Goal: Information Seeking & Learning: Check status

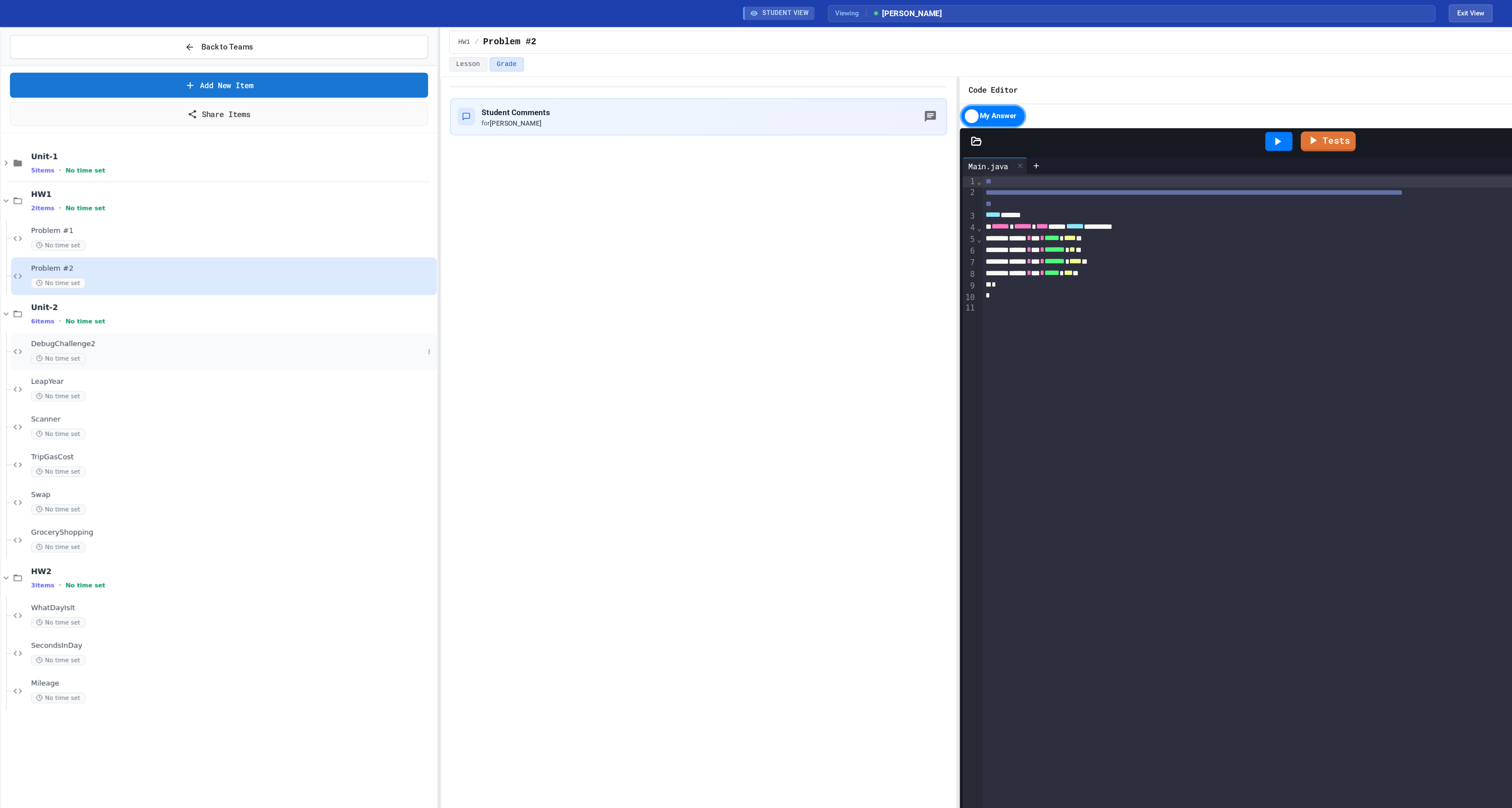
click at [35, 236] on span "DebugChallenge2" at bounding box center [154, 233] width 265 height 6
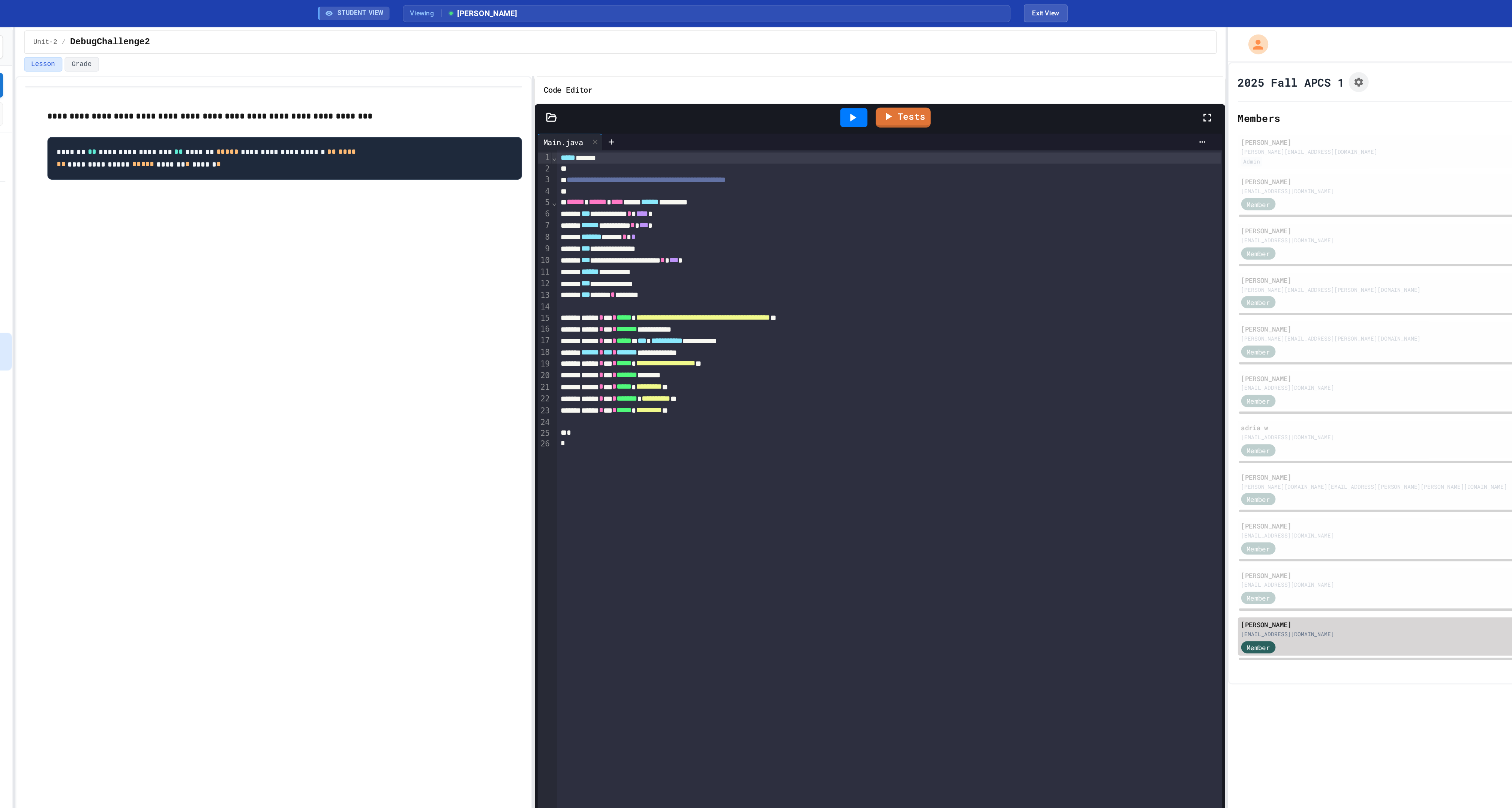
click at [1210, 426] on div "[PERSON_NAME]" at bounding box center [1311, 423] width 369 height 7
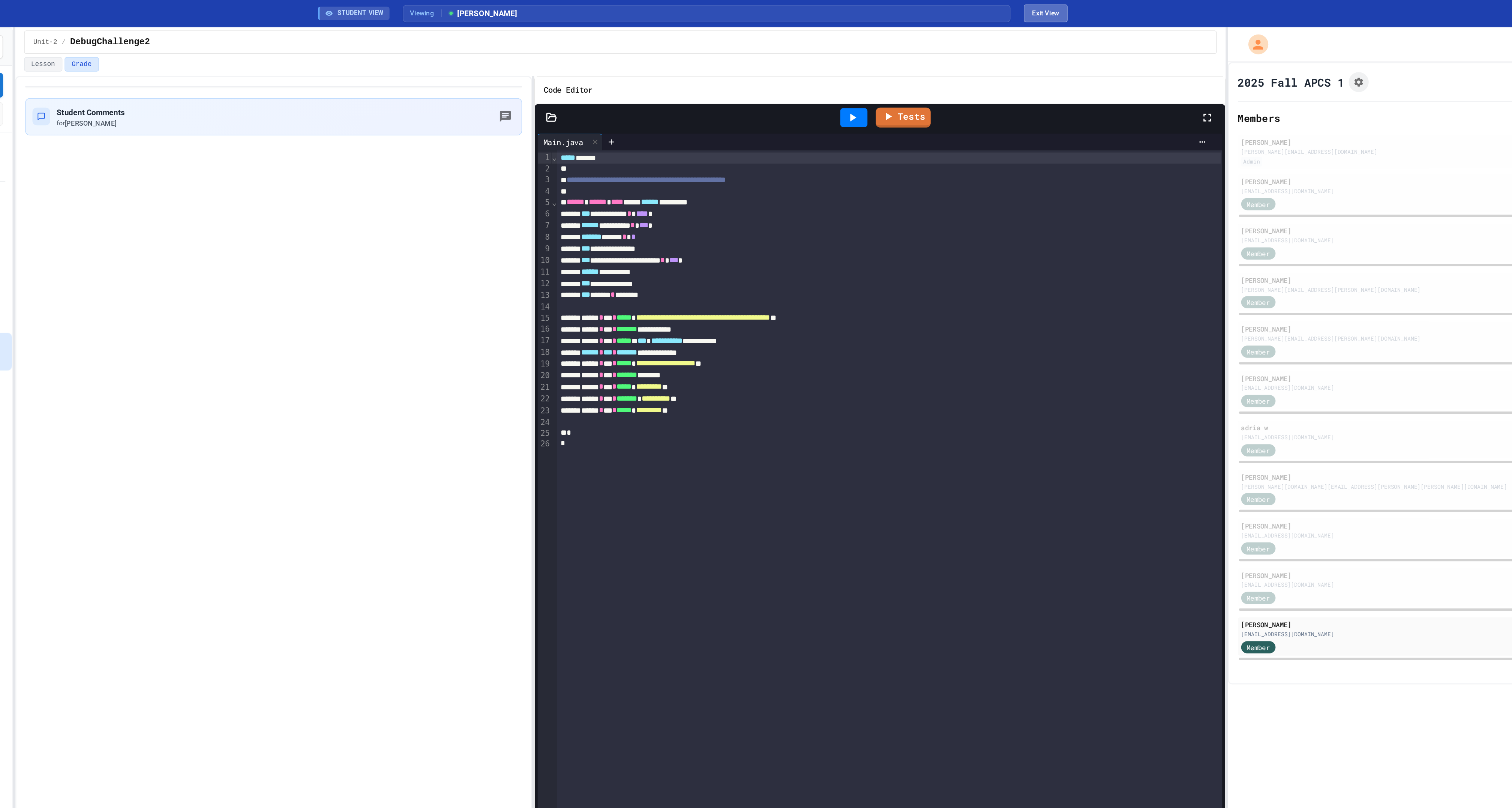
click at [994, 9] on button "Exit View" at bounding box center [994, 9] width 29 height 12
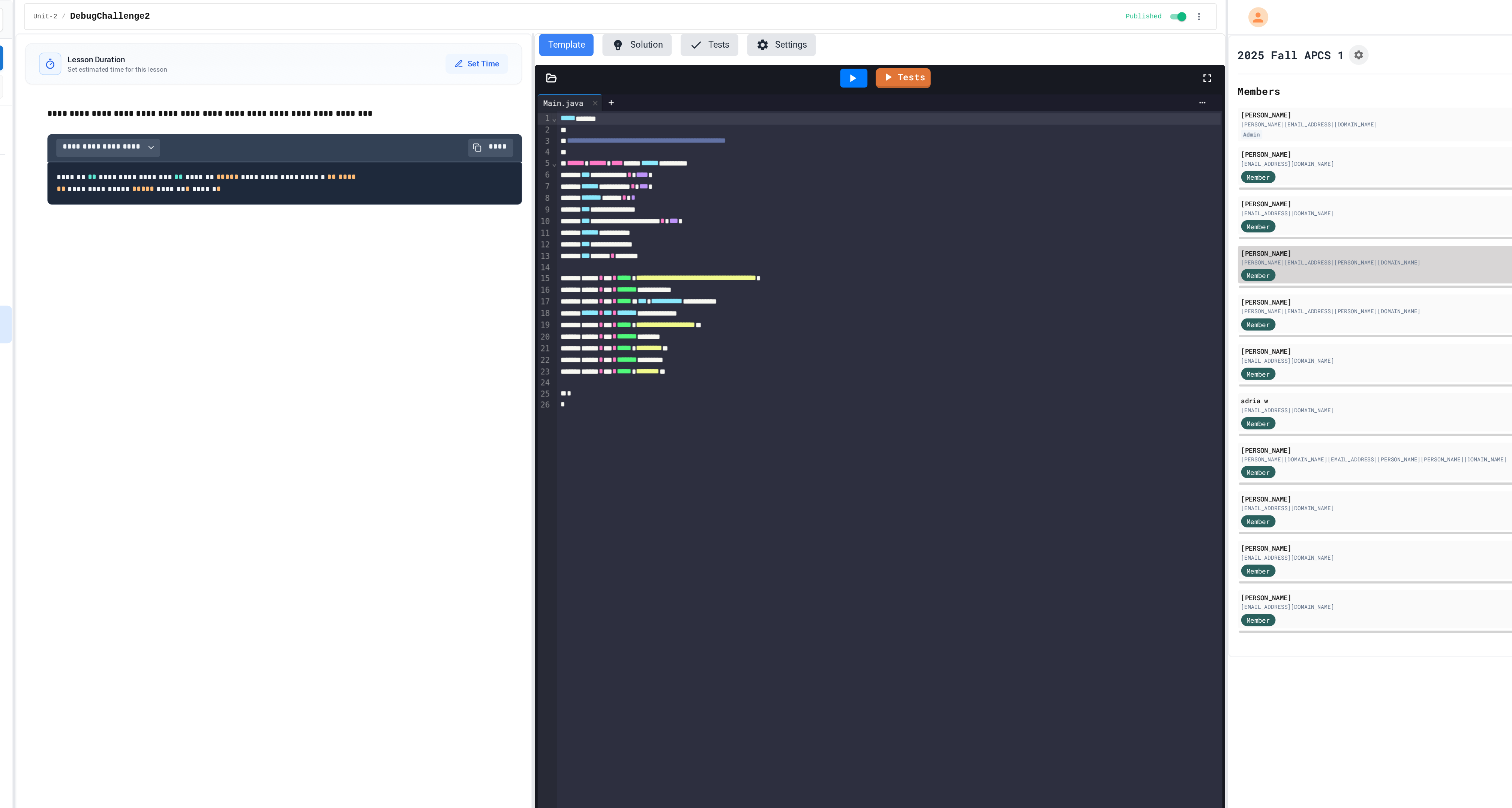
click at [1160, 191] on div "Member" at bounding box center [1146, 186] width 38 height 9
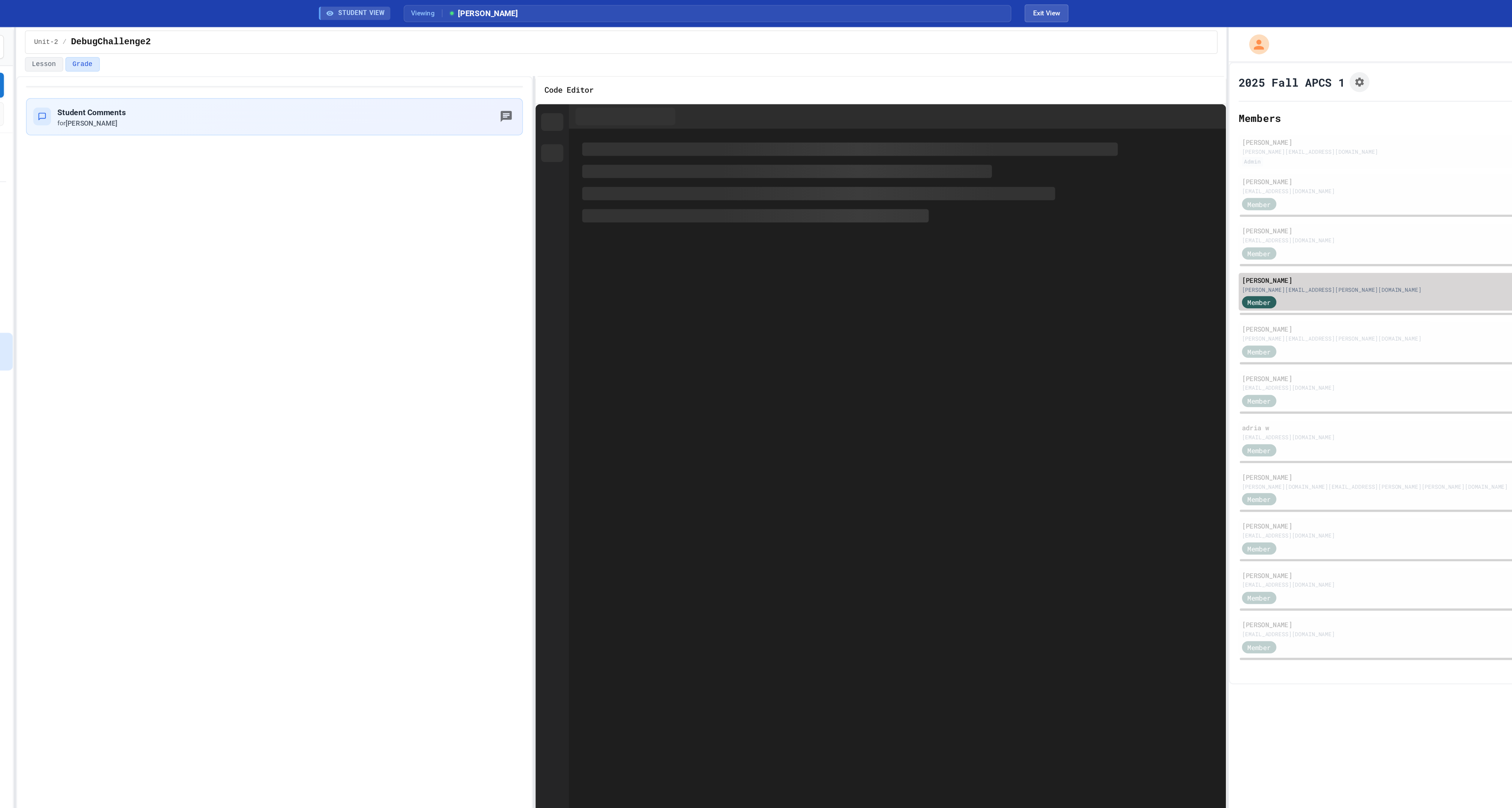
click at [1148, 193] on div "[PERSON_NAME]" at bounding box center [1311, 190] width 369 height 7
click at [1159, 199] on div "[PERSON_NAME][EMAIL_ADDRESS][PERSON_NAME][DOMAIN_NAME]" at bounding box center [1311, 196] width 369 height 6
click at [989, 16] on div "STUDENT VIEW Viewing [PERSON_NAME] Exit View" at bounding box center [756, 9] width 525 height 18
click at [987, 9] on button "Exit View" at bounding box center [994, 9] width 29 height 12
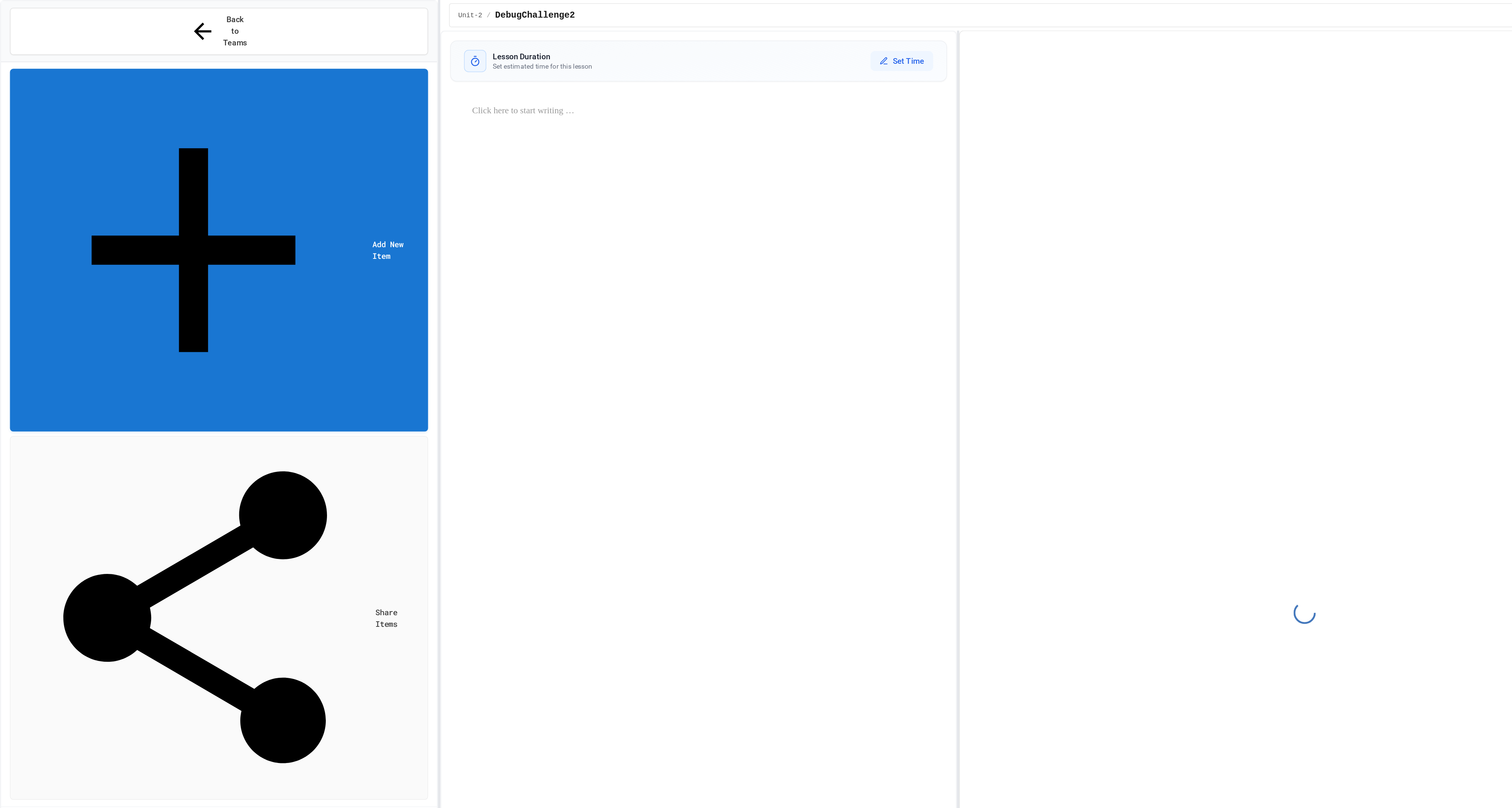
click at [134, 685] on div "DebugChallenge2 No time set" at bounding box center [155, 693] width 272 height 16
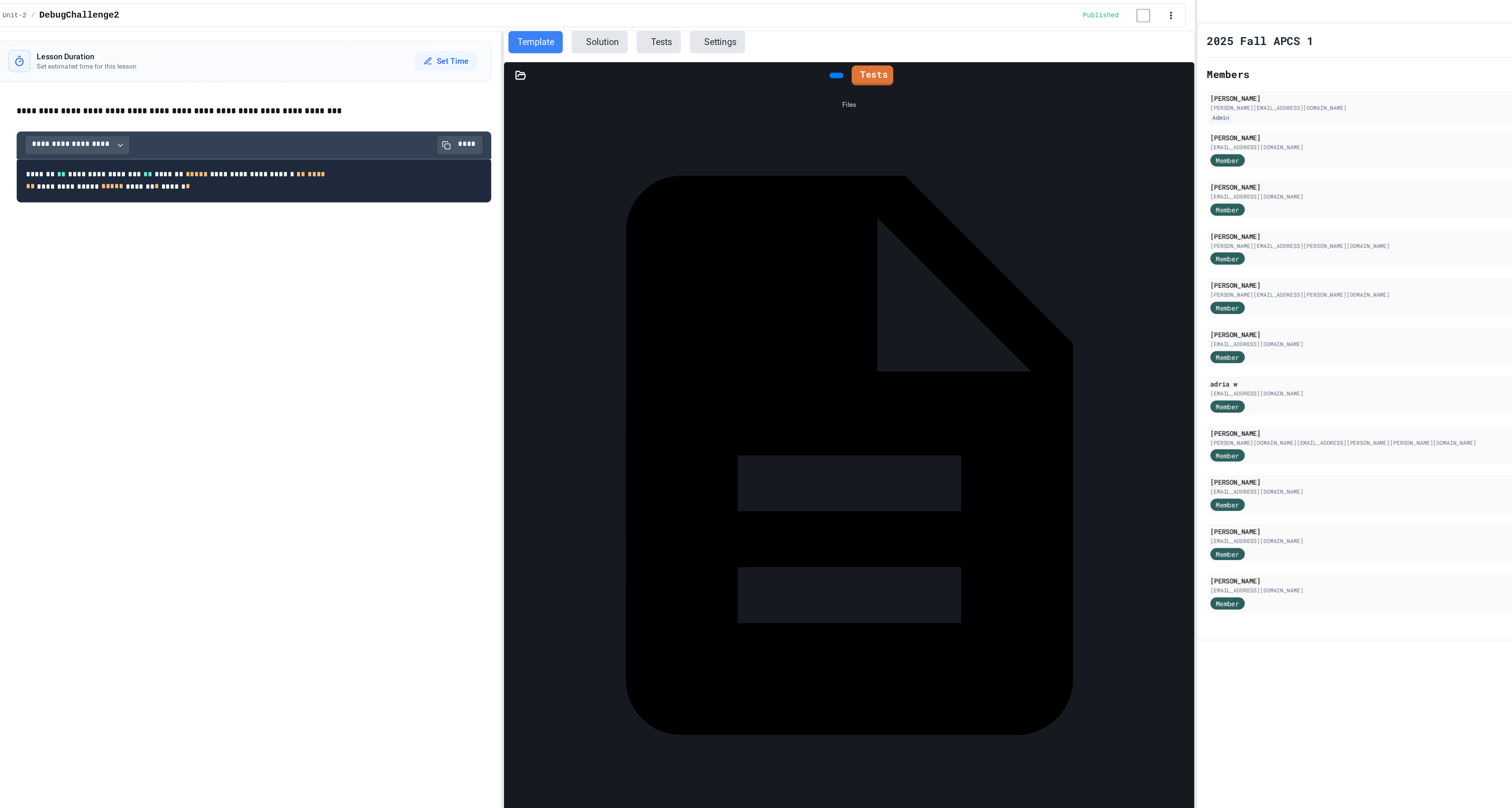
click at [664, 53] on icon at bounding box center [660, 51] width 6 height 5
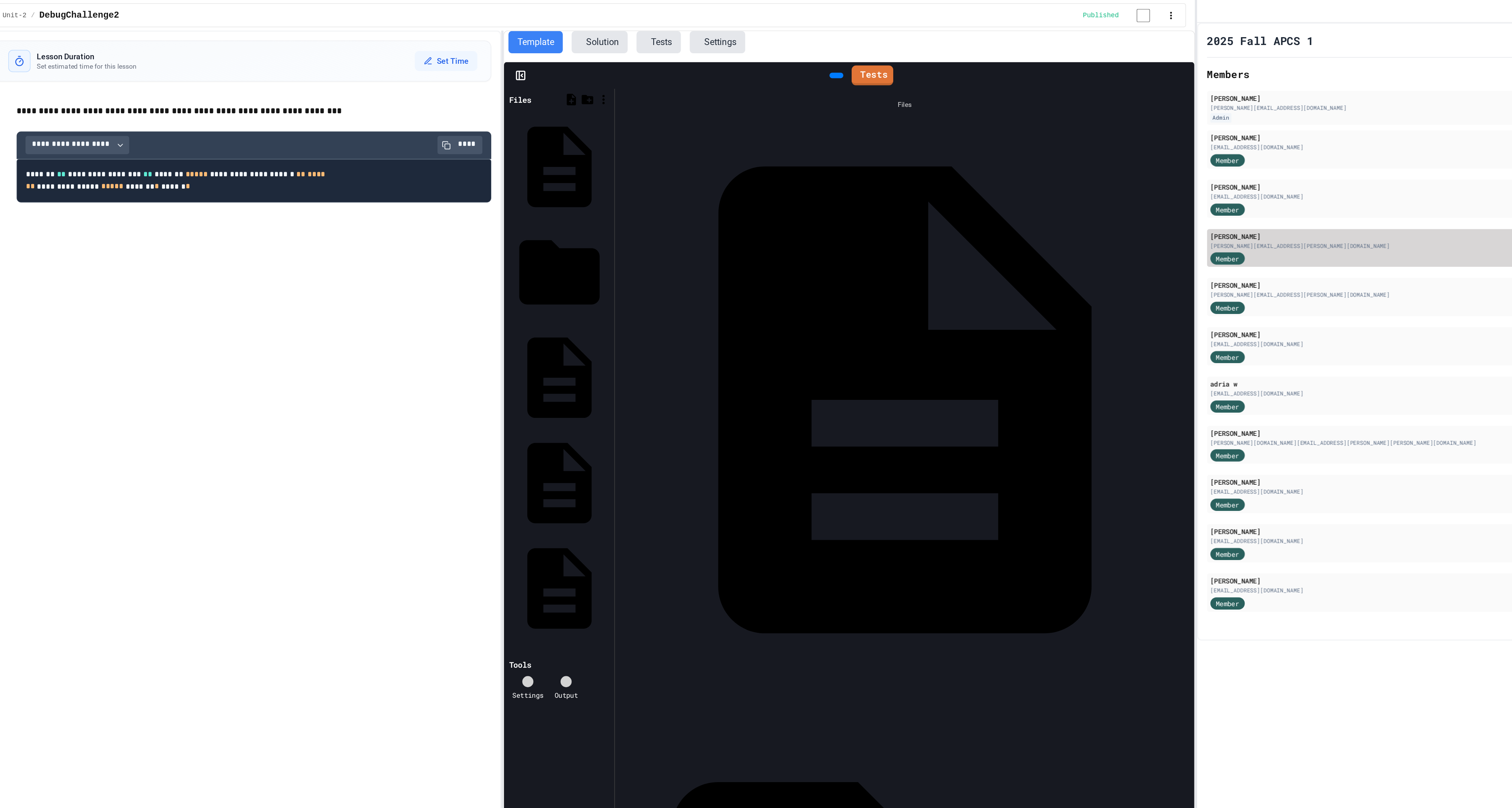
click at [1159, 169] on div "[PERSON_NAME][EMAIL_ADDRESS][PERSON_NAME][DOMAIN_NAME]" at bounding box center [1311, 167] width 369 height 6
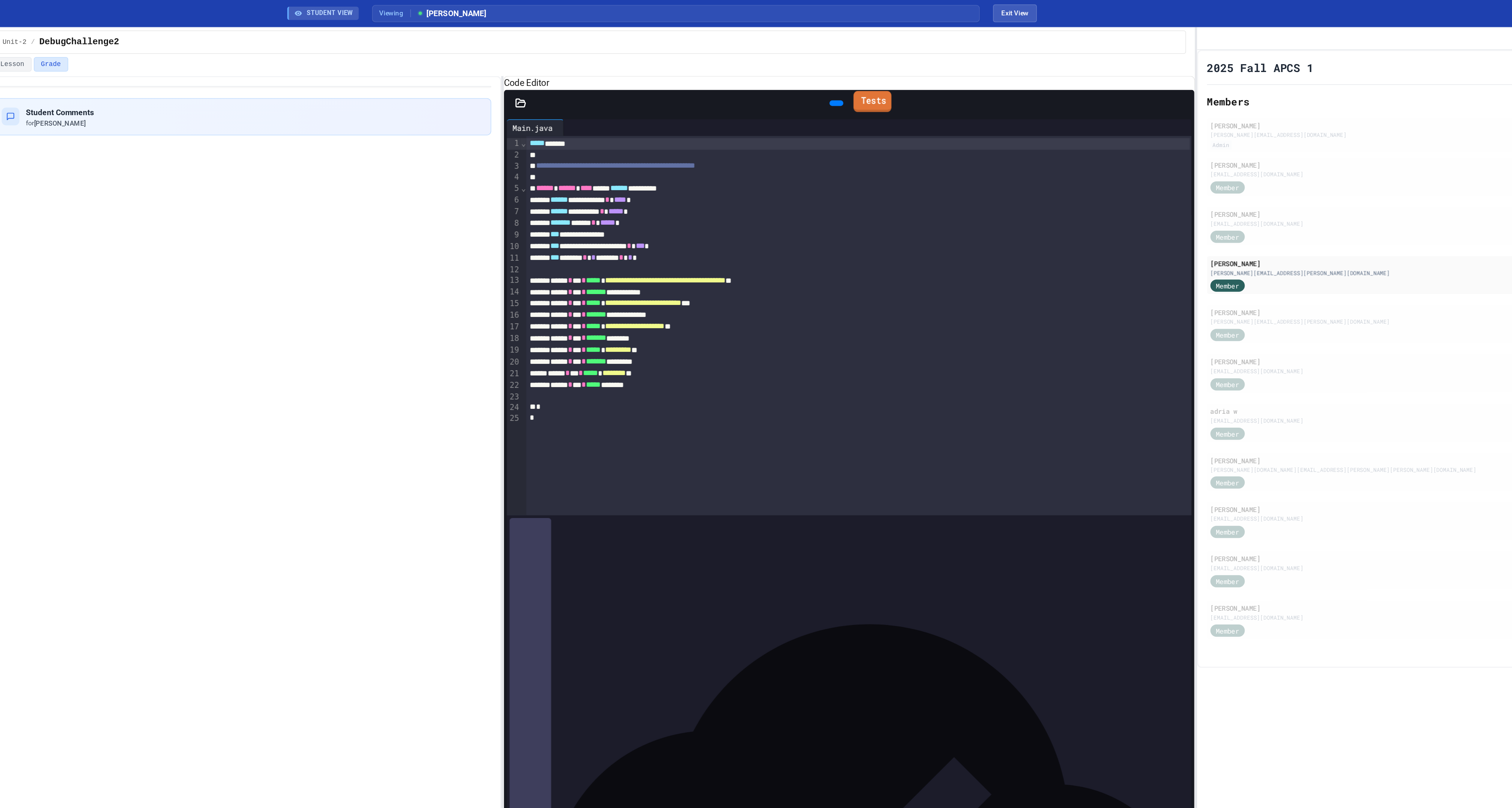
click at [902, 76] on link "Tests" at bounding box center [898, 69] width 25 height 14
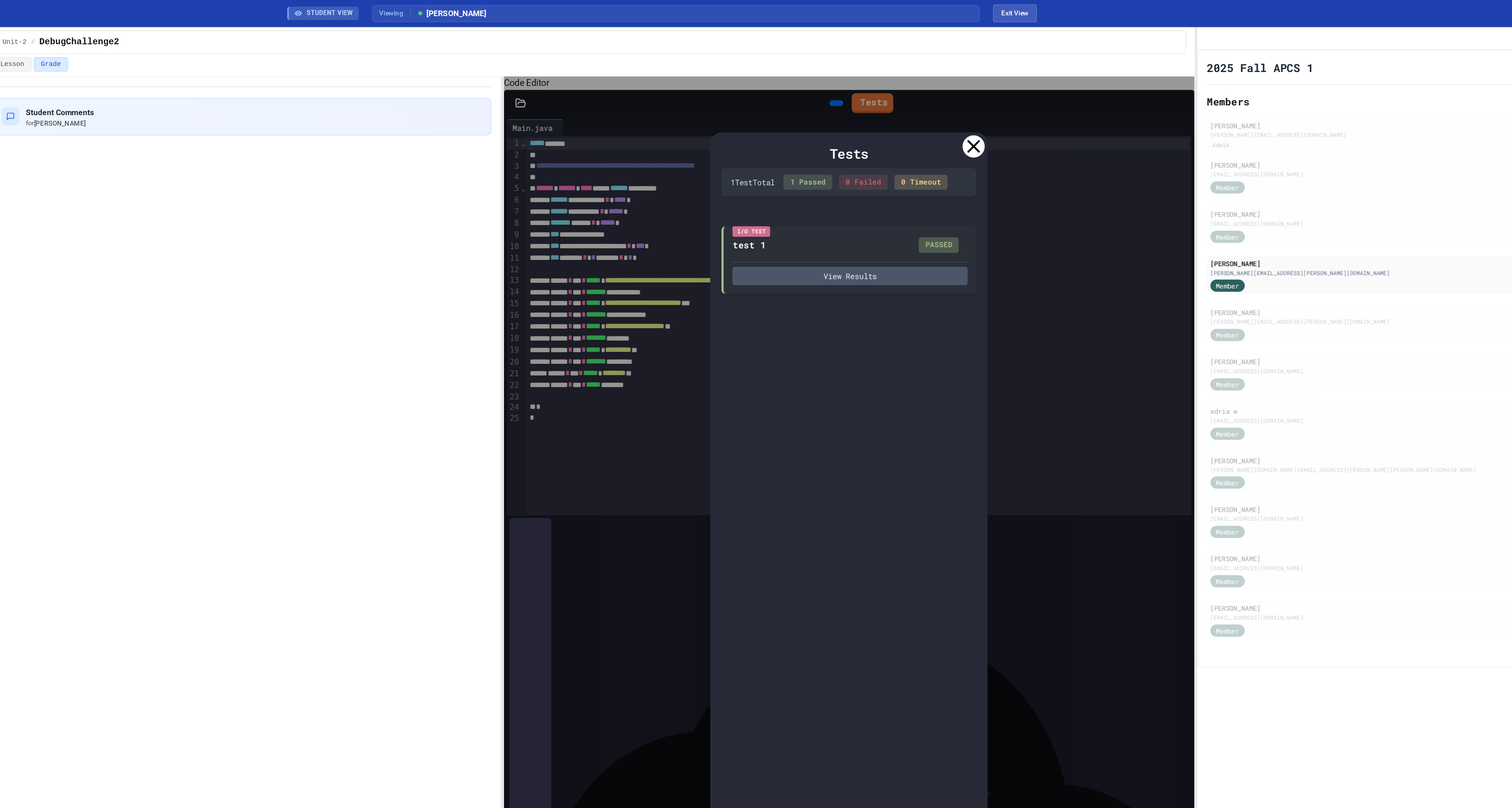
type input "*"
click at [968, 103] on icon at bounding box center [967, 99] width 9 height 9
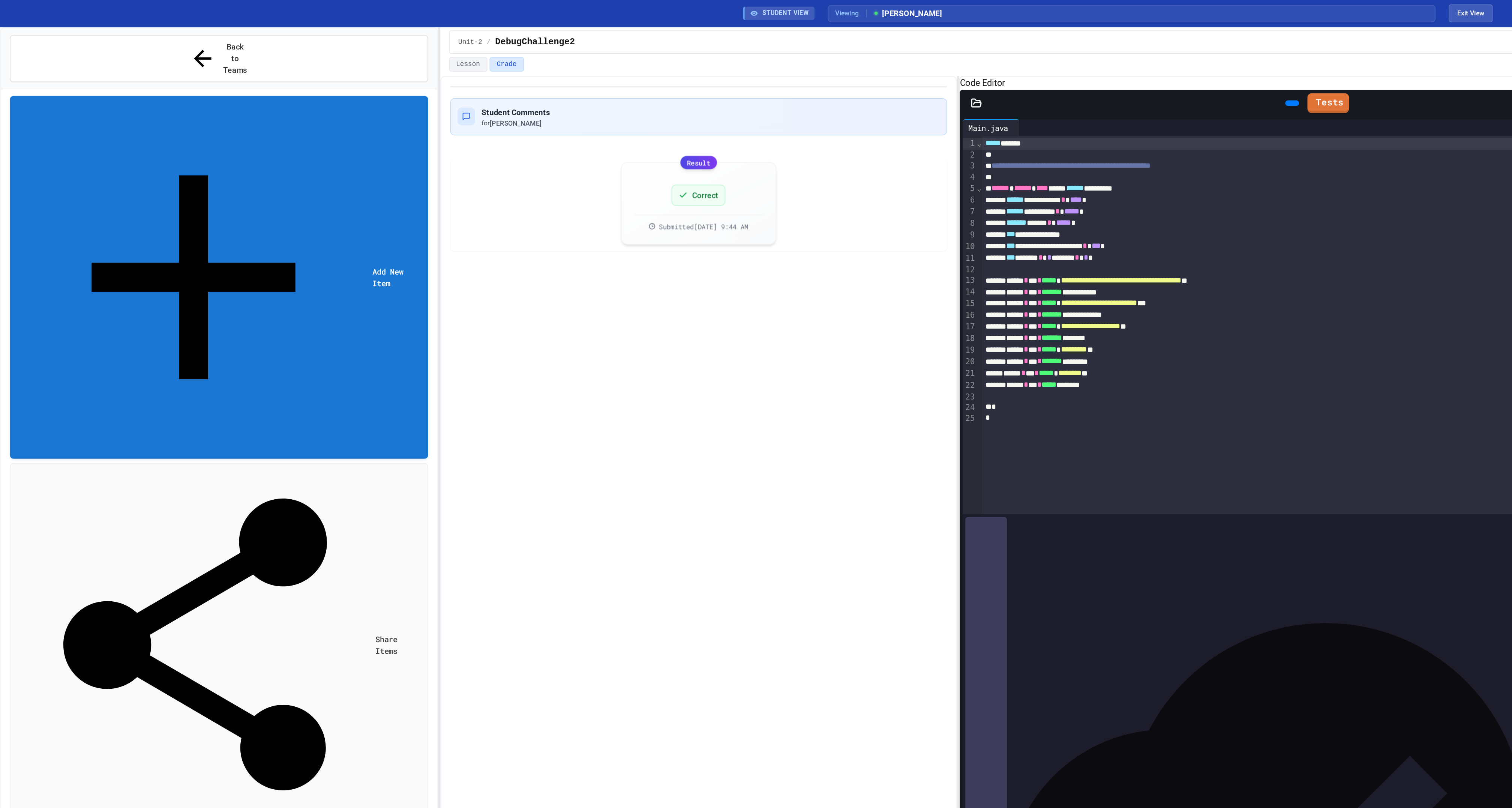
click at [50, 739] on span "No time set" at bounding box center [37, 742] width 37 height 7
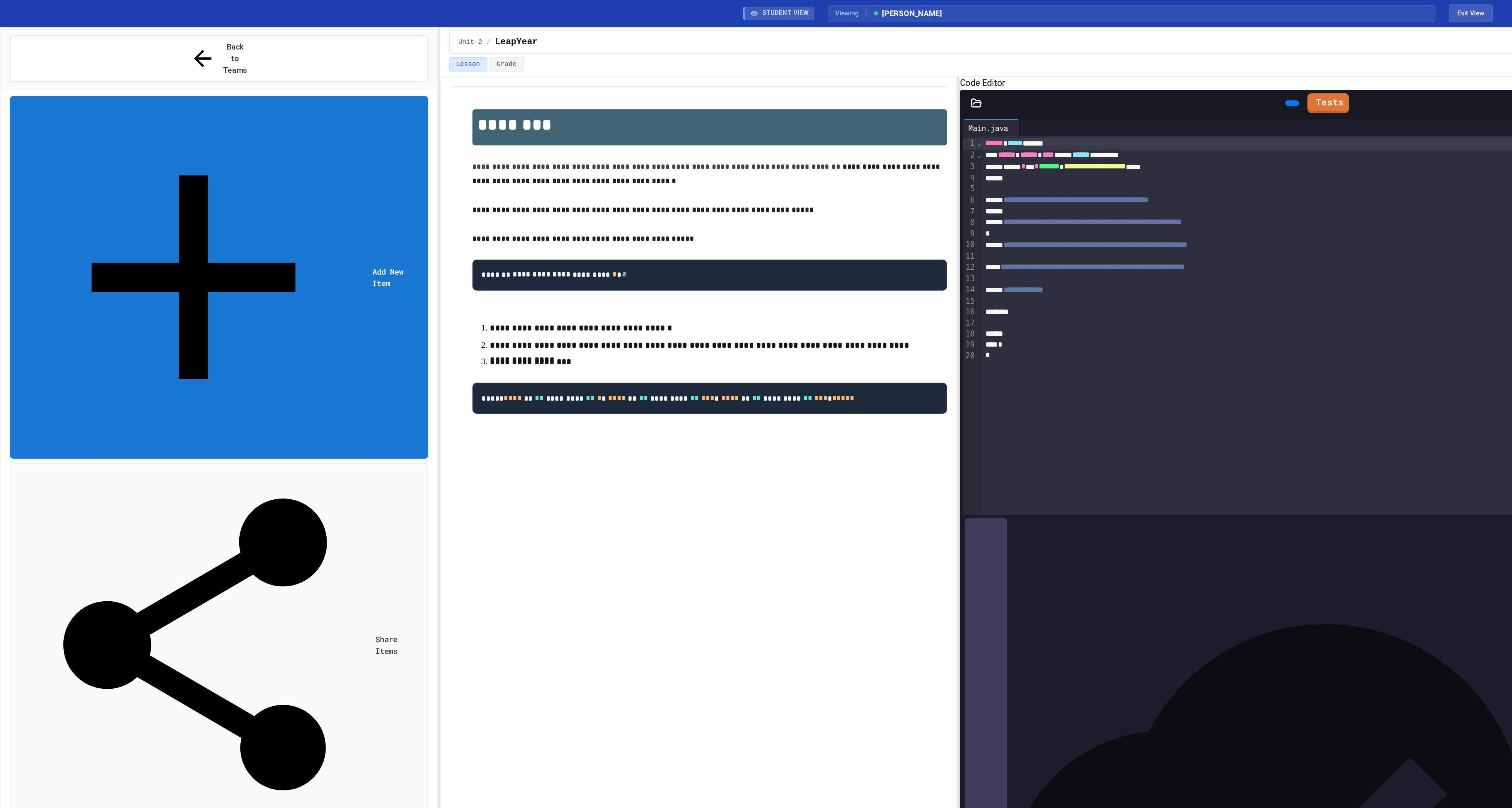
click at [829, 349] on div "**********" at bounding box center [889, 220] width 450 height 257
click at [46, 713] on span "No time set" at bounding box center [37, 717] width 37 height 7
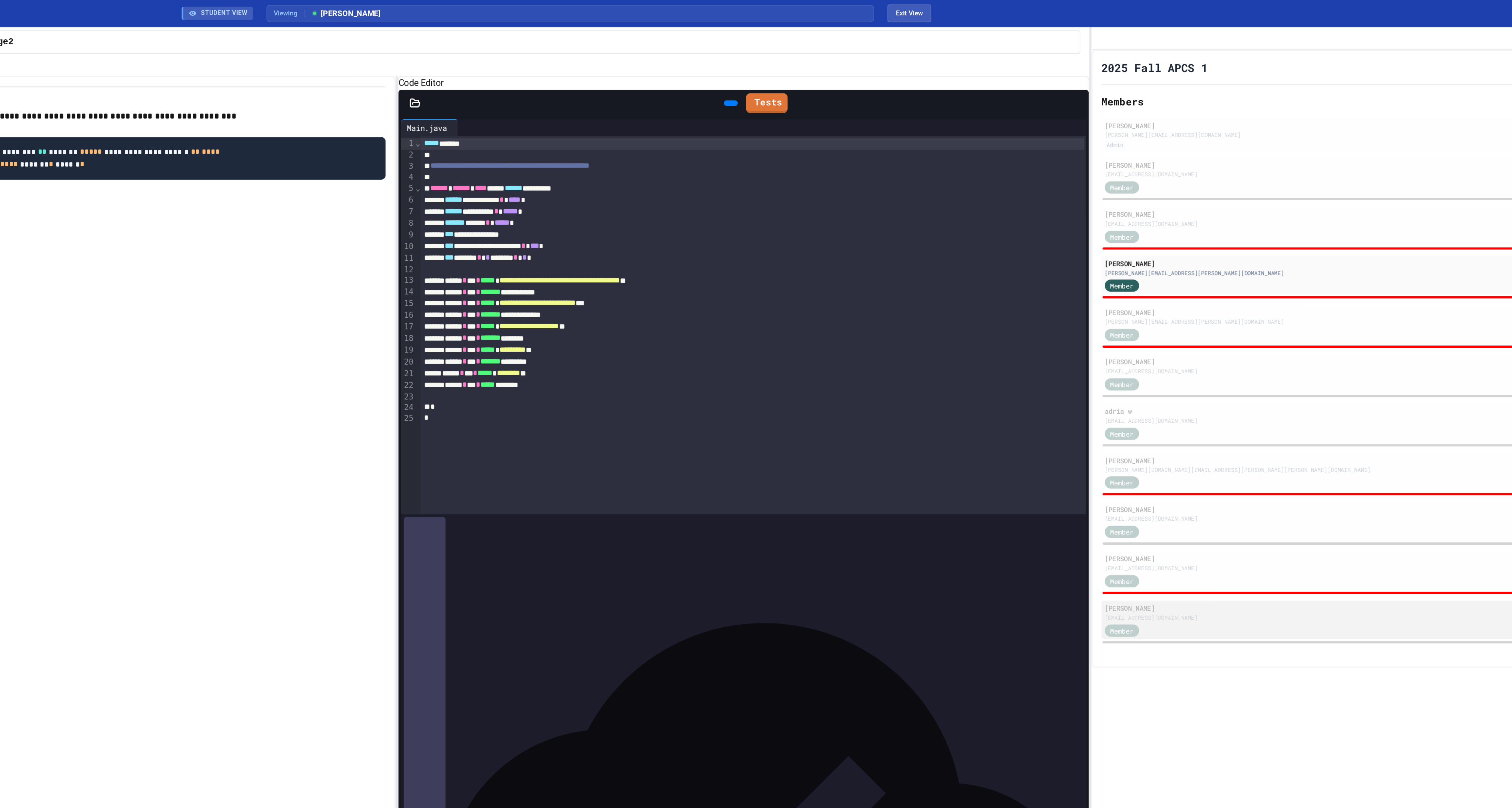
click at [1153, 430] on div "Member" at bounding box center [1146, 426] width 38 height 9
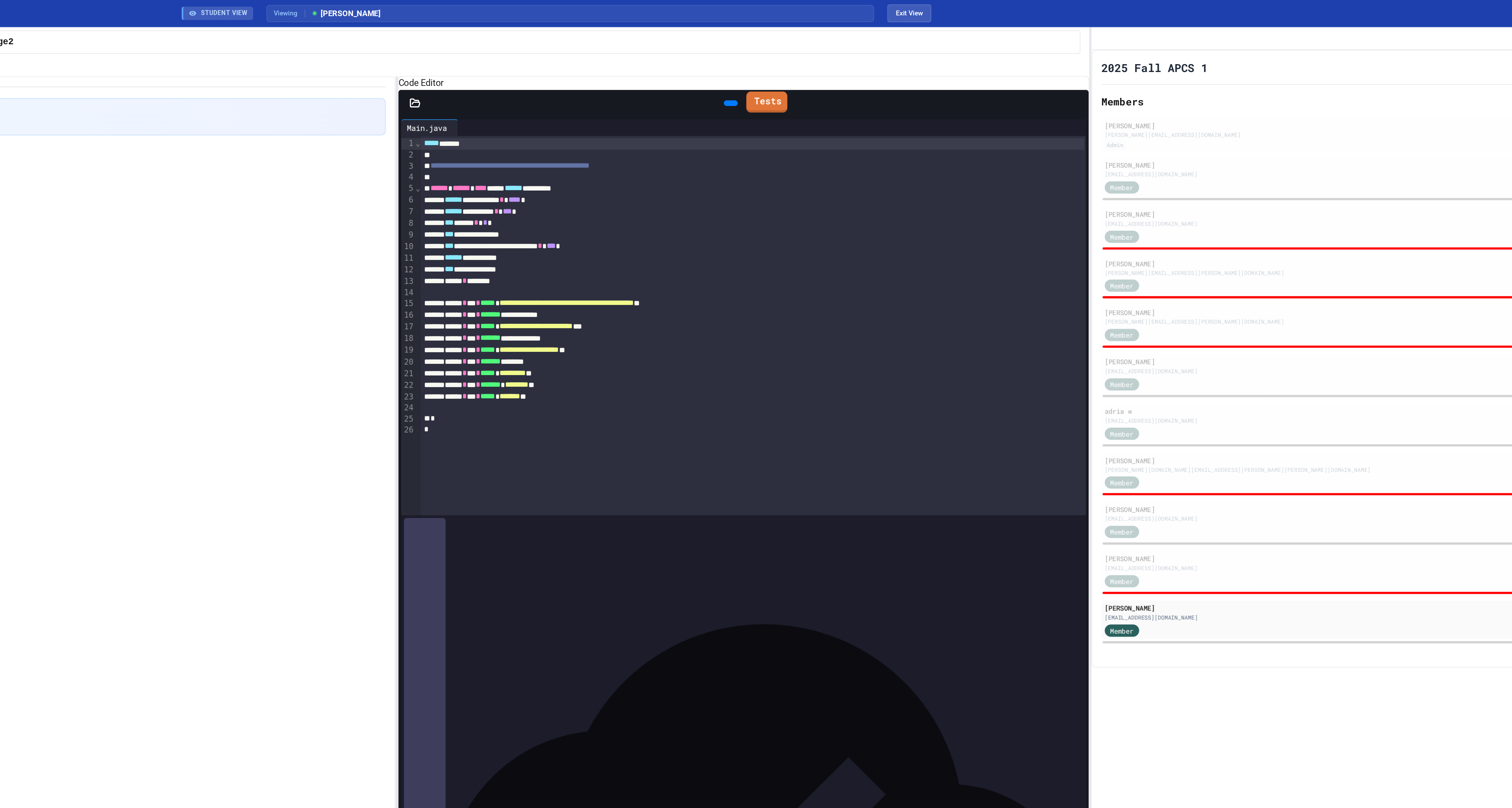
click at [889, 68] on icon at bounding box center [889, 68] width 0 height 0
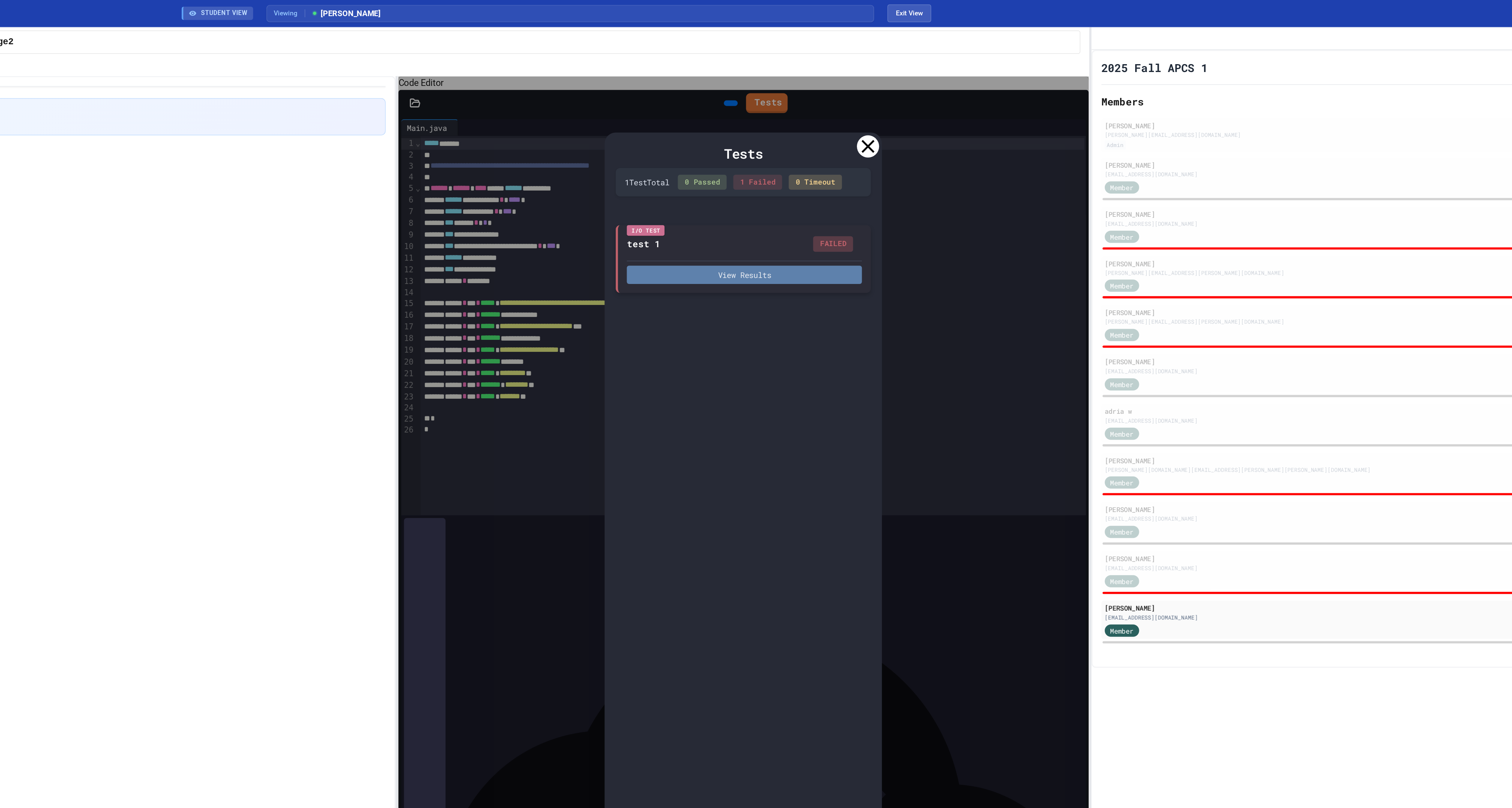
click at [879, 192] on button "View Results" at bounding box center [883, 186] width 159 height 12
click at [890, 808] on icon at bounding box center [893, 822] width 15 height 15
click at [965, 106] on icon at bounding box center [967, 99] width 15 height 15
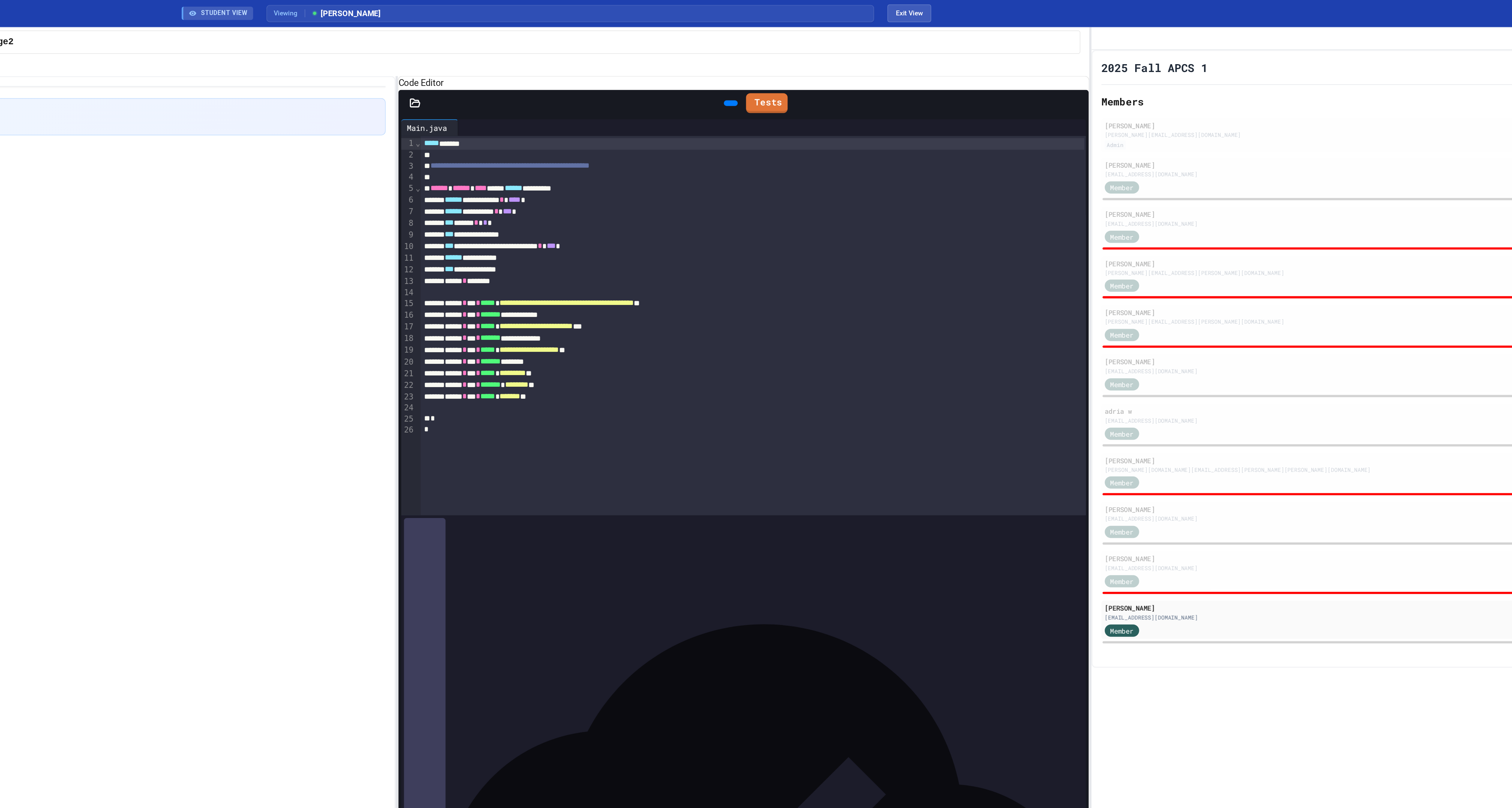
click at [873, 70] on icon at bounding box center [873, 70] width 0 height 0
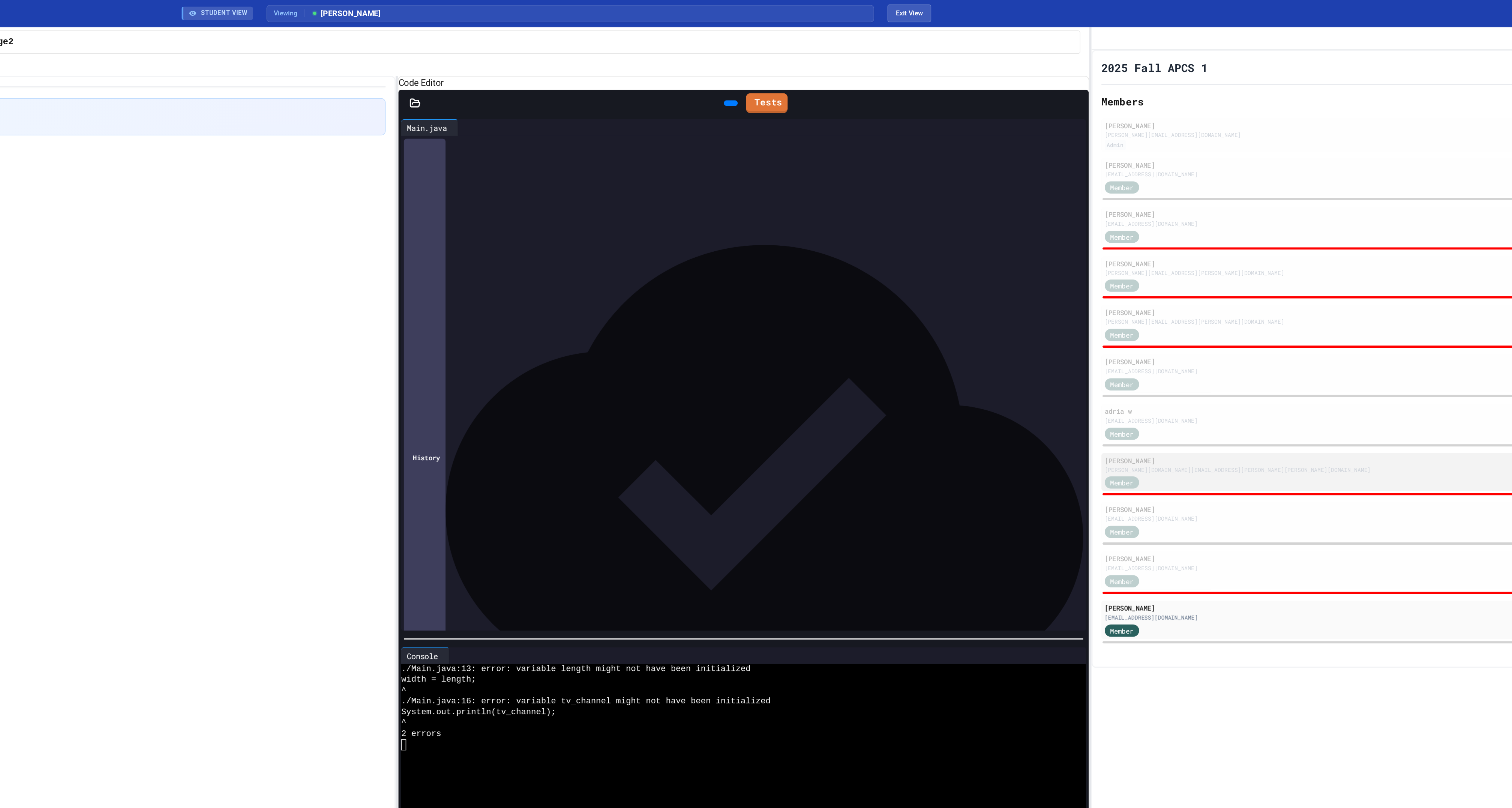
click at [1159, 331] on div "Member" at bounding box center [1146, 326] width 38 height 9
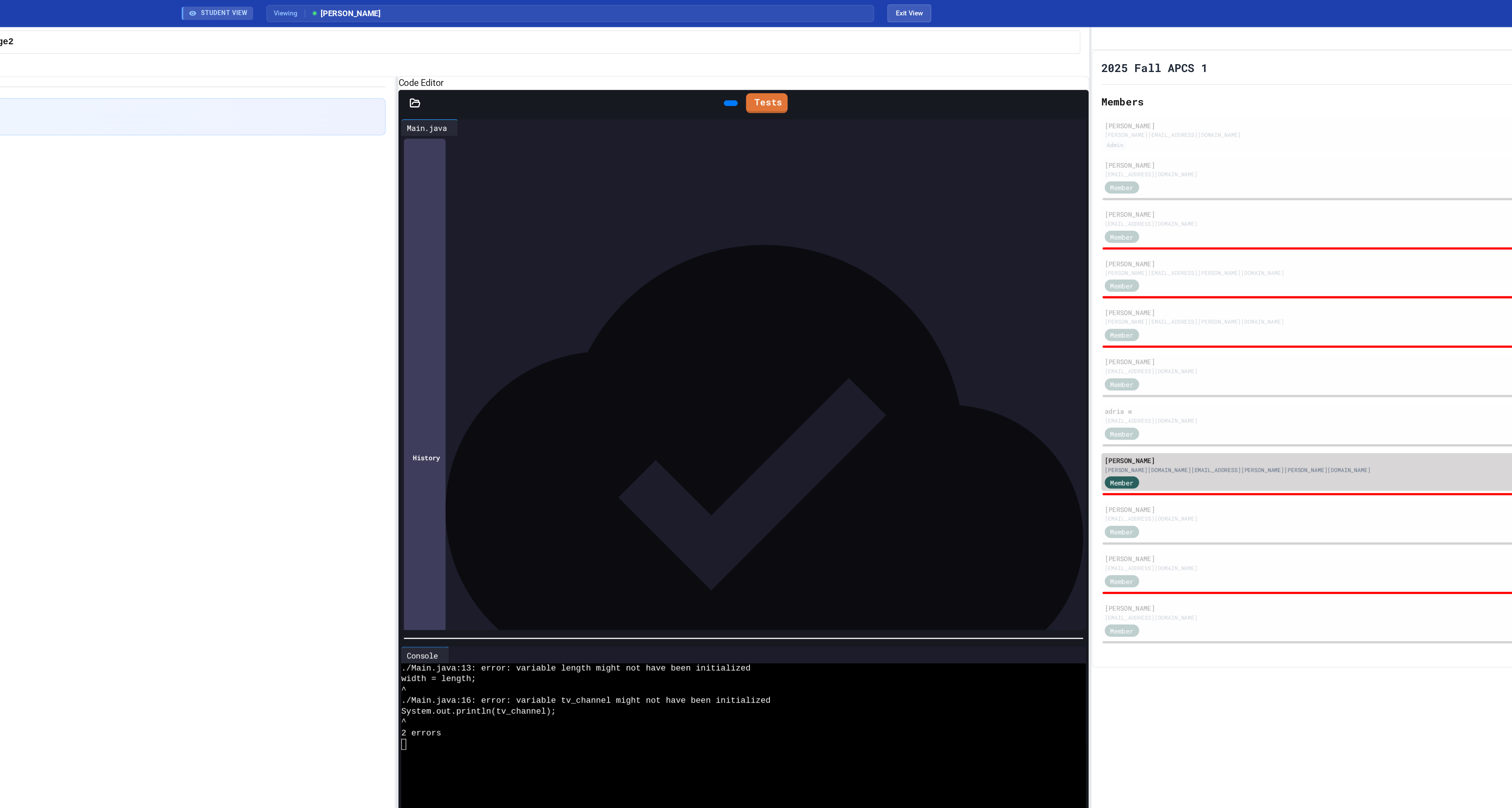
type input "*"
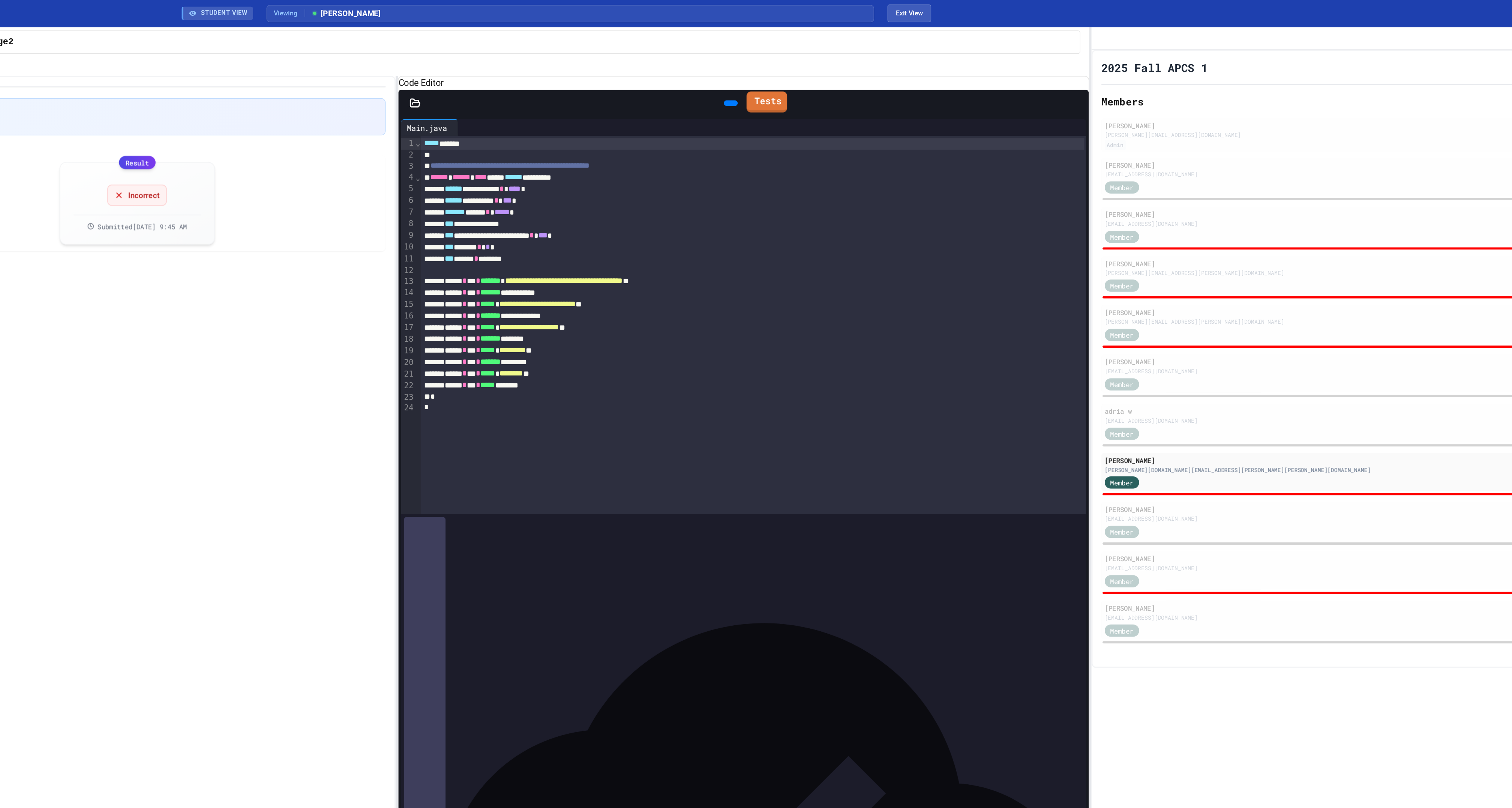
click at [897, 76] on link "Tests" at bounding box center [898, 69] width 28 height 14
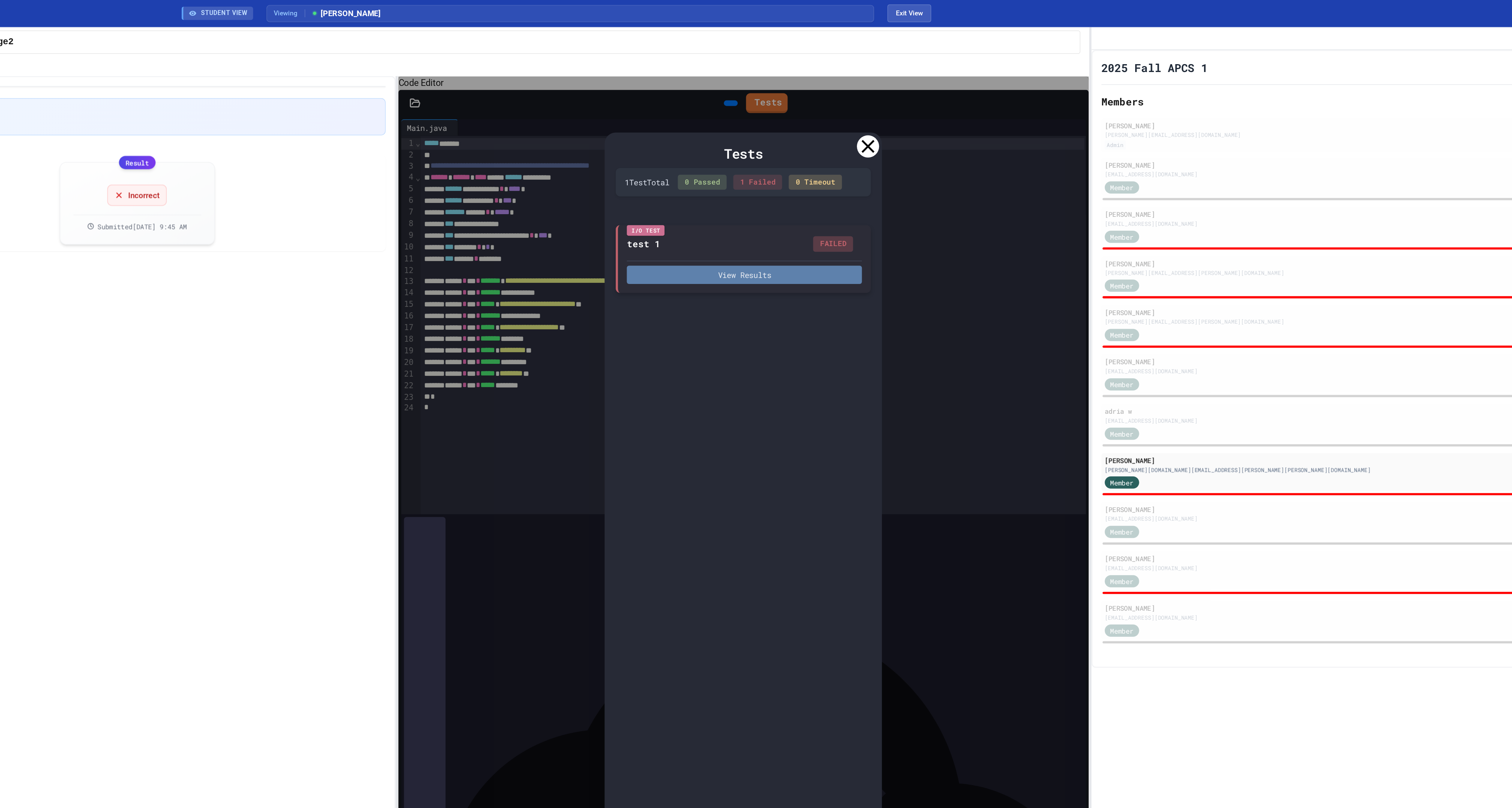
click at [895, 192] on button "View Results" at bounding box center [883, 186] width 159 height 12
click at [887, 808] on icon at bounding box center [893, 822] width 15 height 15
click at [966, 106] on icon at bounding box center [967, 99] width 15 height 15
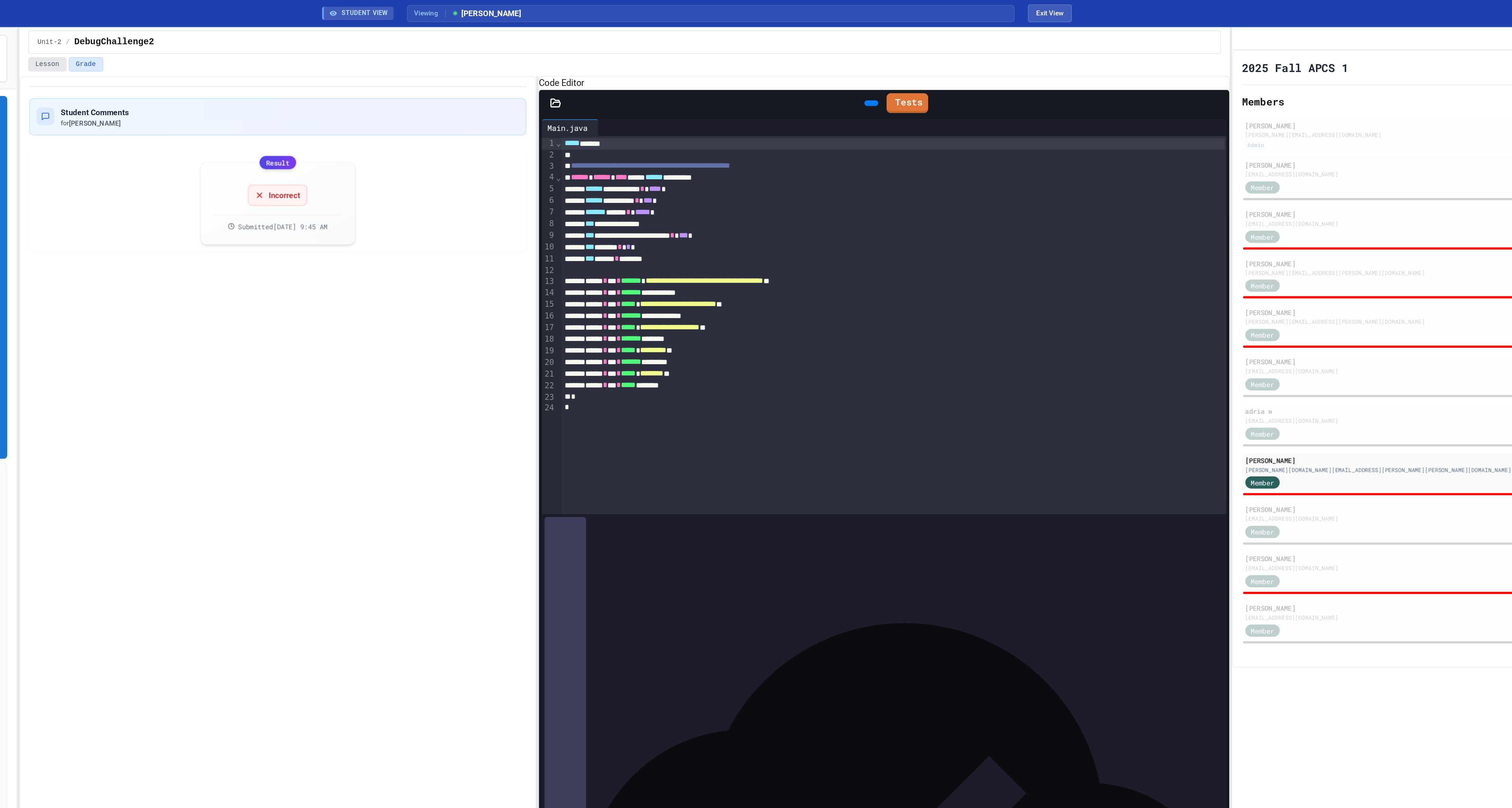
click at [328, 48] on button "Lesson" at bounding box center [317, 43] width 26 height 10
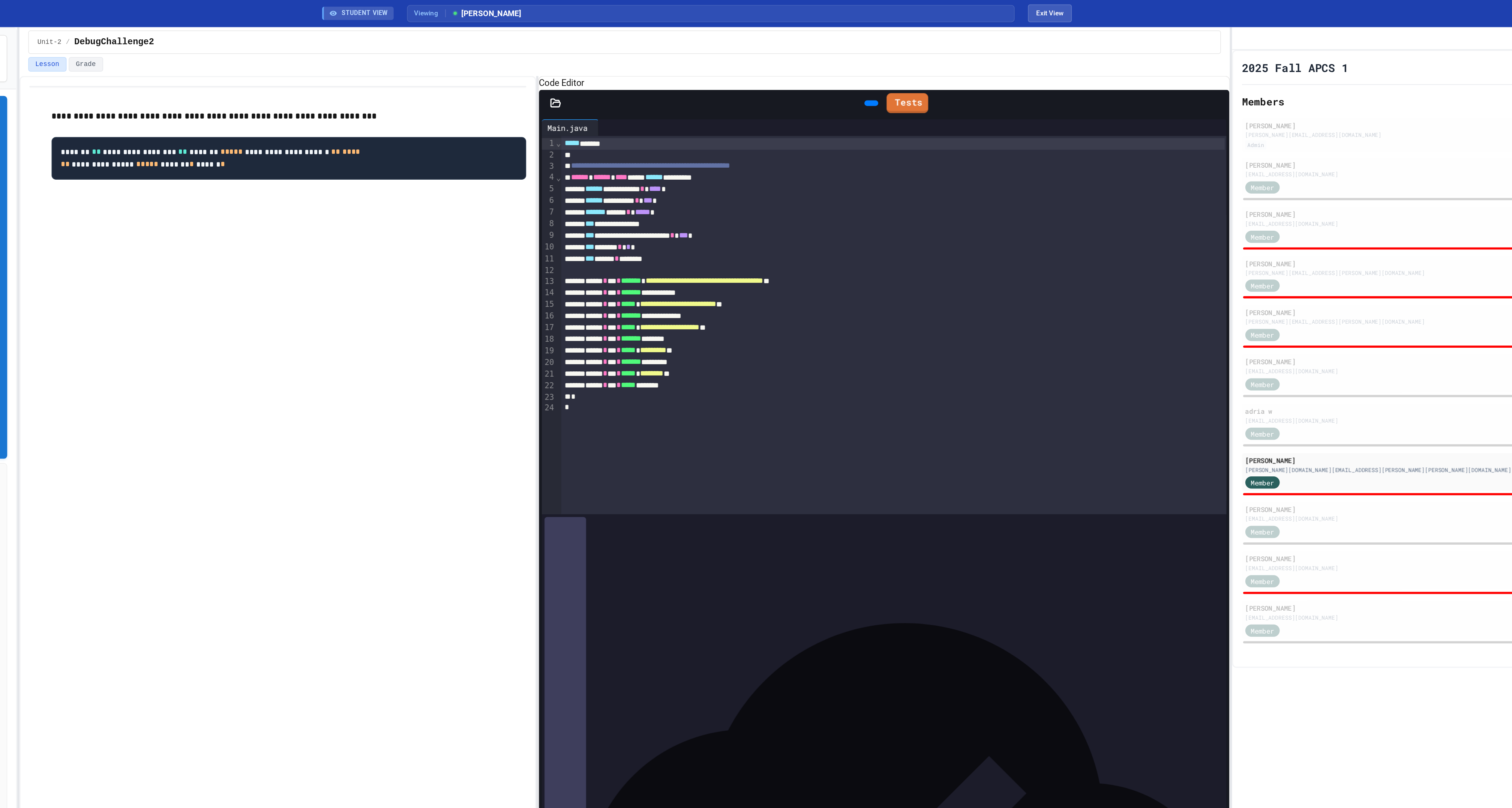
click at [876, 77] on icon at bounding box center [878, 74] width 4 height 5
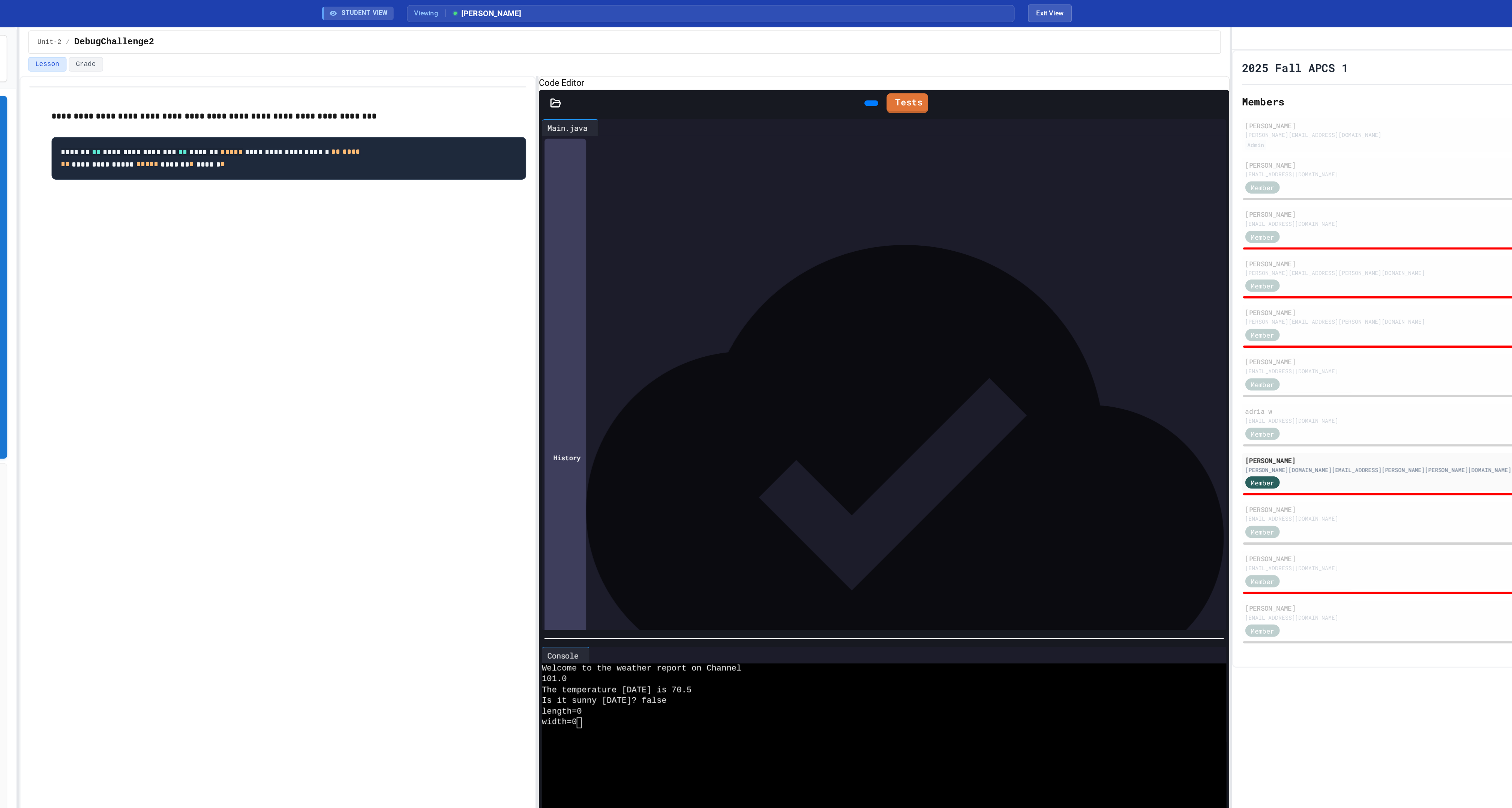
drag, startPoint x: 481, startPoint y: 119, endPoint x: 322, endPoint y: 118, distance: 159.0
click at [322, 118] on pre "**********" at bounding box center [480, 107] width 322 height 29
copy code "**********"
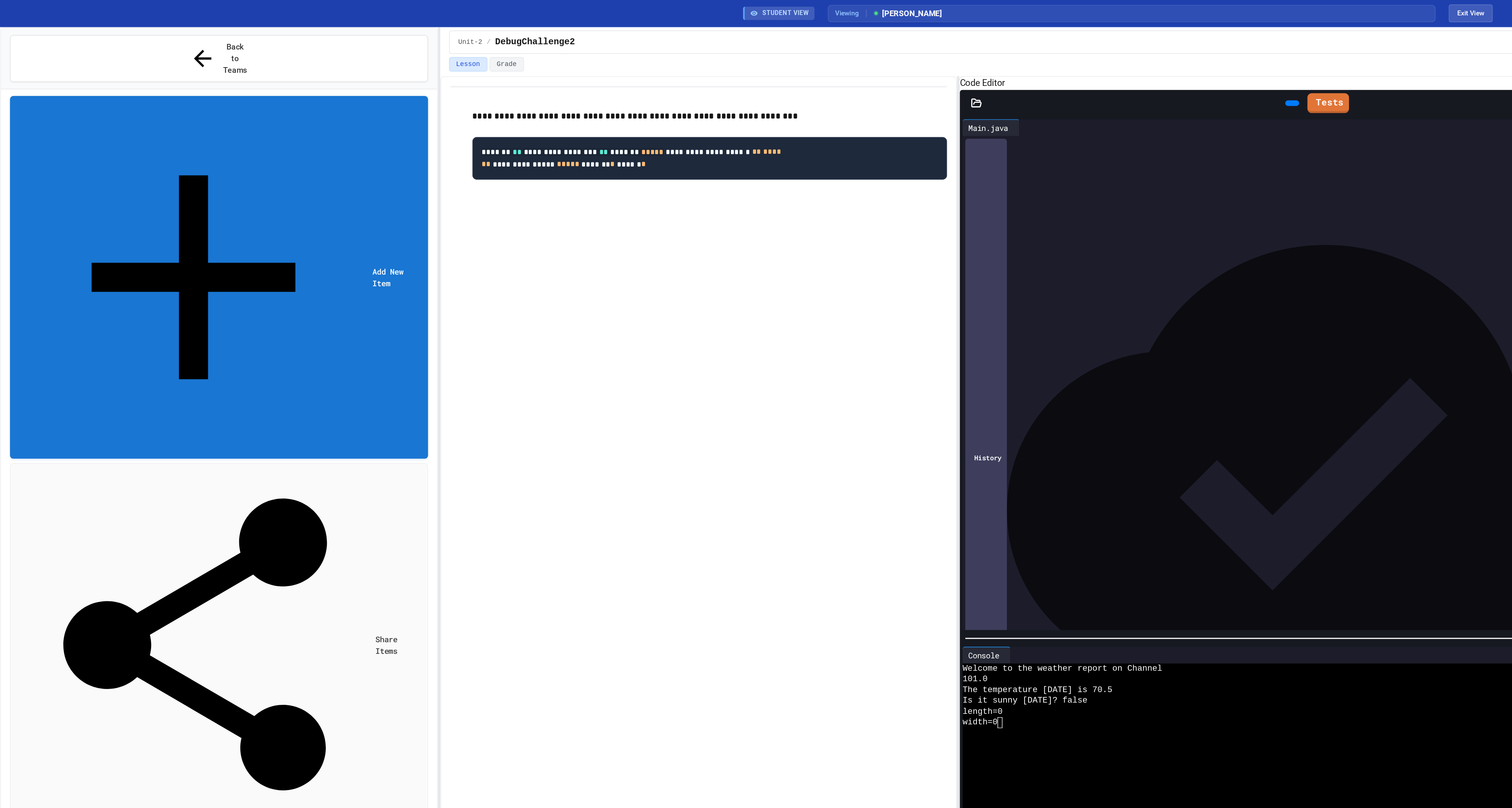
click at [68, 739] on div "No time set" at bounding box center [155, 742] width 272 height 7
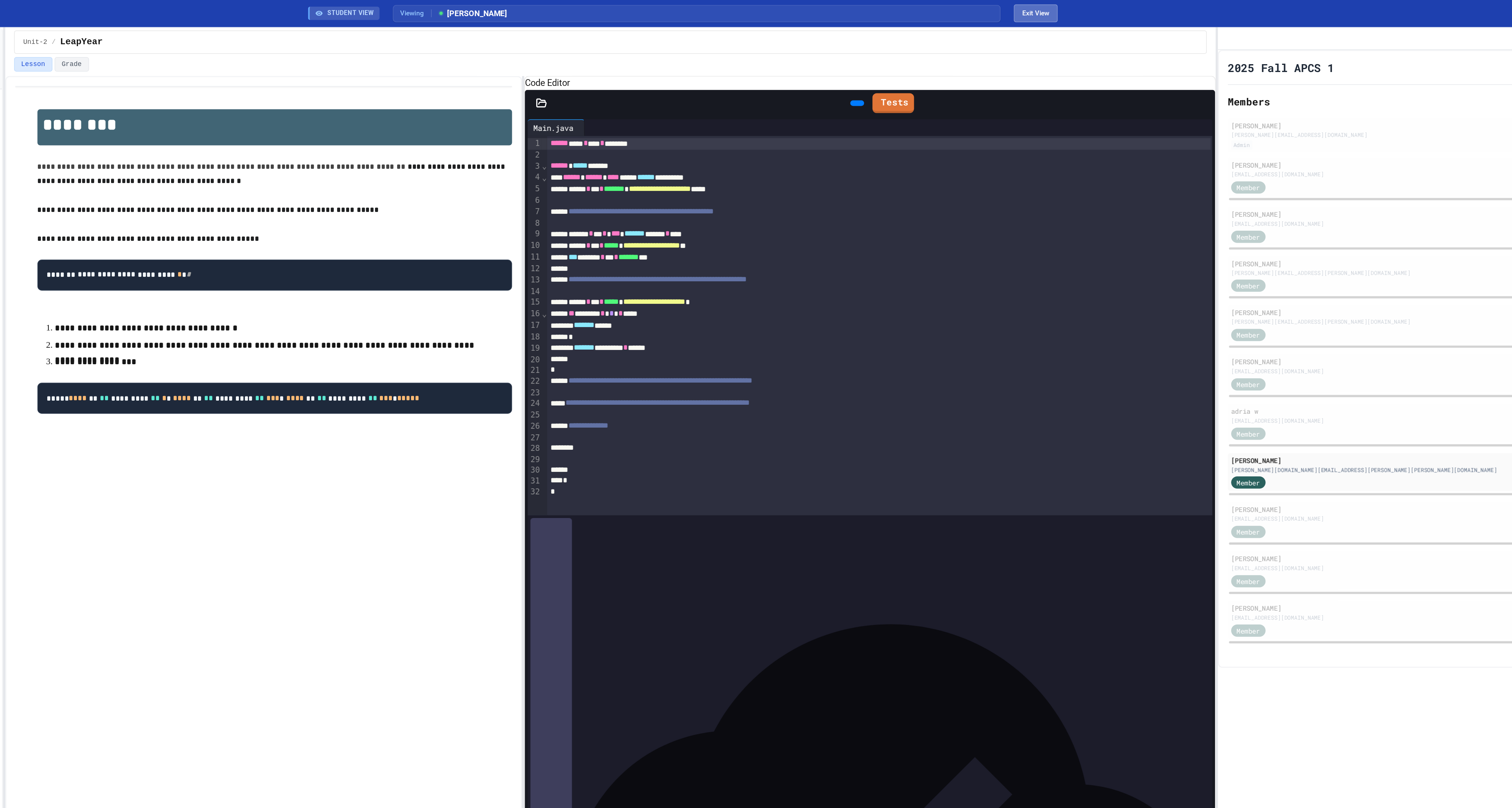
click at [996, 10] on button "Exit View" at bounding box center [994, 9] width 29 height 12
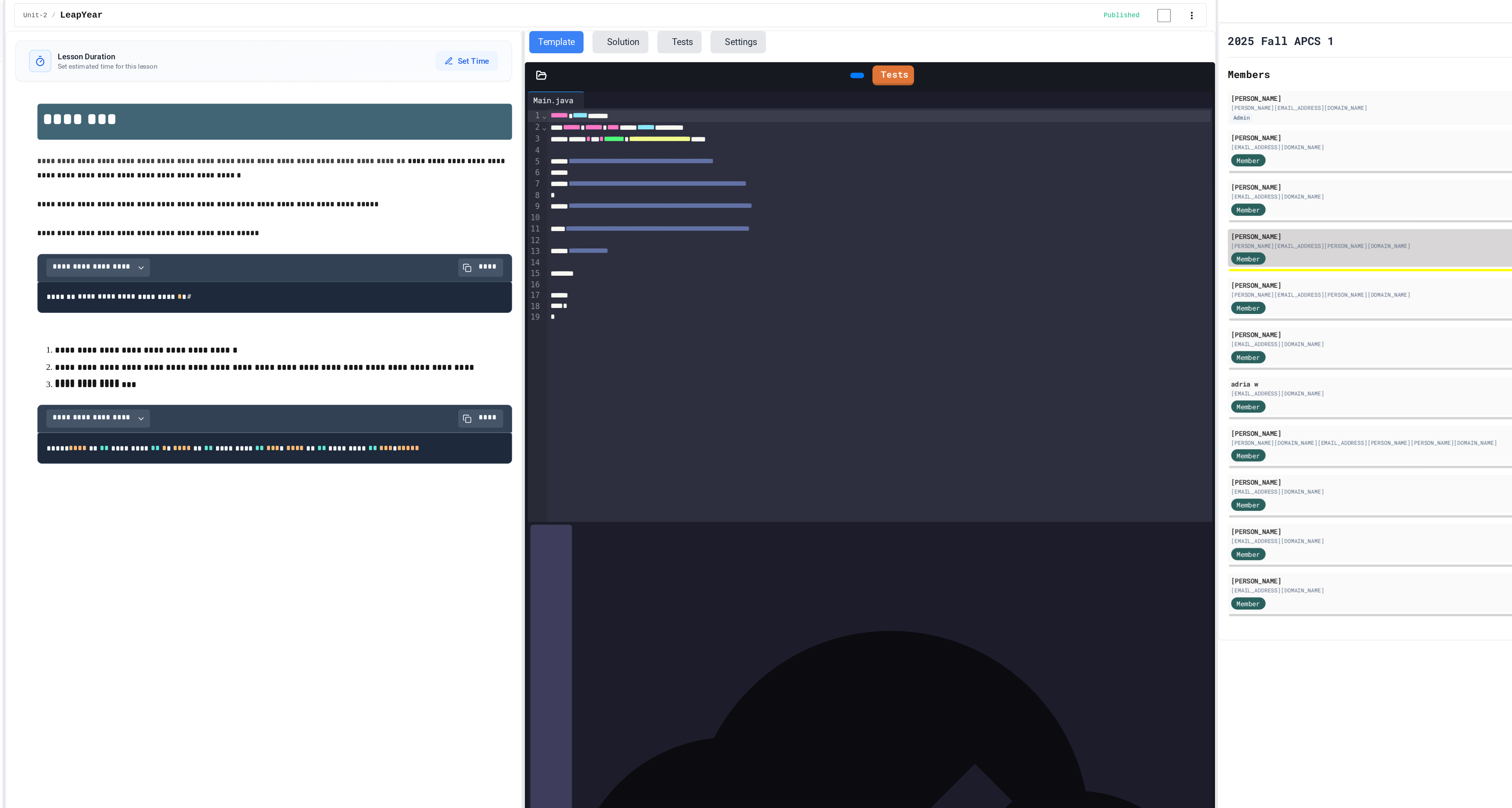
click at [1206, 169] on div "[PERSON_NAME][EMAIL_ADDRESS][PERSON_NAME][DOMAIN_NAME]" at bounding box center [1311, 167] width 369 height 6
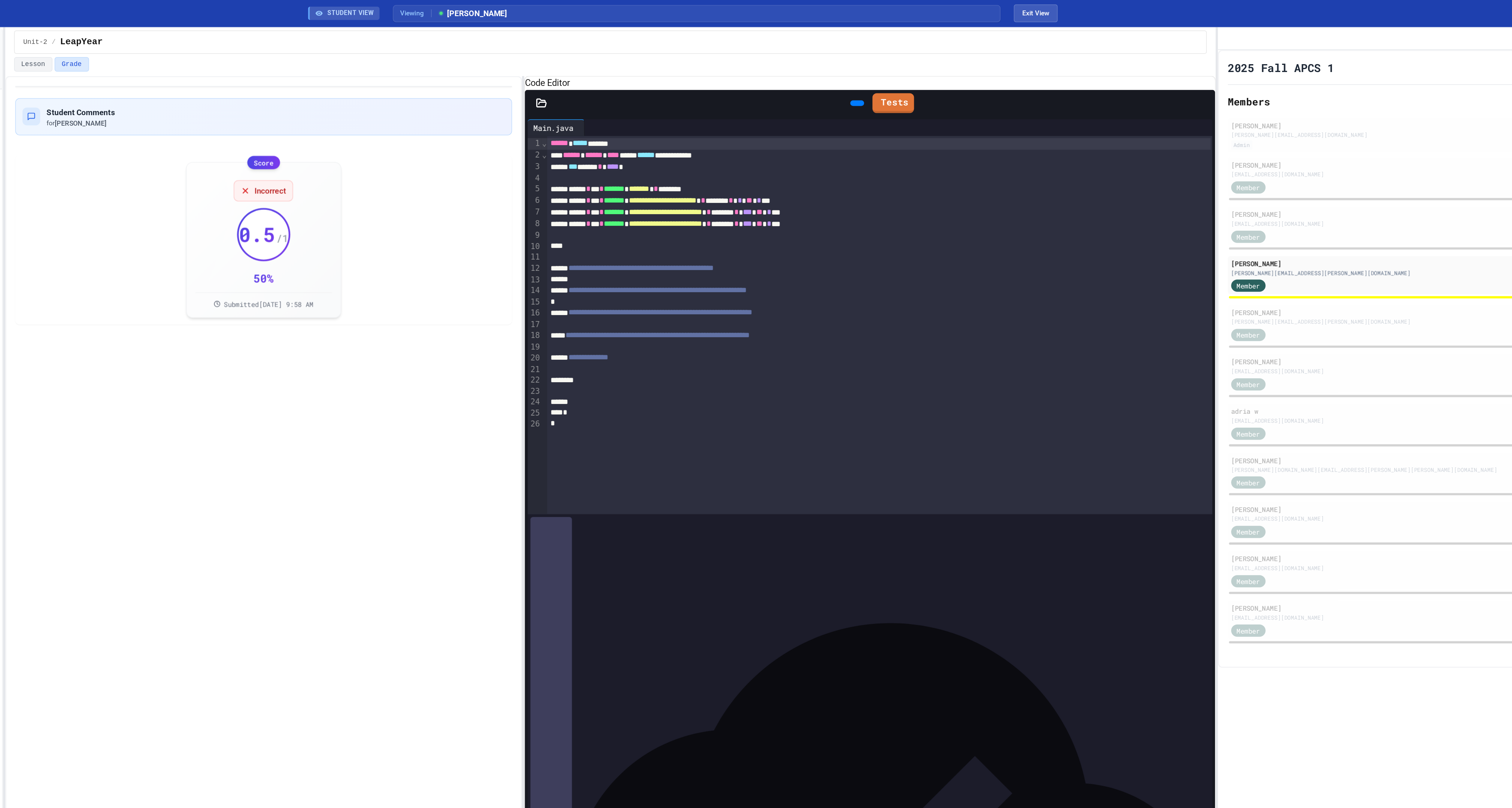
click at [987, 16] on div "STUDENT VIEW Viewing [PERSON_NAME] Exit View" at bounding box center [756, 9] width 525 height 18
click at [998, 10] on button "Exit View" at bounding box center [994, 9] width 29 height 12
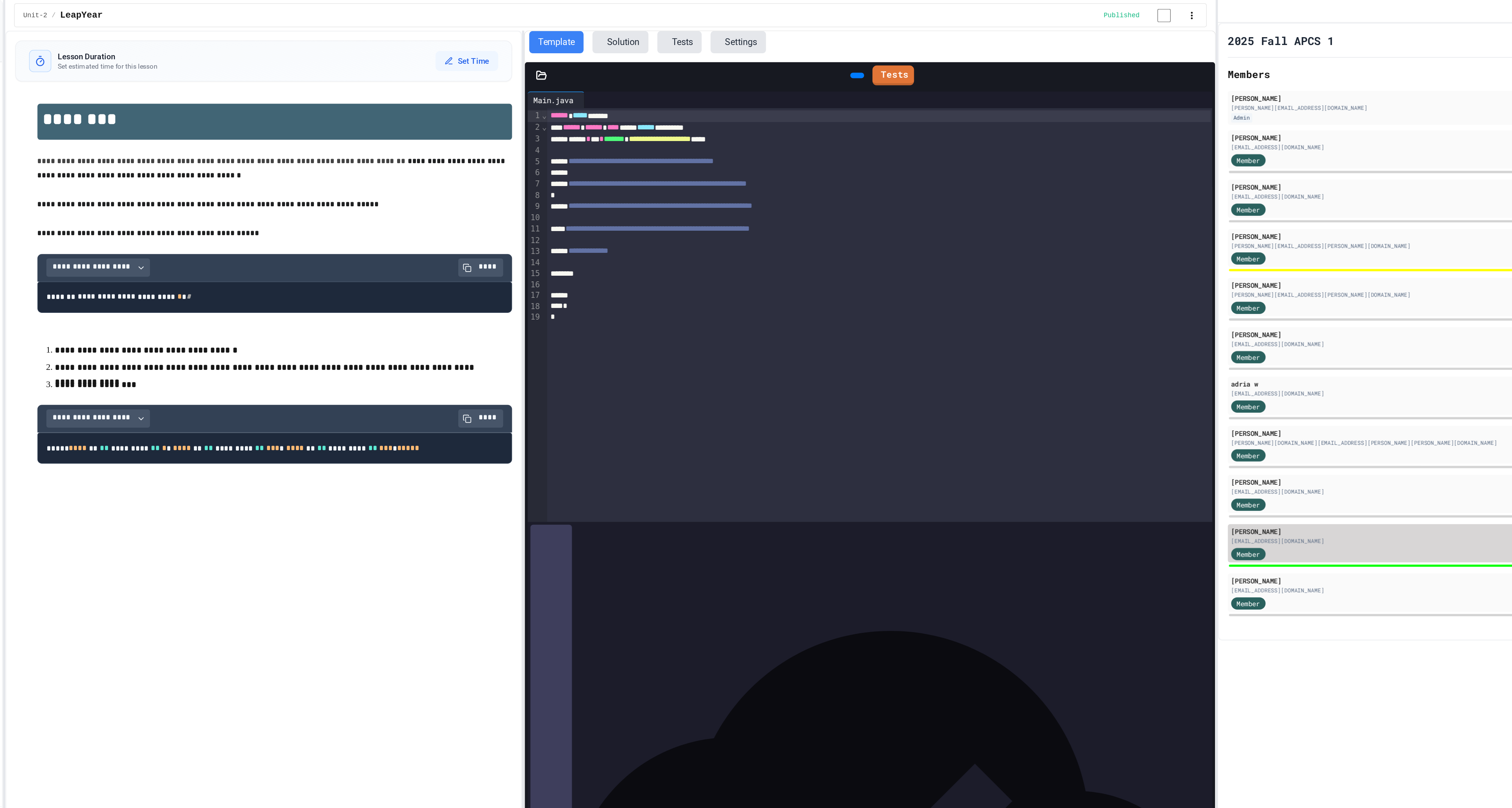
click at [1160, 369] on div "[EMAIL_ADDRESS][DOMAIN_NAME]" at bounding box center [1311, 366] width 369 height 6
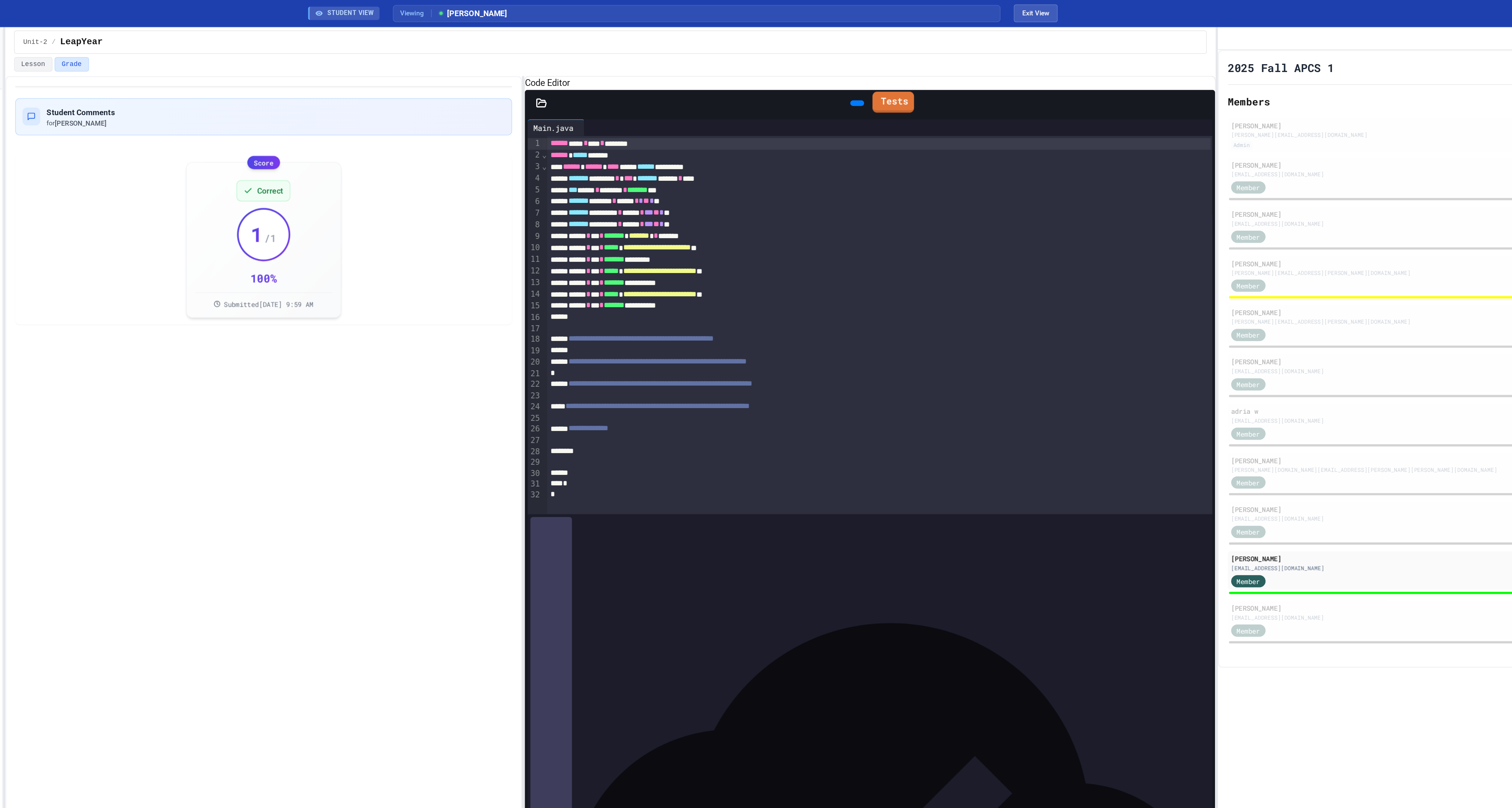
click at [911, 76] on link "Tests" at bounding box center [898, 69] width 28 height 14
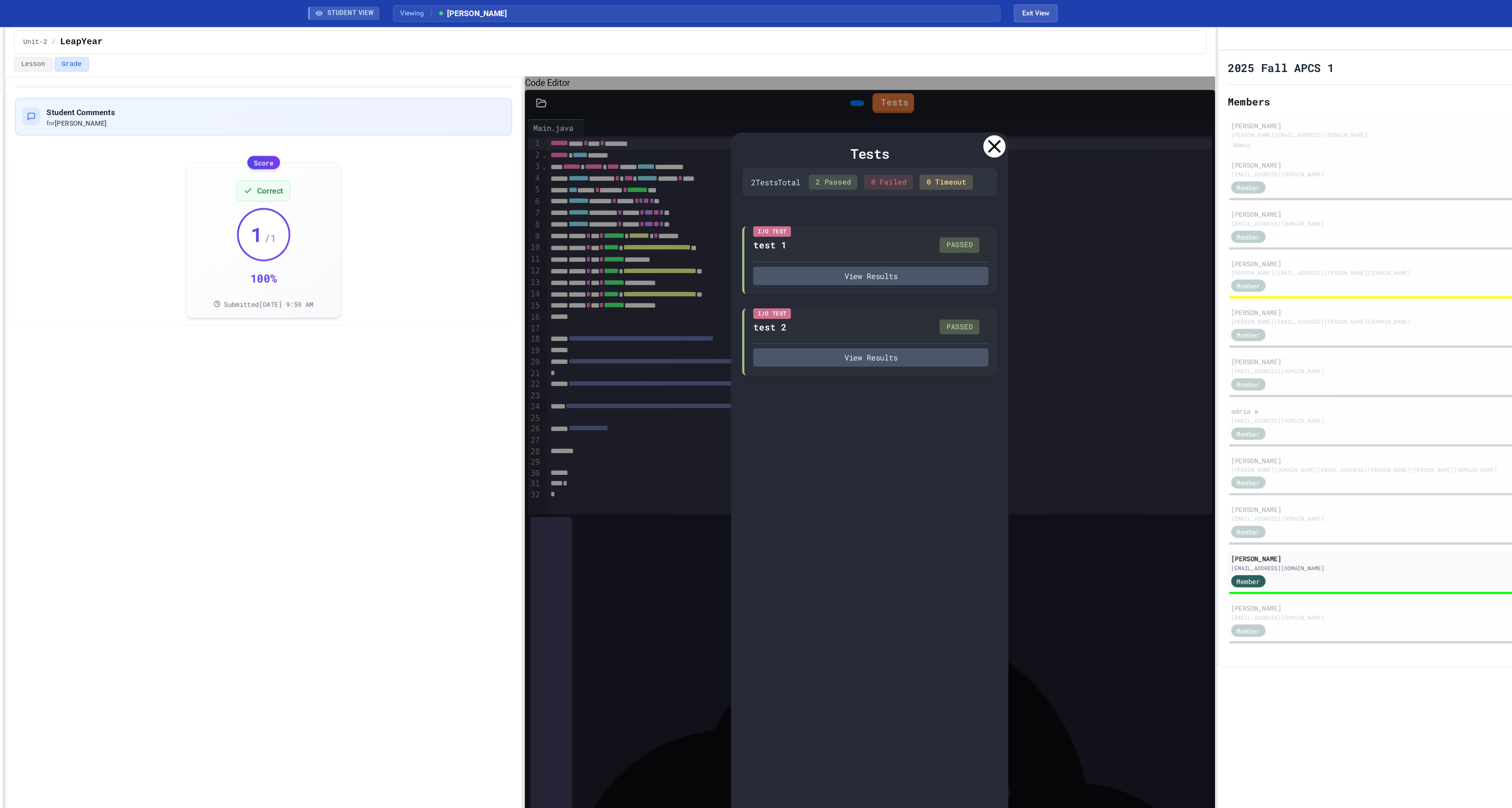
click at [968, 106] on icon at bounding box center [967, 99] width 15 height 15
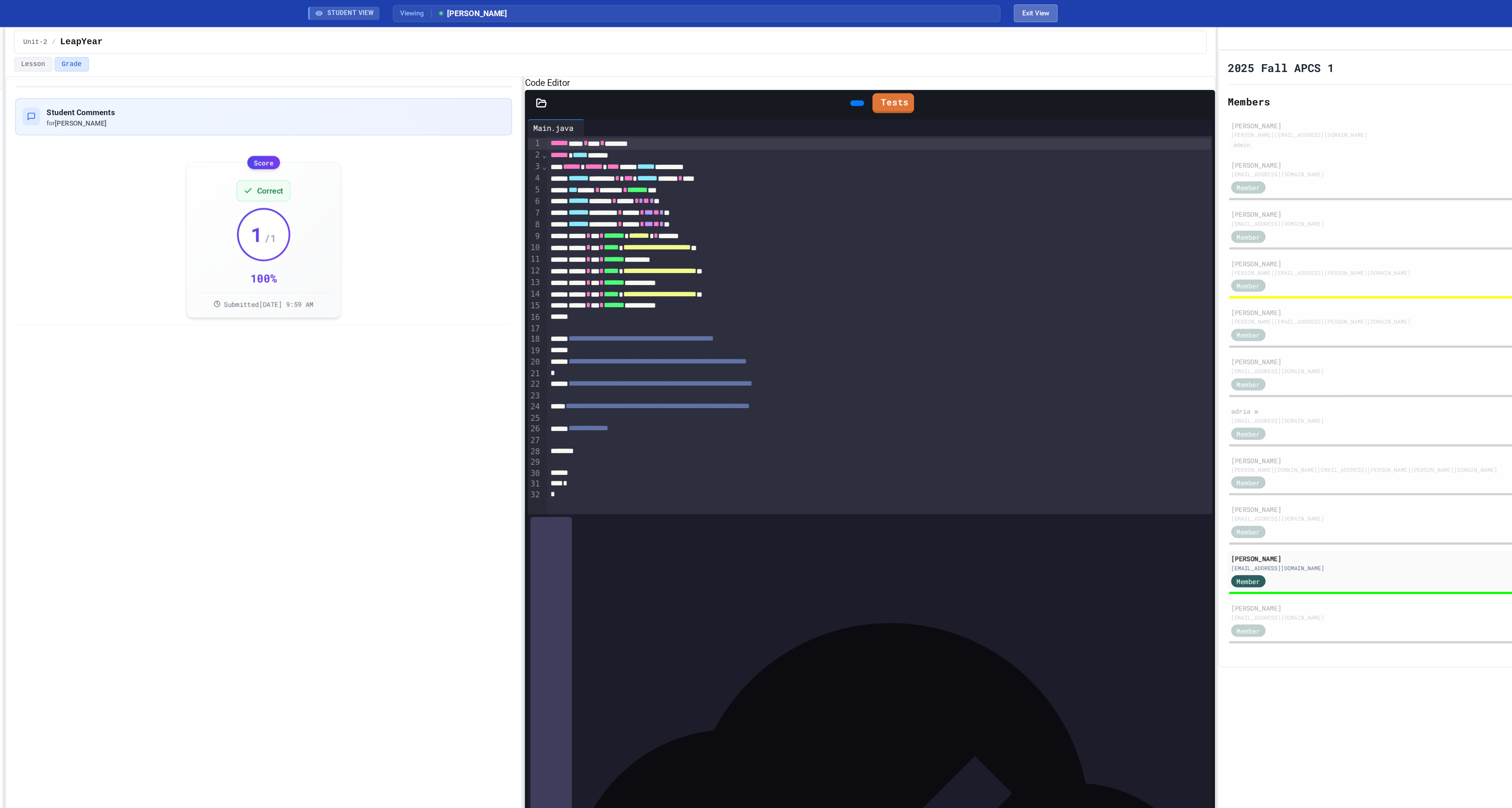
click at [995, 8] on button "Exit View" at bounding box center [994, 9] width 29 height 12
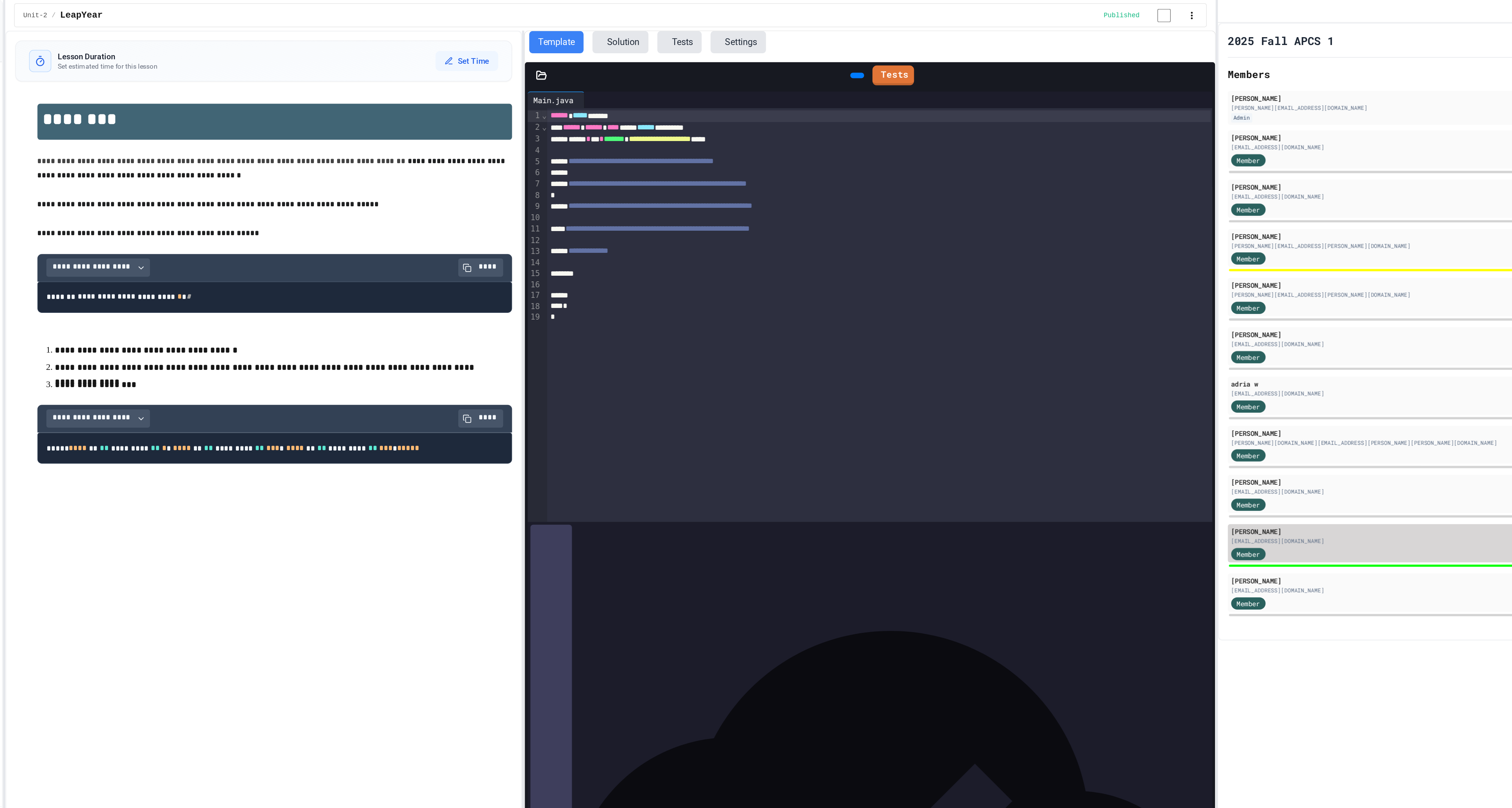
click at [1155, 379] on div "Member" at bounding box center [1146, 374] width 38 height 9
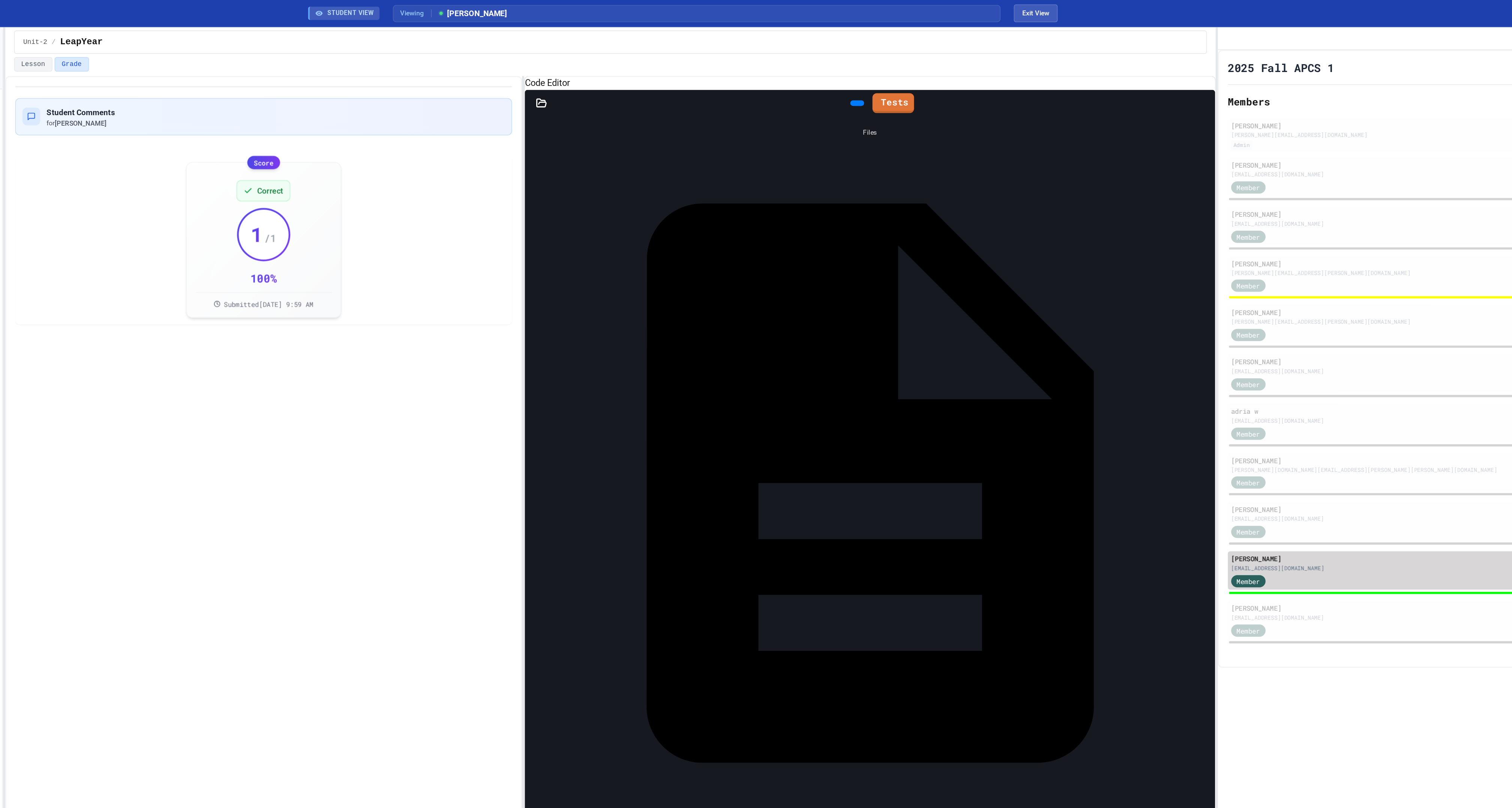
click at [1150, 387] on div "[EMAIL_ADDRESS][DOMAIN_NAME]" at bounding box center [1311, 385] width 369 height 6
click at [664, 73] on icon at bounding box center [660, 69] width 8 height 8
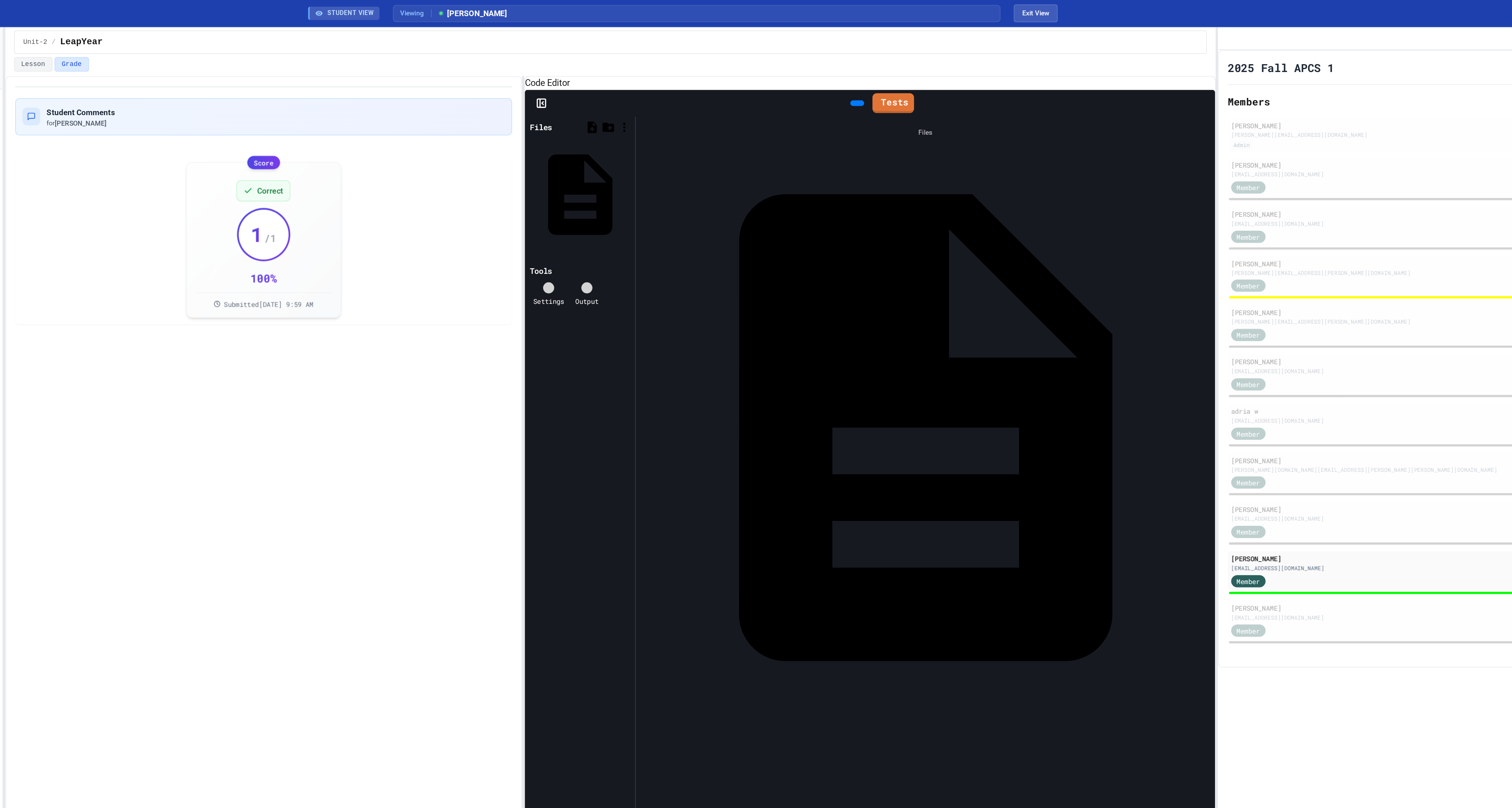
click at [1112, 285] on div "Main.java" at bounding box center [1112, 289] width 0 height 8
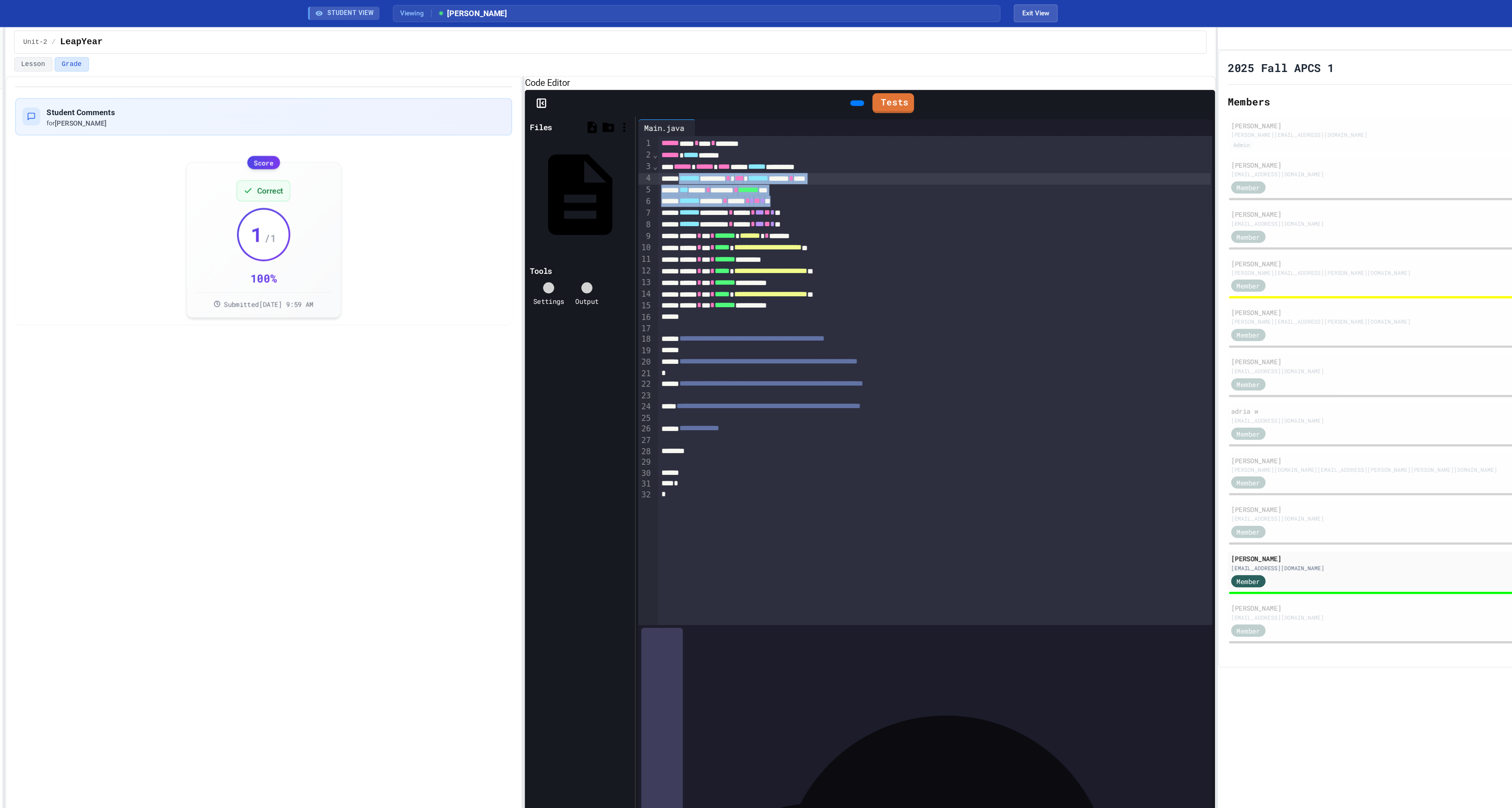
drag, startPoint x: 870, startPoint y: 153, endPoint x: 760, endPoint y: 142, distance: 110.5
click at [760, 142] on div "**********" at bounding box center [926, 258] width 374 height 331
click at [866, 140] on div "******* ****** * ***** * * ** * **" at bounding box center [926, 136] width 374 height 8
drag, startPoint x: 858, startPoint y: 149, endPoint x: 757, endPoint y: 142, distance: 101.2
click at [757, 142] on div "**********" at bounding box center [926, 258] width 374 height 331
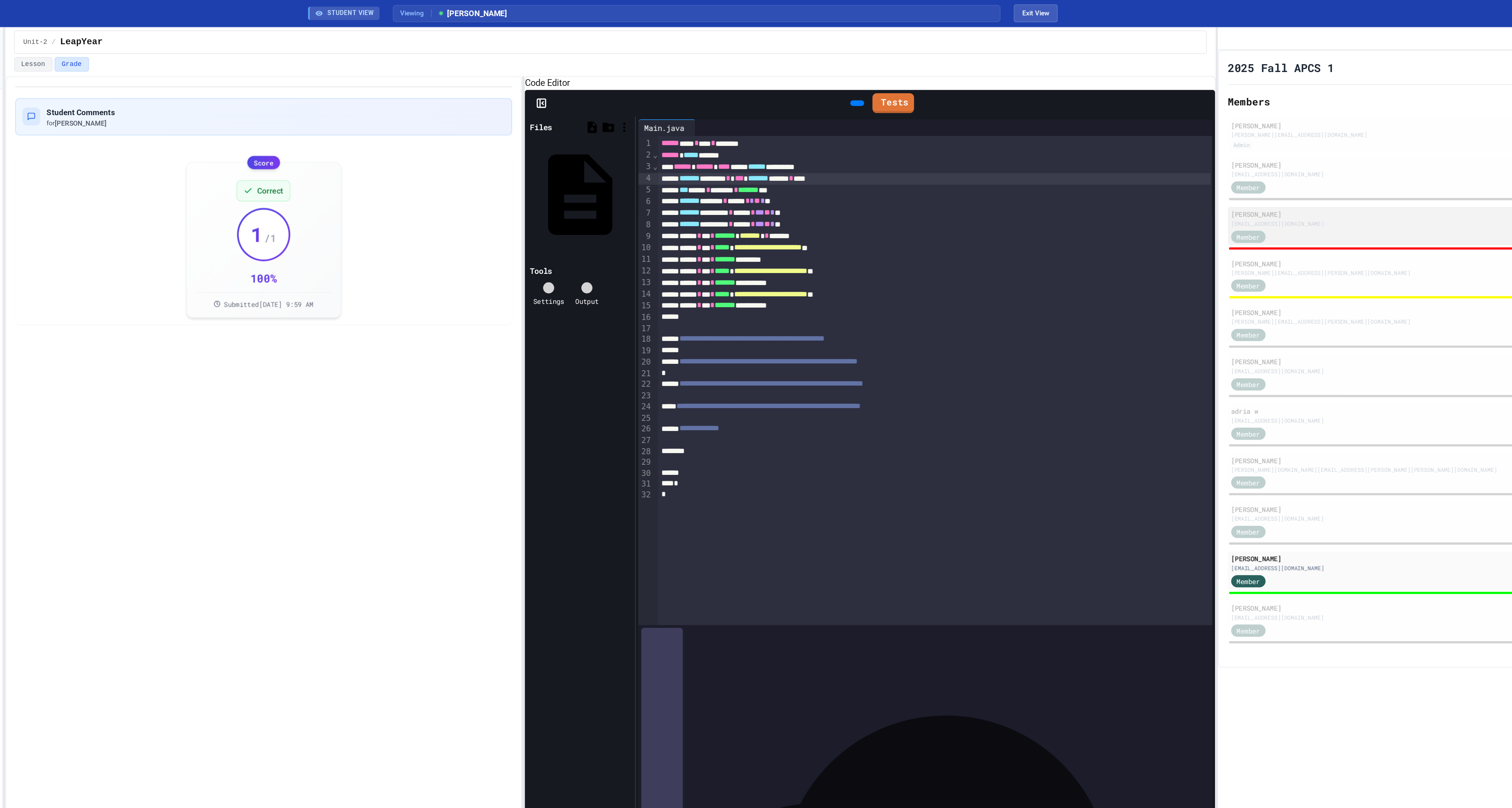
click at [1178, 166] on div "Ethan [EMAIL_ADDRESS][DOMAIN_NAME] Member" at bounding box center [1315, 153] width 380 height 26
type input "*"
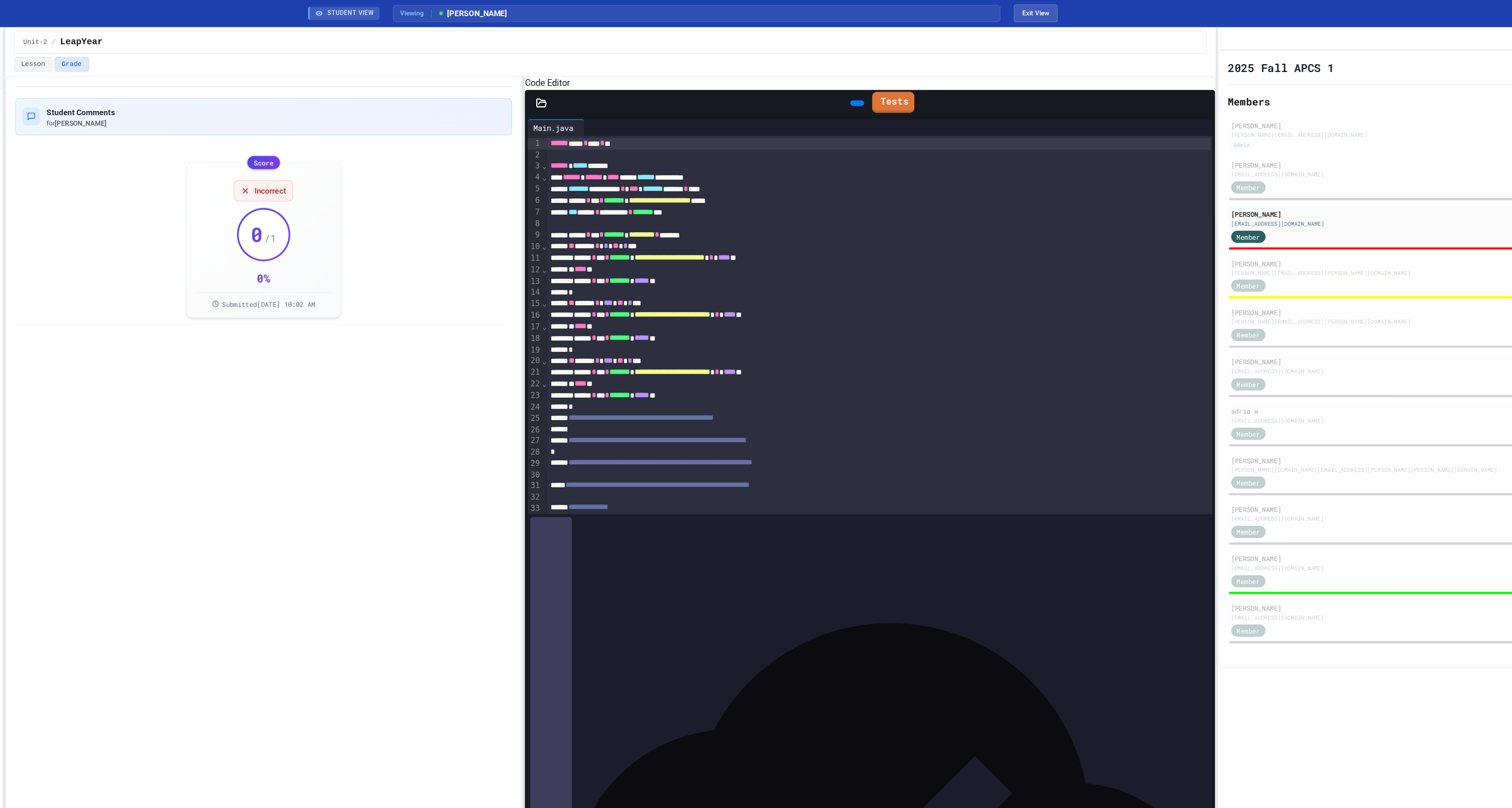
click at [909, 76] on link "Tests" at bounding box center [898, 69] width 29 height 14
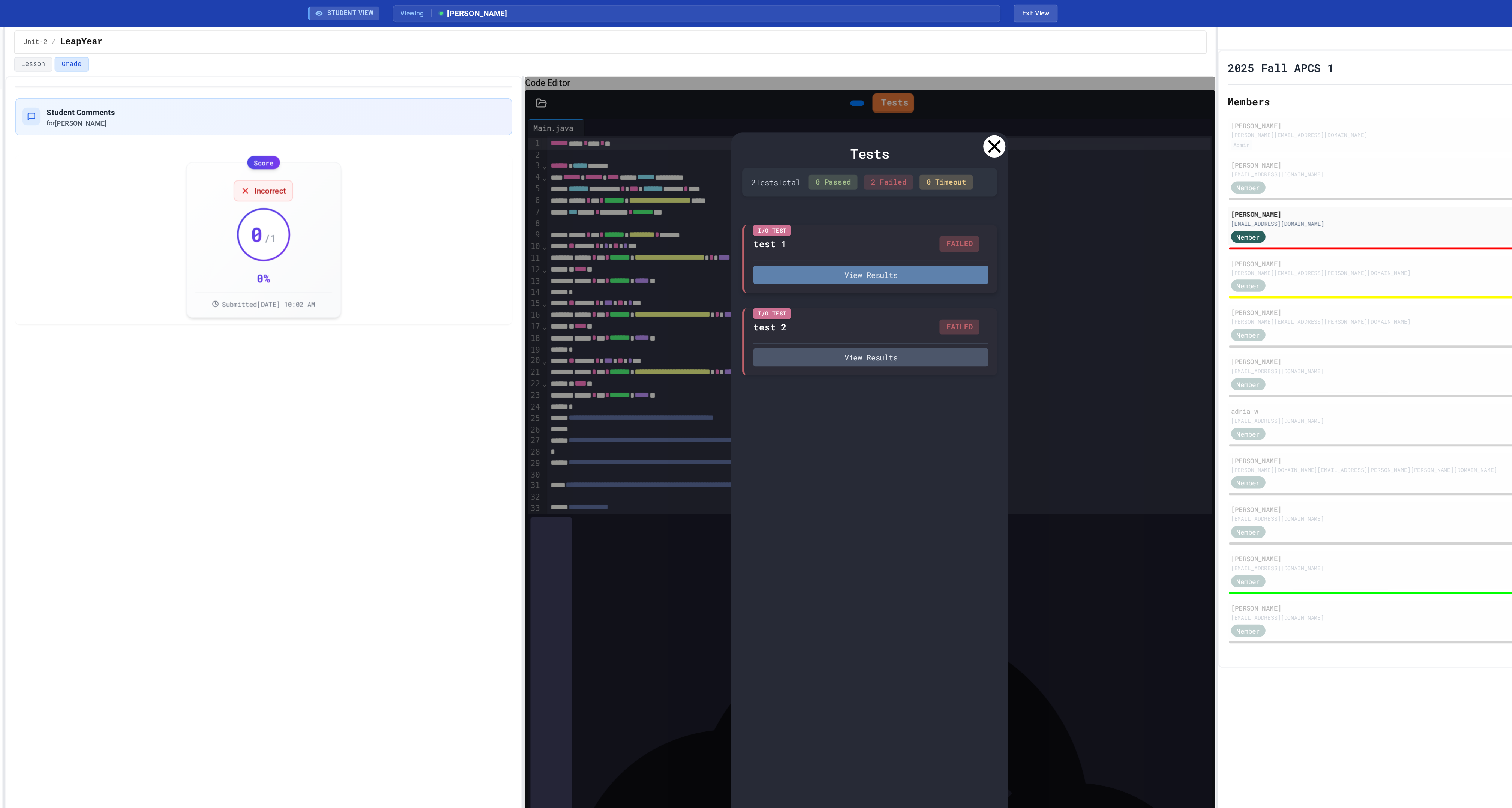
click at [910, 192] on button "View Results" at bounding box center [883, 186] width 159 height 12
click at [892, 808] on icon at bounding box center [893, 822] width 15 height 15
click at [968, 106] on icon at bounding box center [967, 99] width 15 height 15
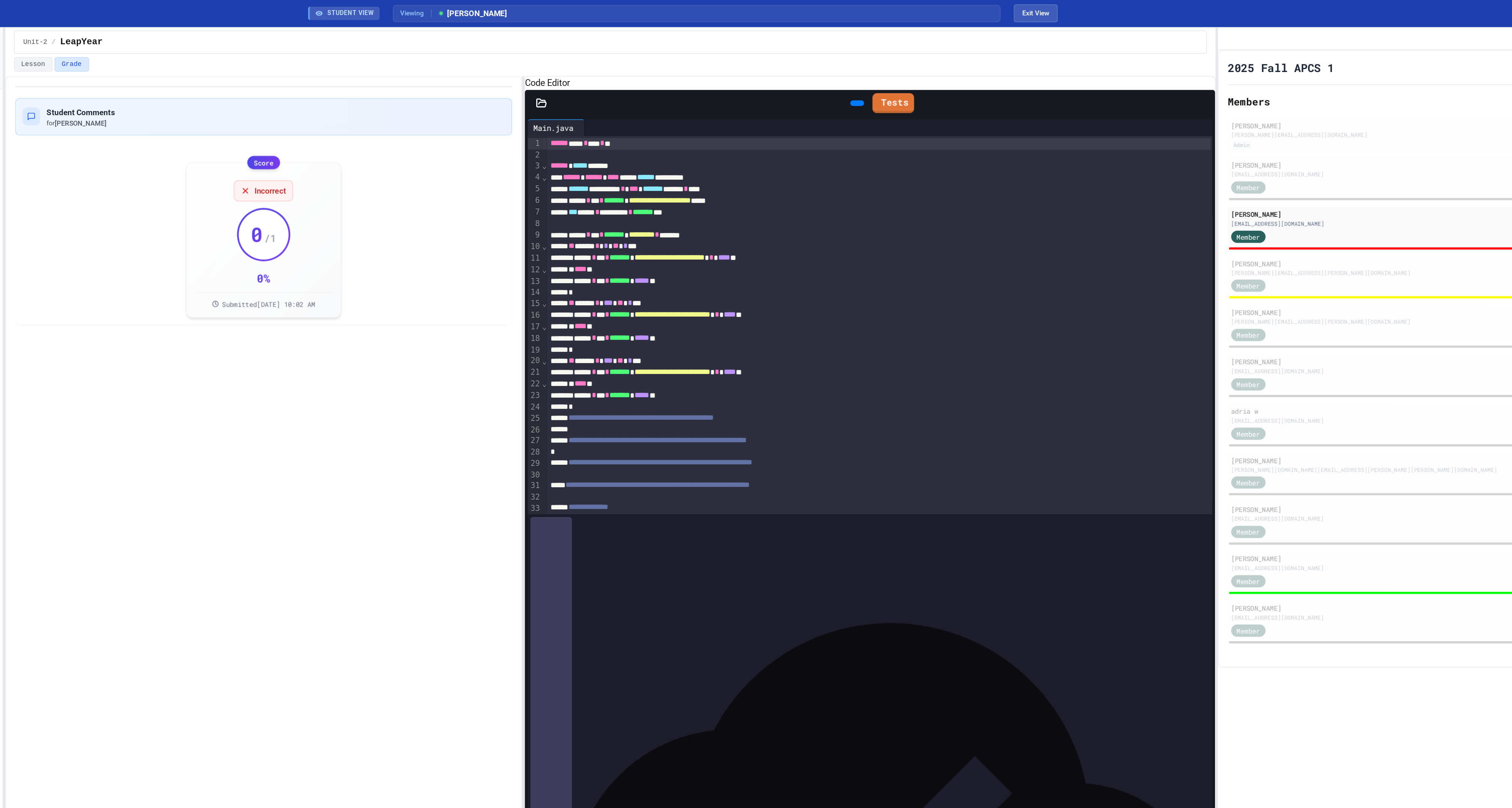
click at [873, 70] on icon at bounding box center [873, 70] width 0 height 0
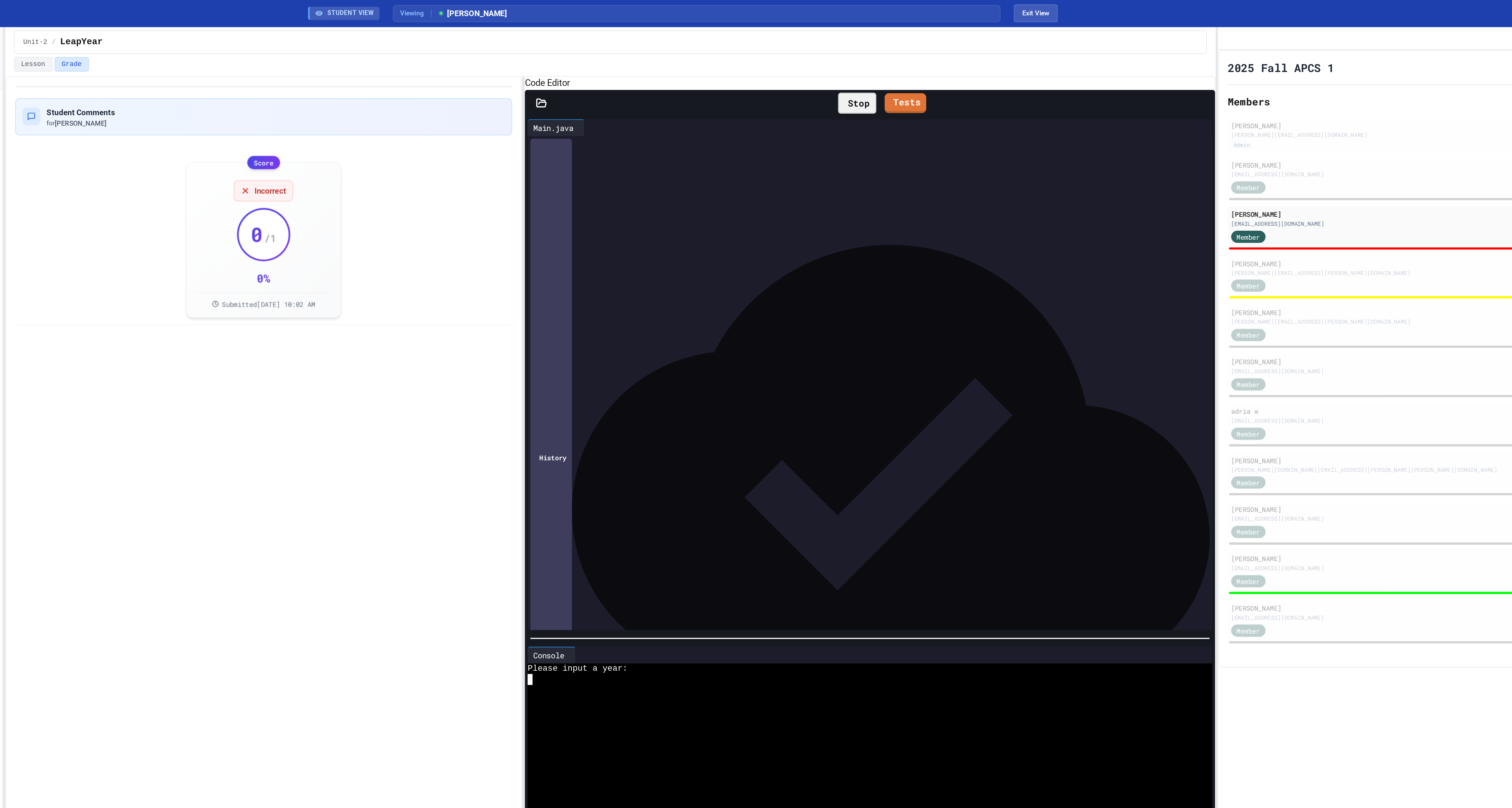
click at [681, 471] on div at bounding box center [879, 467] width 455 height 8
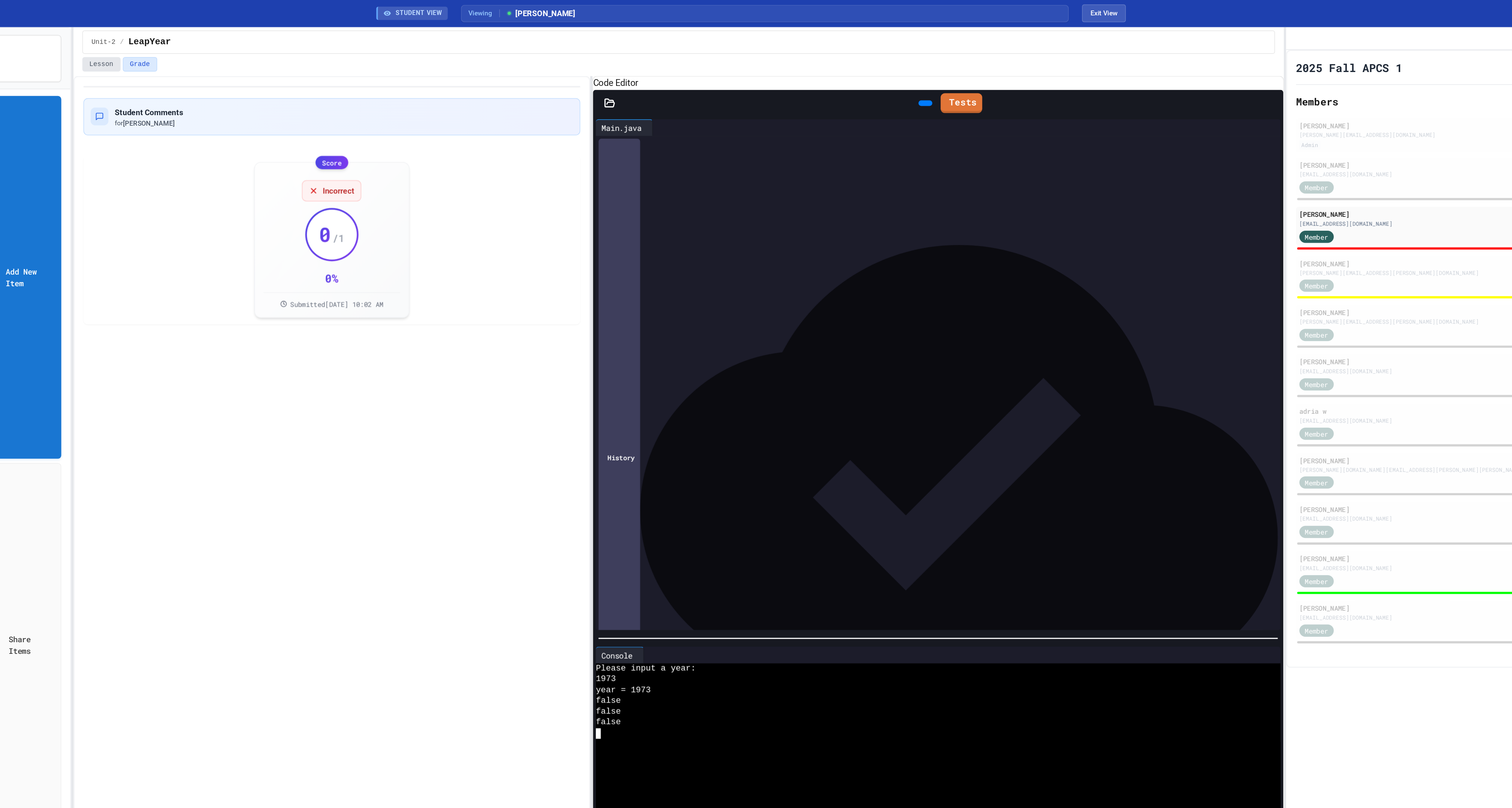
click at [322, 48] on button "Lesson" at bounding box center [317, 43] width 26 height 10
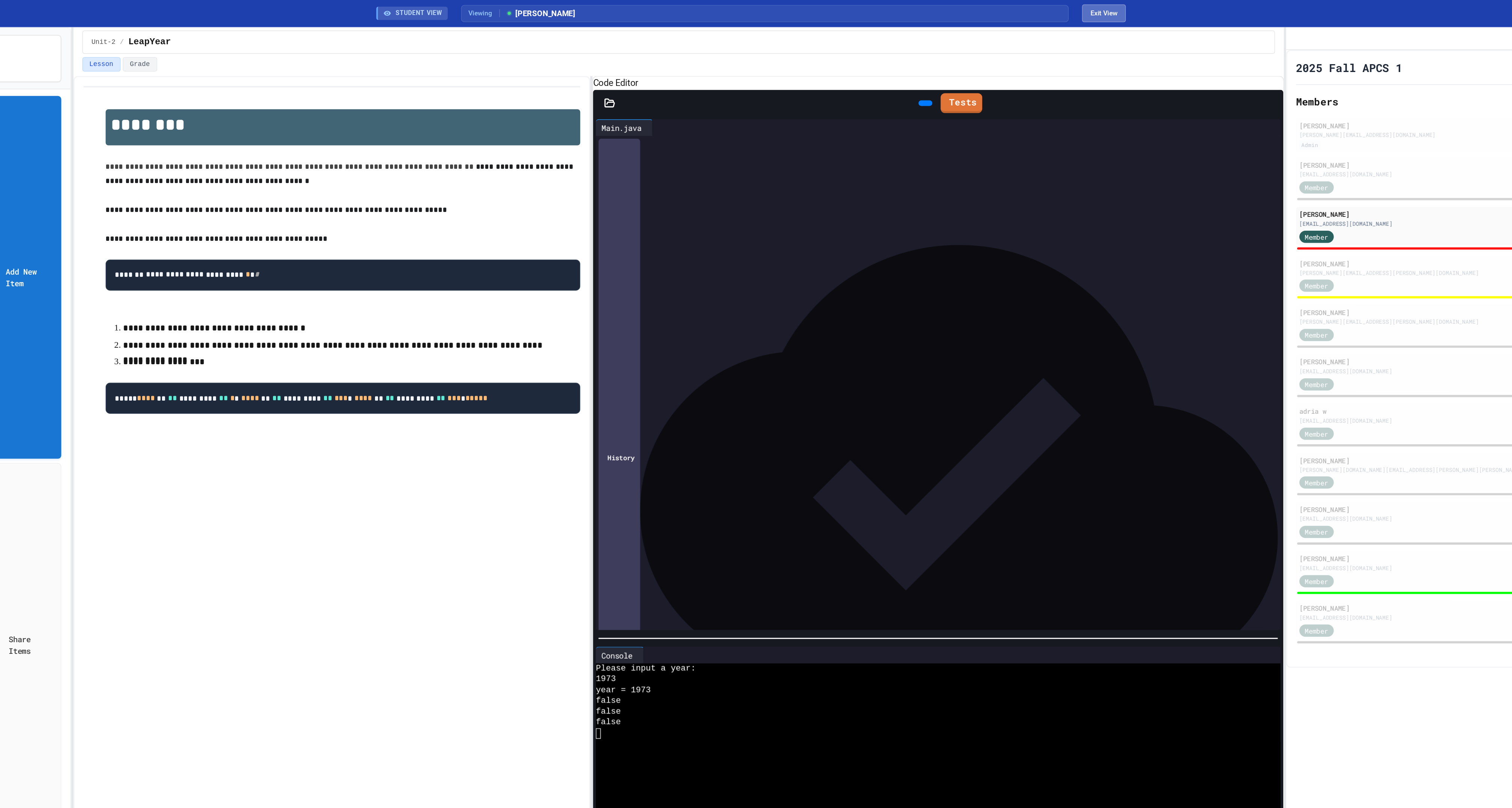
click at [991, 11] on button "Exit View" at bounding box center [994, 9] width 29 height 12
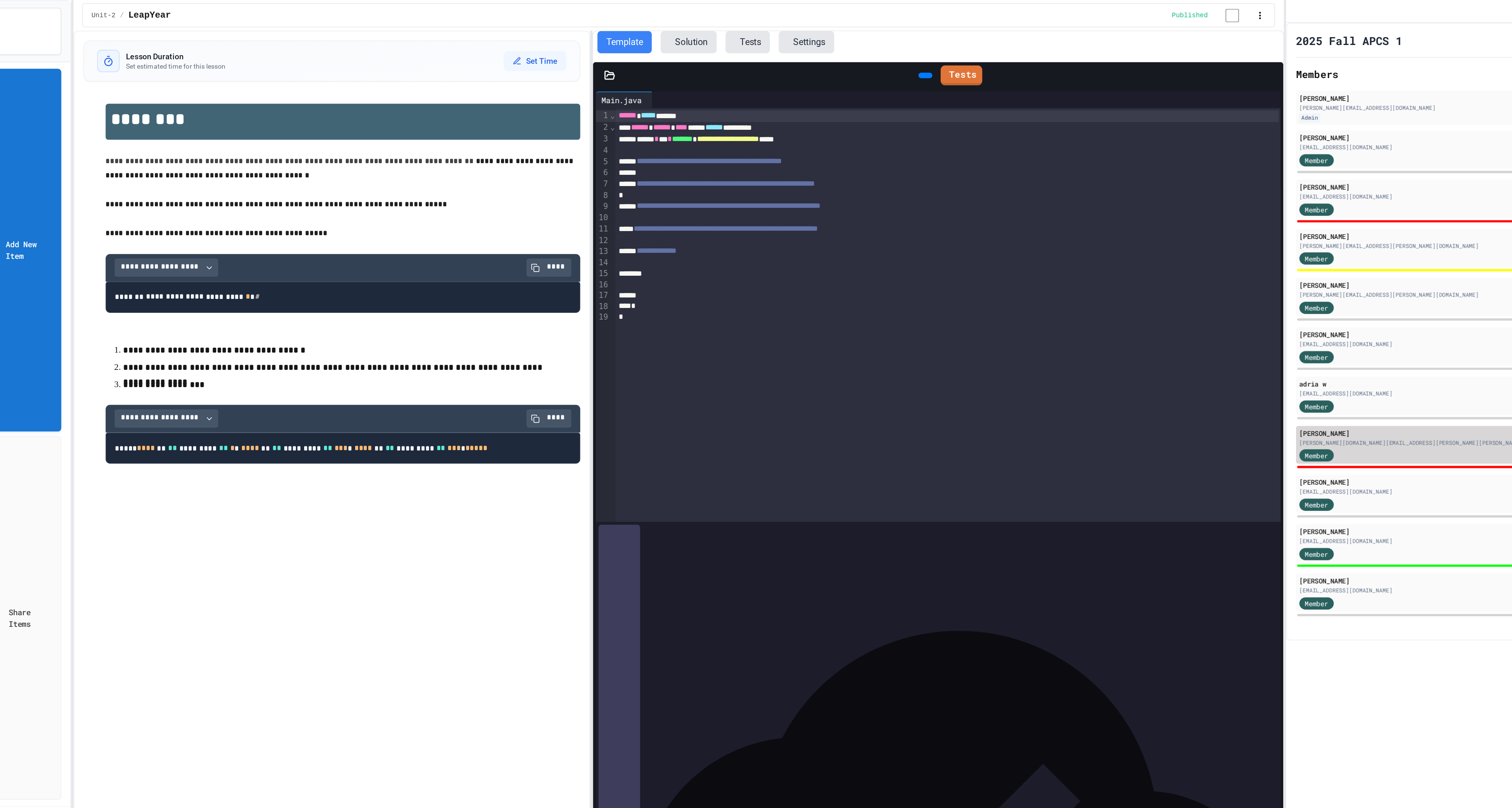
click at [1183, 302] on div "[PERSON_NAME][DOMAIN_NAME][EMAIL_ADDRESS][PERSON_NAME][PERSON_NAME][DOMAIN_NAME]" at bounding box center [1311, 299] width 369 height 6
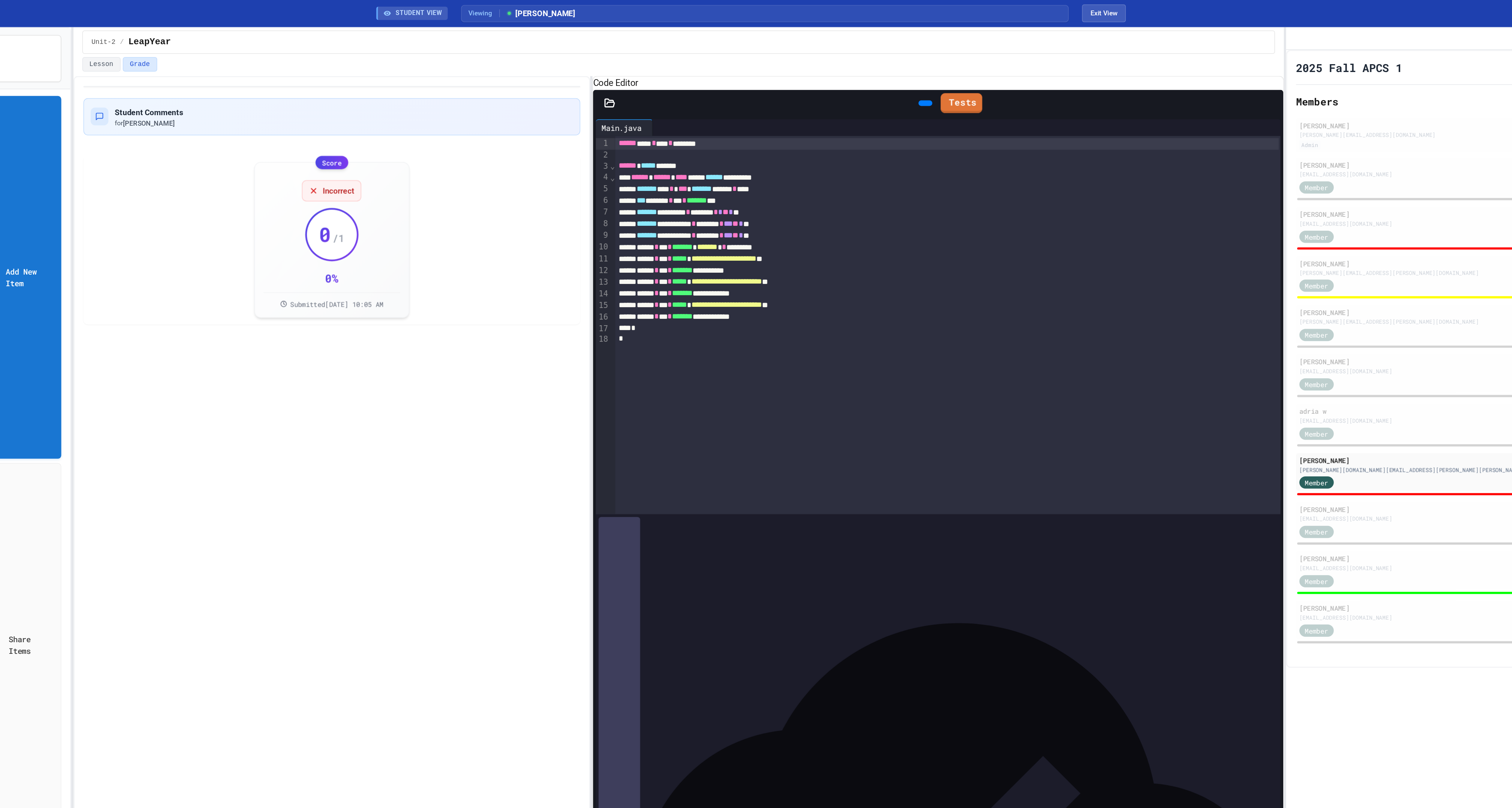
click at [876, 77] on icon at bounding box center [878, 74] width 4 height 5
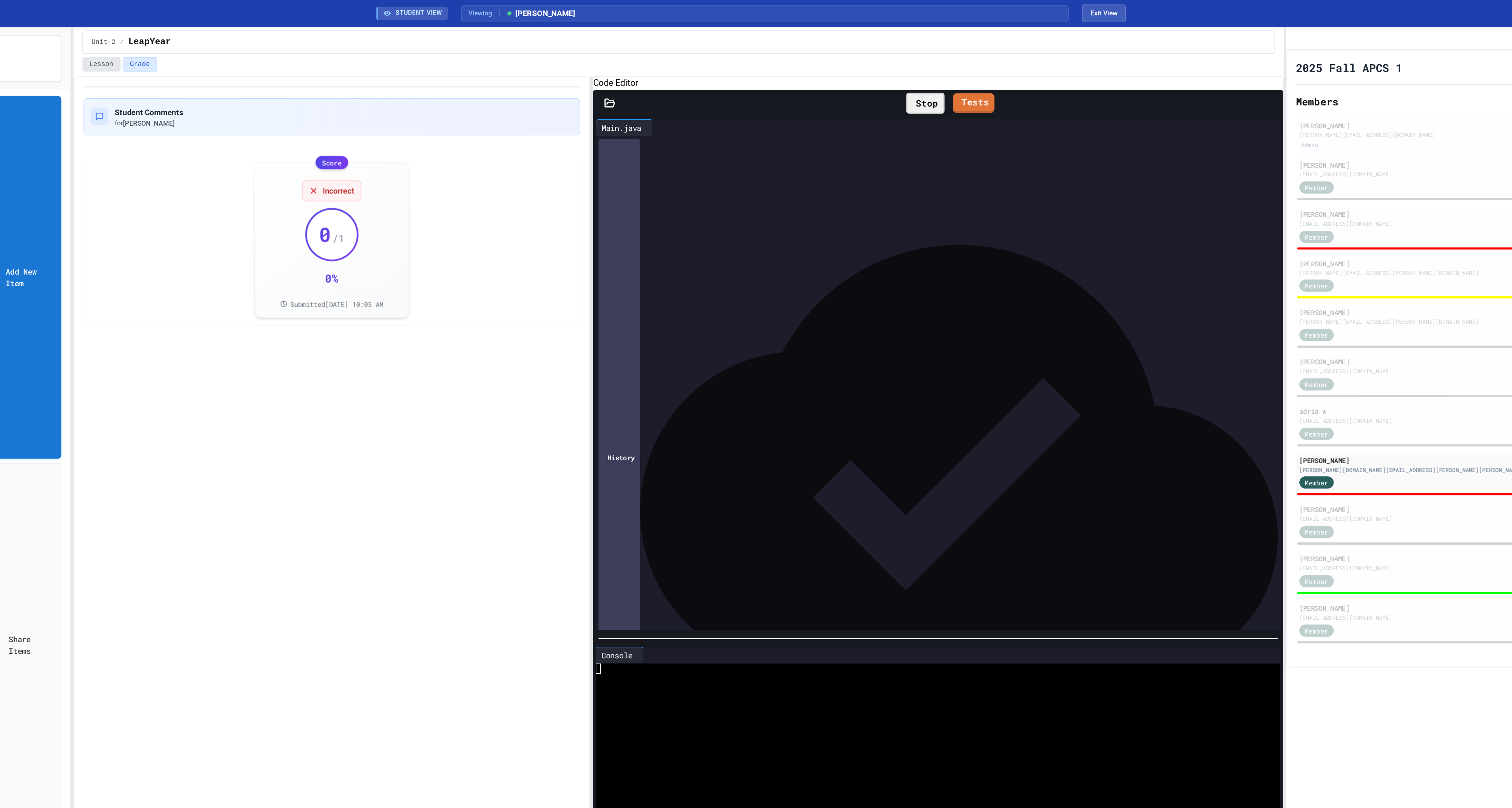
click at [325, 46] on button "Lesson" at bounding box center [317, 43] width 26 height 10
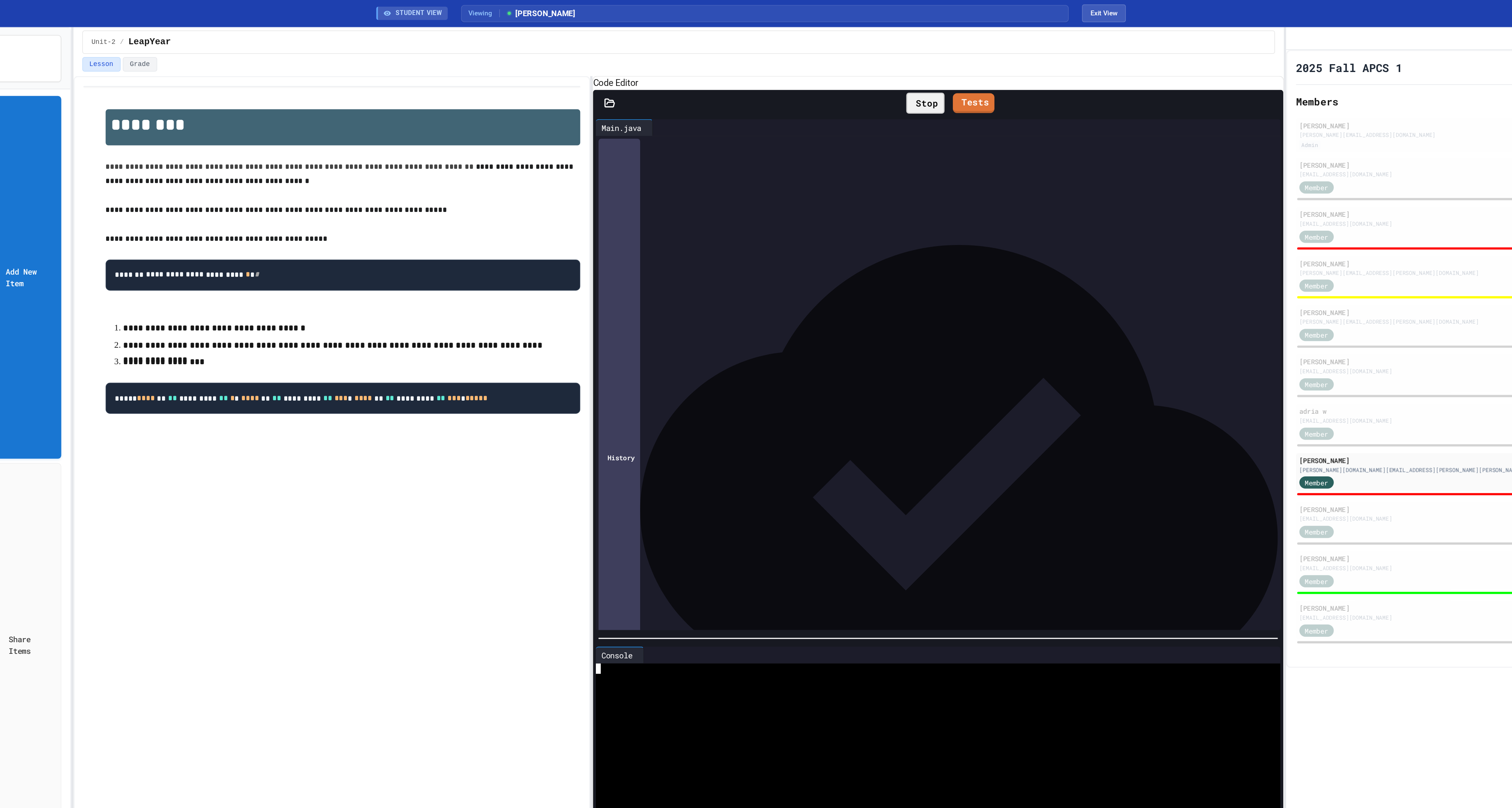
click at [677, 471] on div at bounding box center [879, 467] width 455 height 8
click at [901, 76] on link "Tests" at bounding box center [898, 69] width 28 height 14
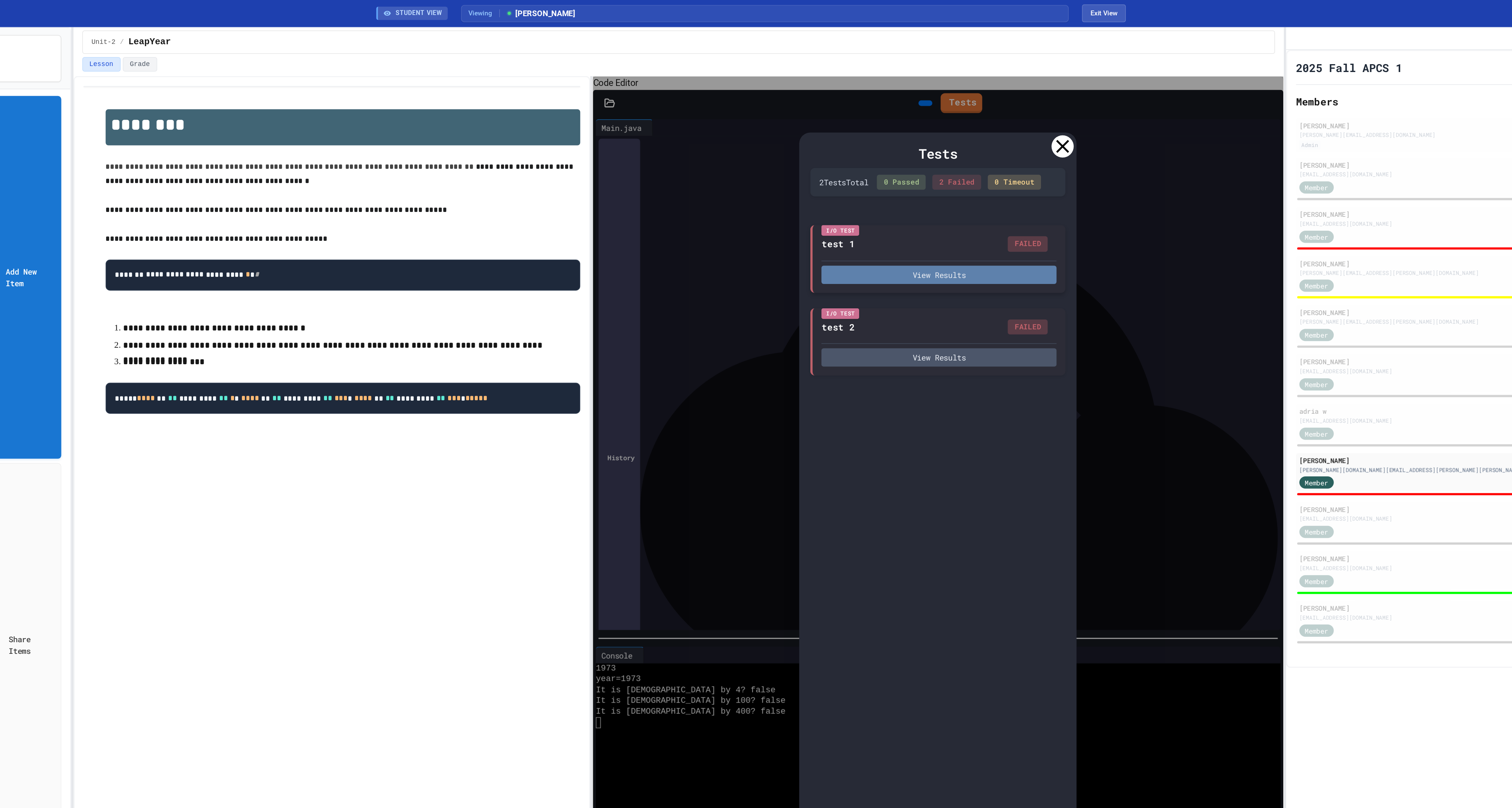
click at [909, 191] on button "View Results" at bounding box center [883, 186] width 159 height 12
click at [894, 808] on icon at bounding box center [893, 822] width 15 height 15
click at [968, 106] on icon at bounding box center [967, 99] width 15 height 15
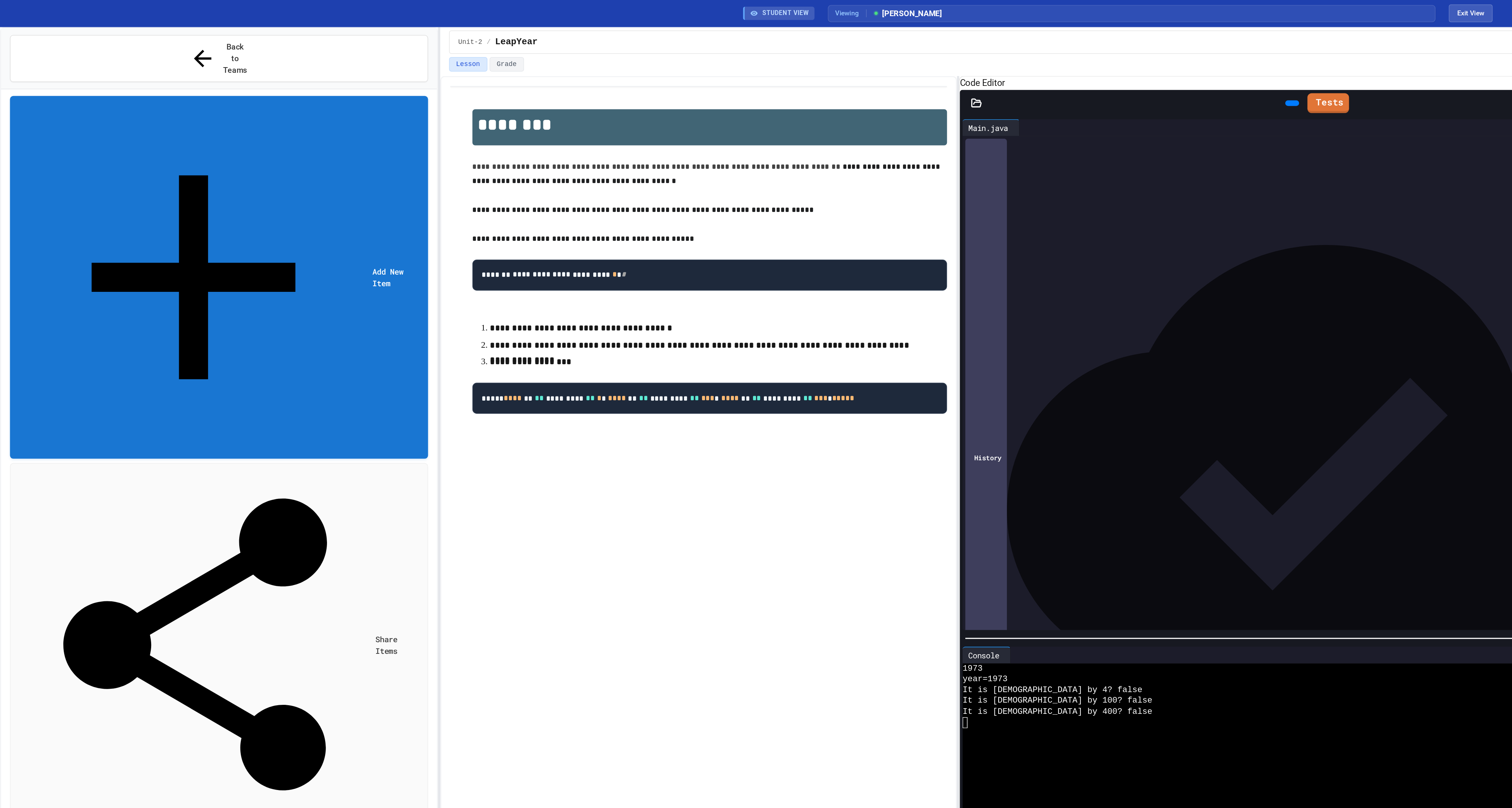
click at [55, 764] on span "No time set" at bounding box center [37, 767] width 37 height 7
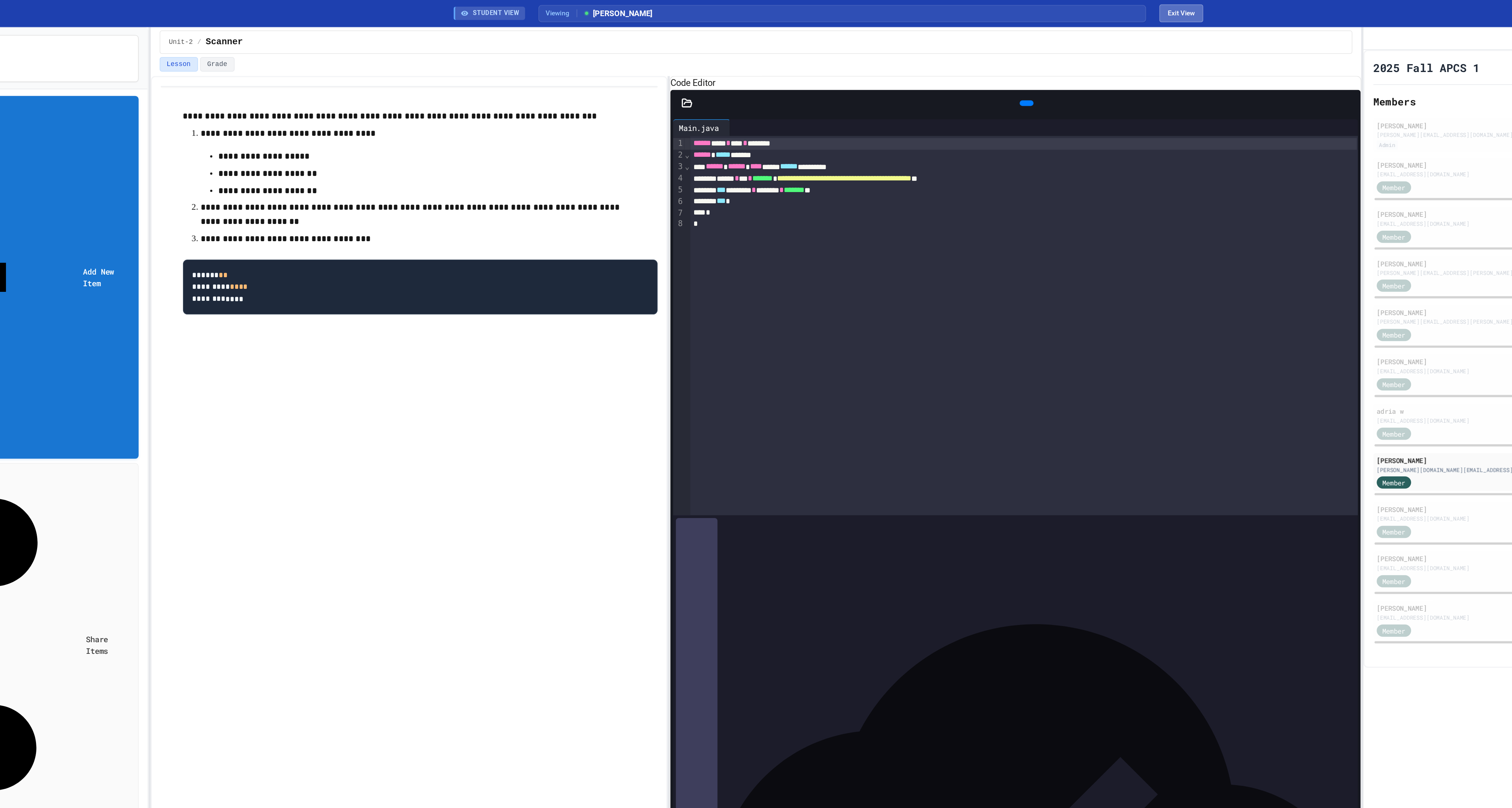
click at [993, 9] on button "Exit View" at bounding box center [994, 9] width 29 height 12
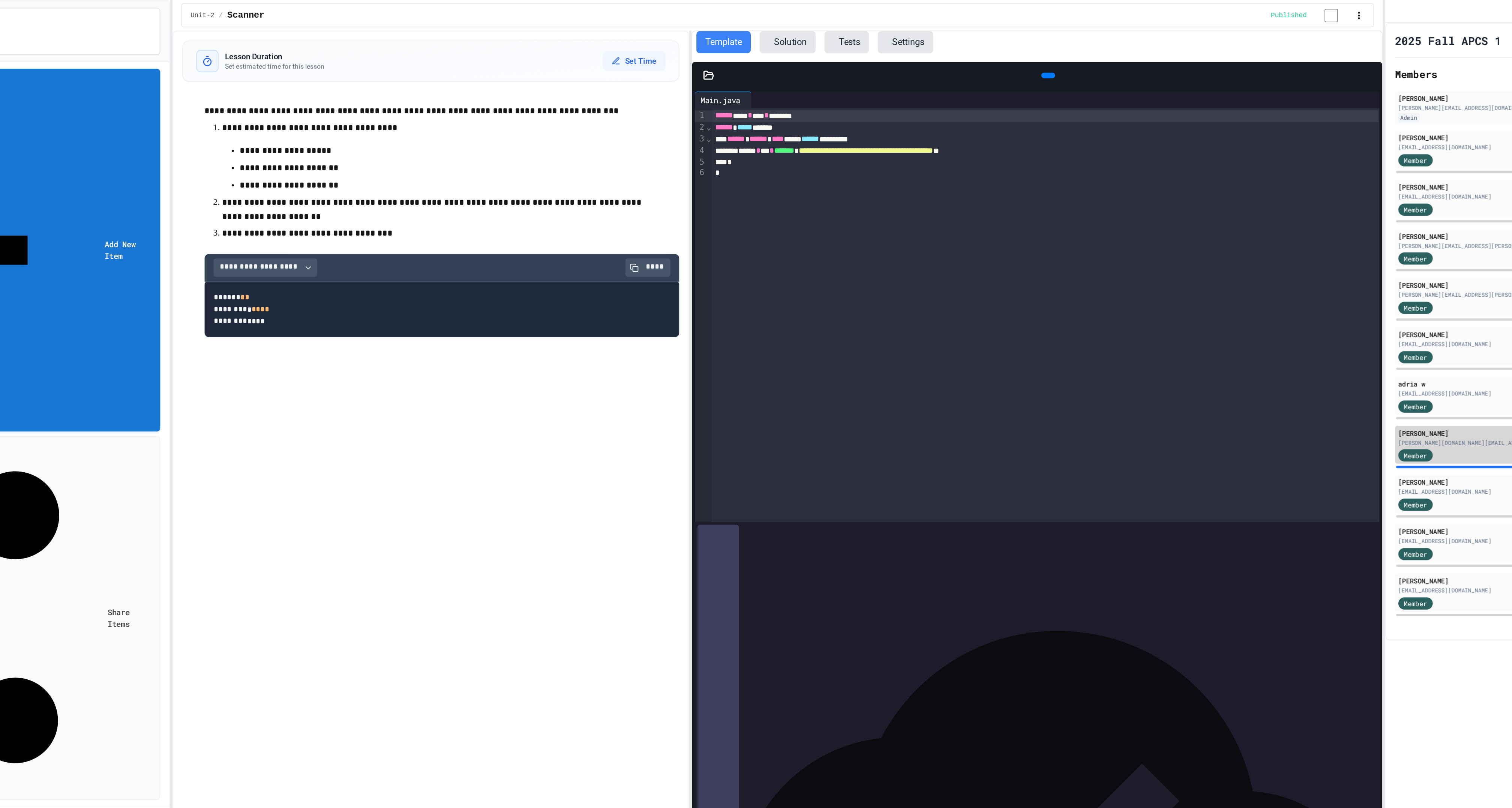
click at [1183, 312] on div "Member" at bounding box center [1311, 308] width 369 height 9
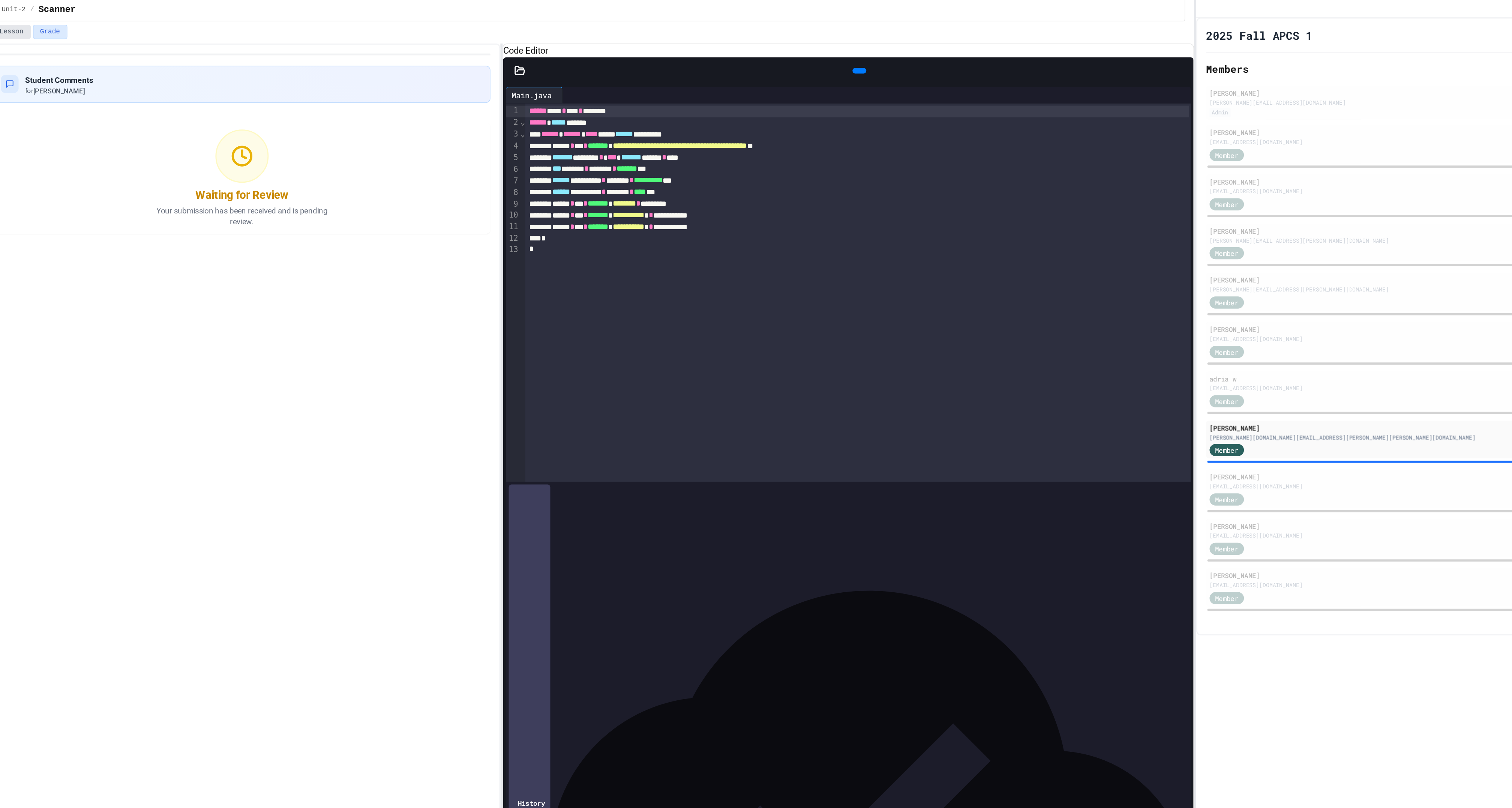
click at [326, 48] on button "Lesson" at bounding box center [317, 43] width 26 height 10
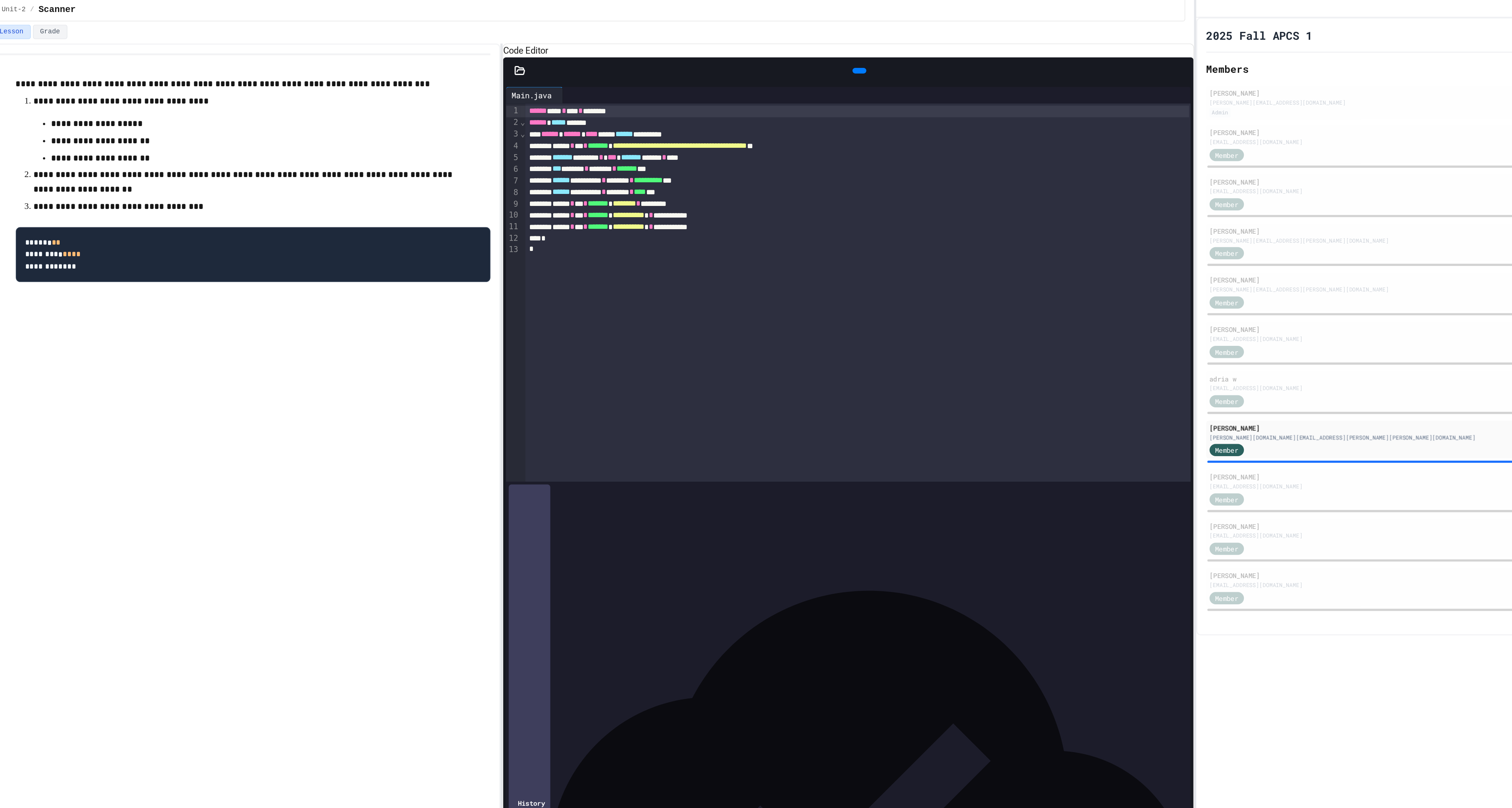
click at [889, 70] on icon at bounding box center [889, 70] width 0 height 0
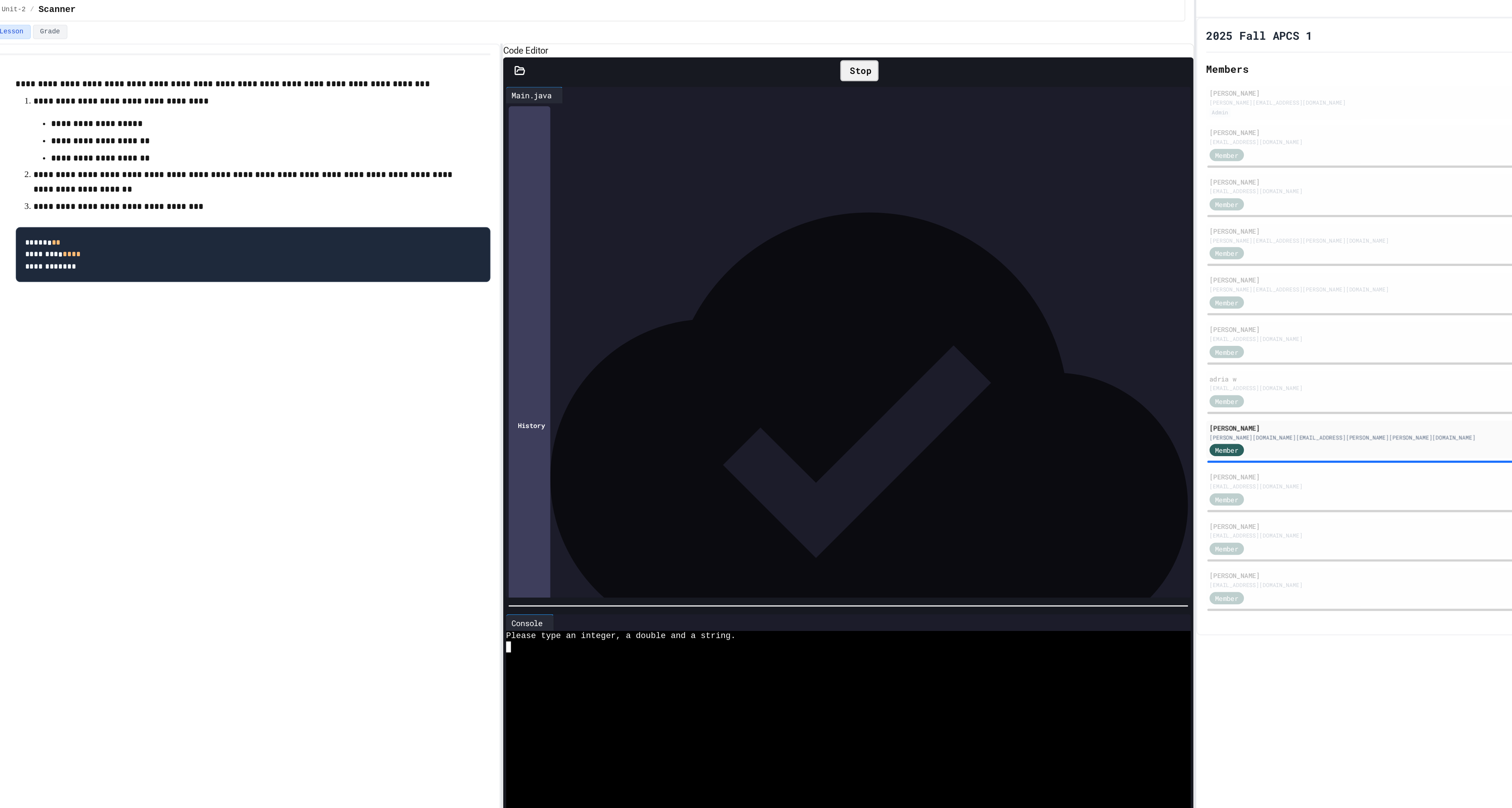
click at [765, 486] on div at bounding box center [879, 482] width 455 height 8
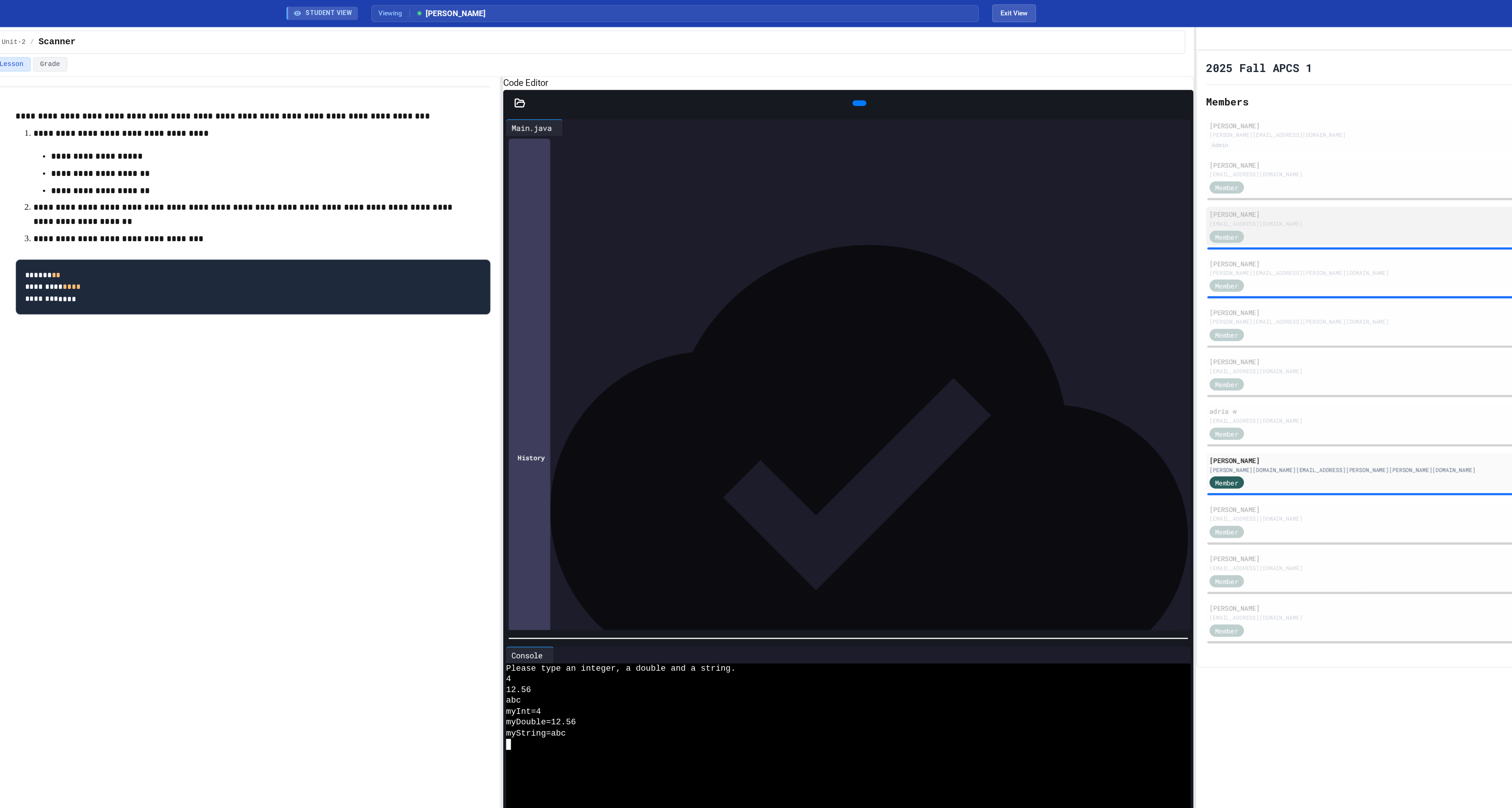
click at [1173, 164] on div "Member" at bounding box center [1311, 160] width 369 height 9
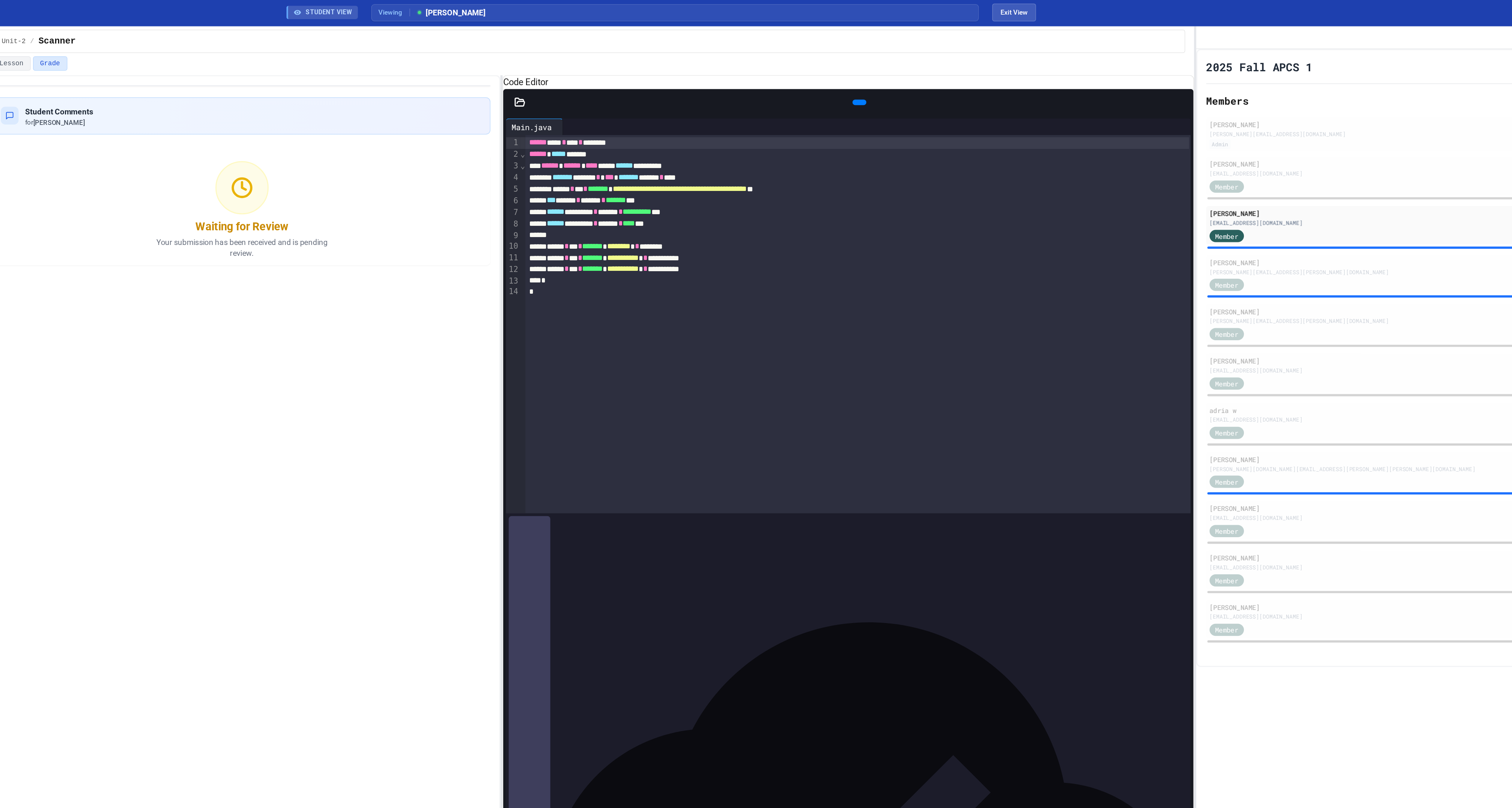
click at [889, 70] on icon at bounding box center [889, 70] width 0 height 0
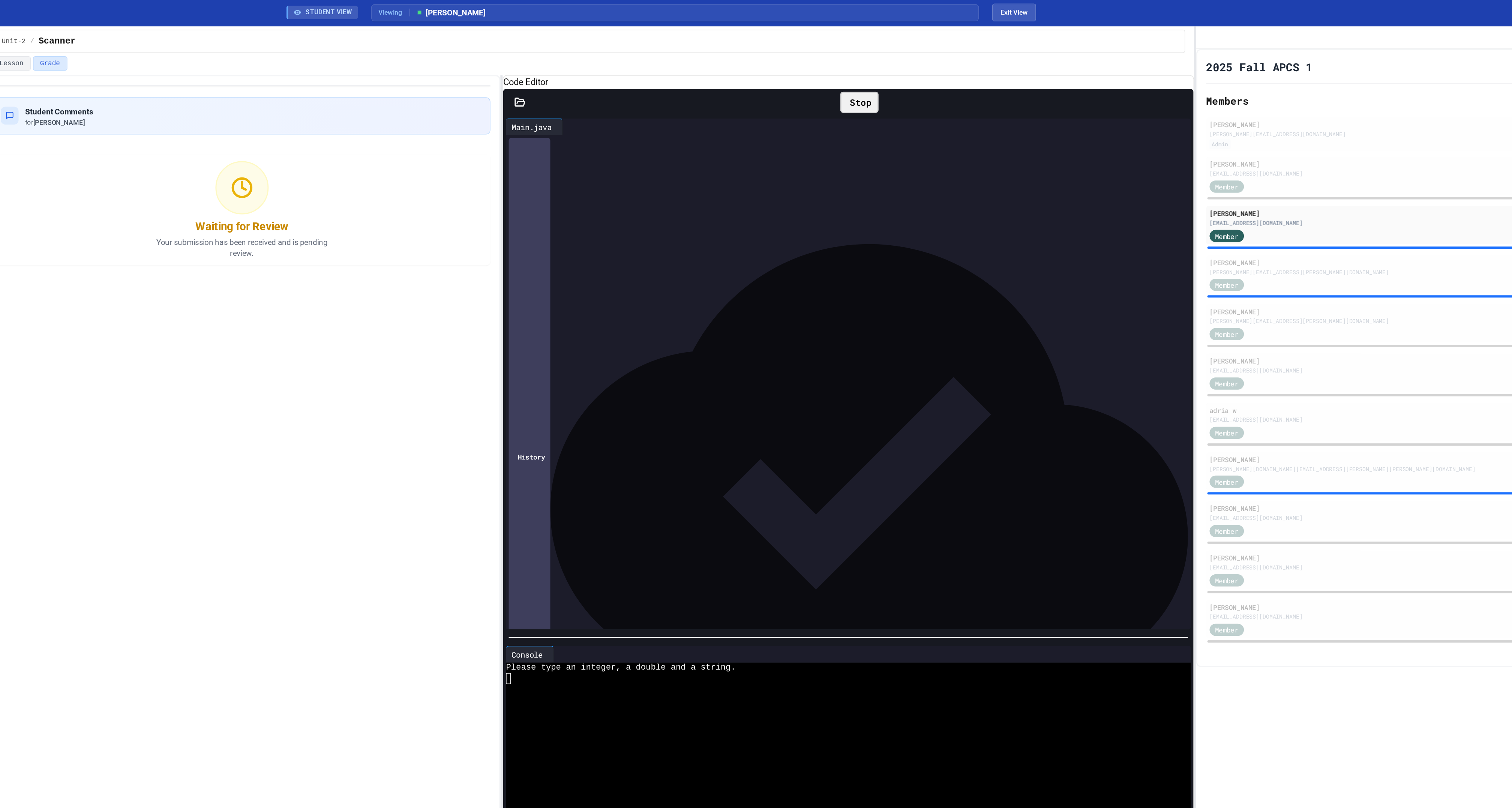
click at [761, 478] on div at bounding box center [879, 474] width 455 height 8
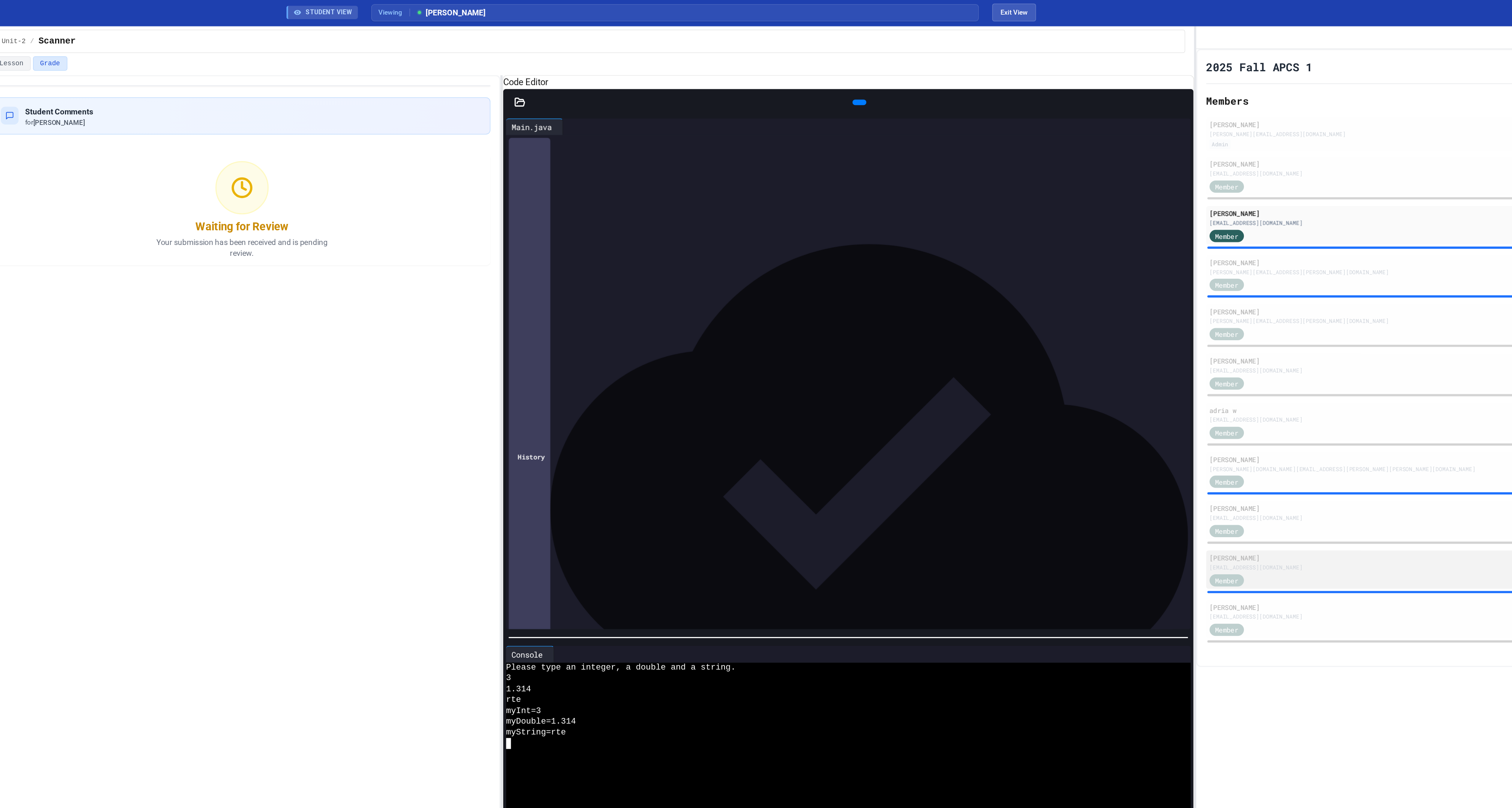
click at [1187, 398] on div "Member" at bounding box center [1311, 393] width 369 height 9
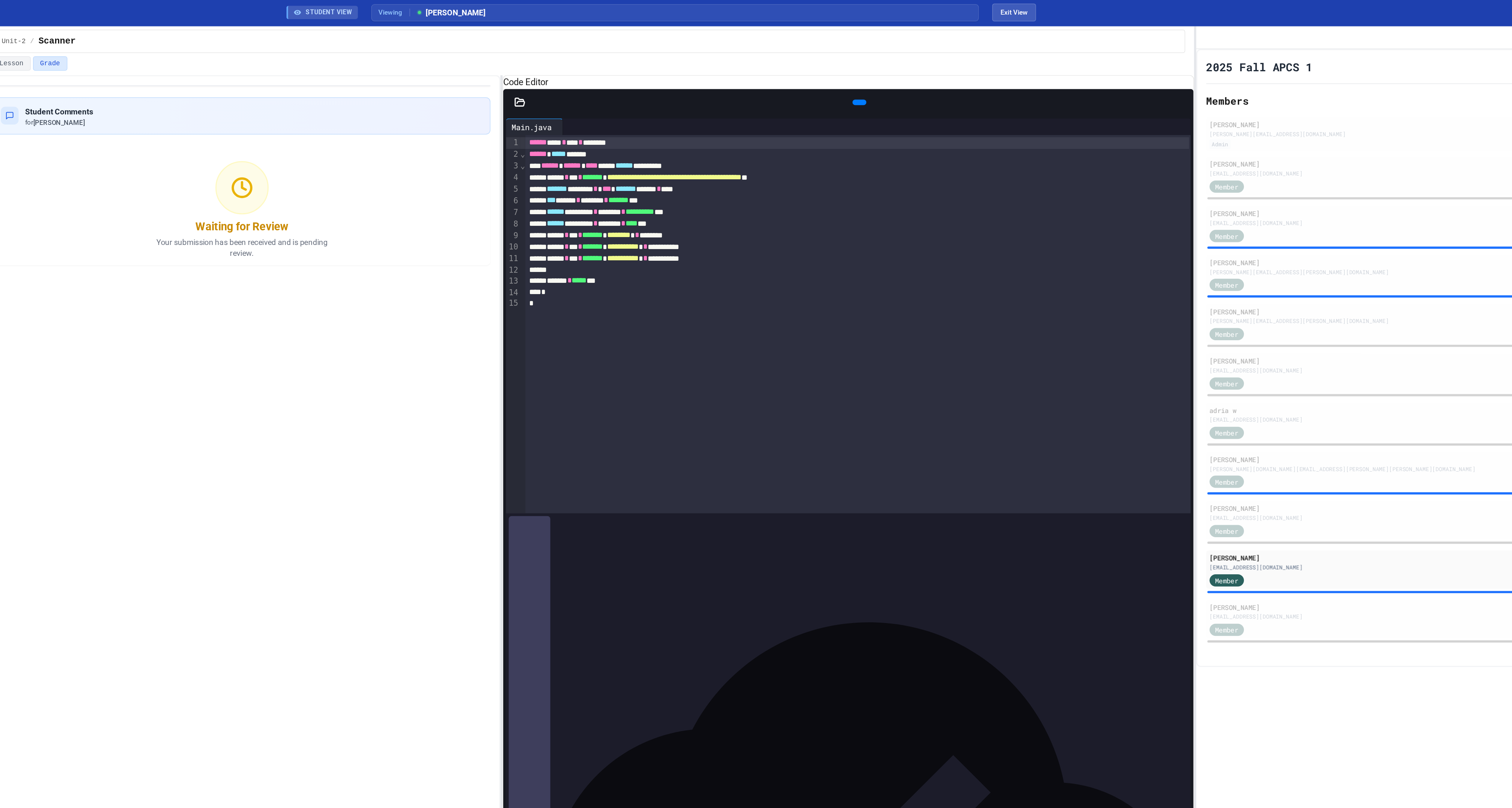
click at [892, 77] on icon at bounding box center [894, 74] width 4 height 5
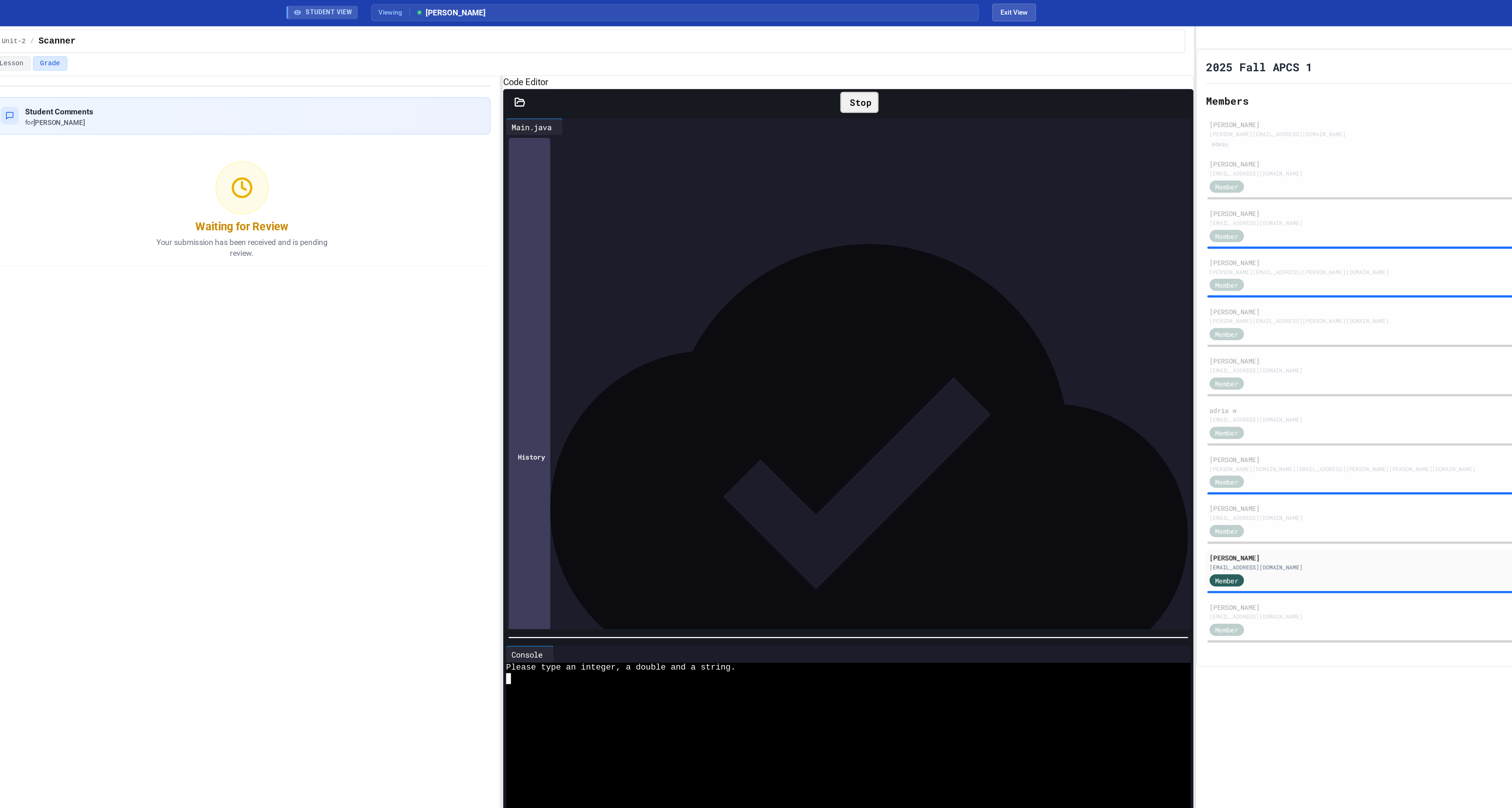
click at [788, 471] on div at bounding box center [879, 467] width 455 height 8
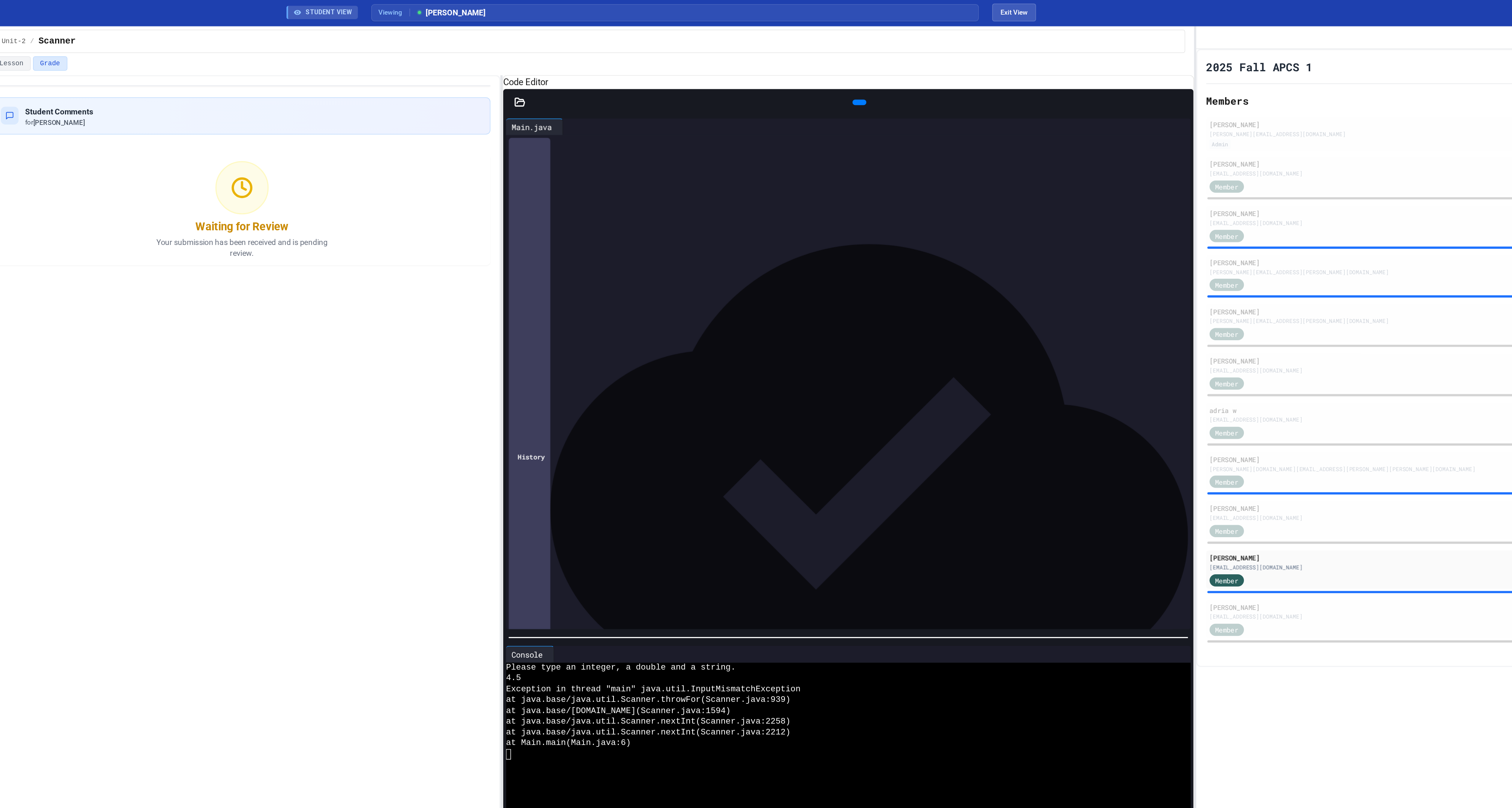
click at [889, 70] on icon at bounding box center [889, 70] width 0 height 0
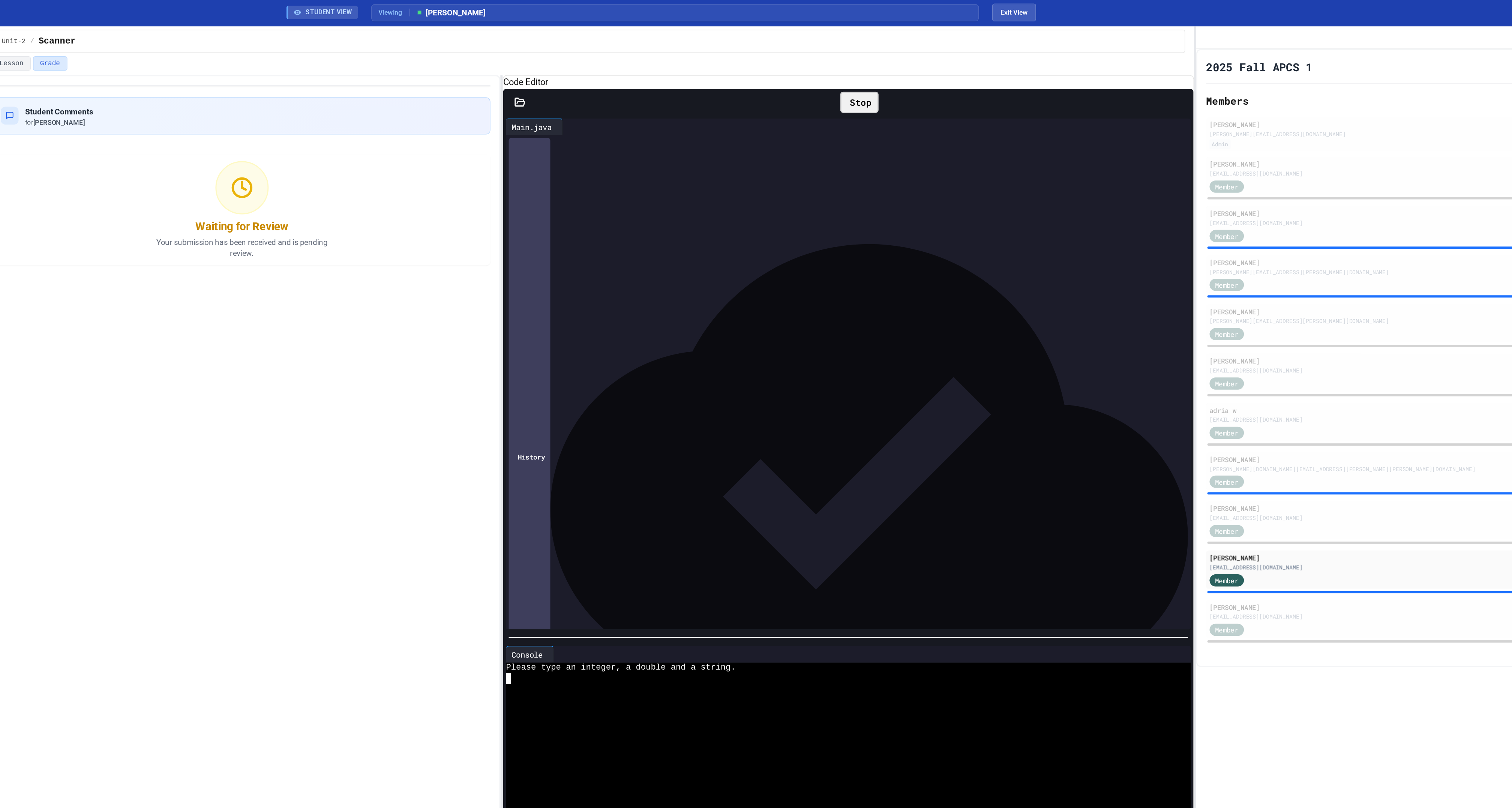
click at [806, 478] on div at bounding box center [879, 474] width 455 height 8
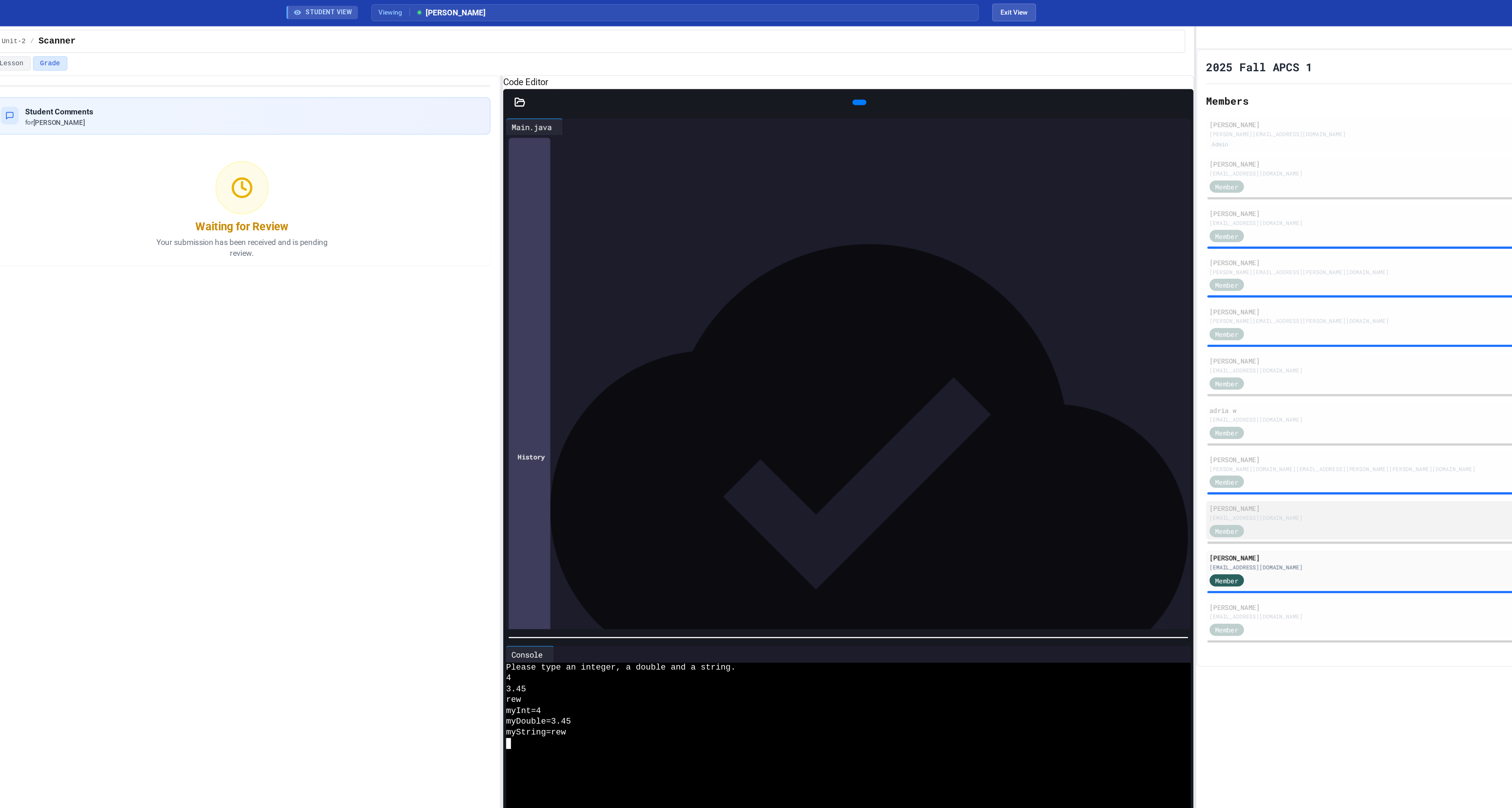
click at [1177, 365] on div "[PERSON_NAME] [EMAIL_ADDRESS][DOMAIN_NAME] Member" at bounding box center [1315, 352] width 380 height 26
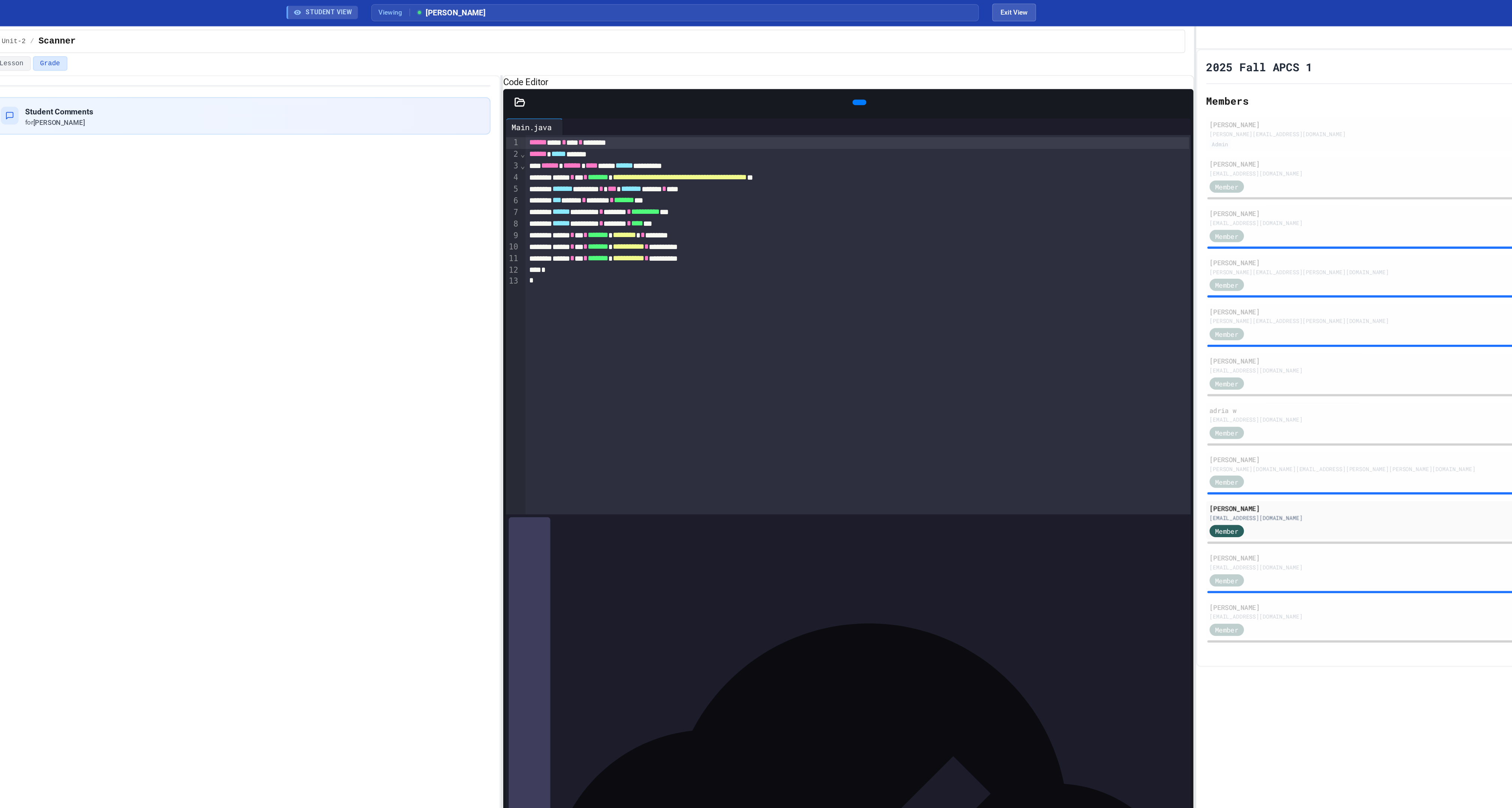
click at [889, 70] on icon at bounding box center [889, 70] width 0 height 0
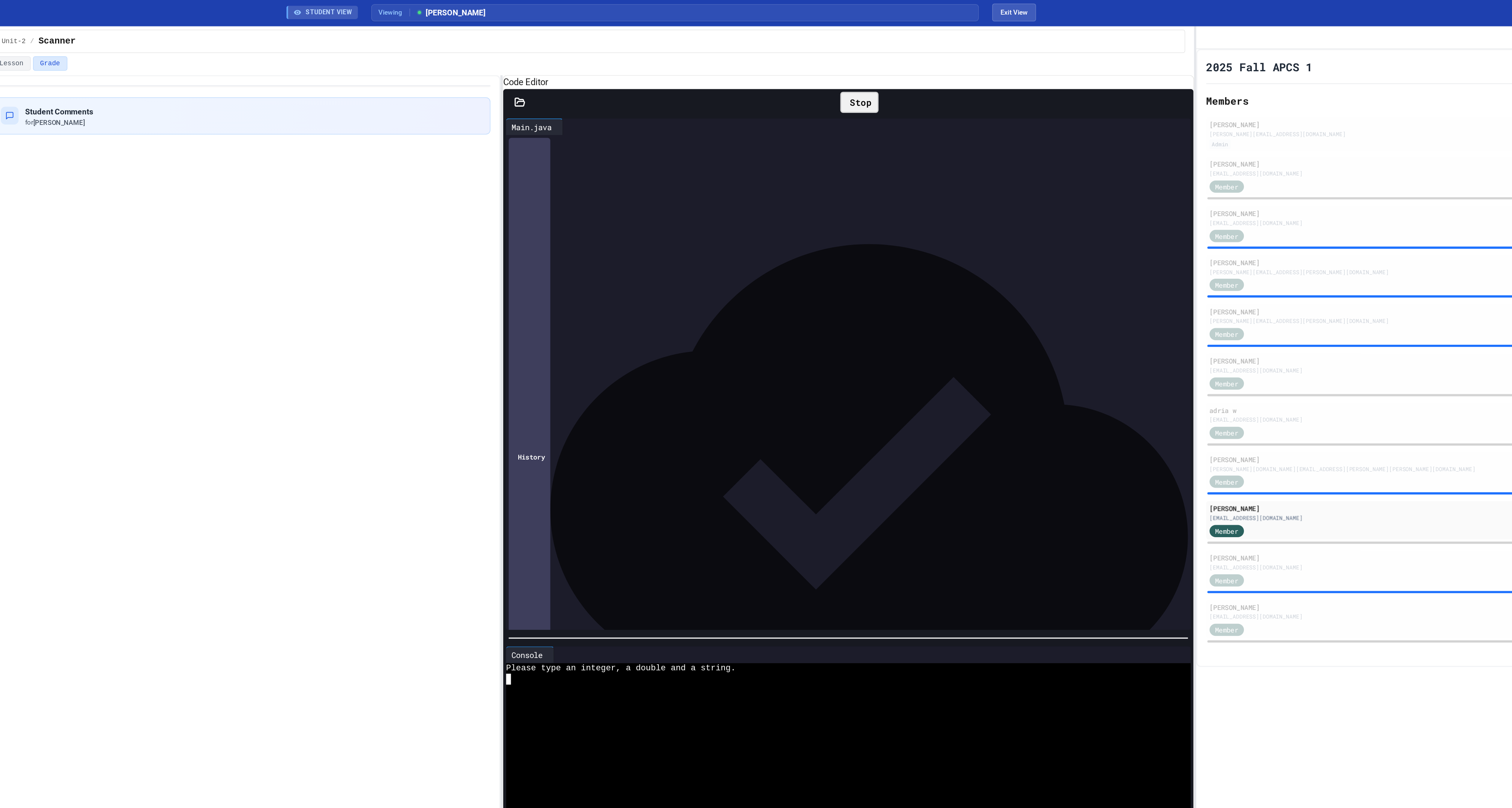
click at [802, 493] on div at bounding box center [879, 489] width 455 height 8
click at [1172, 231] on div "Member" at bounding box center [1311, 226] width 369 height 9
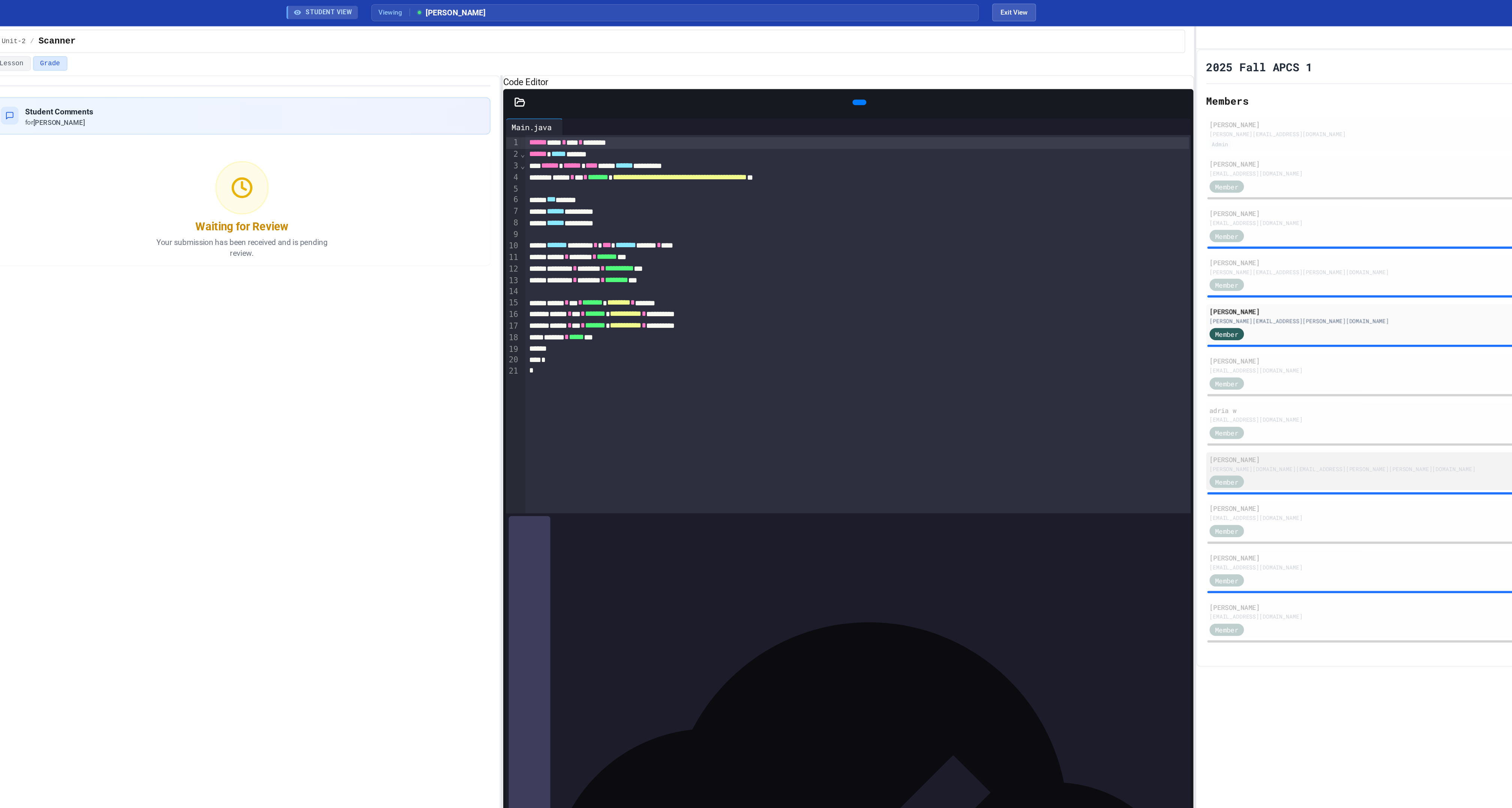
click at [1159, 321] on div "[PERSON_NAME][DOMAIN_NAME][EMAIL_ADDRESS][PERSON_NAME][PERSON_NAME][DOMAIN_NAME]" at bounding box center [1311, 318] width 369 height 6
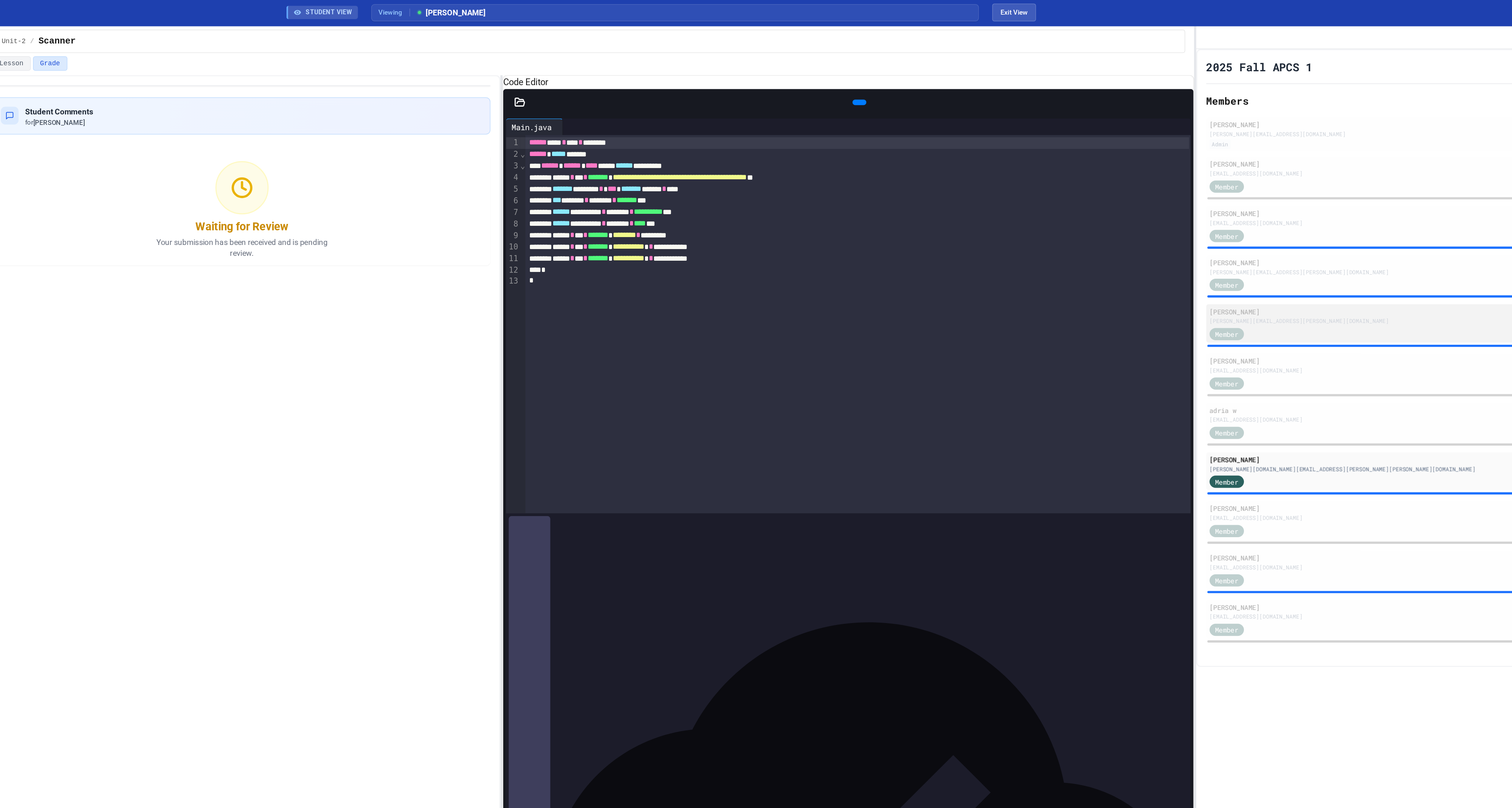
click at [1163, 214] on div "[PERSON_NAME]" at bounding box center [1311, 211] width 369 height 7
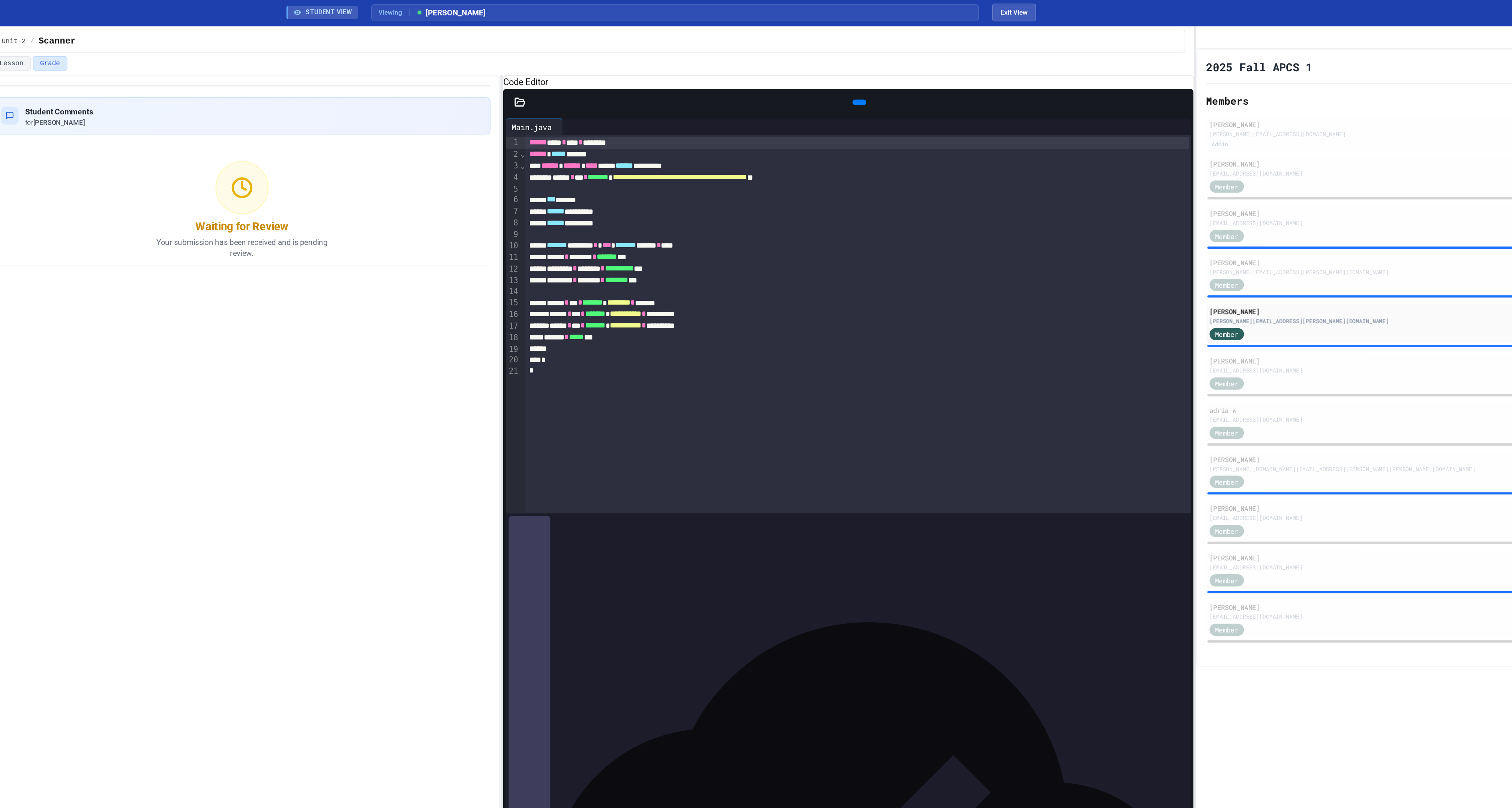
click at [889, 70] on icon at bounding box center [889, 70] width 0 height 0
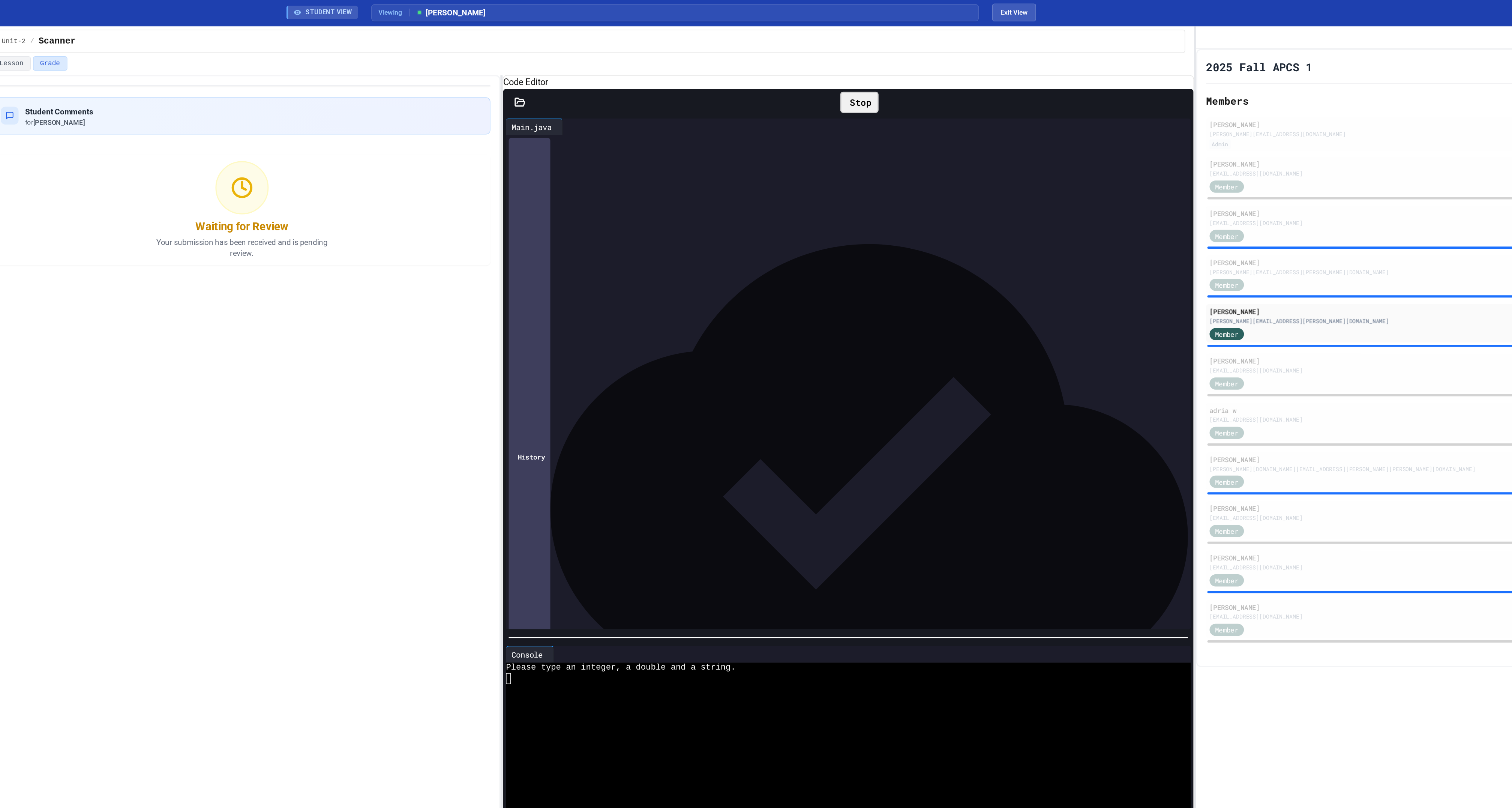
click at [775, 471] on div at bounding box center [879, 467] width 455 height 8
drag, startPoint x: 738, startPoint y: 249, endPoint x: 665, endPoint y: 250, distance: 73.0
click at [665, 233] on div "******* * ***** ***" at bounding box center [888, 228] width 449 height 8
click at [739, 241] on div at bounding box center [888, 237] width 449 height 8
drag, startPoint x: 739, startPoint y: 252, endPoint x: 660, endPoint y: 252, distance: 79.0
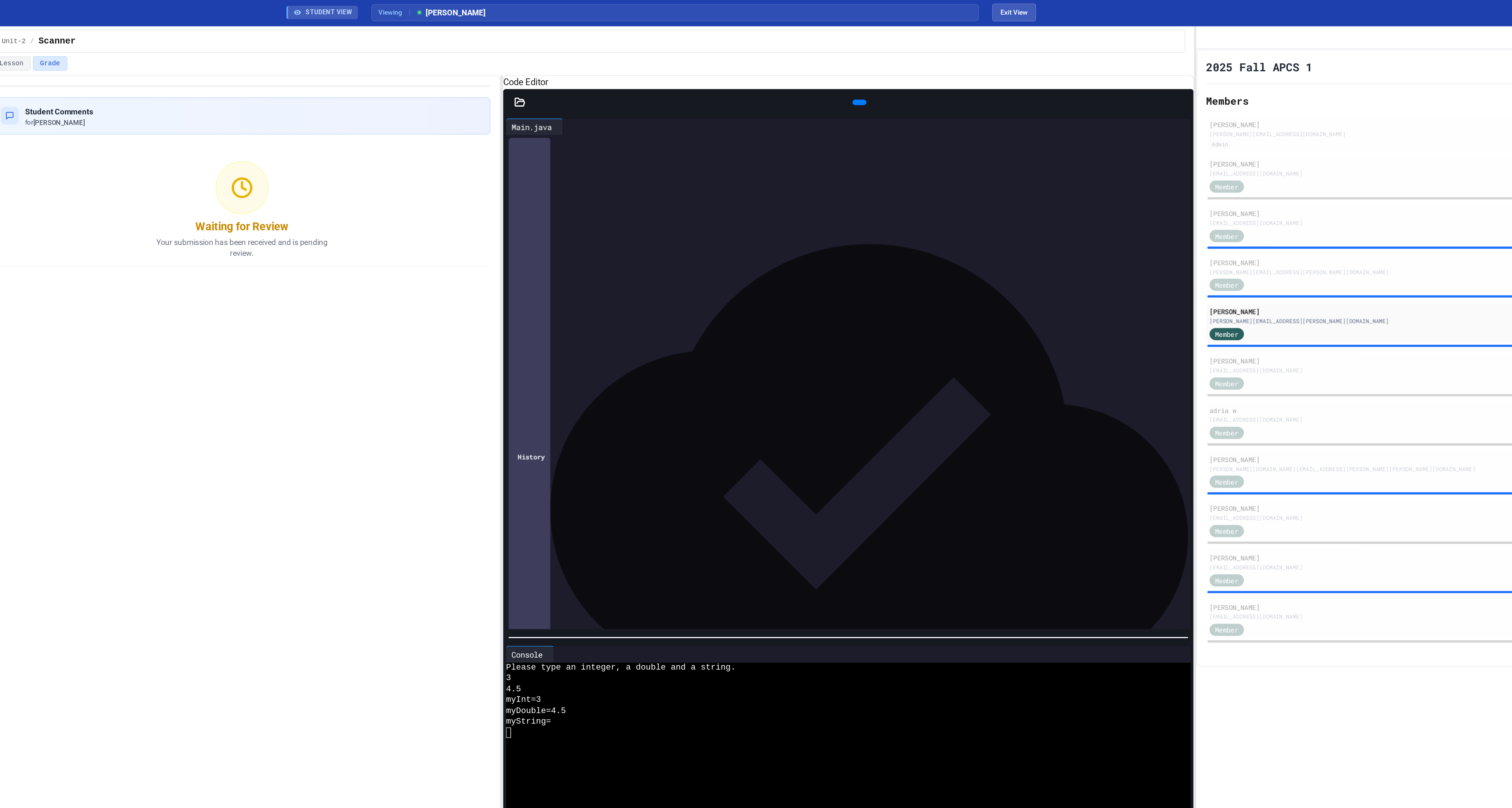
click at [660, 92] on div "**********" at bounding box center [882, 92] width 463 height 0
click at [1153, 187] on div "[PERSON_NAME][EMAIL_ADDRESS][PERSON_NAME][DOMAIN_NAME]" at bounding box center [1311, 185] width 369 height 6
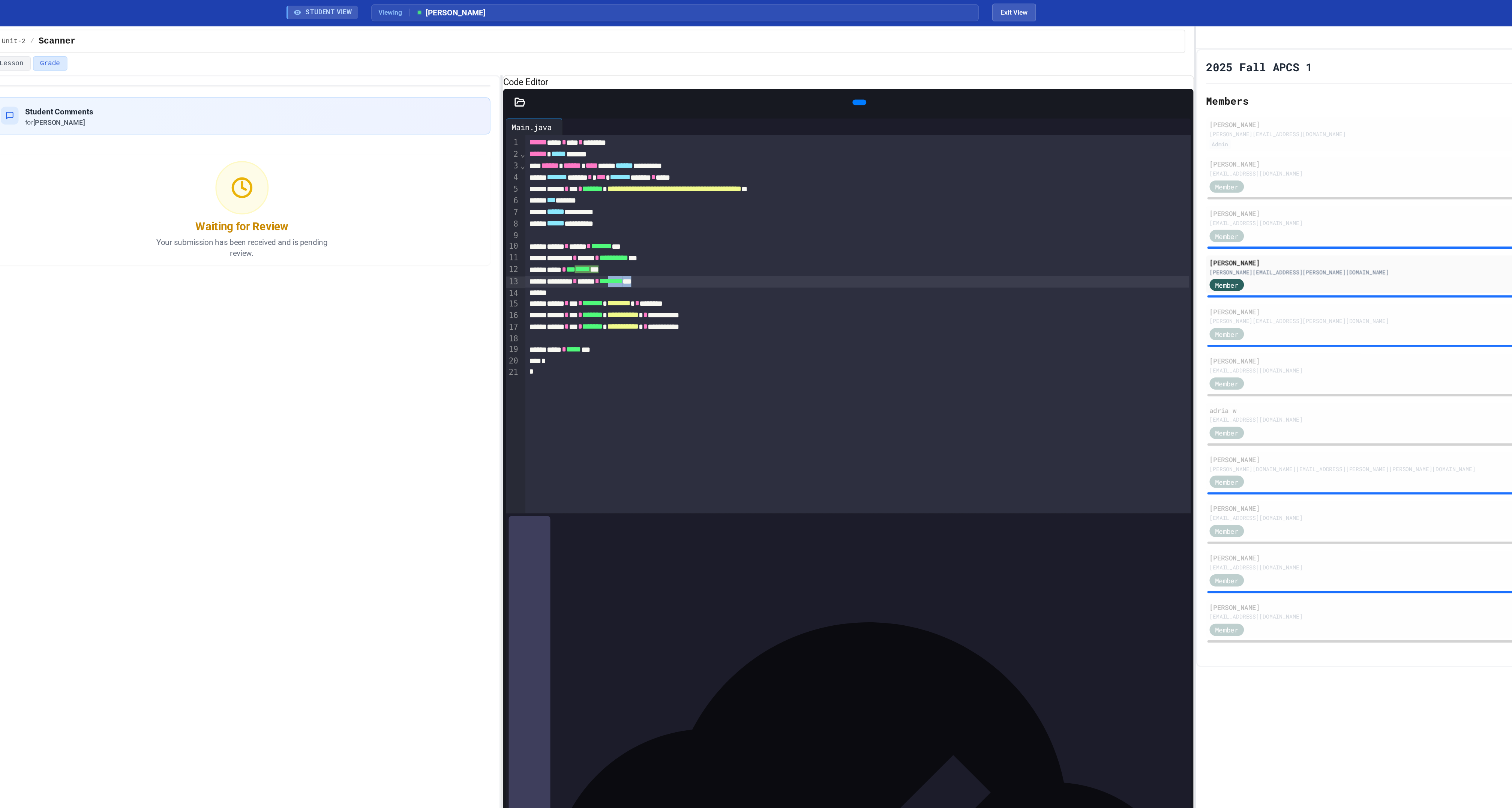
drag, startPoint x: 787, startPoint y: 213, endPoint x: 749, endPoint y: 208, distance: 38.3
click at [749, 195] on div "******** * ***** * ******** ***" at bounding box center [888, 191] width 449 height 8
click at [889, 70] on icon at bounding box center [889, 70] width 0 height 0
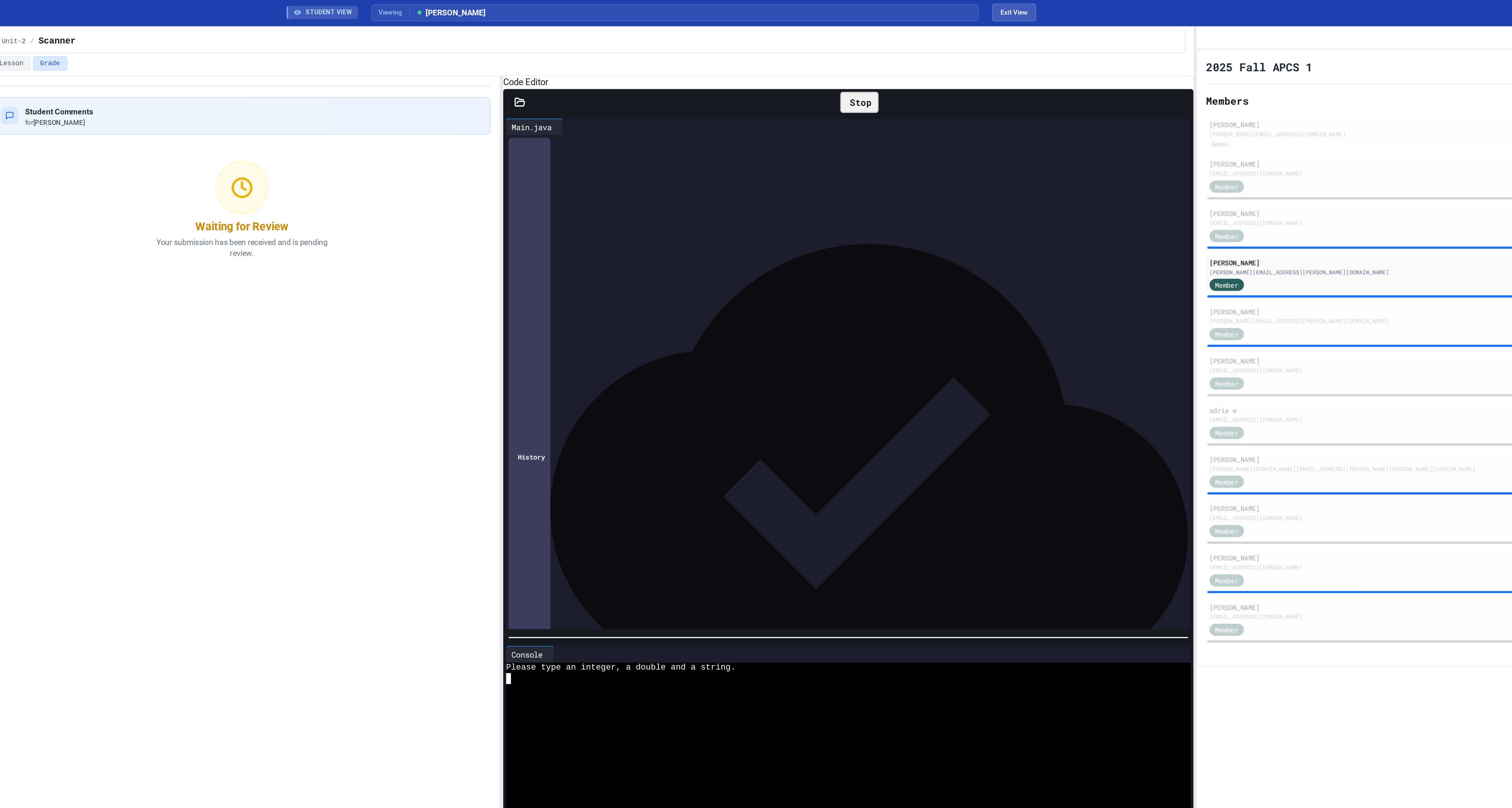
click at [776, 471] on div at bounding box center [879, 467] width 455 height 8
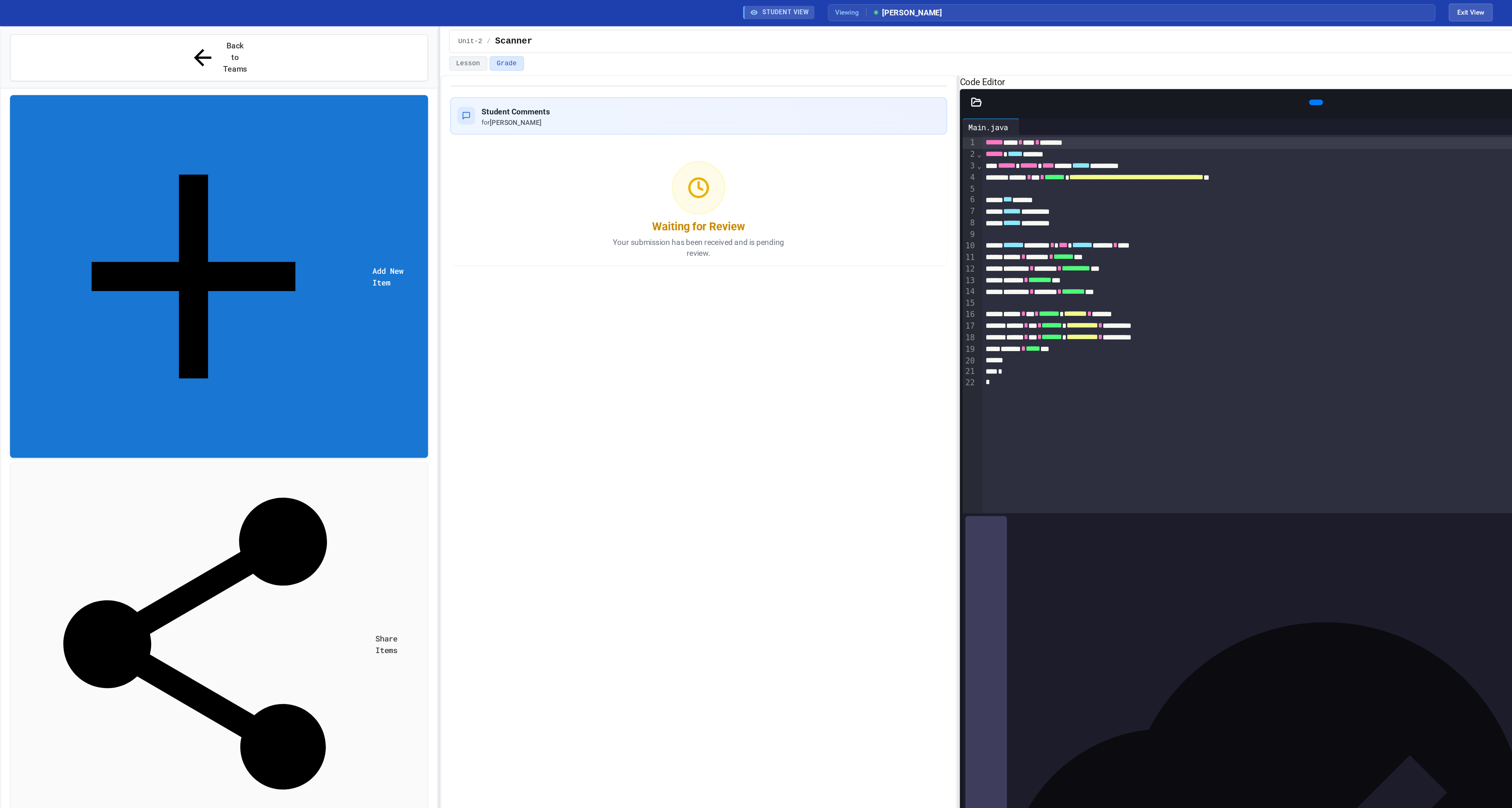
click at [64, 780] on span "TripGasCost" at bounding box center [155, 783] width 272 height 6
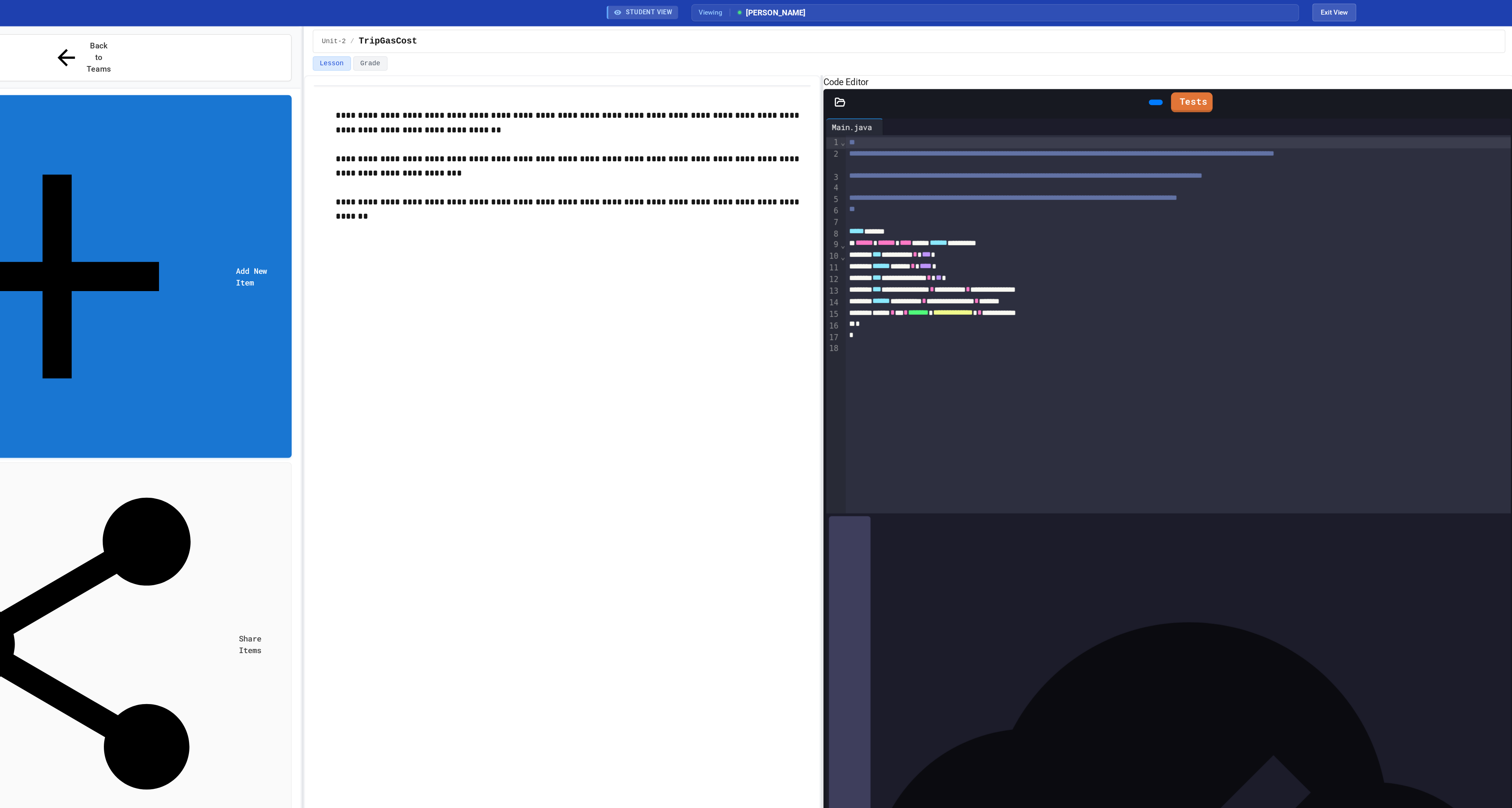
type input "*"
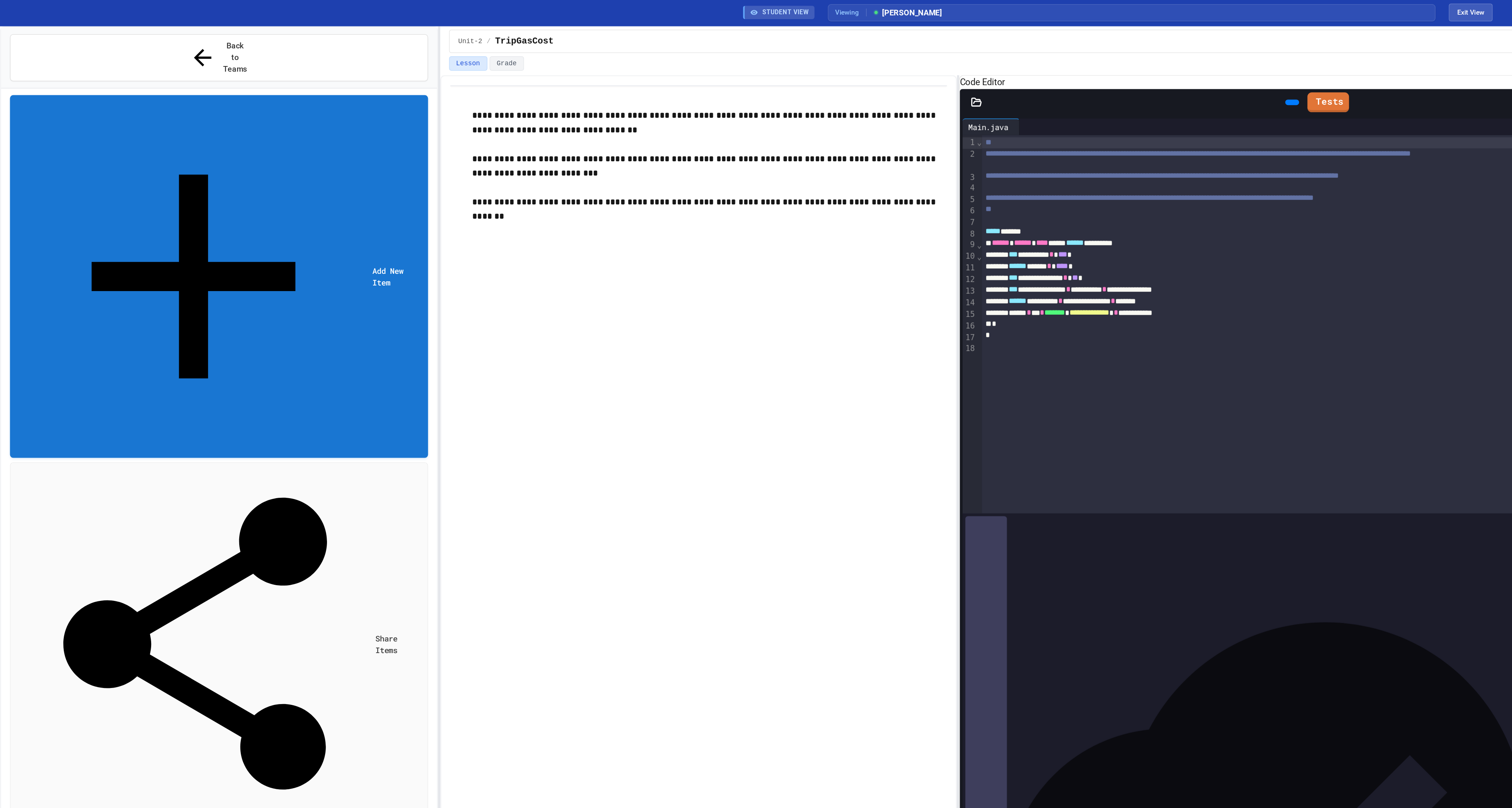
click at [66, 806] on div "Swap No time set" at bounding box center [155, 814] width 272 height 16
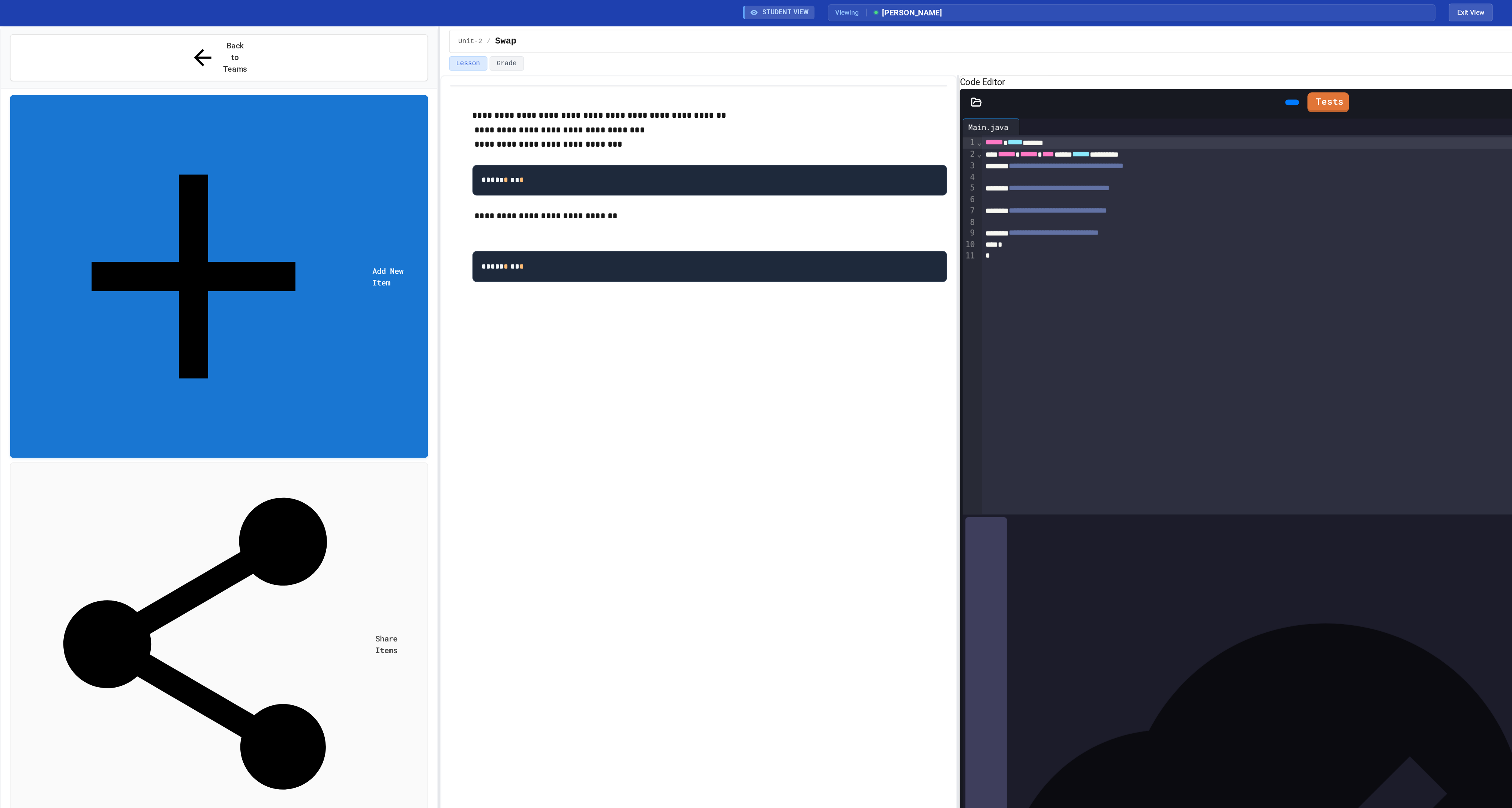
click at [93, 780] on div "TripGasCost No time set" at bounding box center [155, 789] width 272 height 16
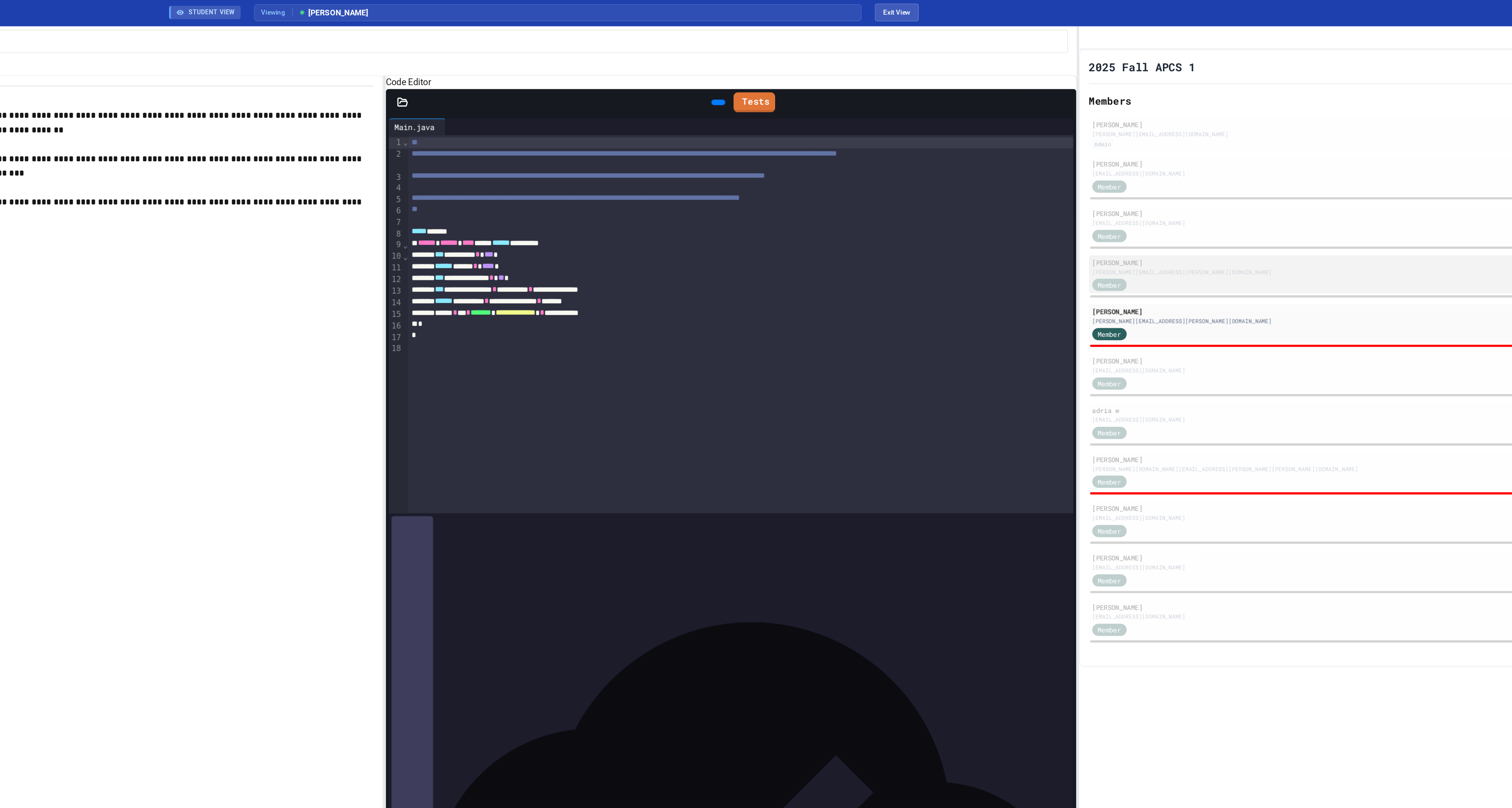
click at [1180, 187] on div "[PERSON_NAME][EMAIL_ADDRESS][PERSON_NAME][DOMAIN_NAME]" at bounding box center [1311, 185] width 369 height 6
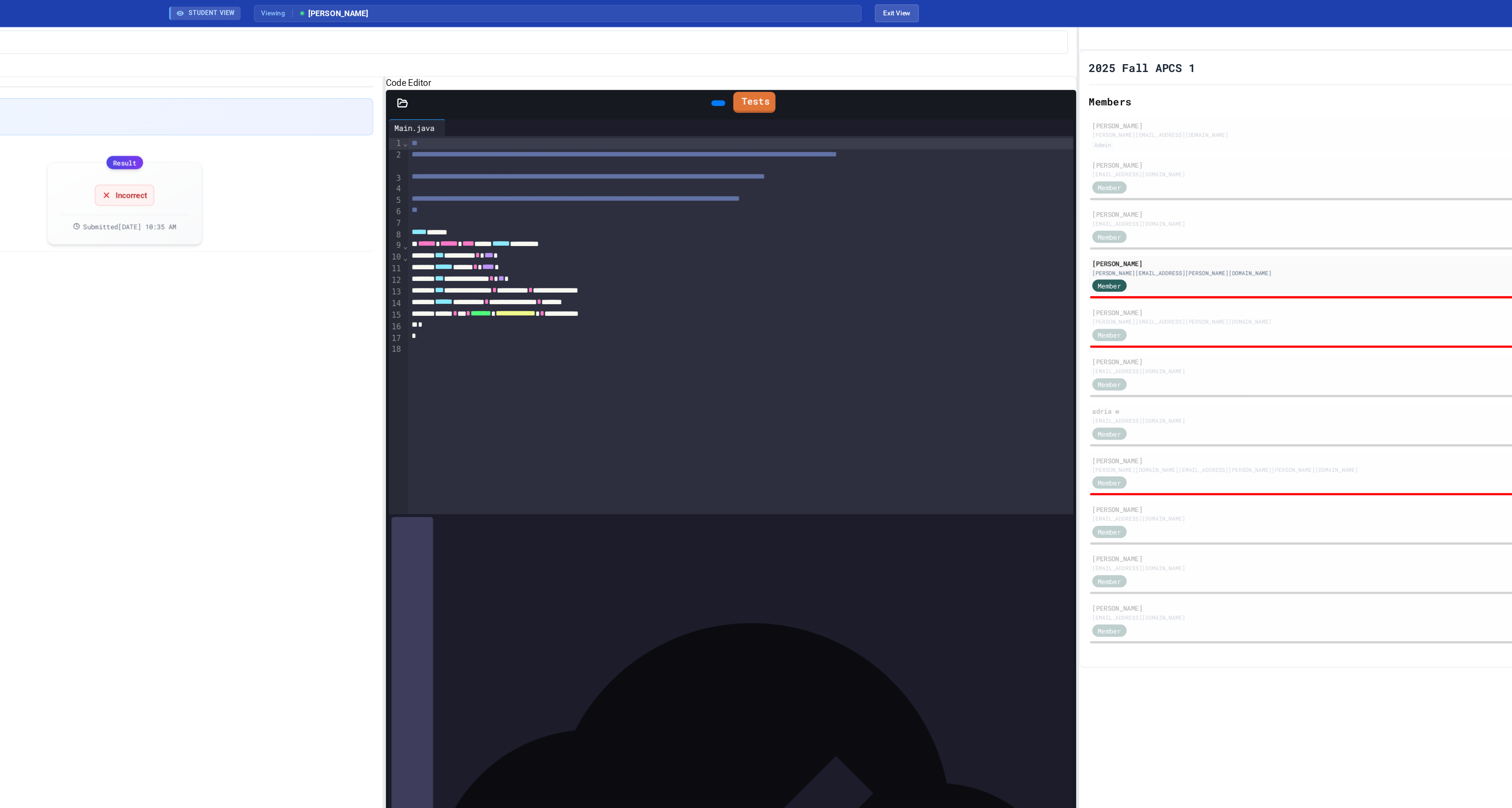
click at [902, 76] on link "Tests" at bounding box center [898, 69] width 29 height 14
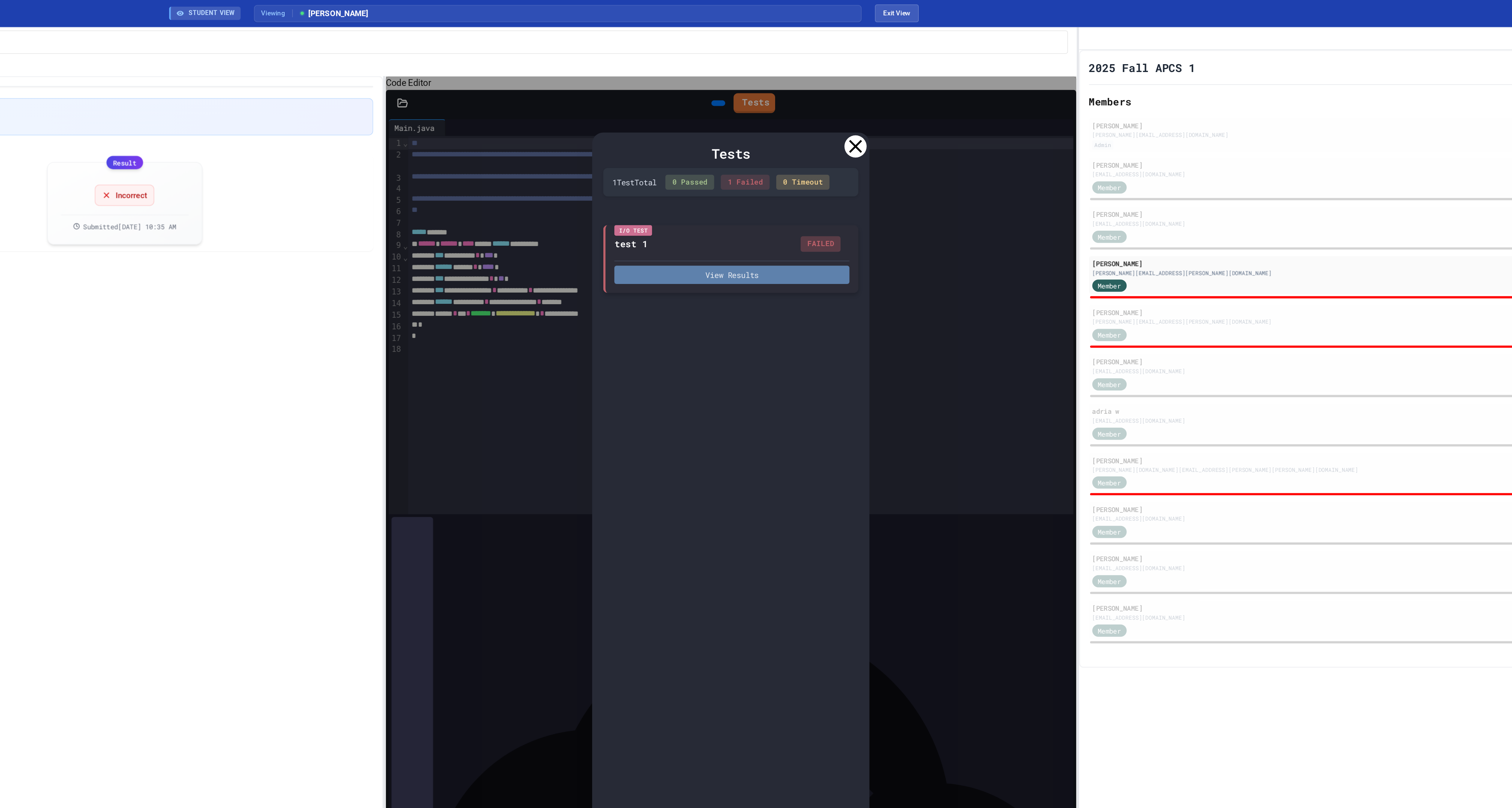
click at [886, 192] on button "View Results" at bounding box center [883, 186] width 159 height 12
click at [895, 808] on icon at bounding box center [893, 822] width 15 height 15
drag, startPoint x: 832, startPoint y: 109, endPoint x: 949, endPoint y: 124, distance: 118.0
click at [949, 124] on div "Tests 1 Test Total 0 Passed 1 Failed 0 Timeout I/O Test test 1 FAILED View Resu…" at bounding box center [882, 430] width 187 height 681
click at [968, 103] on icon at bounding box center [967, 99] width 9 height 9
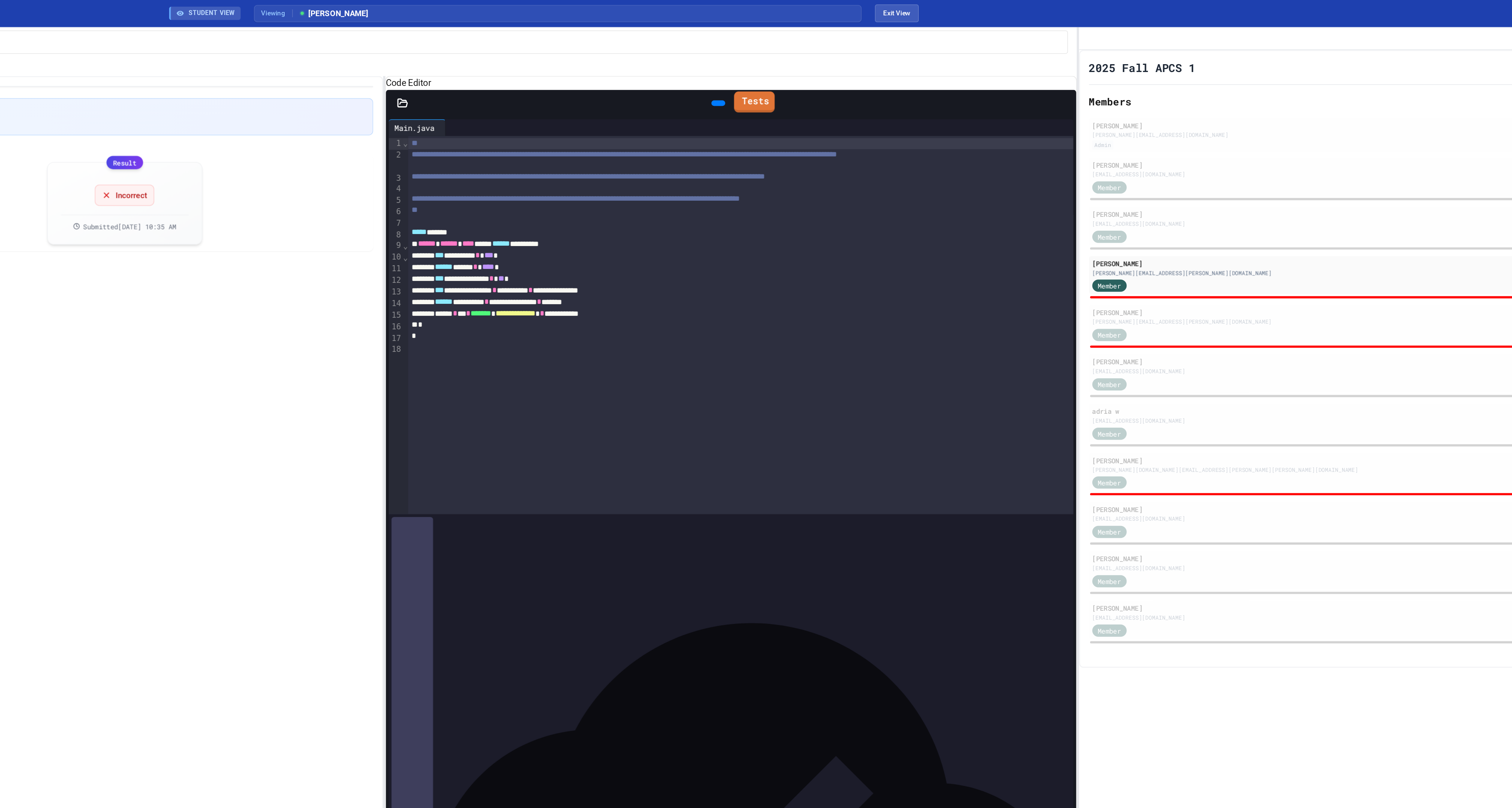
click at [900, 76] on link "Tests" at bounding box center [898, 69] width 28 height 14
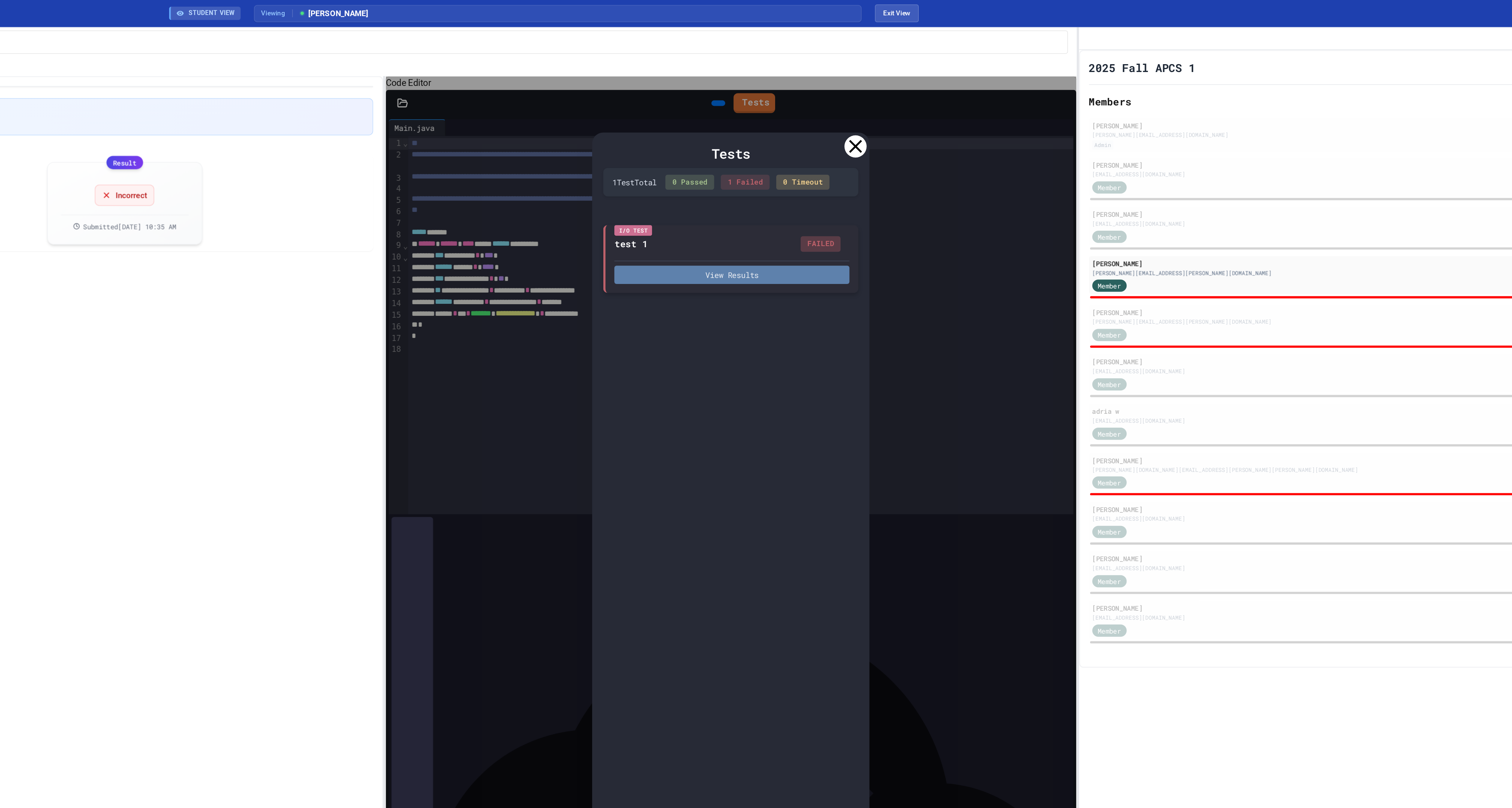
click at [914, 191] on button "View Results" at bounding box center [883, 186] width 159 height 12
click at [970, 101] on icon at bounding box center [967, 99] width 15 height 15
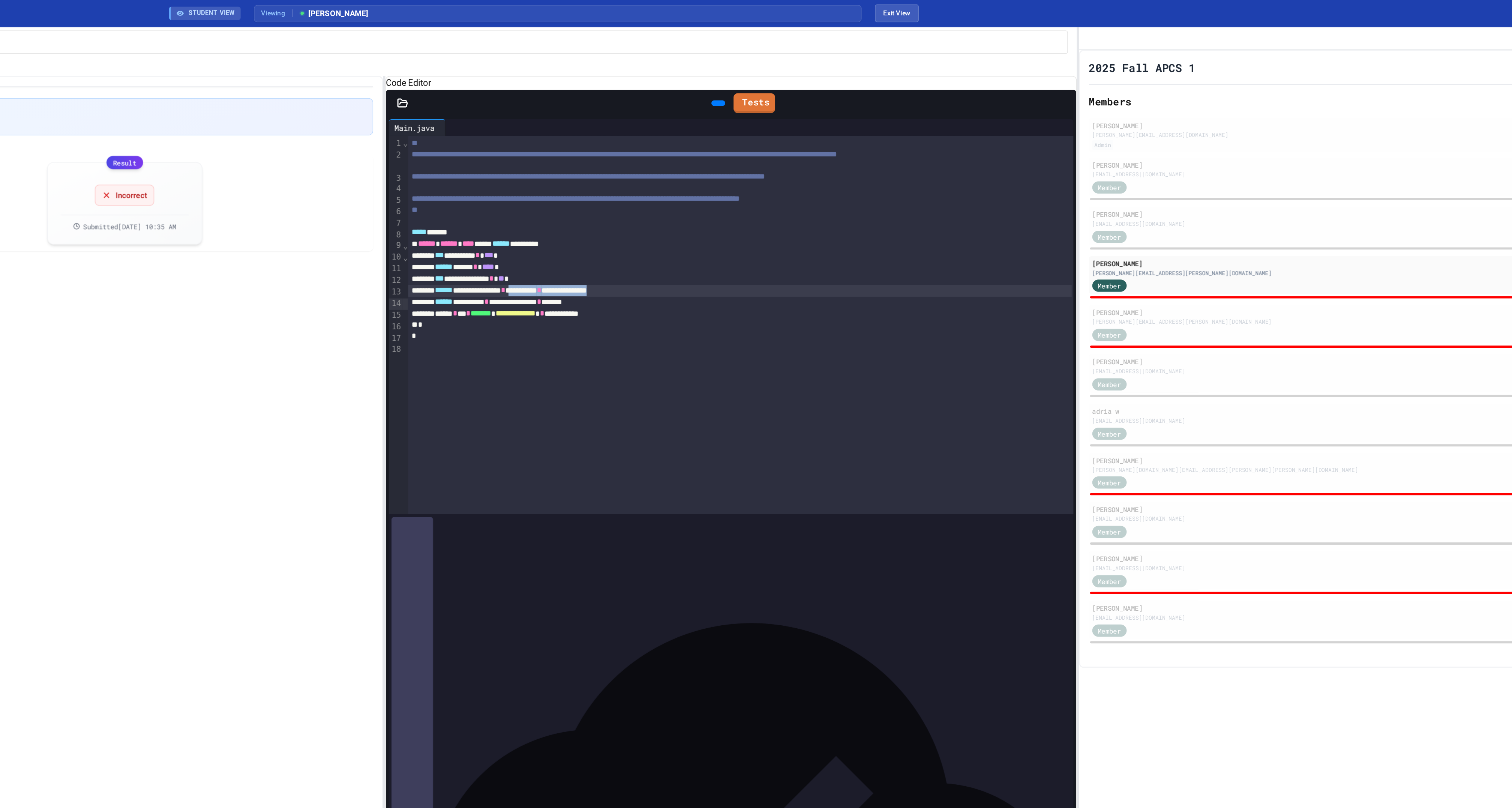
drag, startPoint x: 859, startPoint y: 223, endPoint x: 771, endPoint y: 226, distance: 88.1
click at [771, 201] on div "**********" at bounding box center [888, 196] width 449 height 8
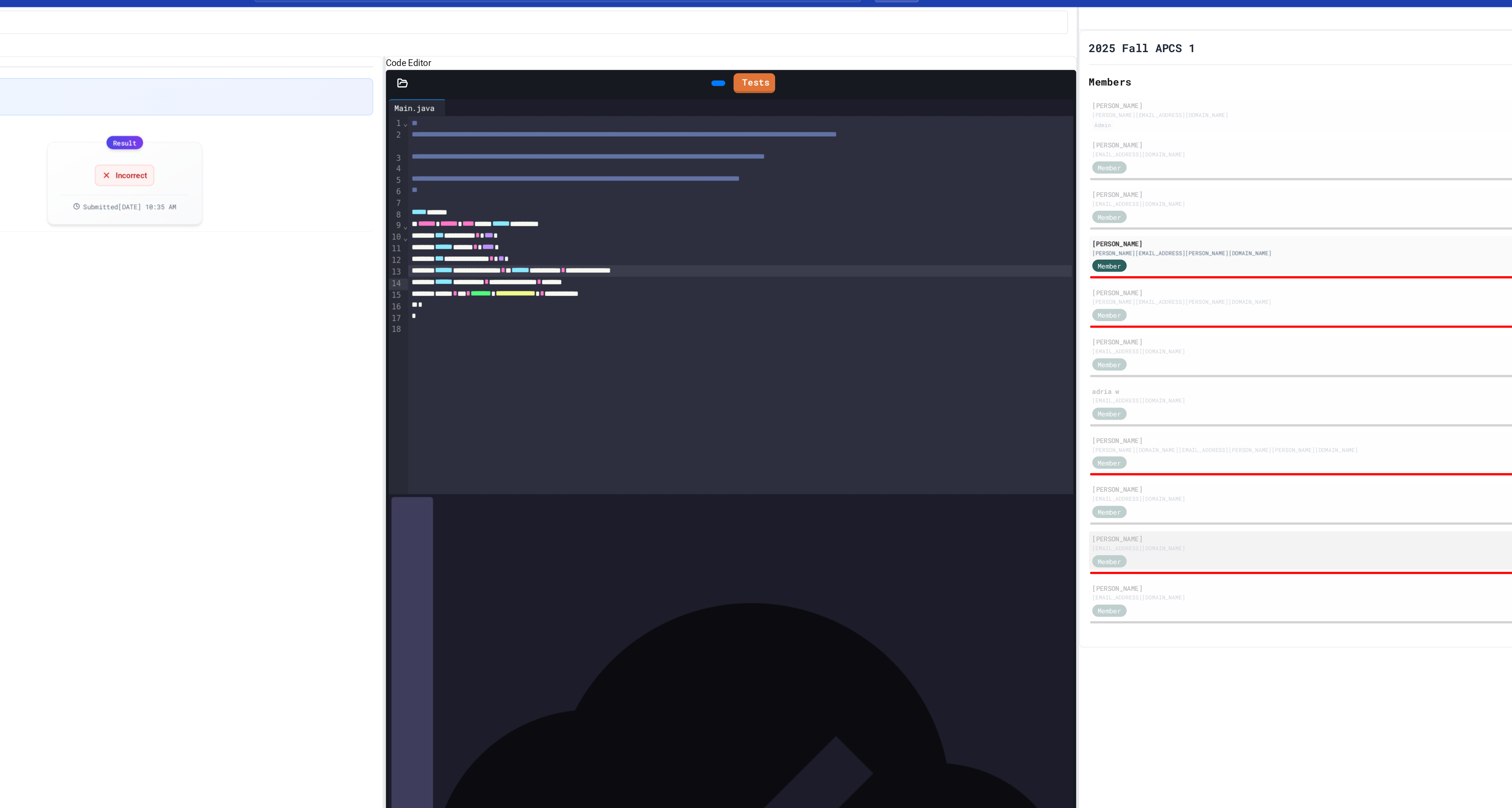
click at [1203, 387] on div "[EMAIL_ADDRESS][DOMAIN_NAME]" at bounding box center [1311, 385] width 369 height 6
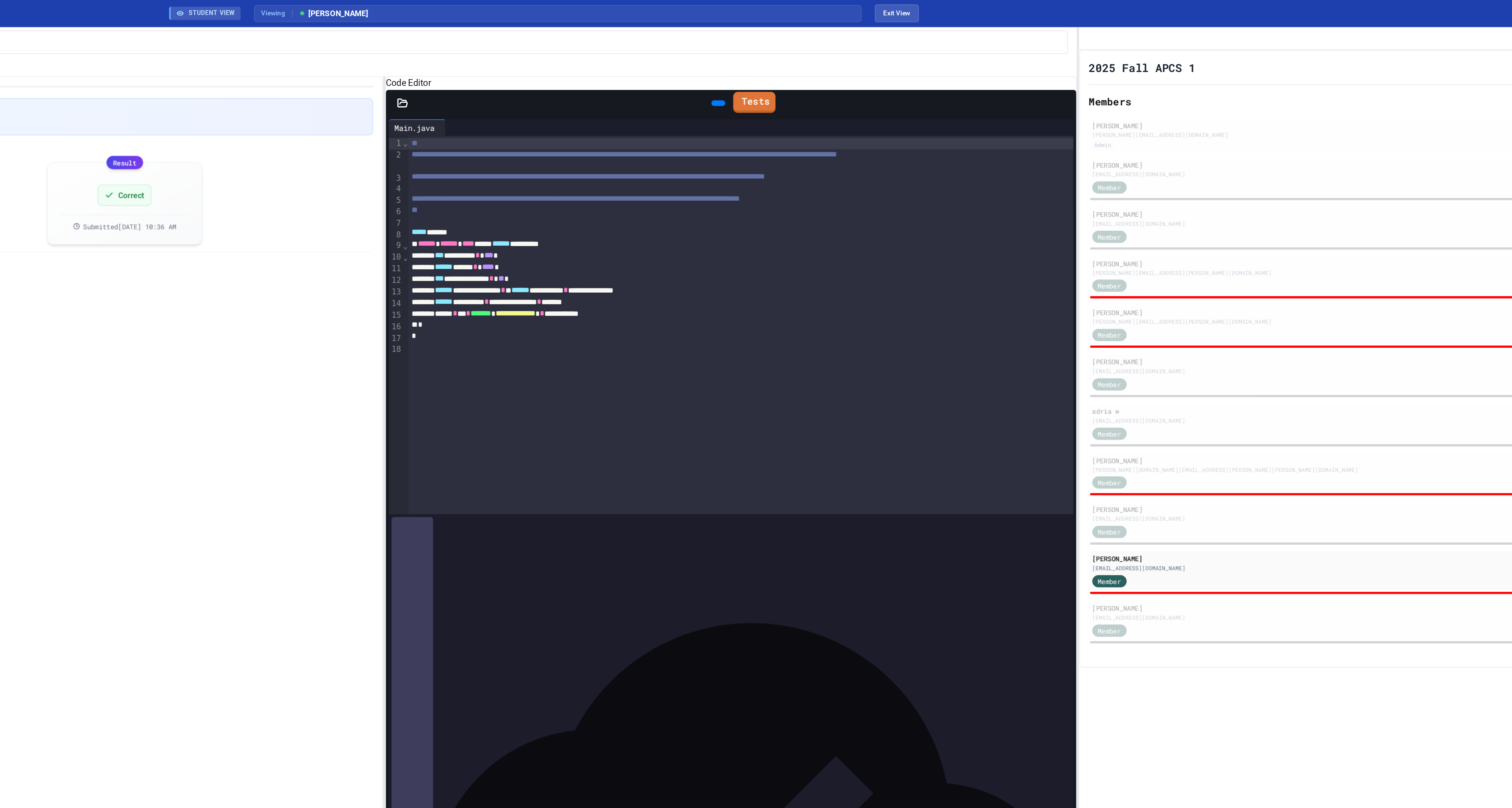
click at [904, 76] on link "Tests" at bounding box center [898, 69] width 29 height 14
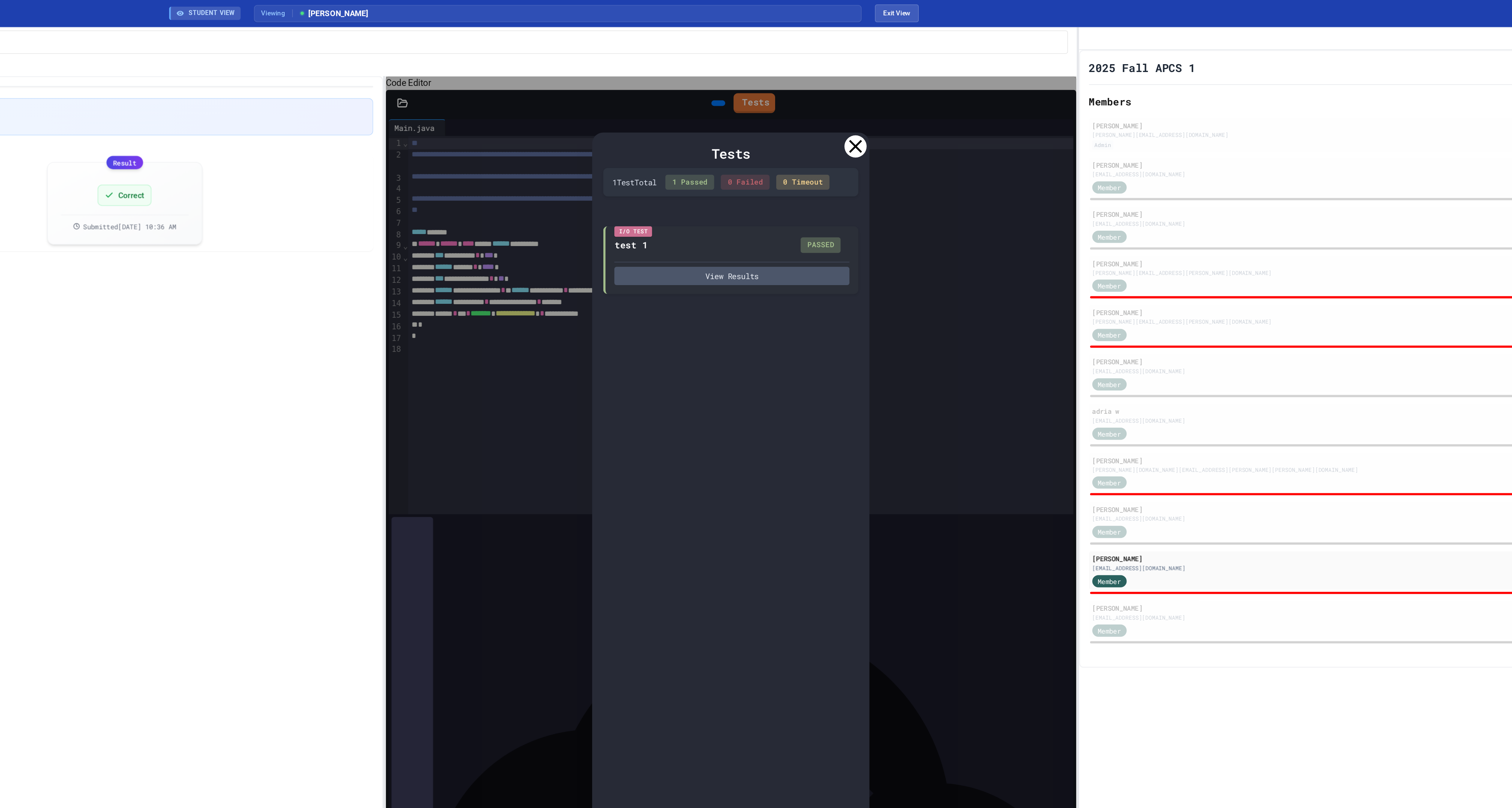
click at [967, 104] on icon at bounding box center [967, 99] width 15 height 15
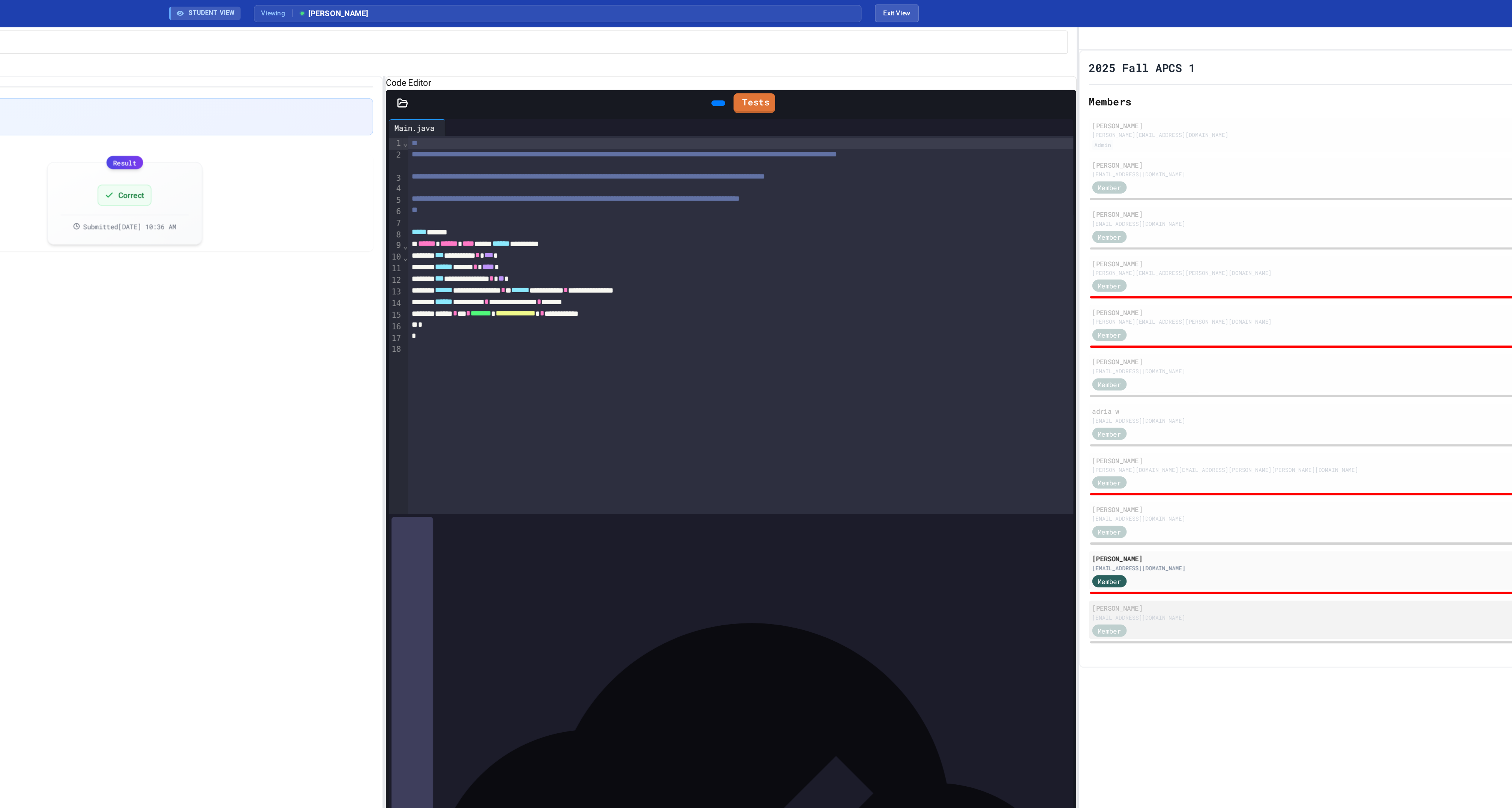
click at [1180, 415] on div "[PERSON_NAME]" at bounding box center [1311, 411] width 369 height 7
click at [905, 76] on link "Tests" at bounding box center [898, 69] width 29 height 14
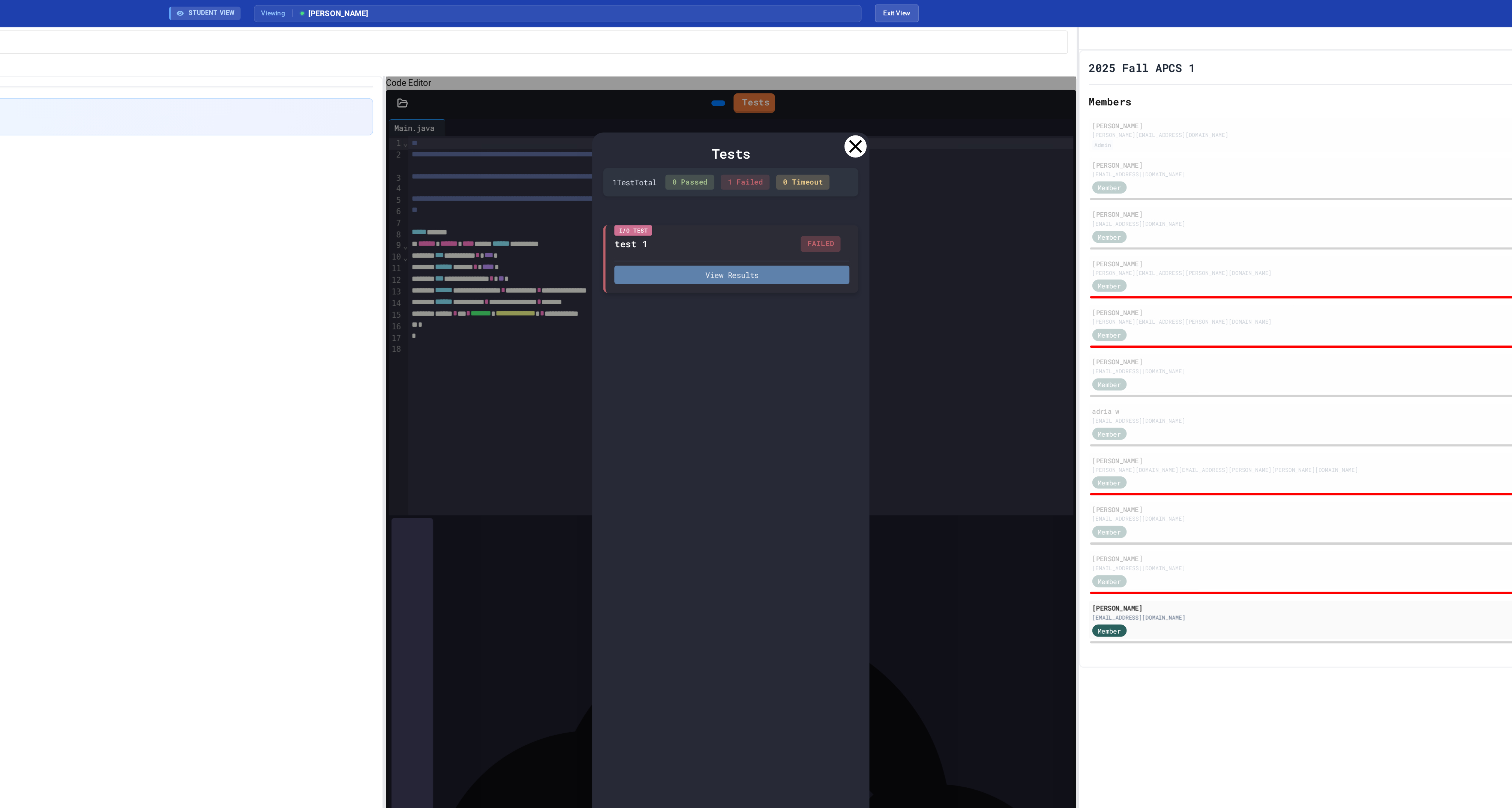
click at [926, 192] on button "View Results" at bounding box center [883, 186] width 159 height 12
click at [897, 808] on icon at bounding box center [893, 822] width 15 height 15
click at [967, 103] on icon at bounding box center [967, 99] width 9 height 9
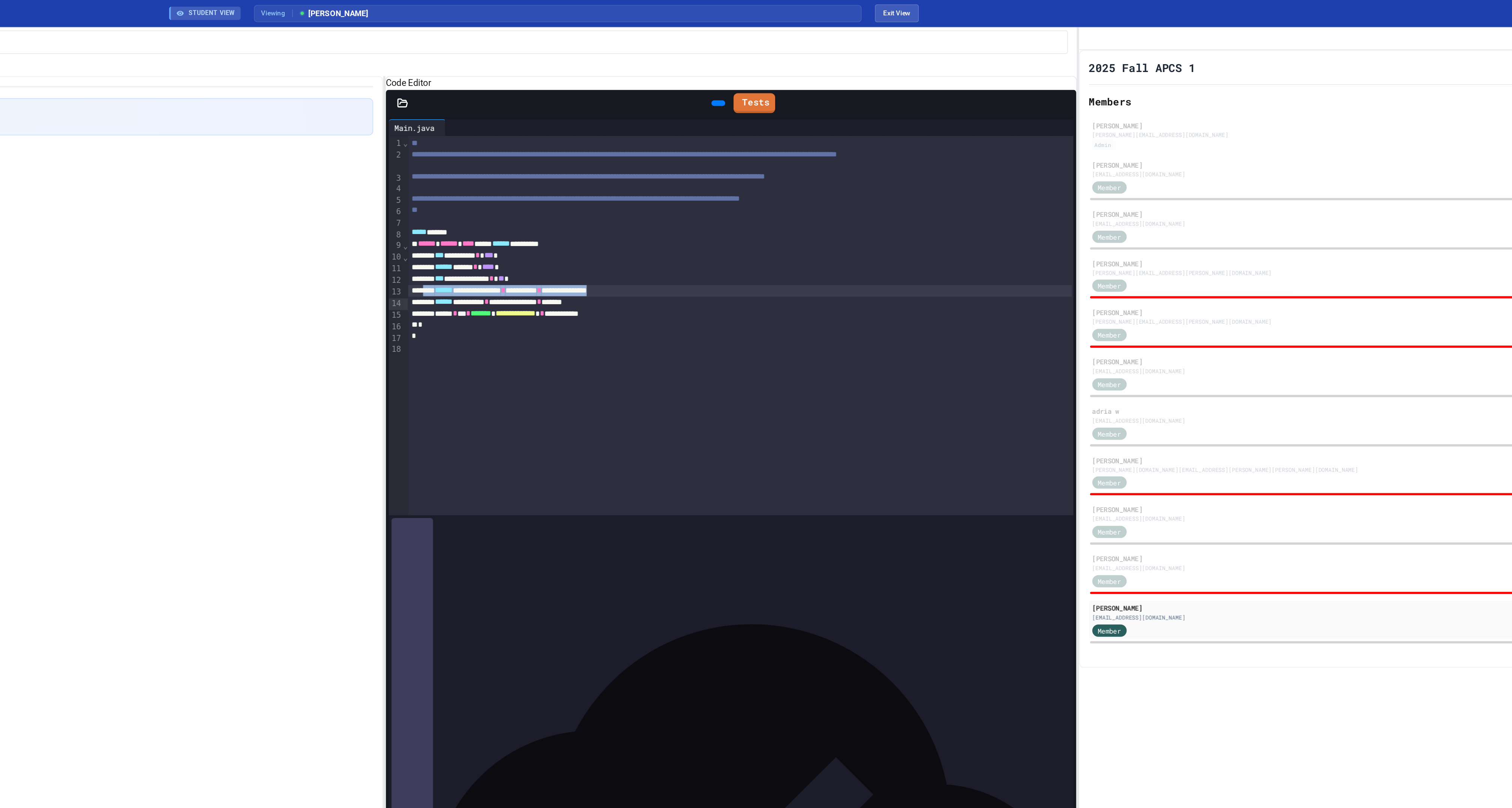
drag, startPoint x: 865, startPoint y: 227, endPoint x: 680, endPoint y: 227, distance: 185.0
click at [680, 201] on div "**********" at bounding box center [888, 196] width 449 height 8
click at [780, 201] on div "**********" at bounding box center [888, 196] width 449 height 8
click at [830, 201] on div "**********" at bounding box center [888, 196] width 449 height 8
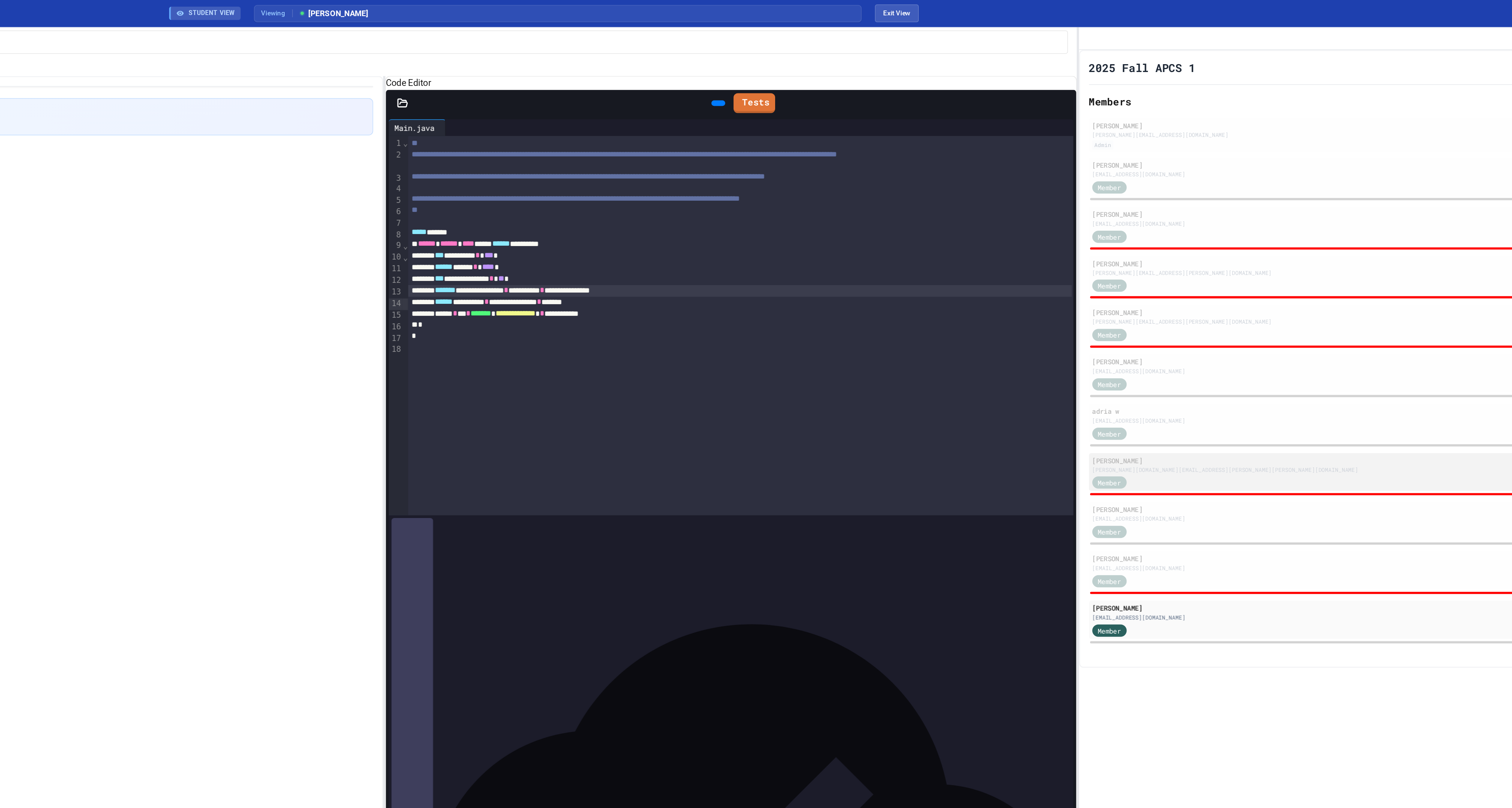
click at [1173, 321] on div "[PERSON_NAME][DOMAIN_NAME][EMAIL_ADDRESS][PERSON_NAME][PERSON_NAME][DOMAIN_NAME]" at bounding box center [1311, 318] width 369 height 6
type input "*"
click at [909, 76] on link "Tests" at bounding box center [899, 69] width 26 height 14
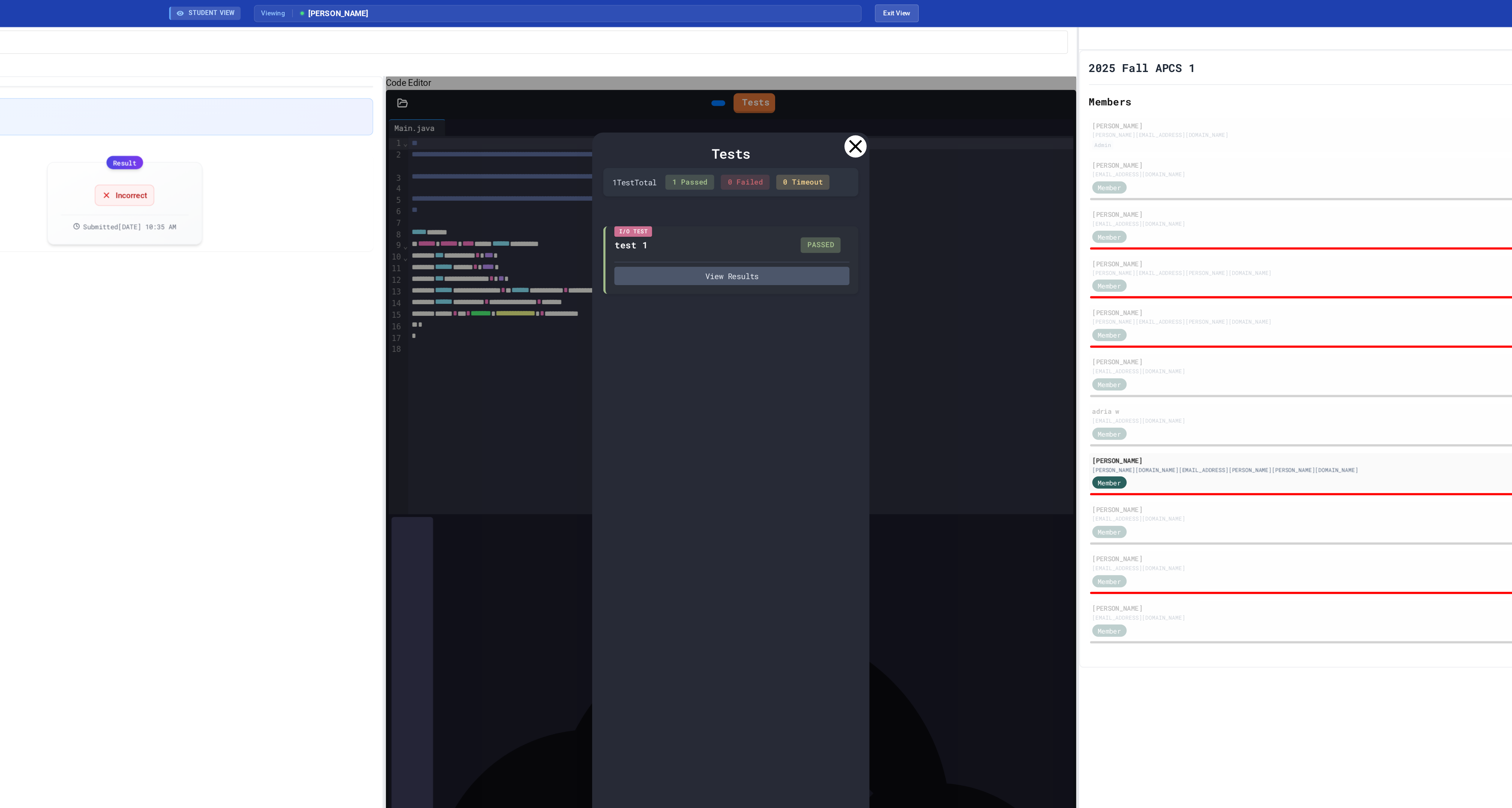
click at [963, 103] on icon at bounding box center [967, 99] width 15 height 15
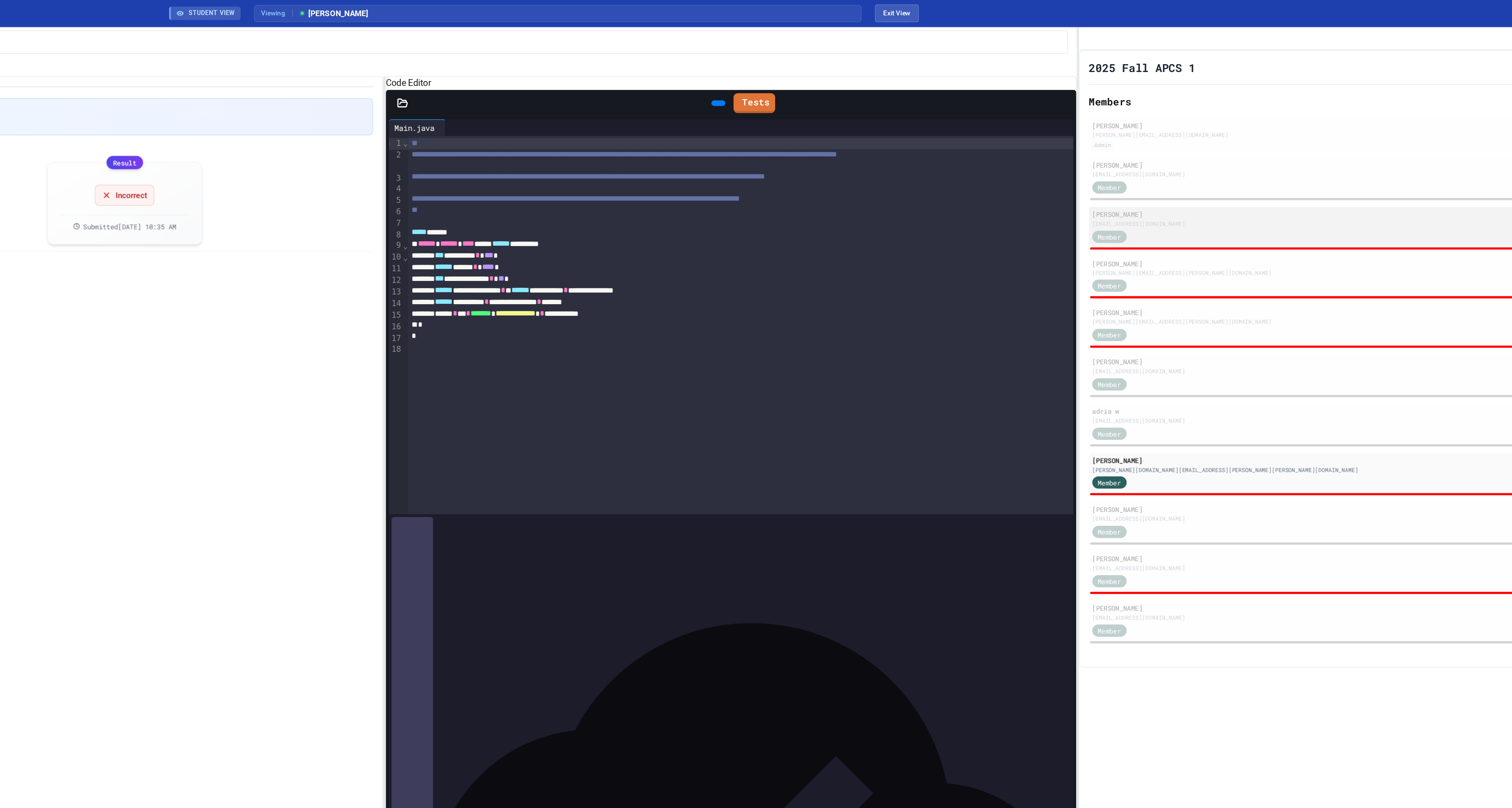
click at [1180, 164] on div "Member" at bounding box center [1311, 160] width 369 height 9
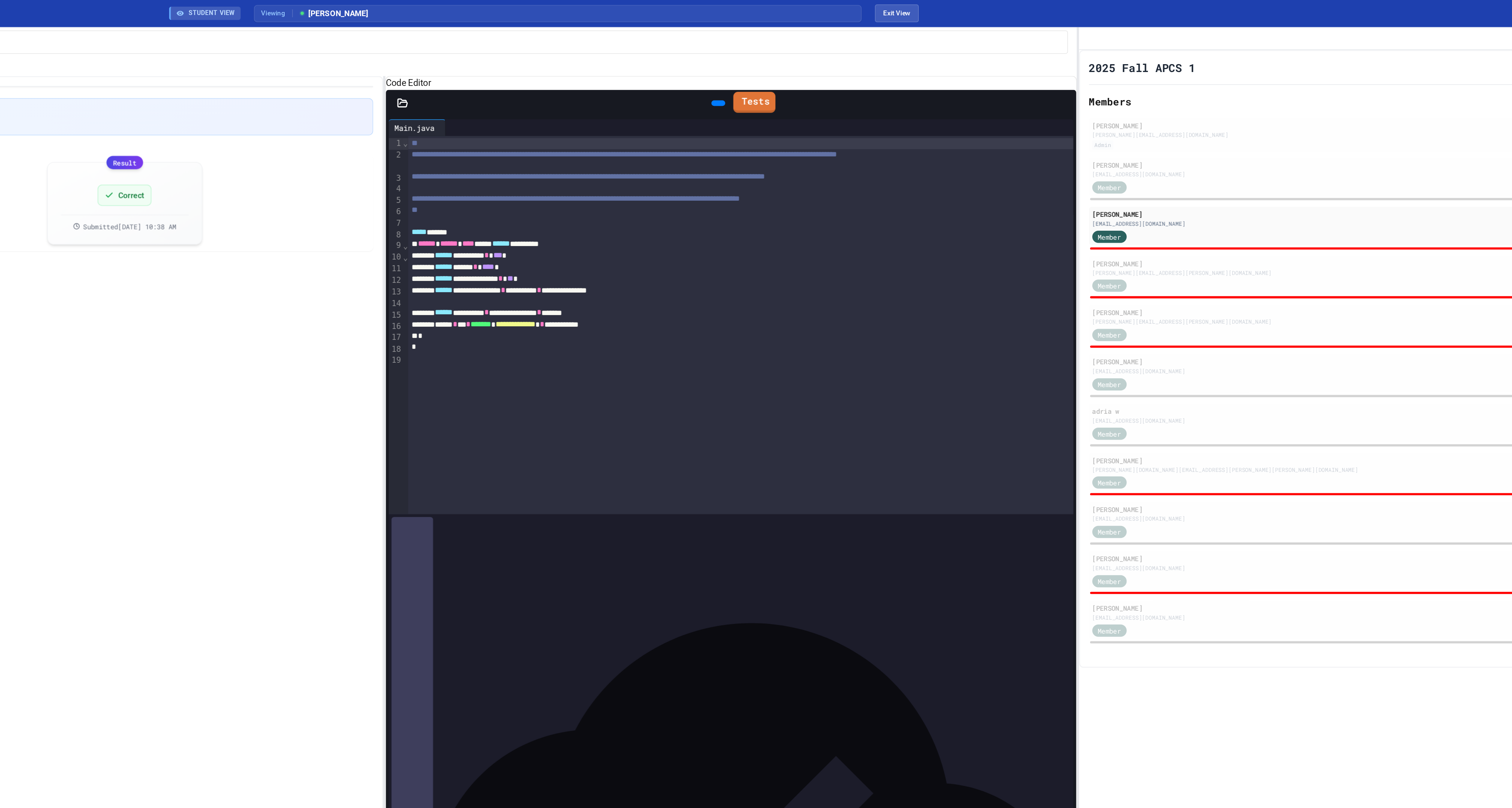
click at [913, 76] on link "Tests" at bounding box center [898, 69] width 29 height 14
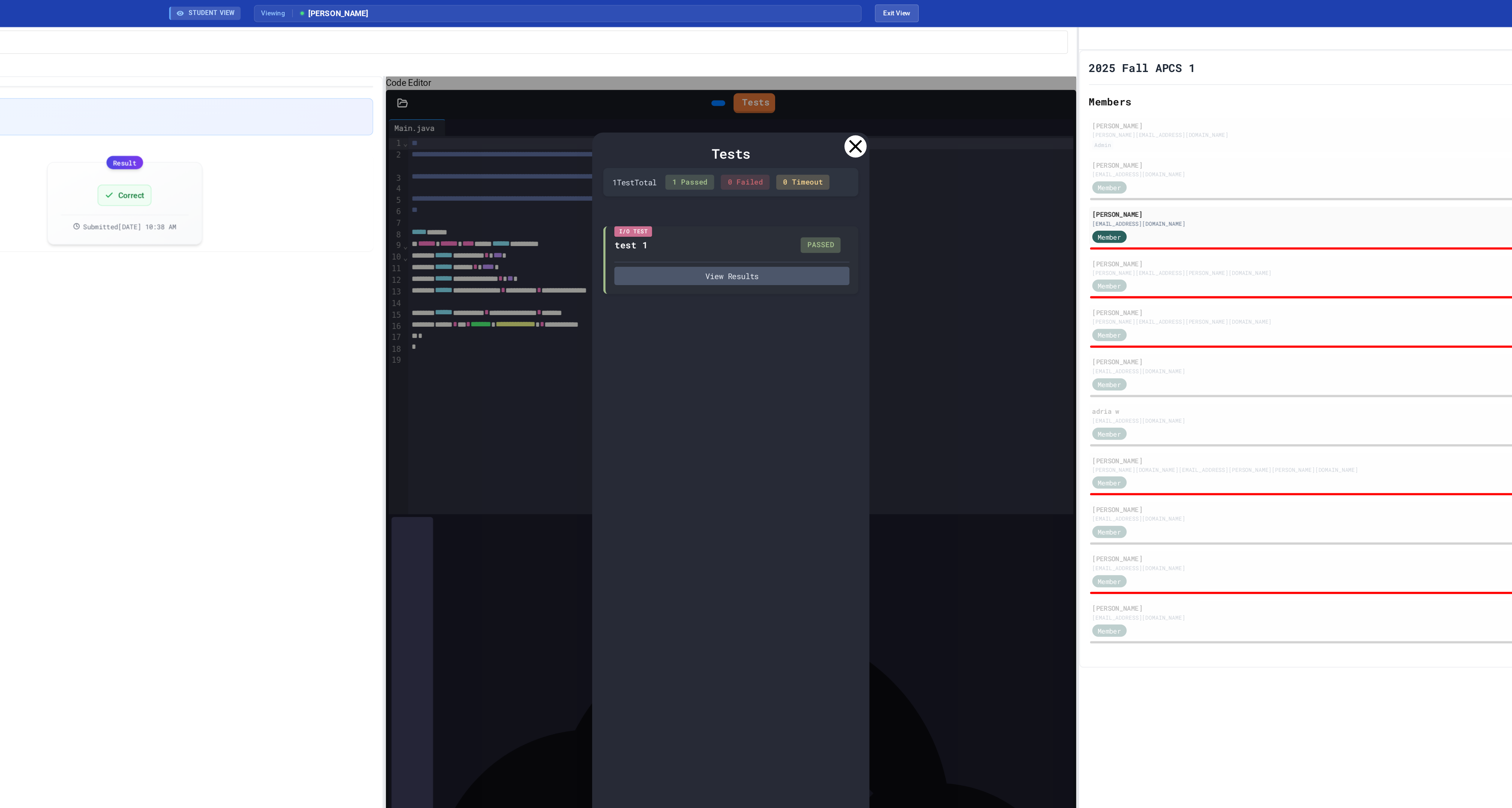
click at [968, 106] on icon at bounding box center [967, 99] width 15 height 15
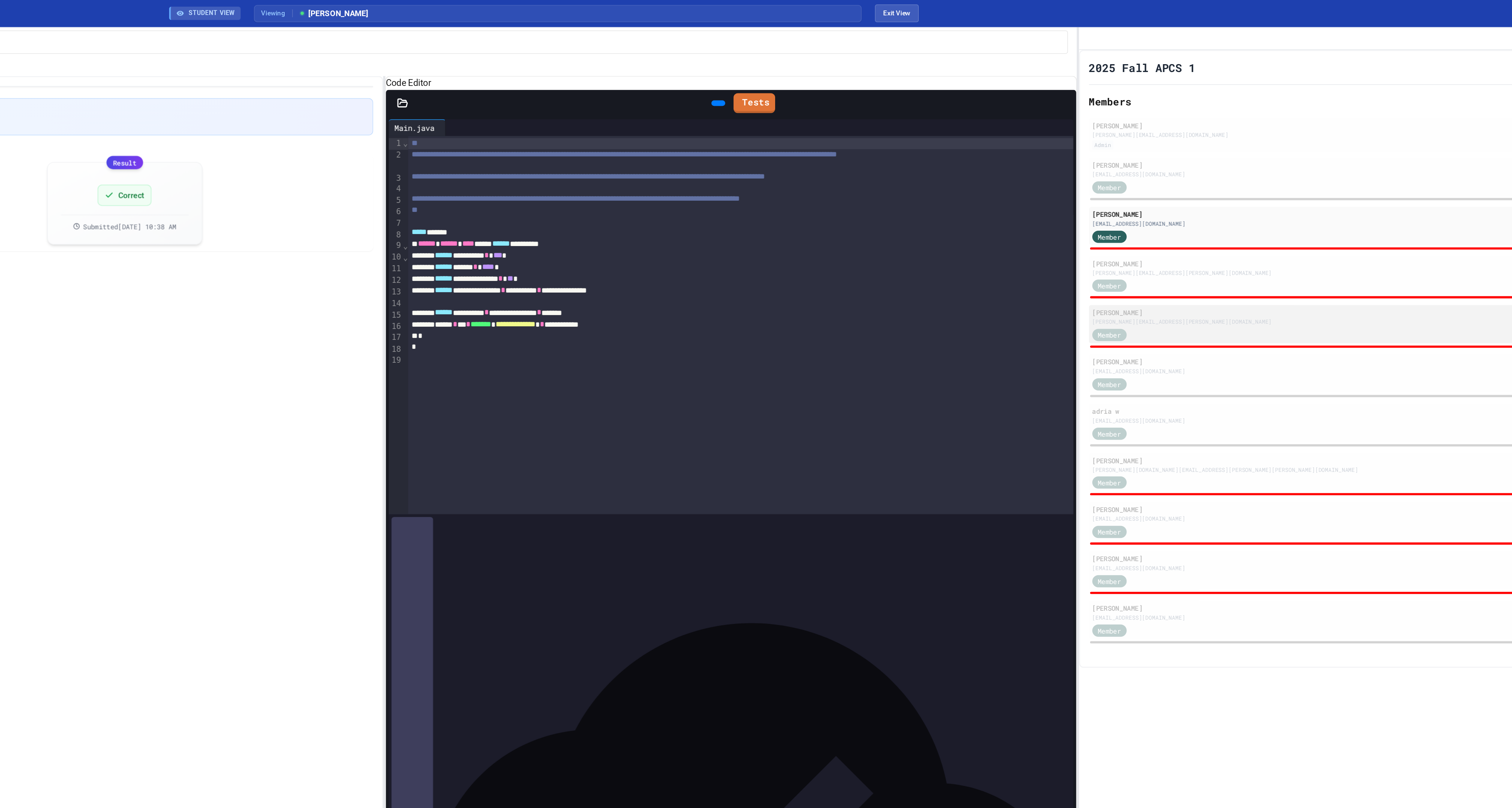
click at [1159, 231] on div "Member" at bounding box center [1146, 226] width 38 height 9
click at [905, 76] on link "Tests" at bounding box center [898, 69] width 28 height 14
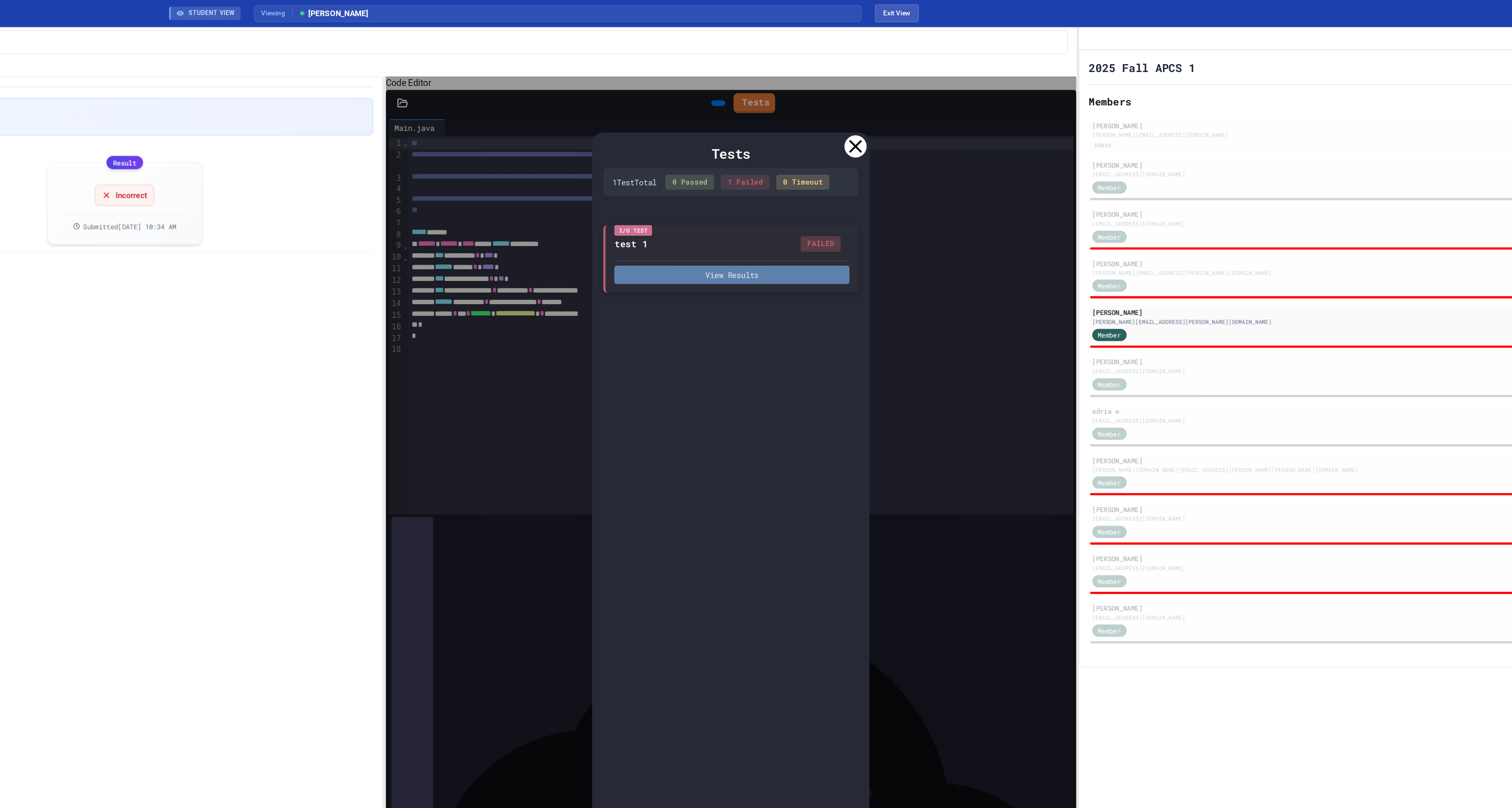
click at [933, 189] on button "View Results" at bounding box center [883, 186] width 159 height 12
click at [894, 808] on icon at bounding box center [892, 822] width 9 height 9
click at [966, 110] on div "Tests" at bounding box center [882, 103] width 173 height 14
click at [964, 106] on icon at bounding box center [967, 99] width 15 height 15
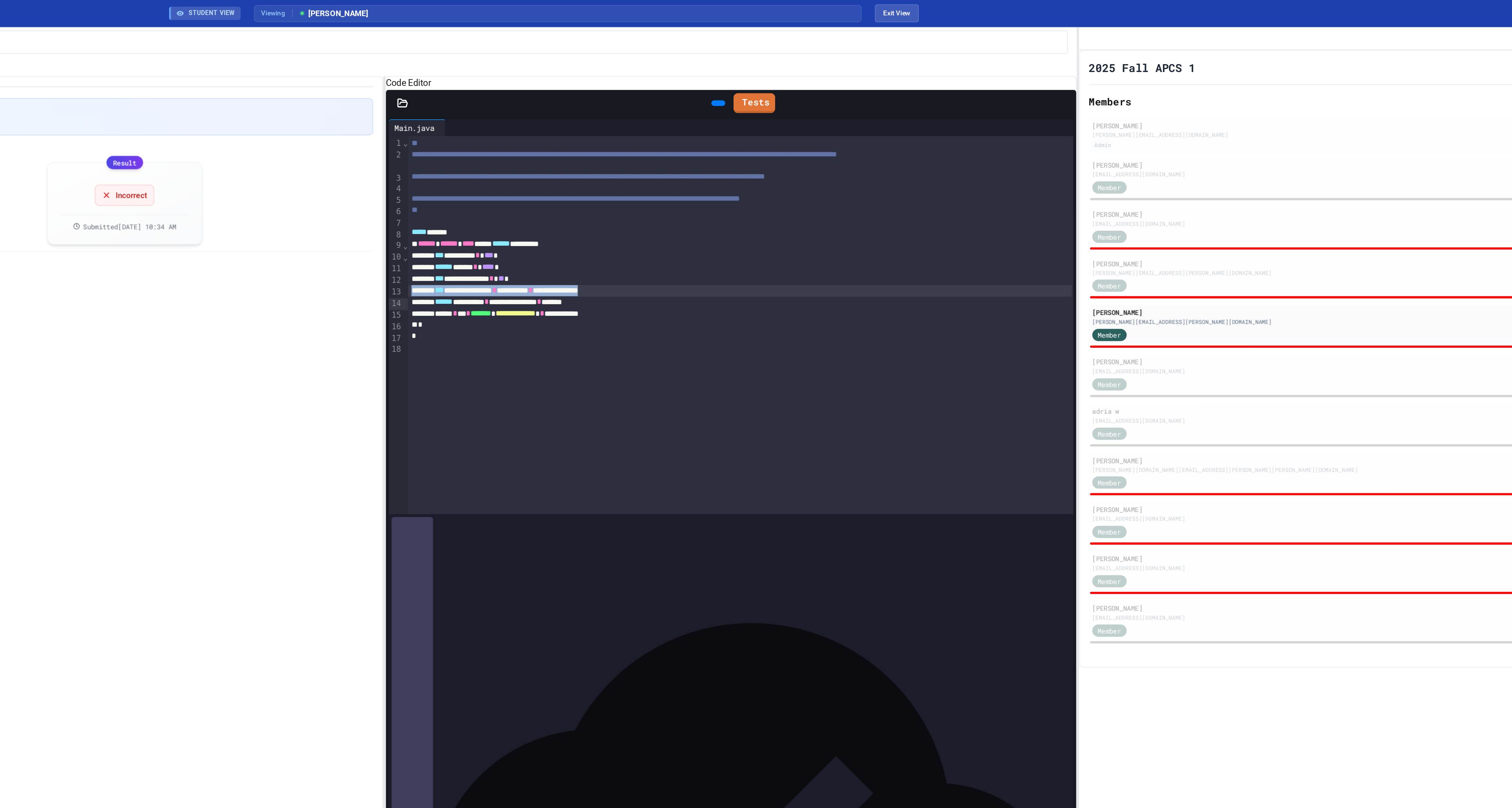
drag, startPoint x: 856, startPoint y: 229, endPoint x: 662, endPoint y: 223, distance: 194.1
click at [662, 223] on div "**********" at bounding box center [882, 220] width 463 height 256
click at [776, 201] on div "**********" at bounding box center [888, 196] width 449 height 8
click at [806, 201] on div "**********" at bounding box center [888, 196] width 449 height 8
click at [1158, 364] on div "Member" at bounding box center [1146, 359] width 38 height 9
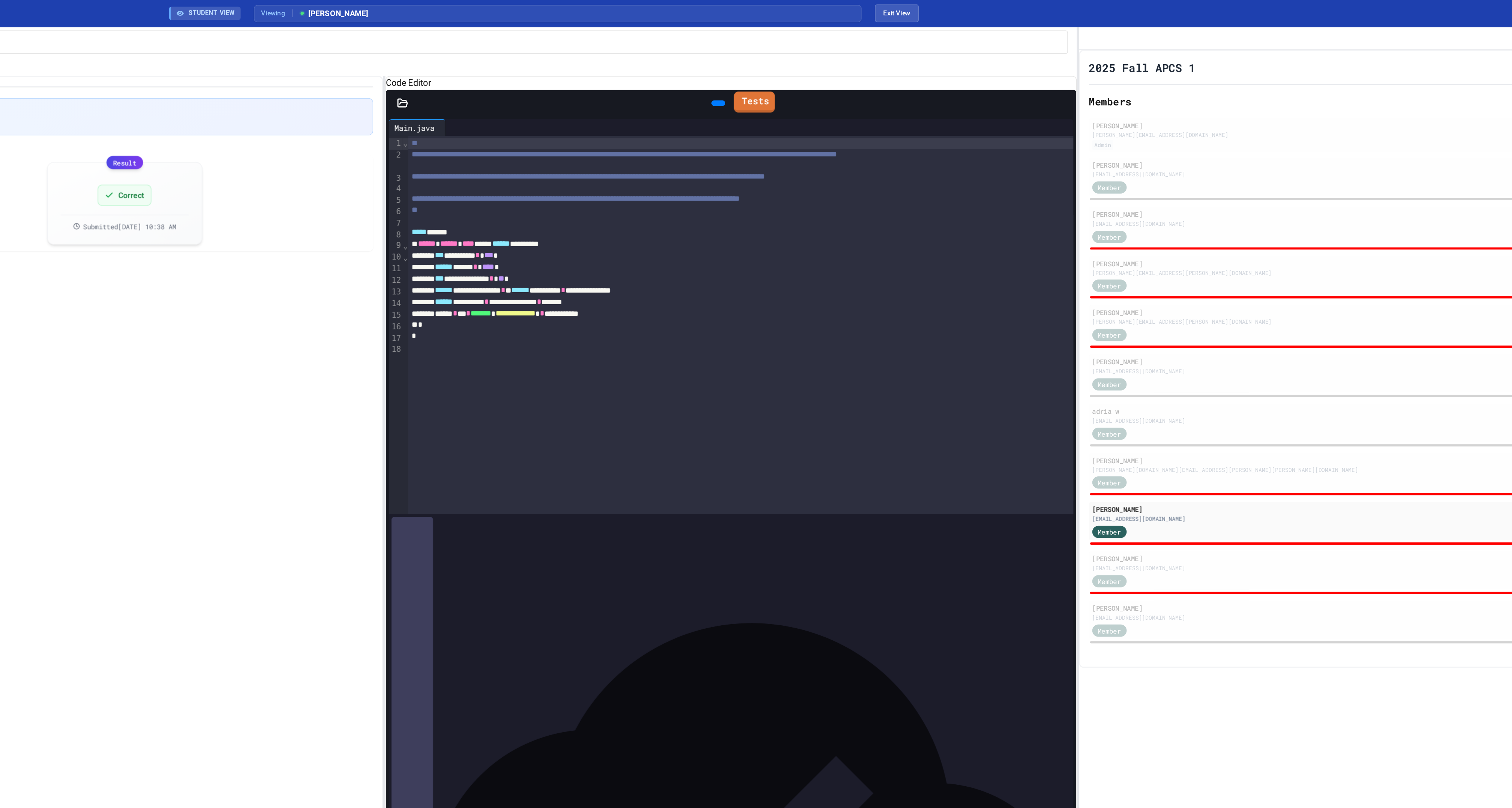
click at [907, 76] on link "Tests" at bounding box center [898, 69] width 28 height 14
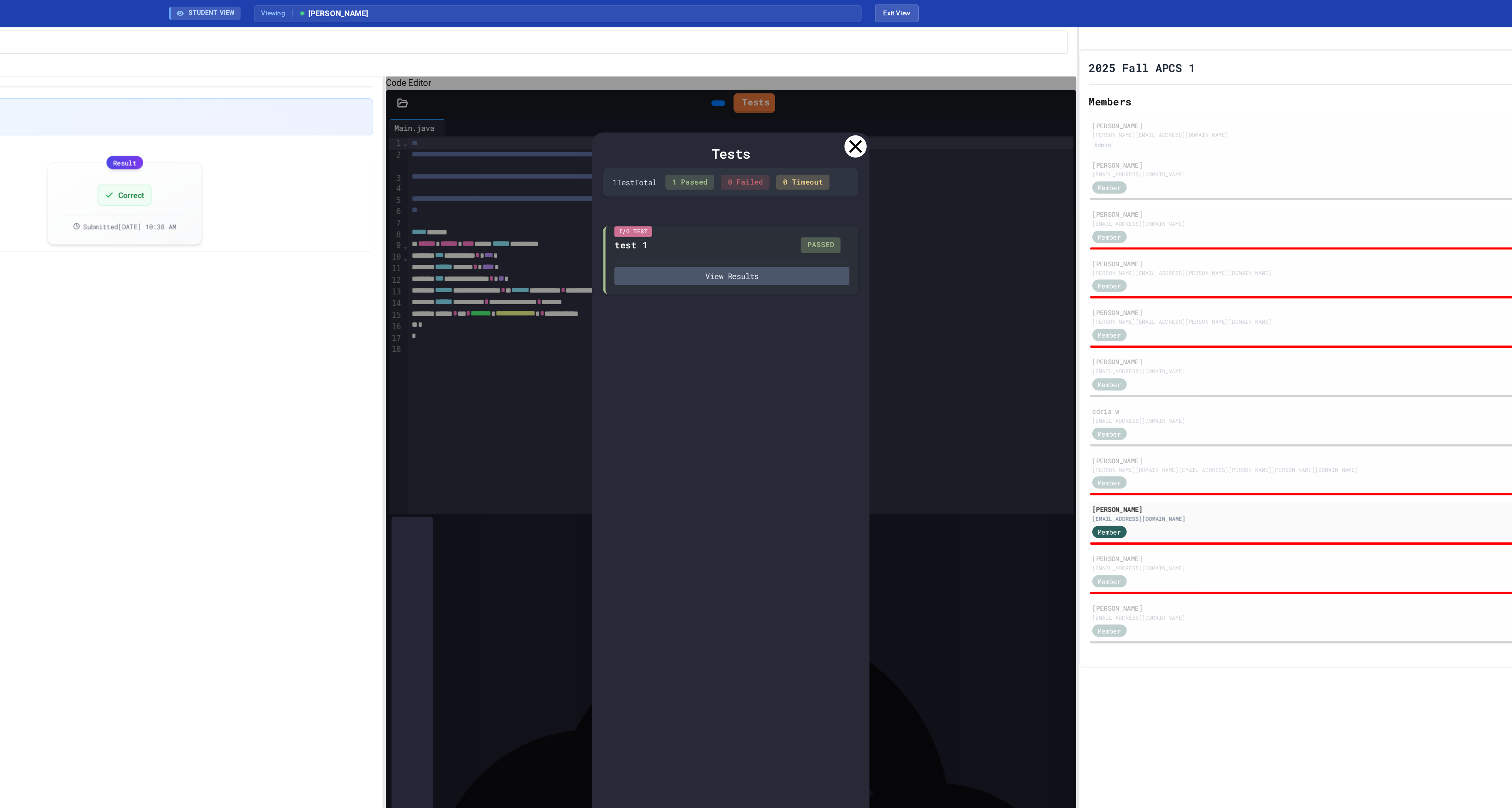
click at [967, 106] on icon at bounding box center [967, 99] width 15 height 15
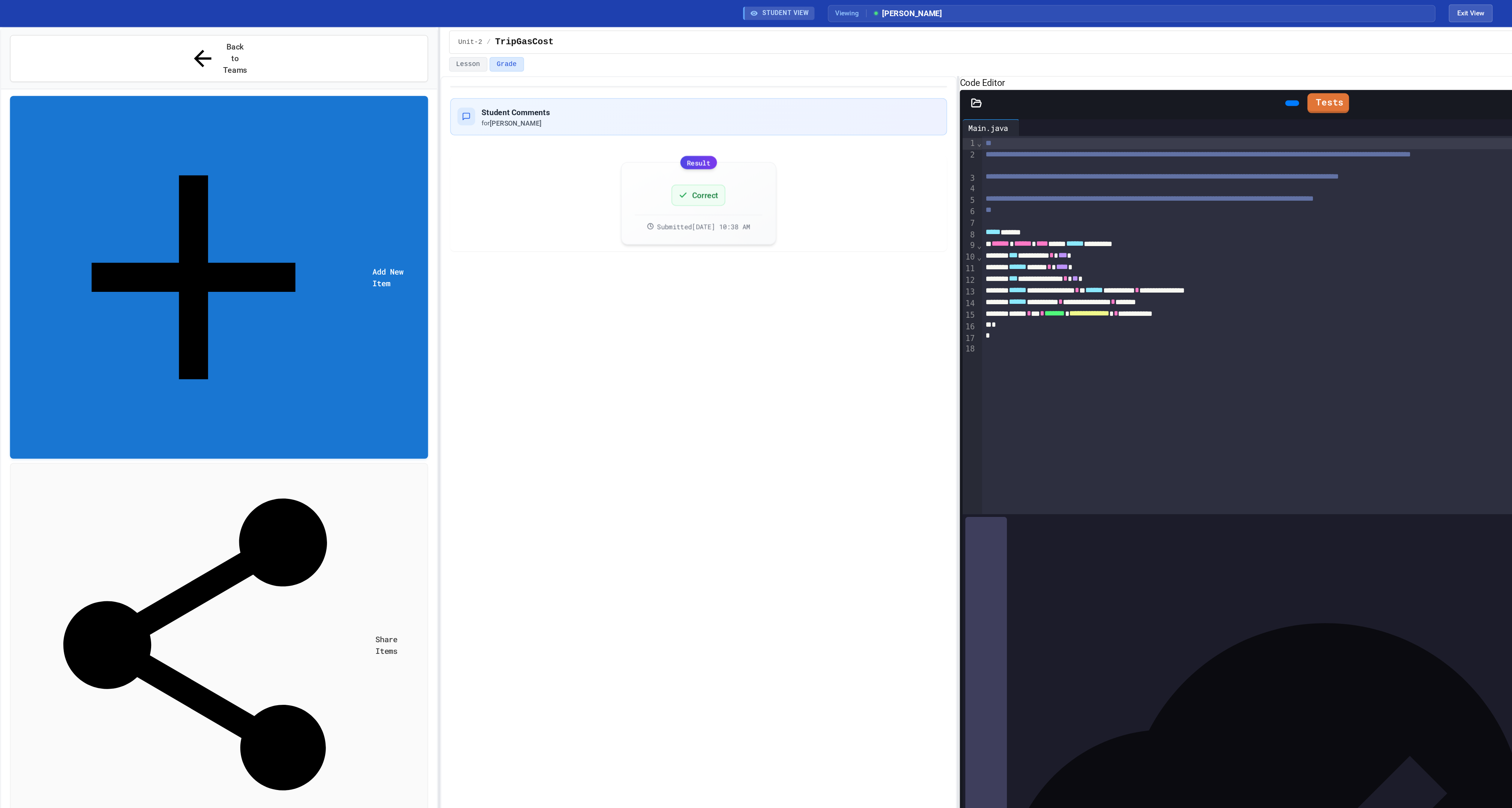
click at [98, 808] on div "No time set" at bounding box center [155, 819] width 272 height 7
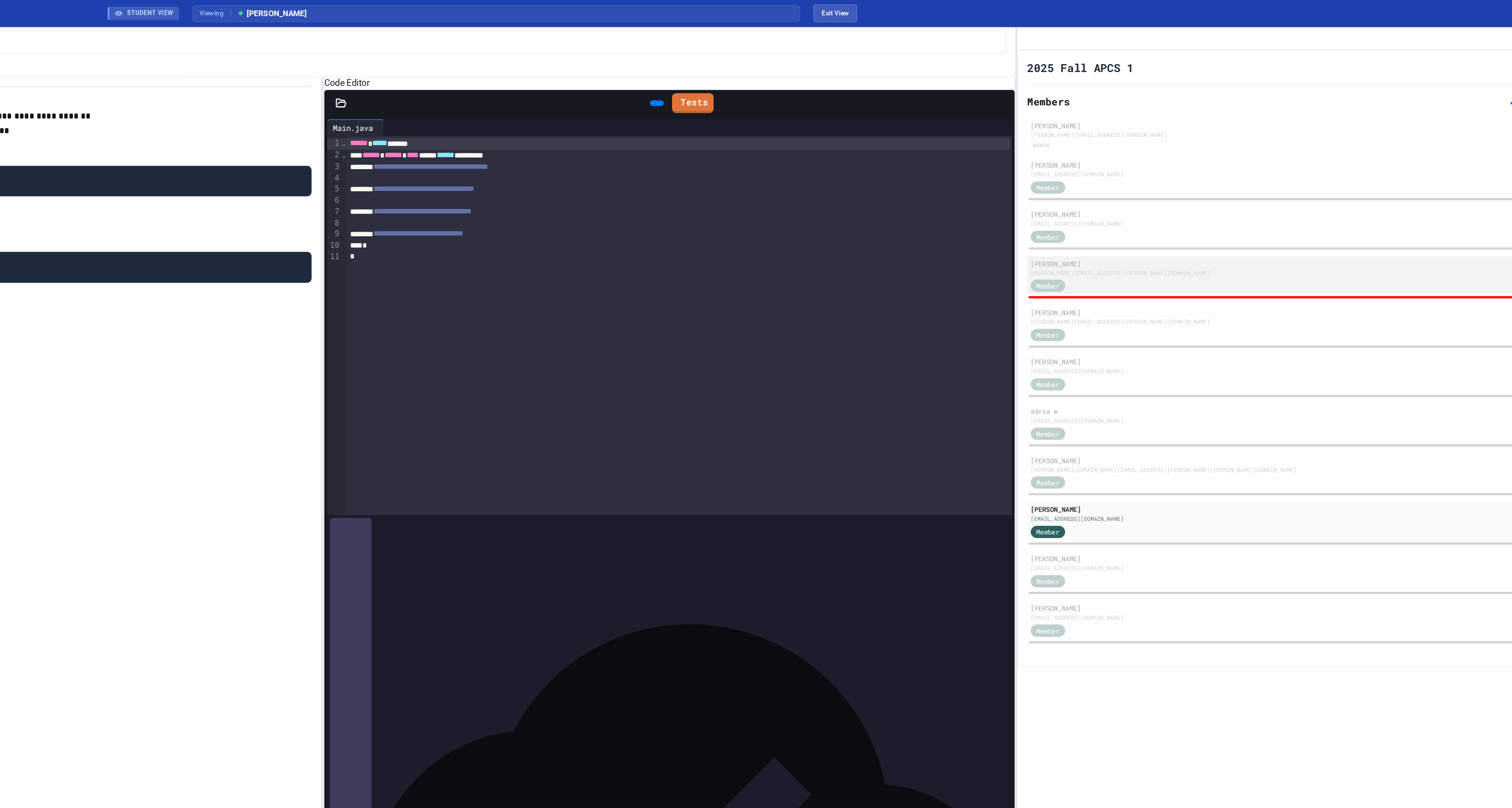
click at [1232, 198] on div "Member" at bounding box center [1311, 193] width 369 height 9
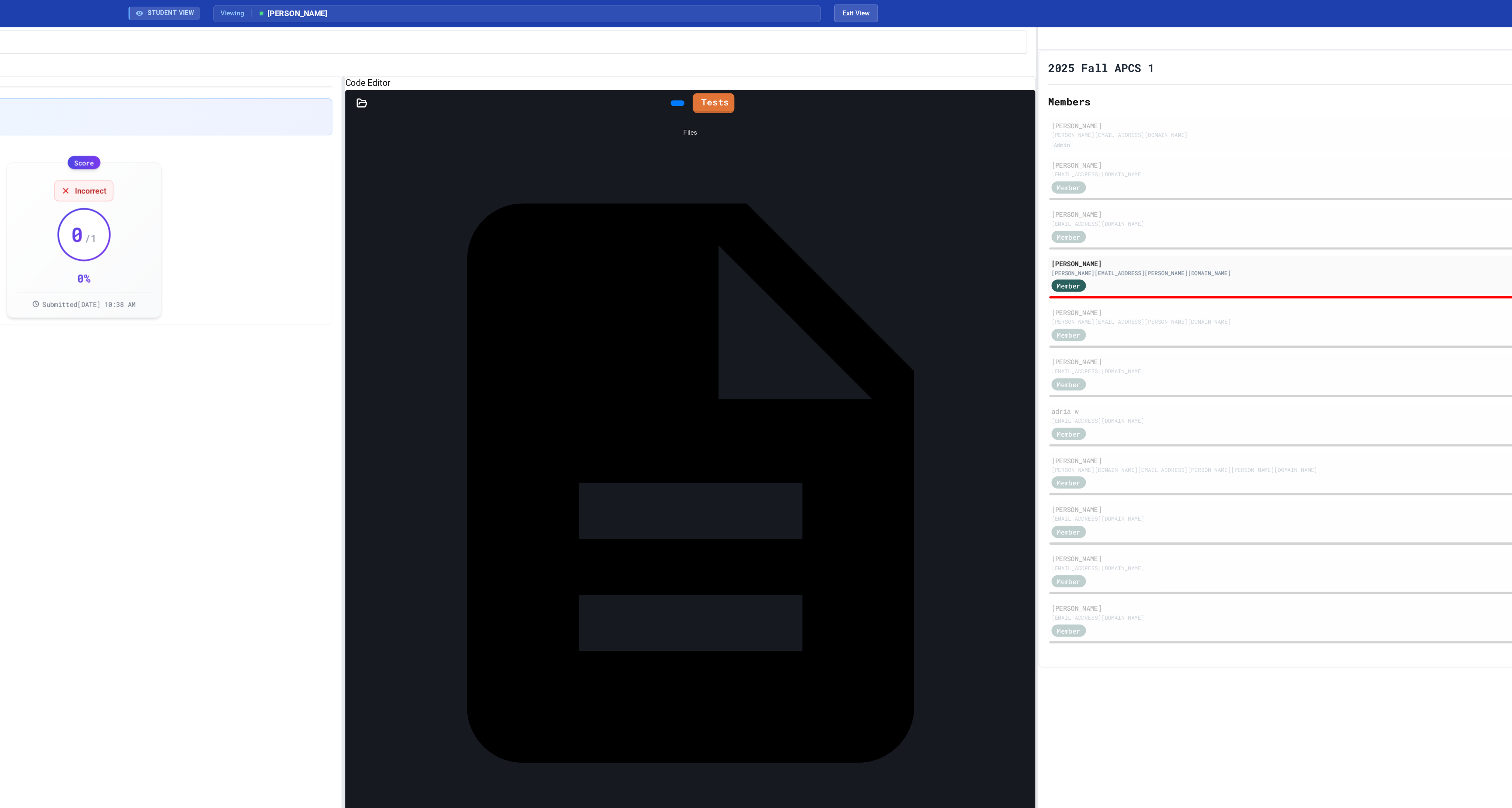
click at [664, 73] on icon at bounding box center [660, 69] width 8 height 8
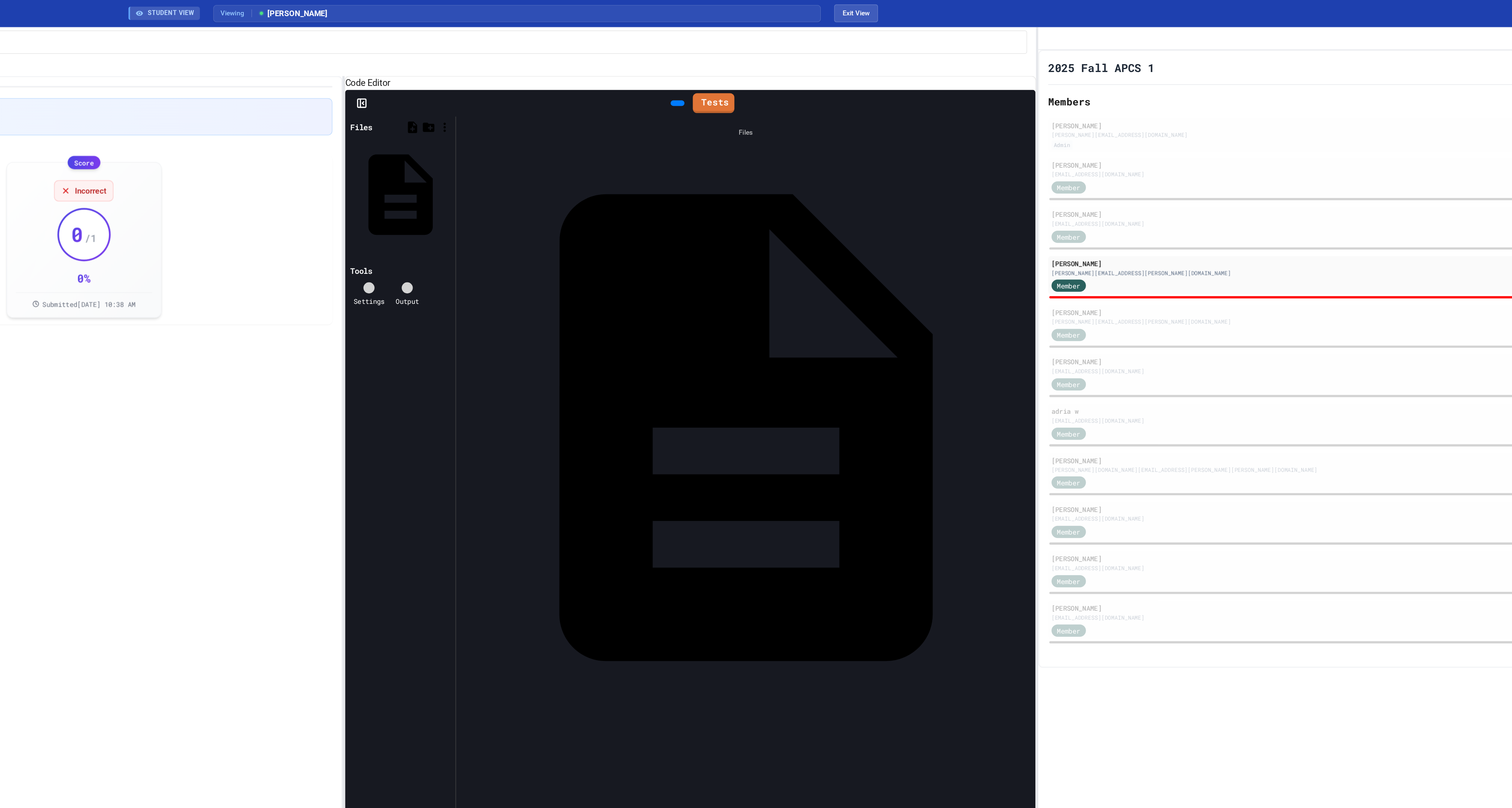
click at [1112, 285] on div "Main.java" at bounding box center [1112, 289] width 0 height 8
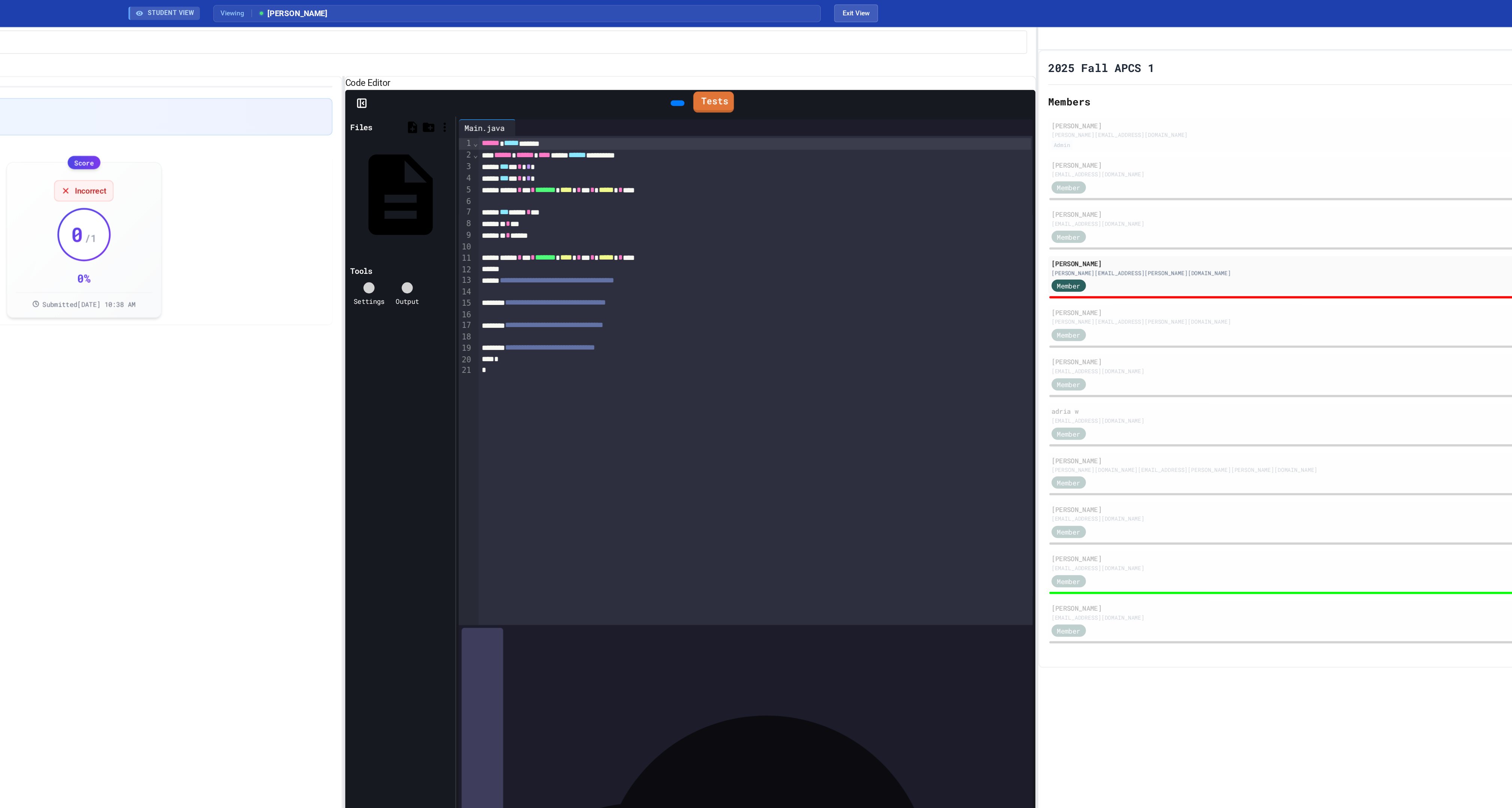
click at [905, 76] on link "Tests" at bounding box center [898, 69] width 28 height 14
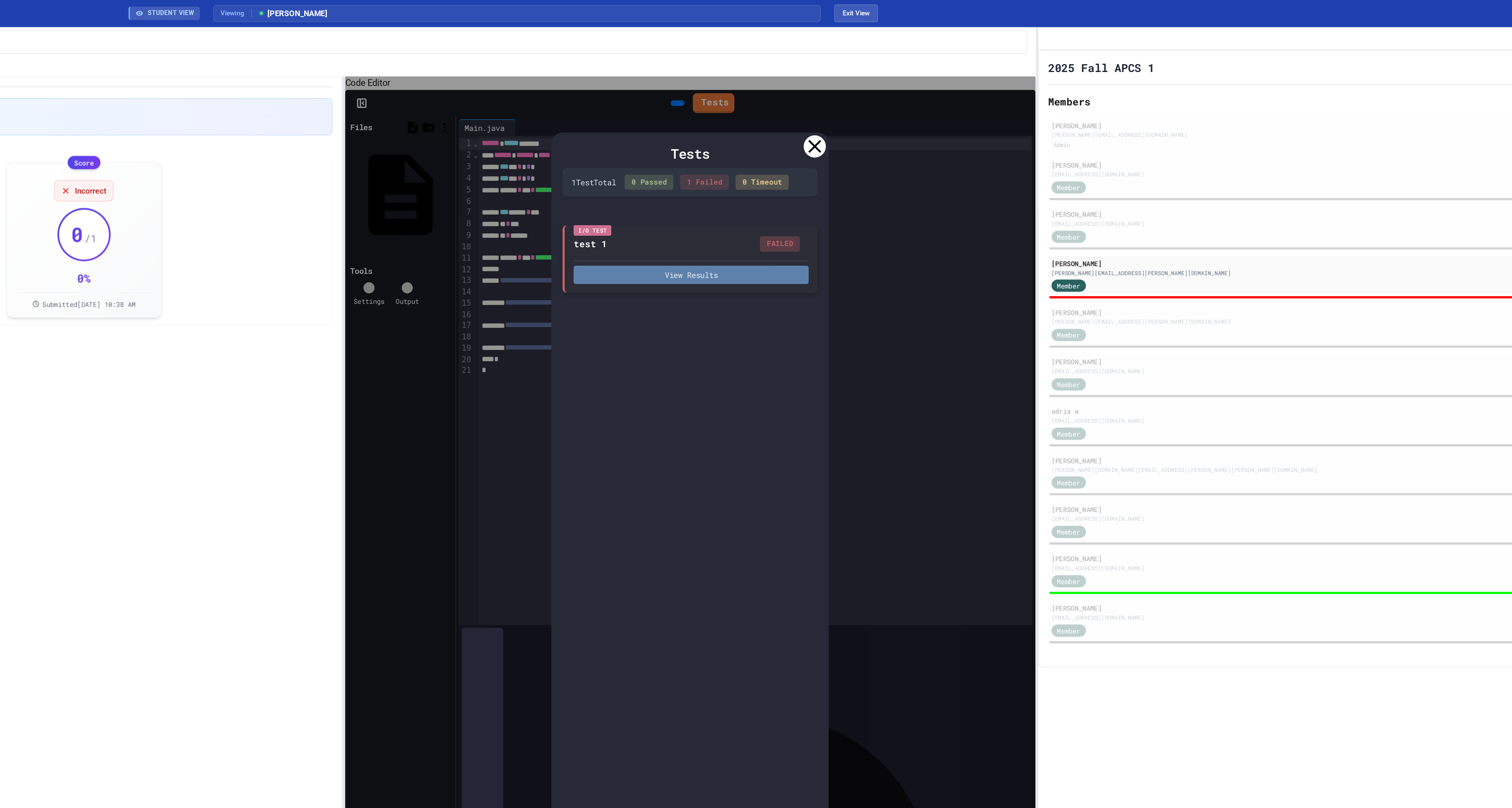
click at [882, 192] on button "View Results" at bounding box center [883, 186] width 159 height 12
click at [896, 808] on icon at bounding box center [893, 822] width 15 height 15
click at [967, 106] on icon at bounding box center [967, 99] width 15 height 15
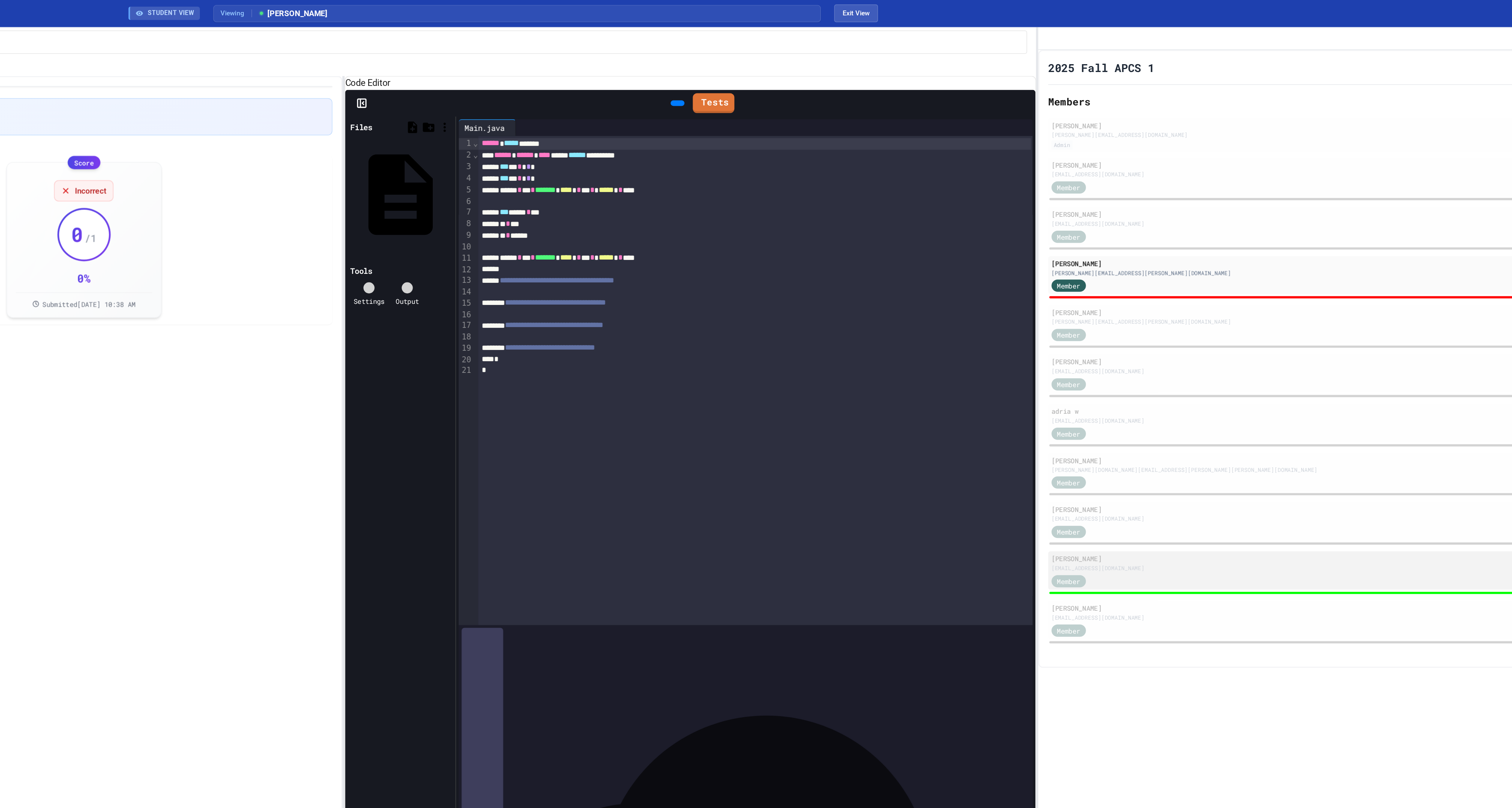
click at [1202, 387] on div "[EMAIL_ADDRESS][DOMAIN_NAME]" at bounding box center [1311, 385] width 369 height 6
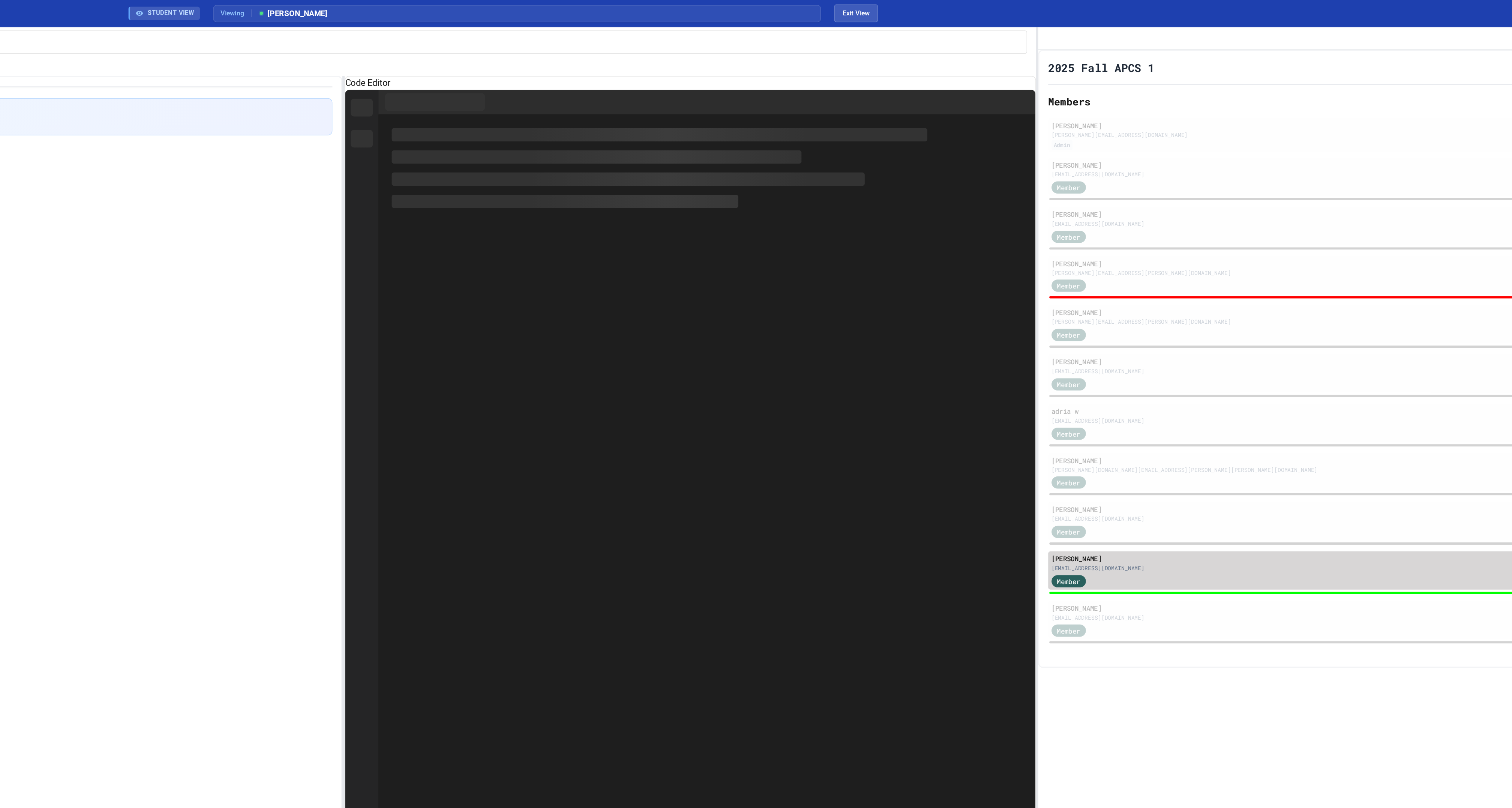
type input "*"
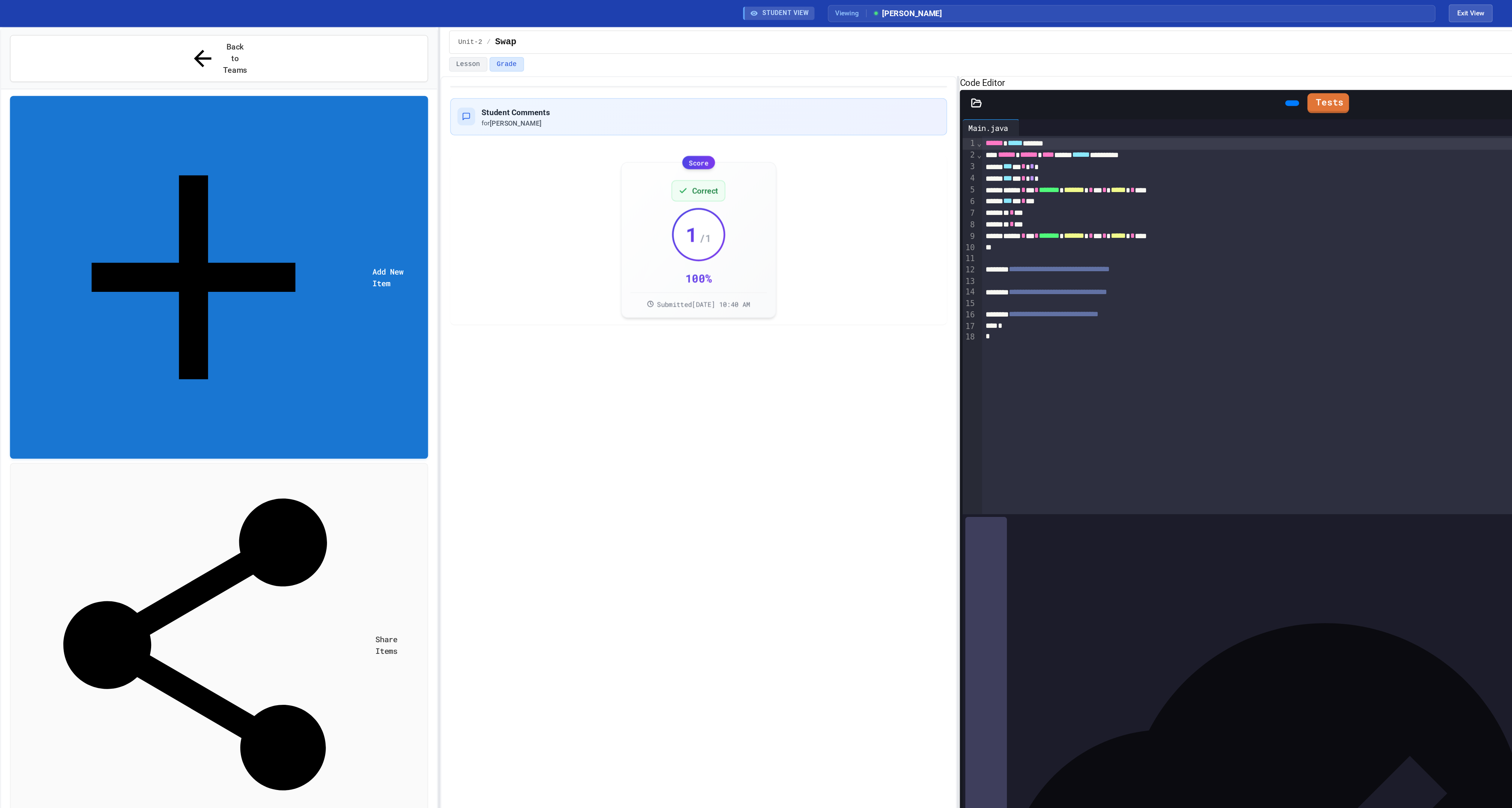
click at [53, 790] on span "No time set" at bounding box center [37, 793] width 37 height 7
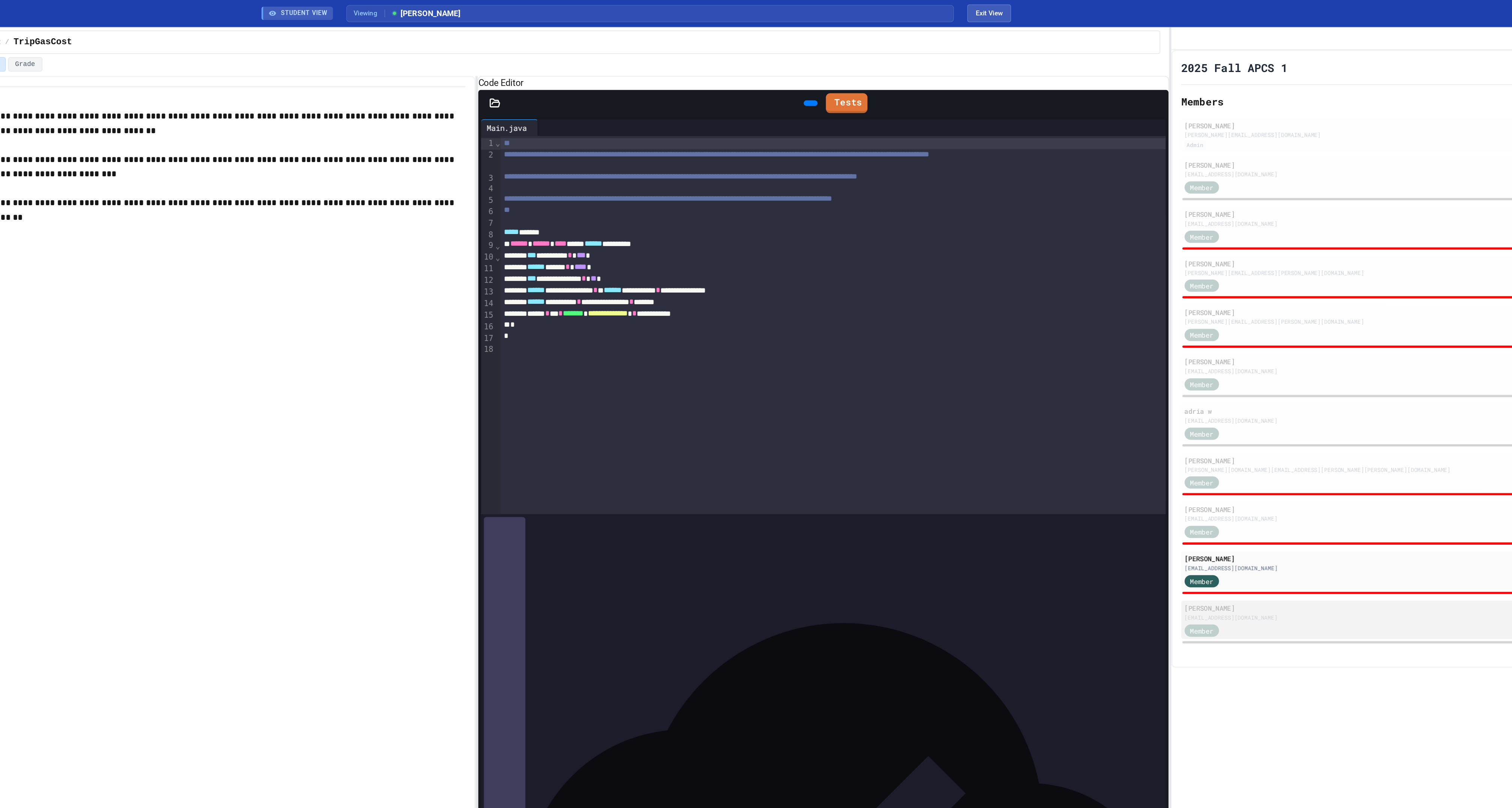
click at [1231, 430] on div "Member" at bounding box center [1311, 426] width 369 height 9
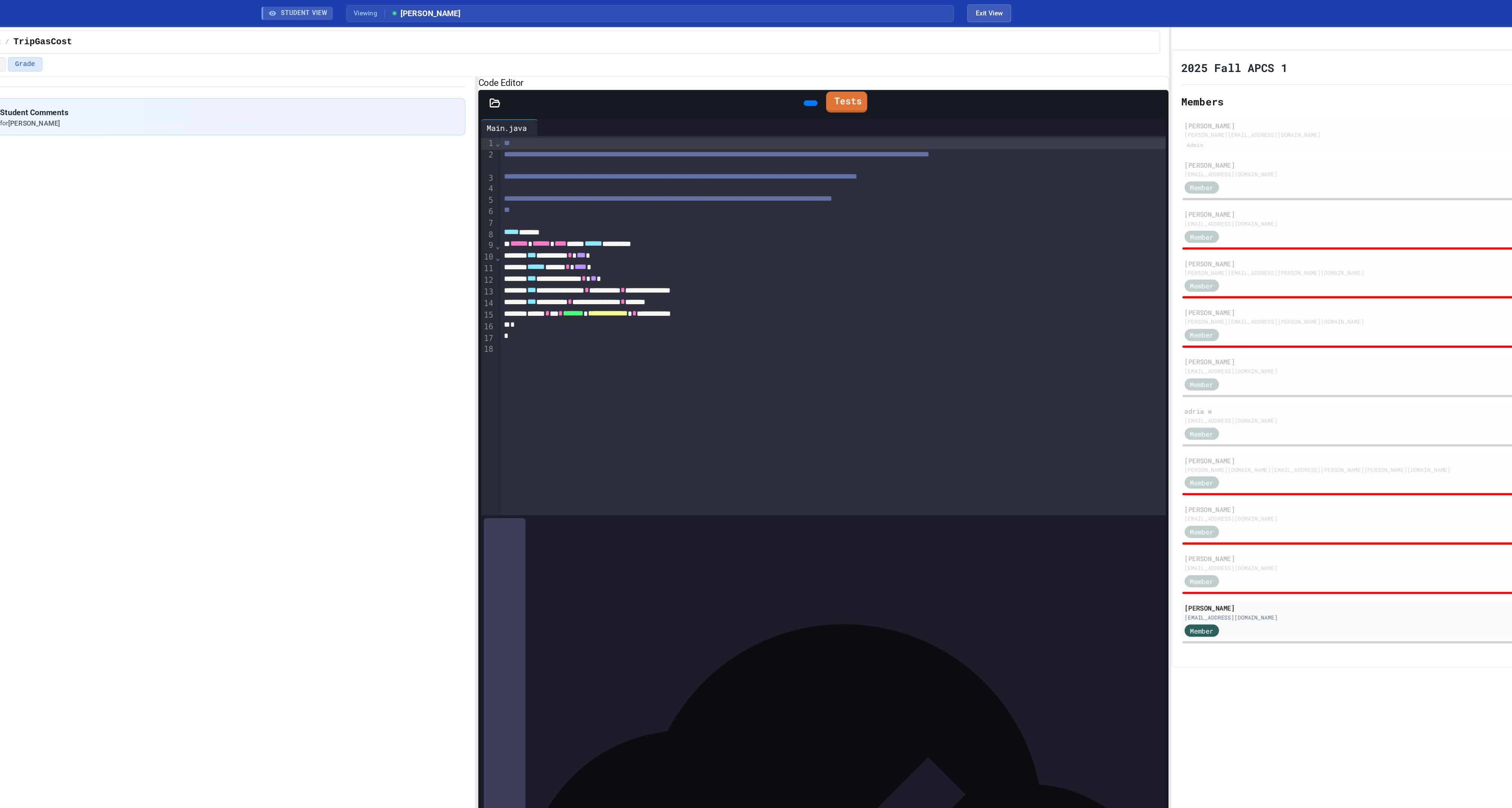
click at [902, 76] on link "Tests" at bounding box center [898, 69] width 28 height 14
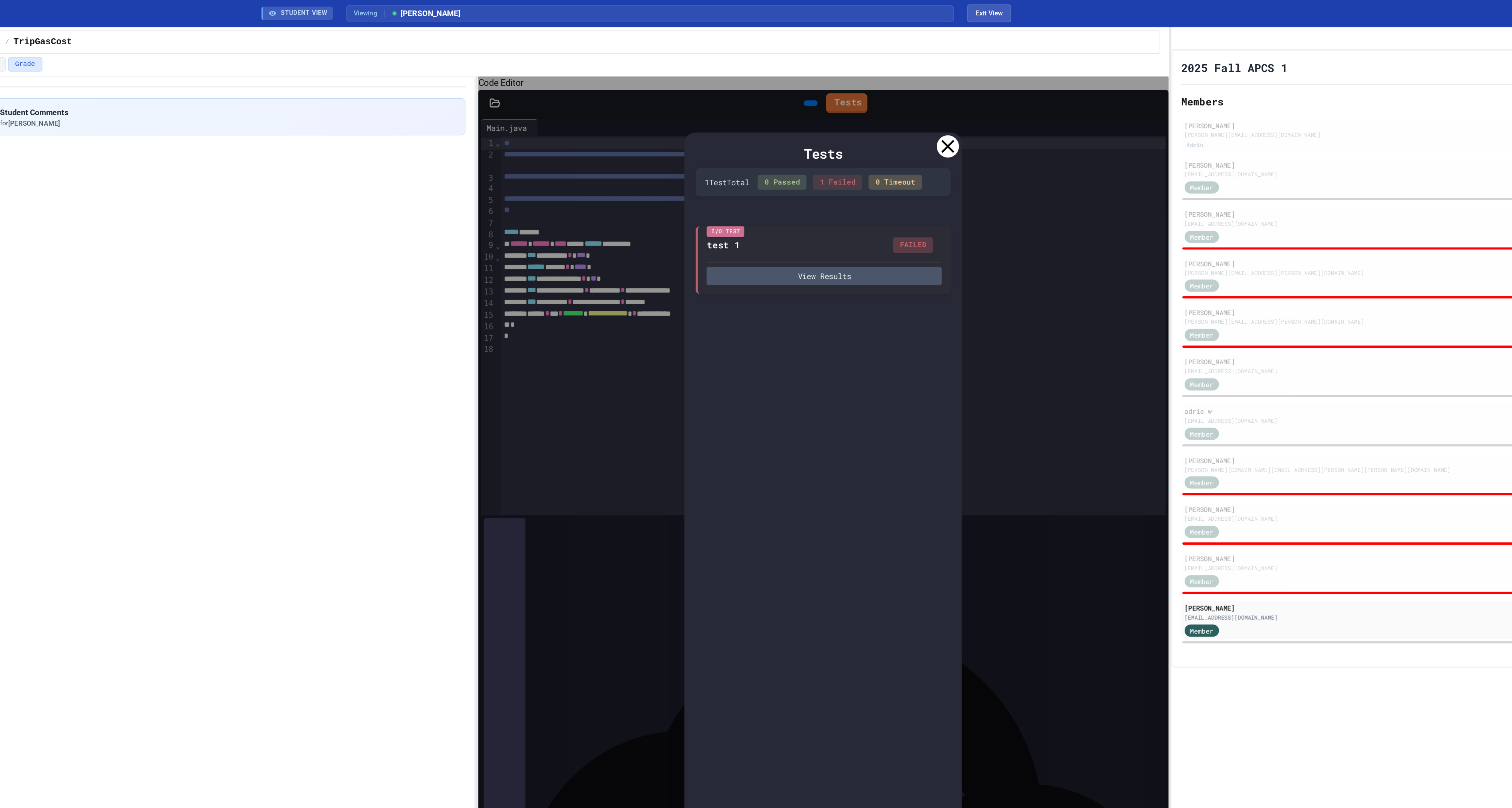
click at [968, 103] on icon at bounding box center [967, 99] width 9 height 9
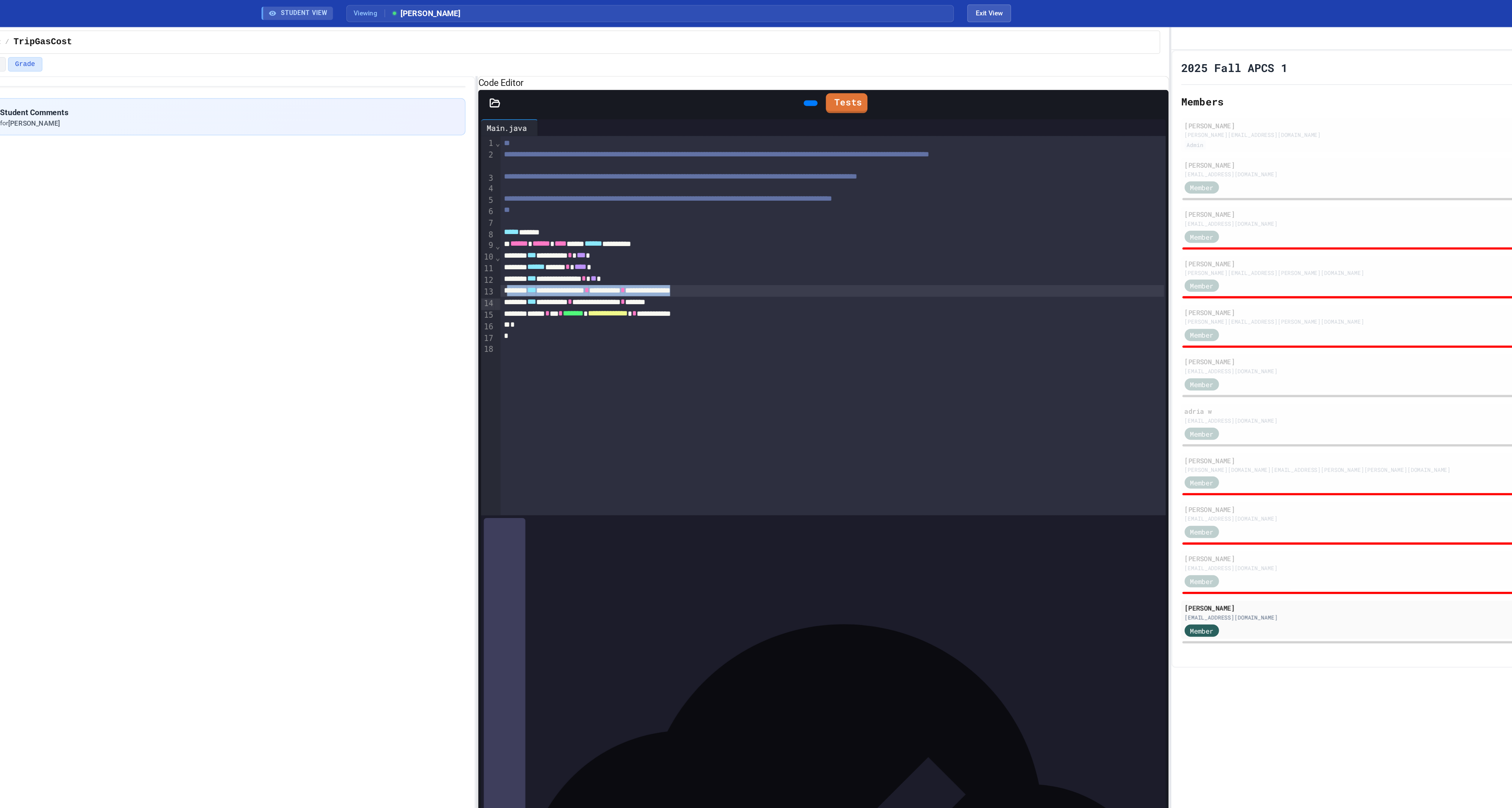
drag, startPoint x: 866, startPoint y: 227, endPoint x: 670, endPoint y: 226, distance: 196.0
click at [670, 201] on div "**********" at bounding box center [888, 196] width 449 height 8
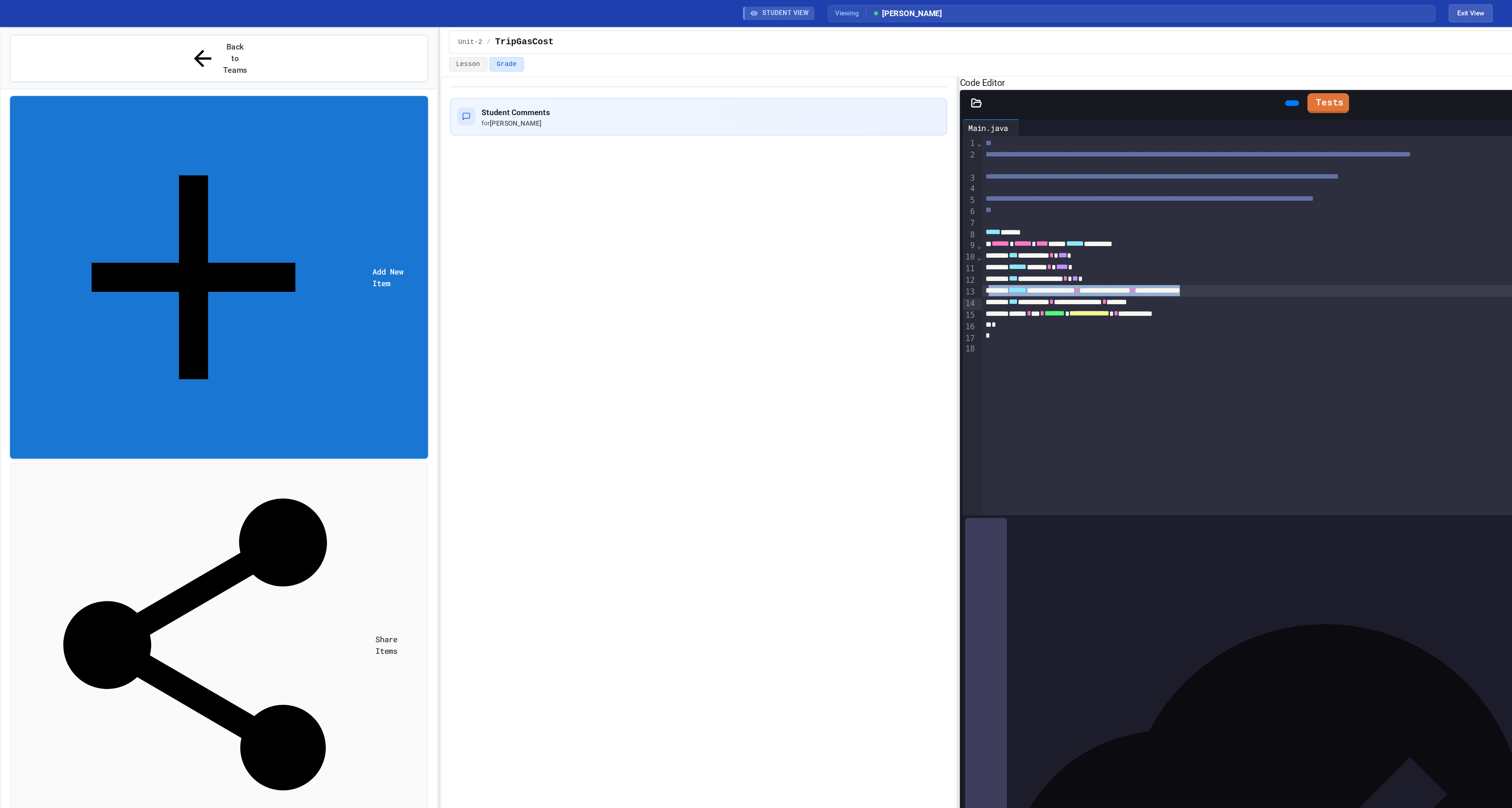
click at [72, 806] on div "Swap No time set" at bounding box center [155, 814] width 272 height 16
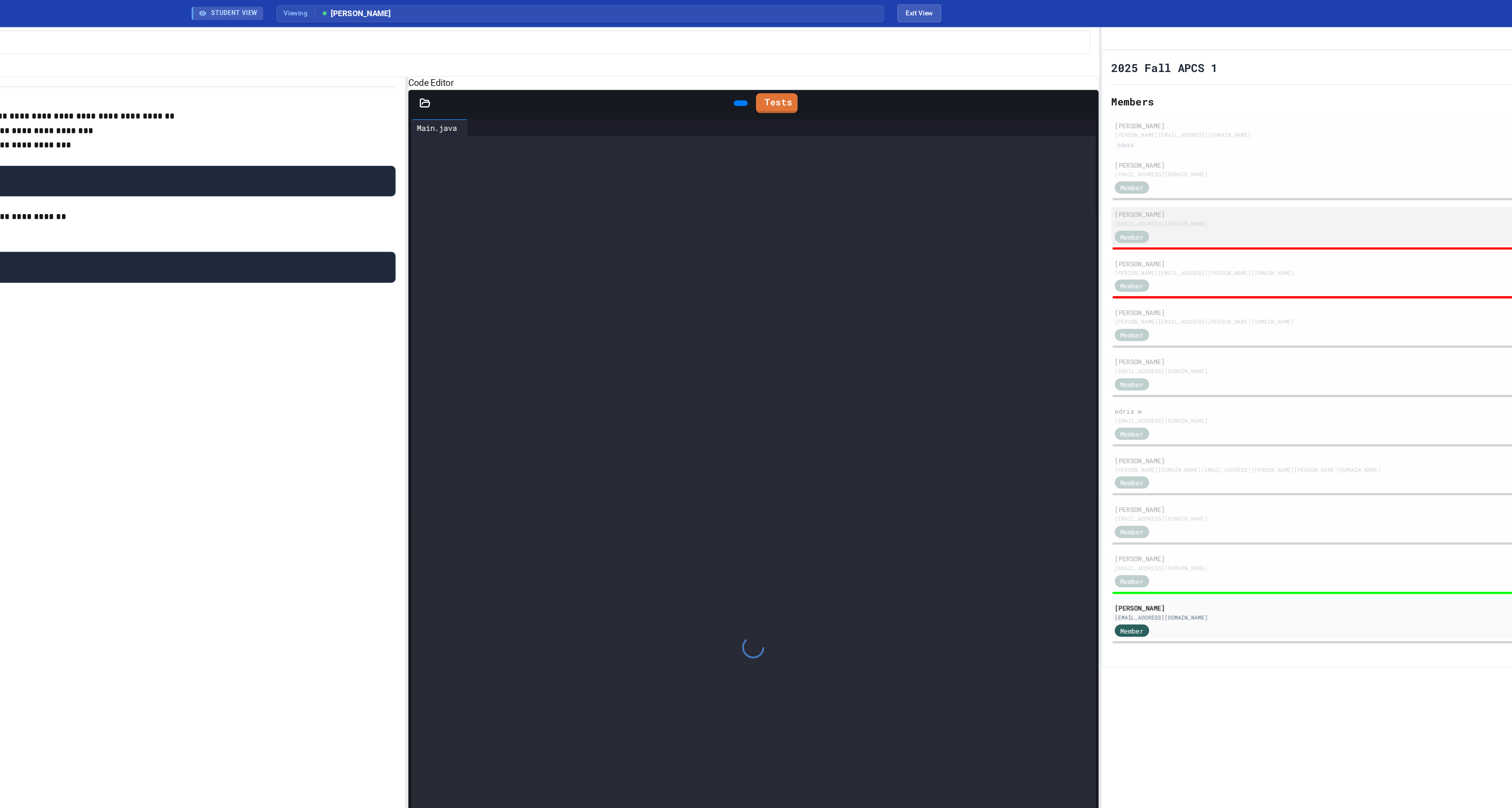
click at [1169, 154] on div "[EMAIL_ADDRESS][DOMAIN_NAME]" at bounding box center [1311, 152] width 369 height 6
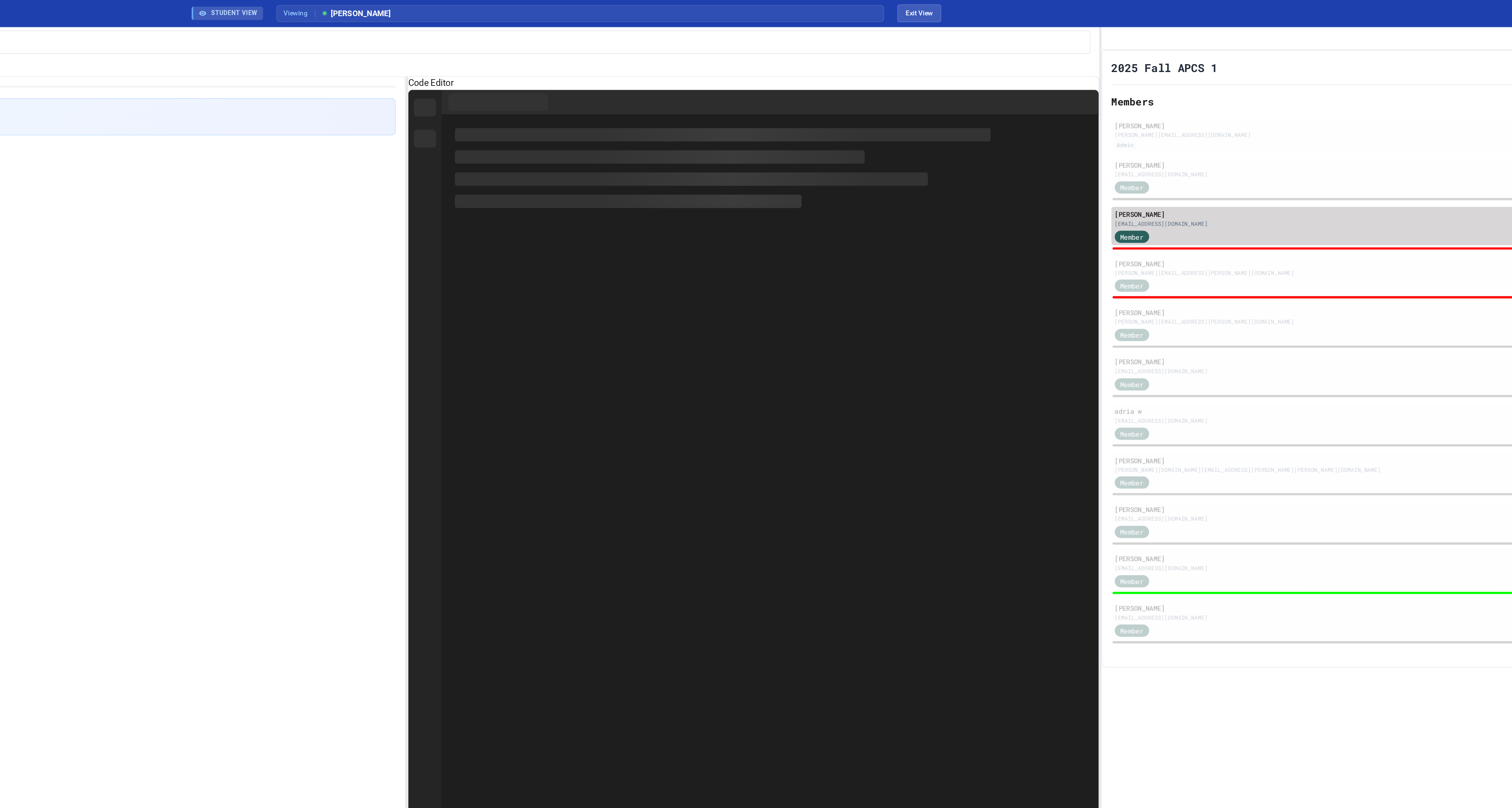
type input "*"
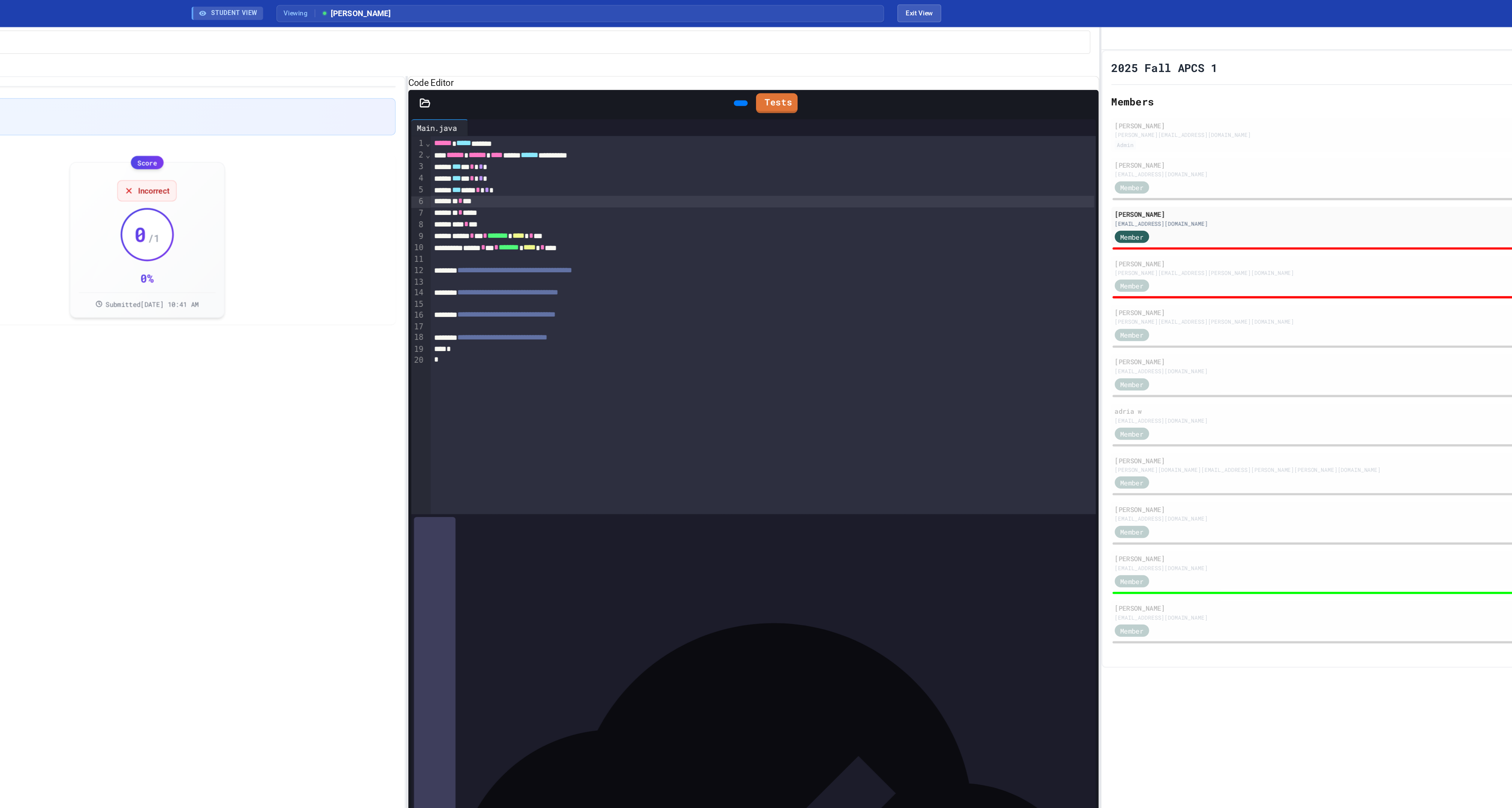
click at [733, 140] on div "* * **" at bounding box center [888, 136] width 449 height 8
drag, startPoint x: 731, startPoint y: 149, endPoint x: 685, endPoint y: 151, distance: 46.0
click at [685, 133] on div "*** *** * * *" at bounding box center [888, 129] width 449 height 8
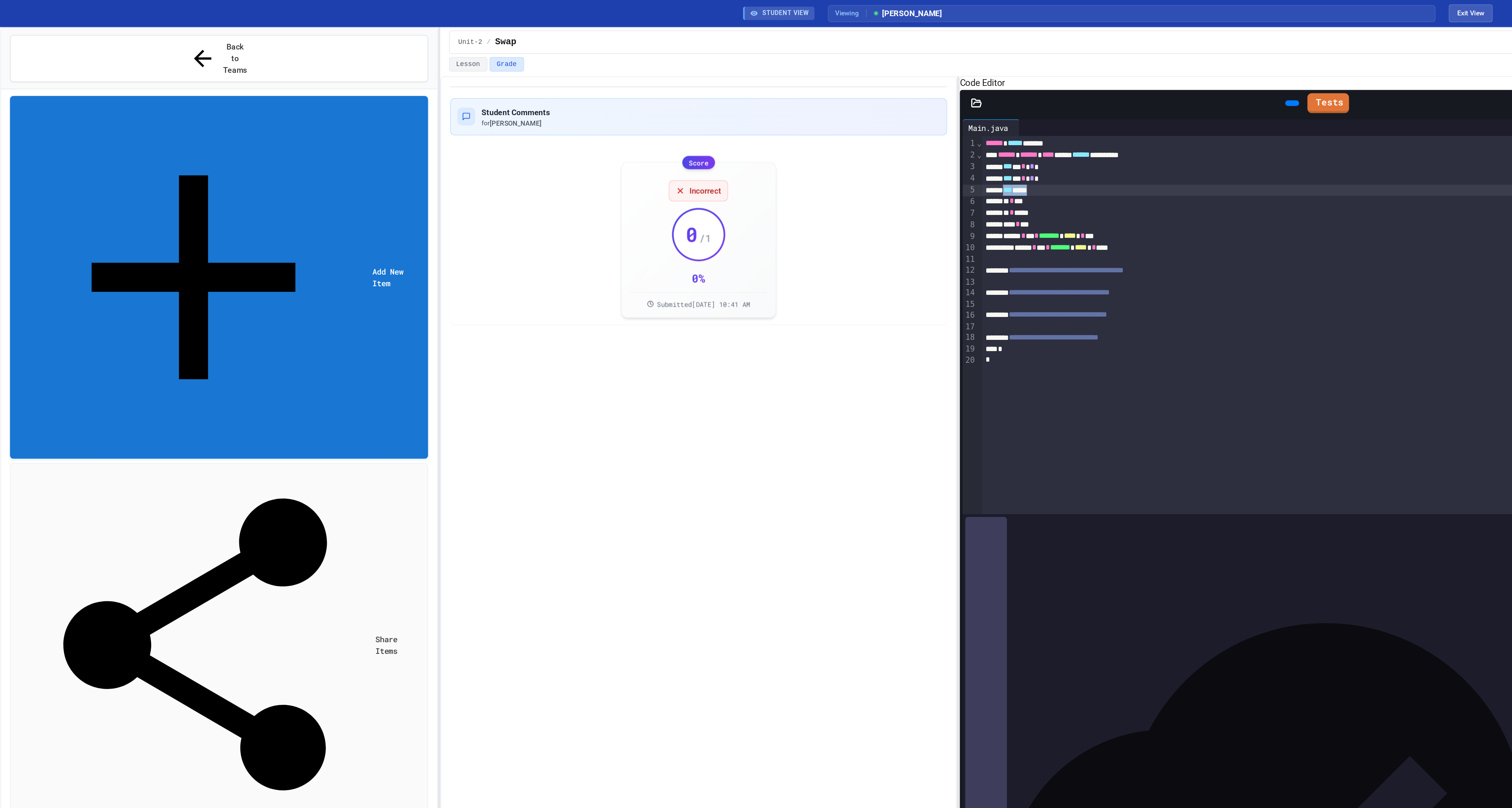
click at [53, 790] on span "No time set" at bounding box center [37, 793] width 37 height 7
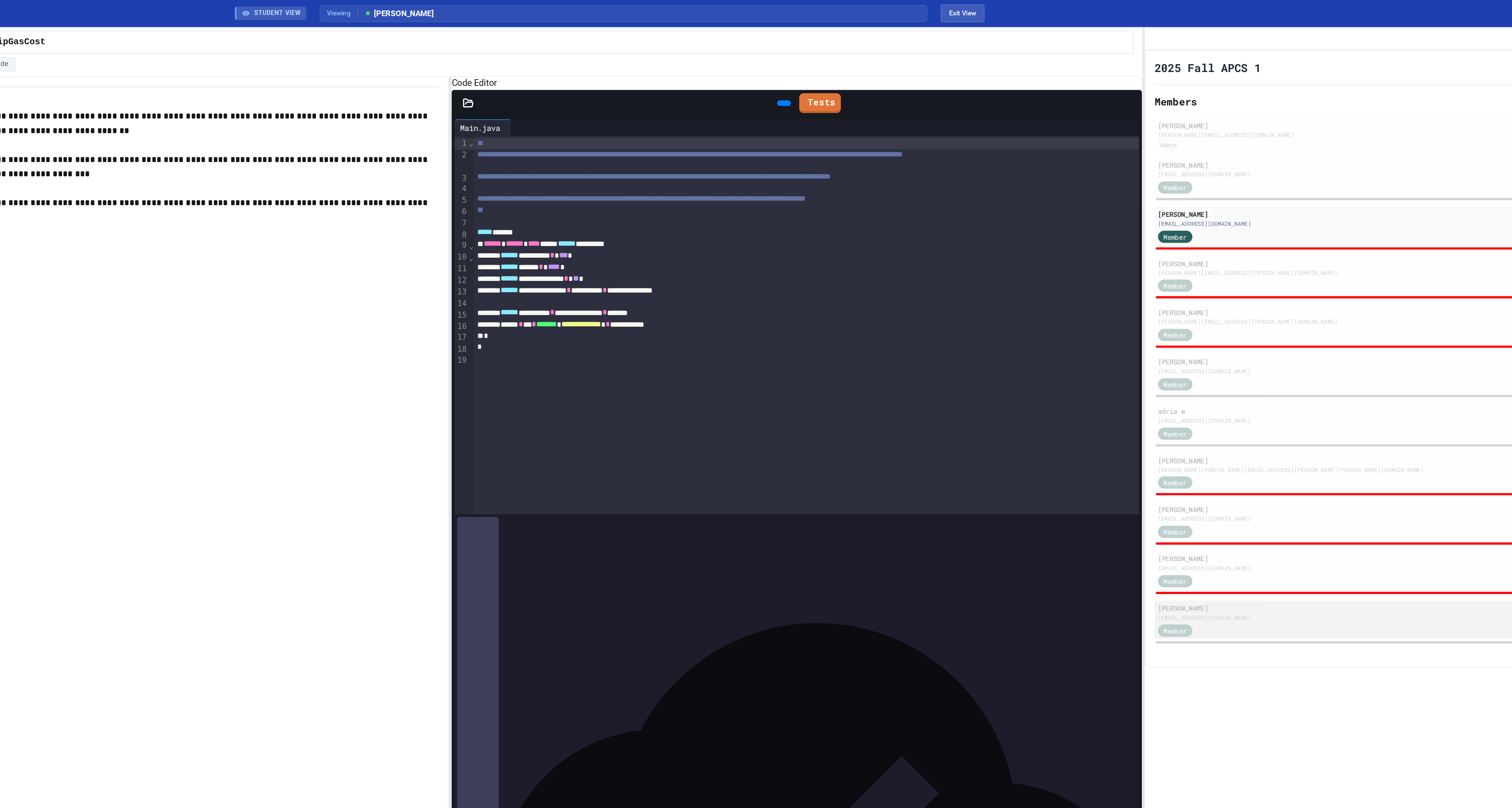
click at [1184, 420] on div "[EMAIL_ADDRESS][DOMAIN_NAME]" at bounding box center [1311, 418] width 369 height 6
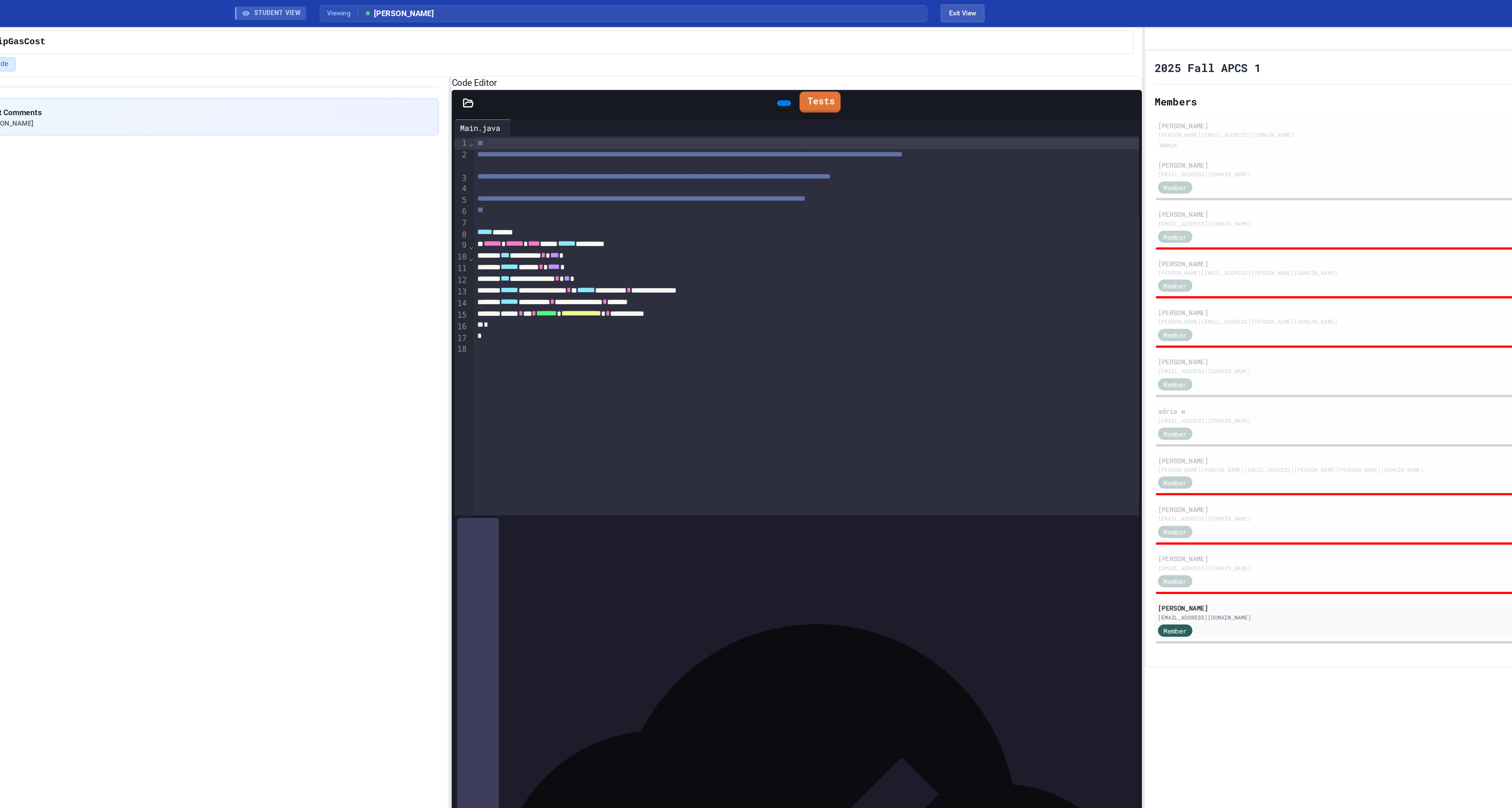
click at [905, 76] on link "Tests" at bounding box center [898, 69] width 28 height 14
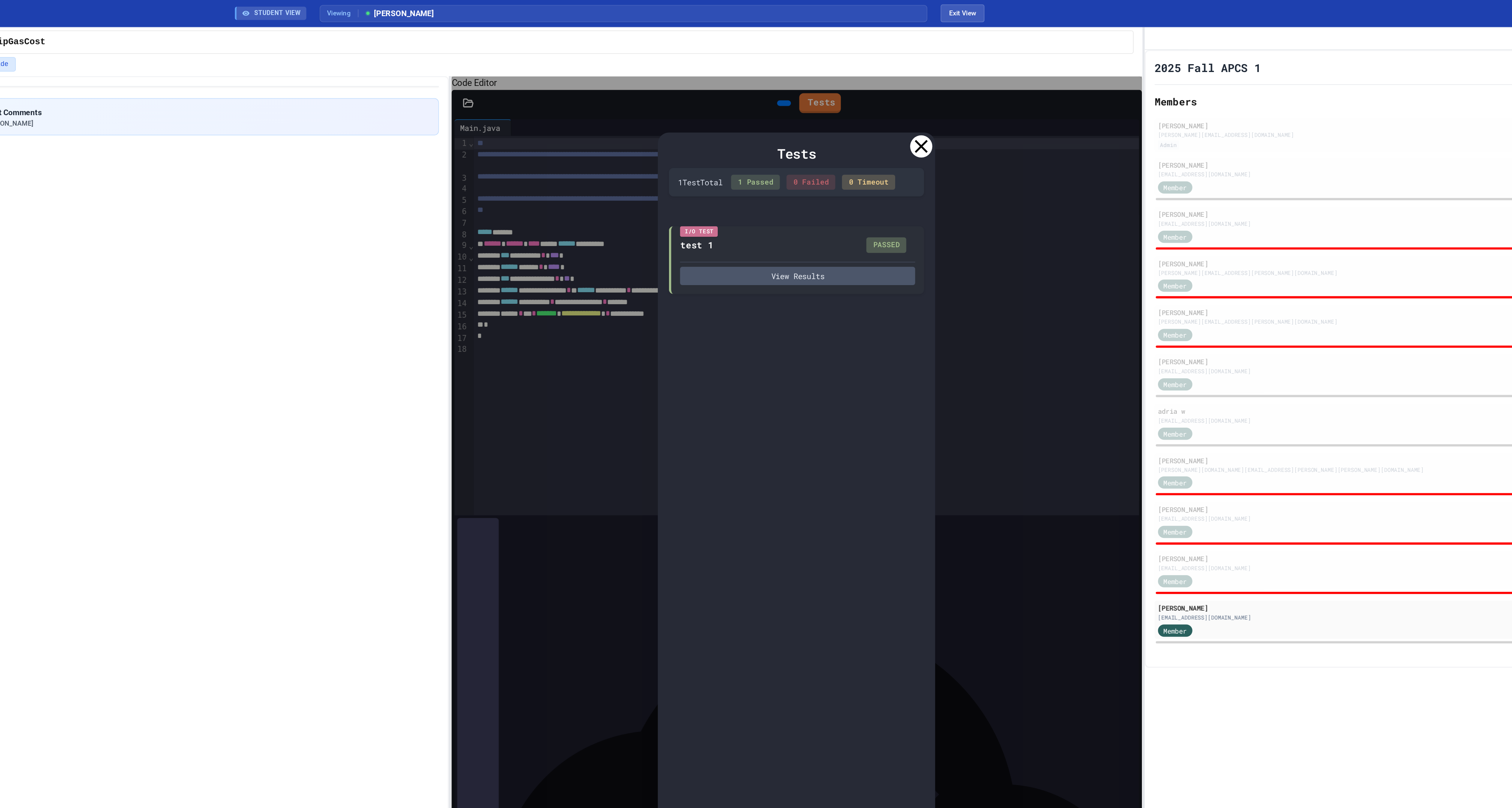
click at [965, 106] on icon at bounding box center [967, 99] width 15 height 15
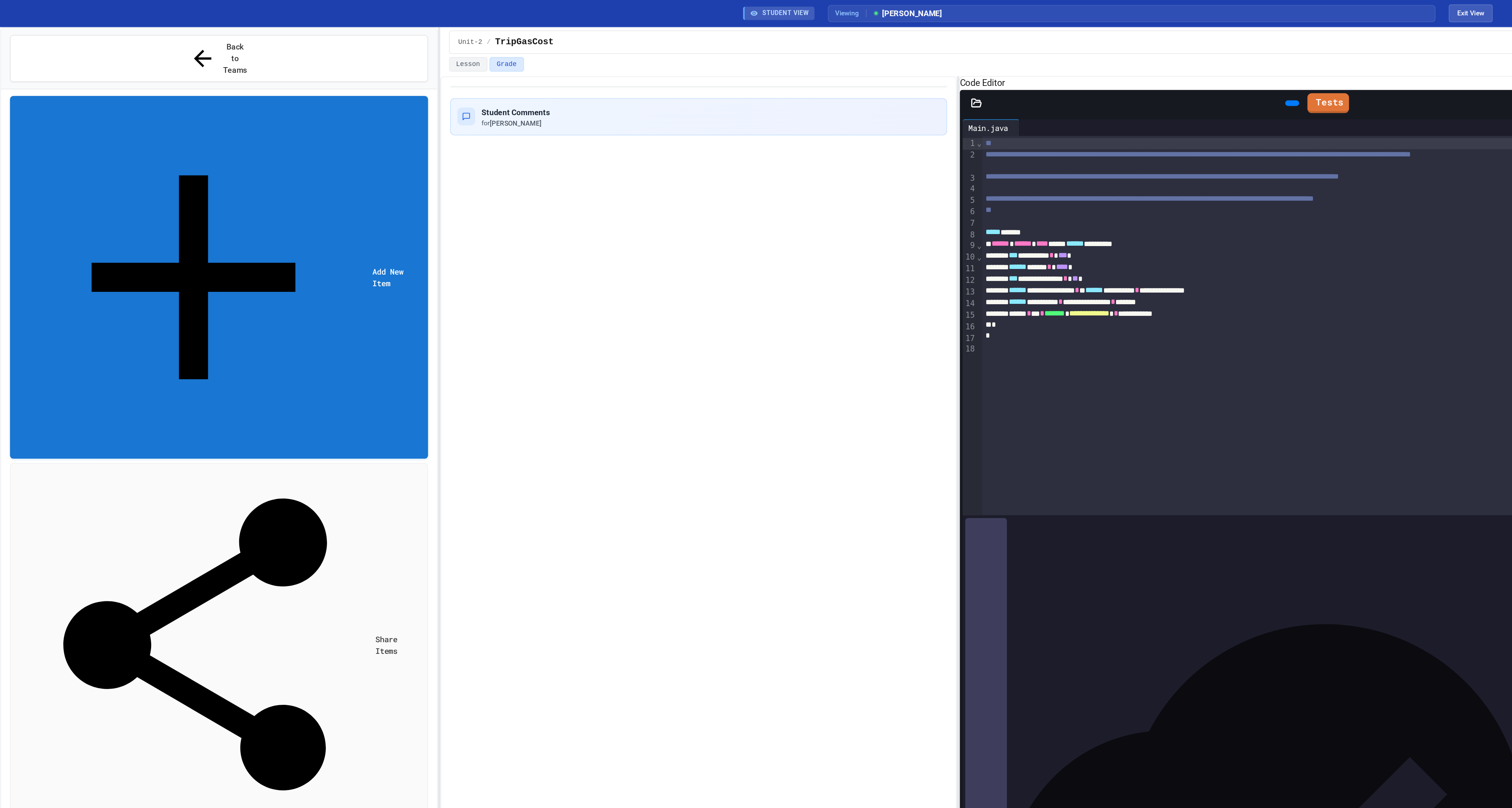
click at [67, 808] on div "No time set" at bounding box center [155, 819] width 272 height 7
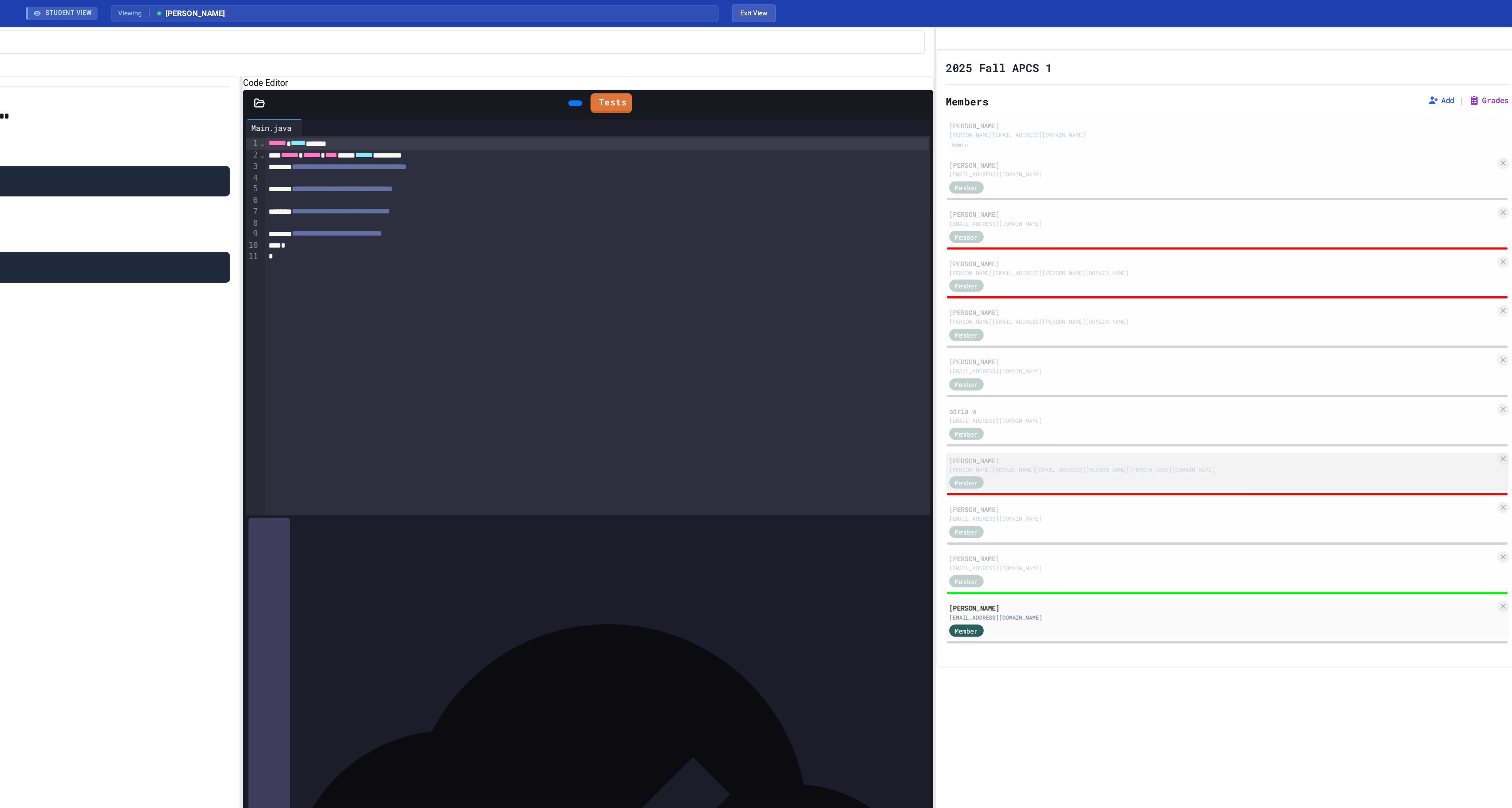
click at [1179, 331] on div "Member" at bounding box center [1311, 326] width 369 height 9
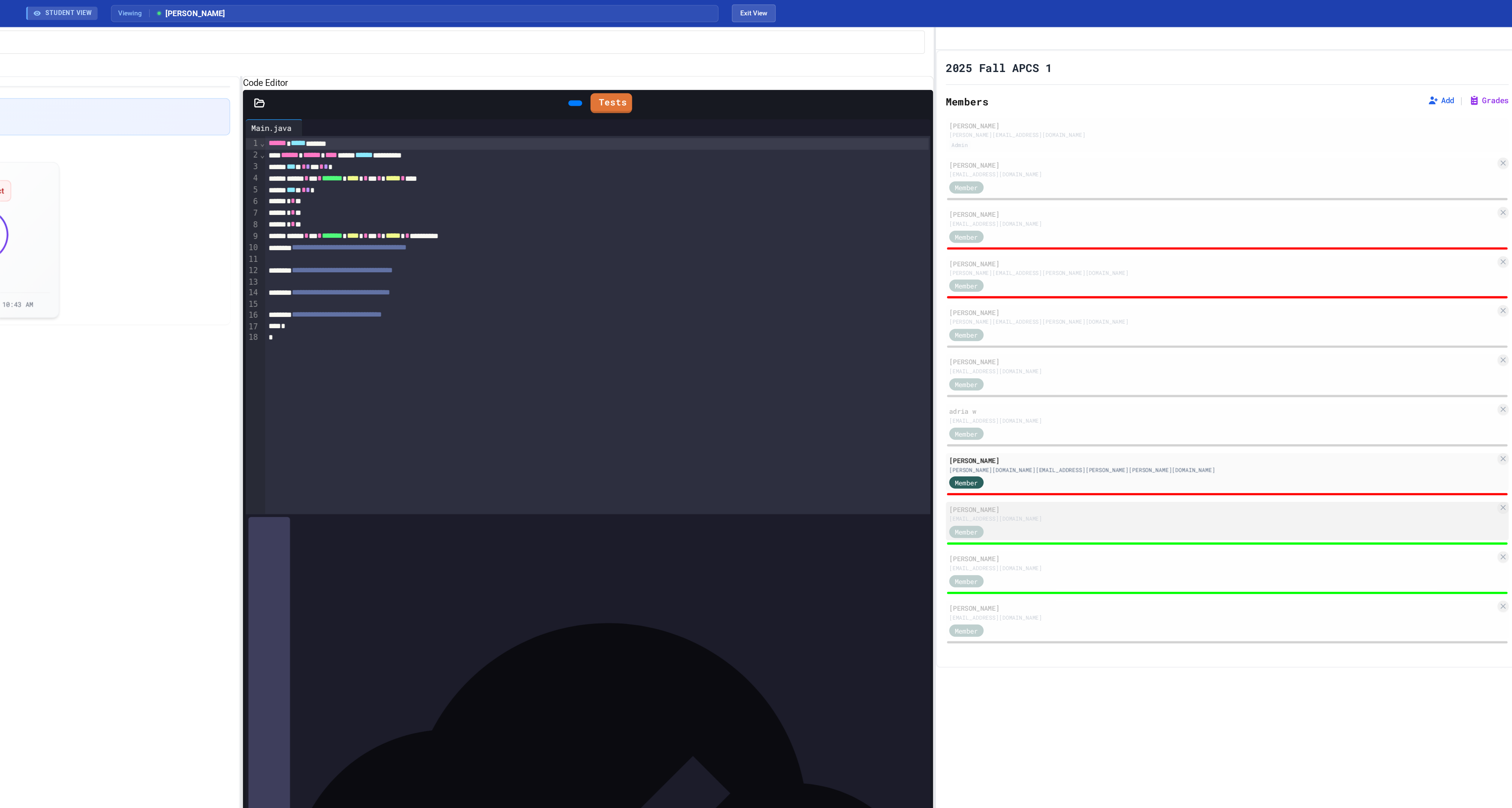
click at [1190, 354] on div "[EMAIL_ADDRESS][DOMAIN_NAME]" at bounding box center [1311, 351] width 369 height 6
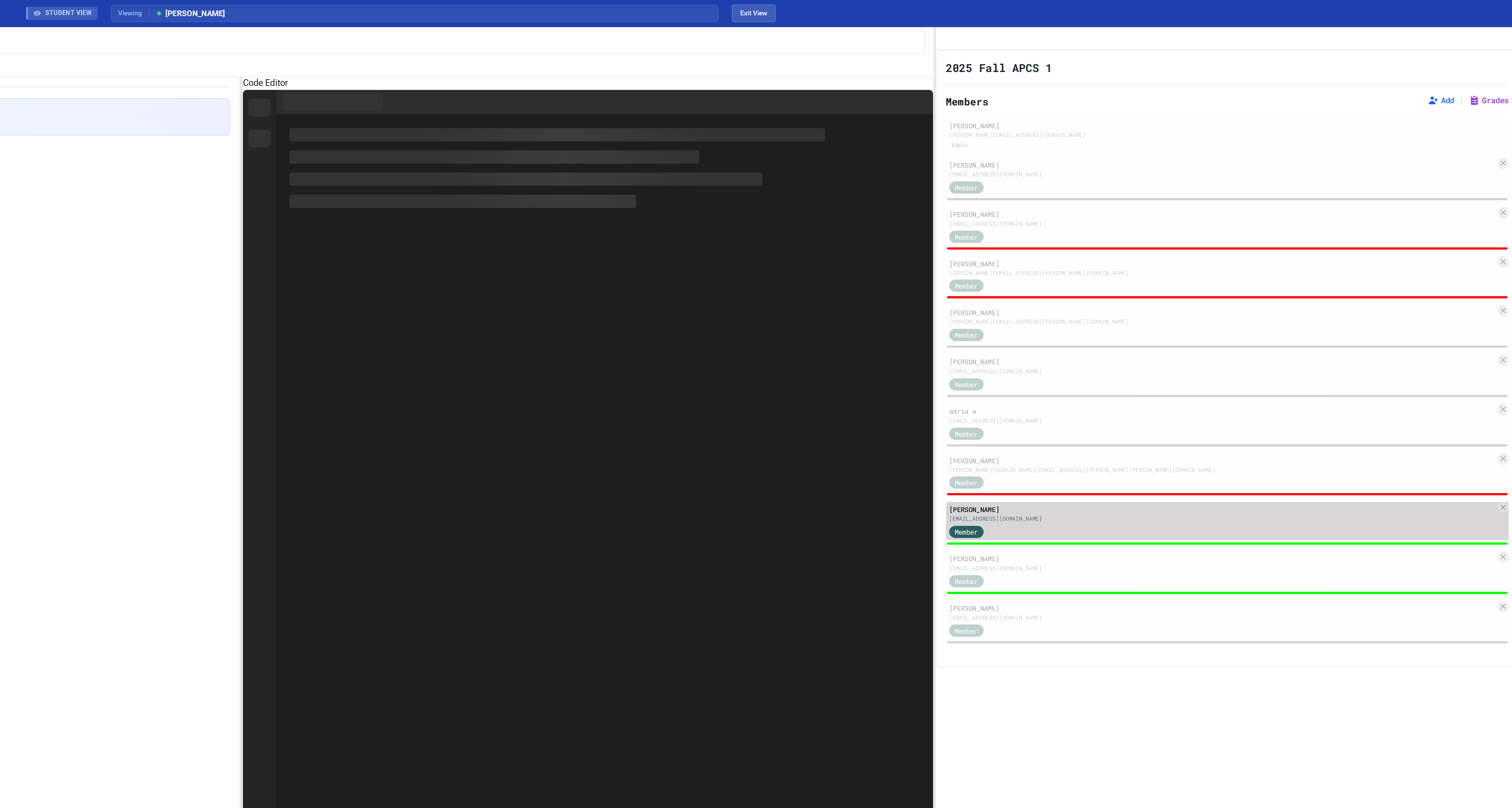
type input "*"
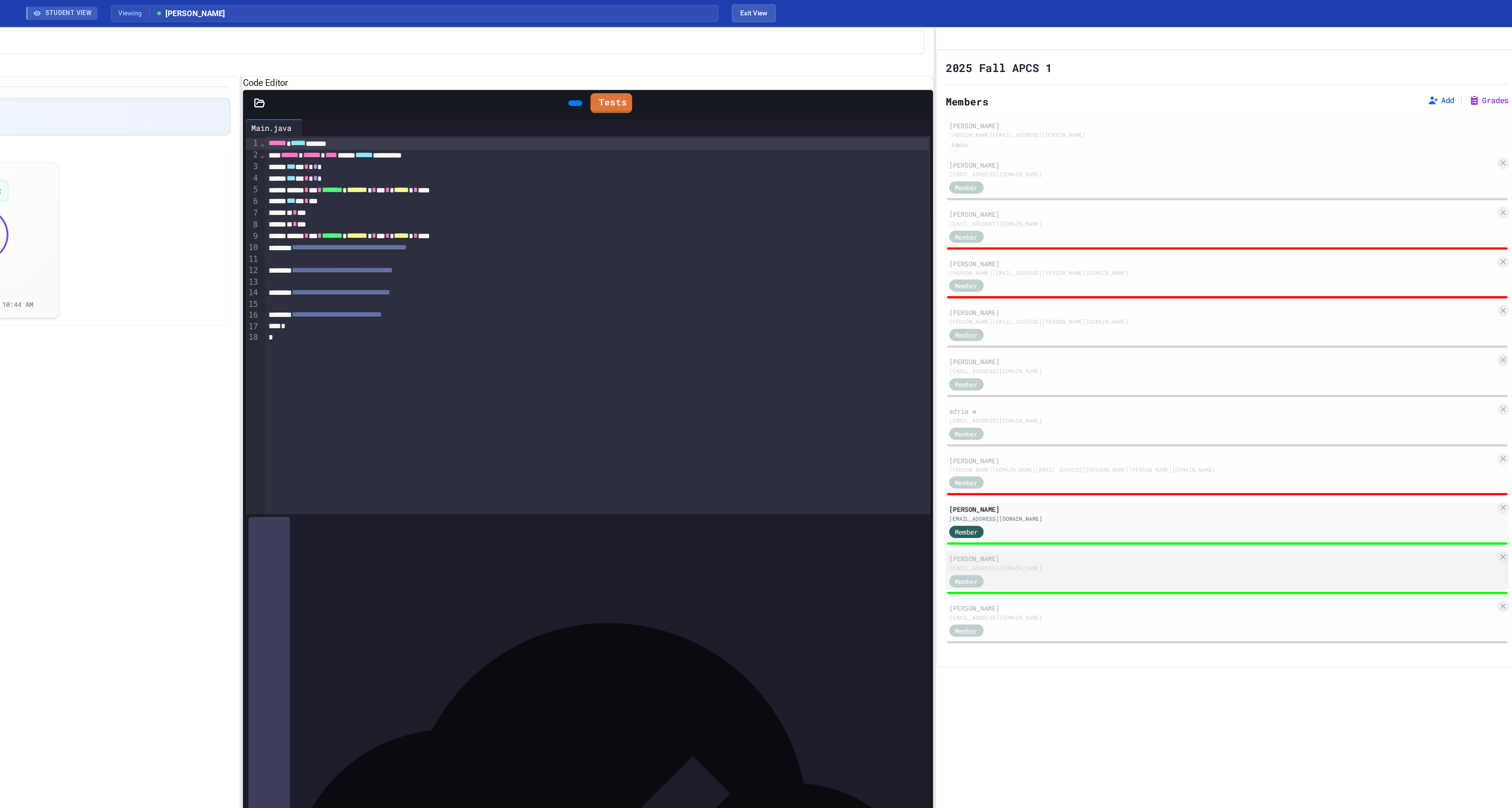
click at [1192, 398] on div "Member" at bounding box center [1311, 393] width 369 height 9
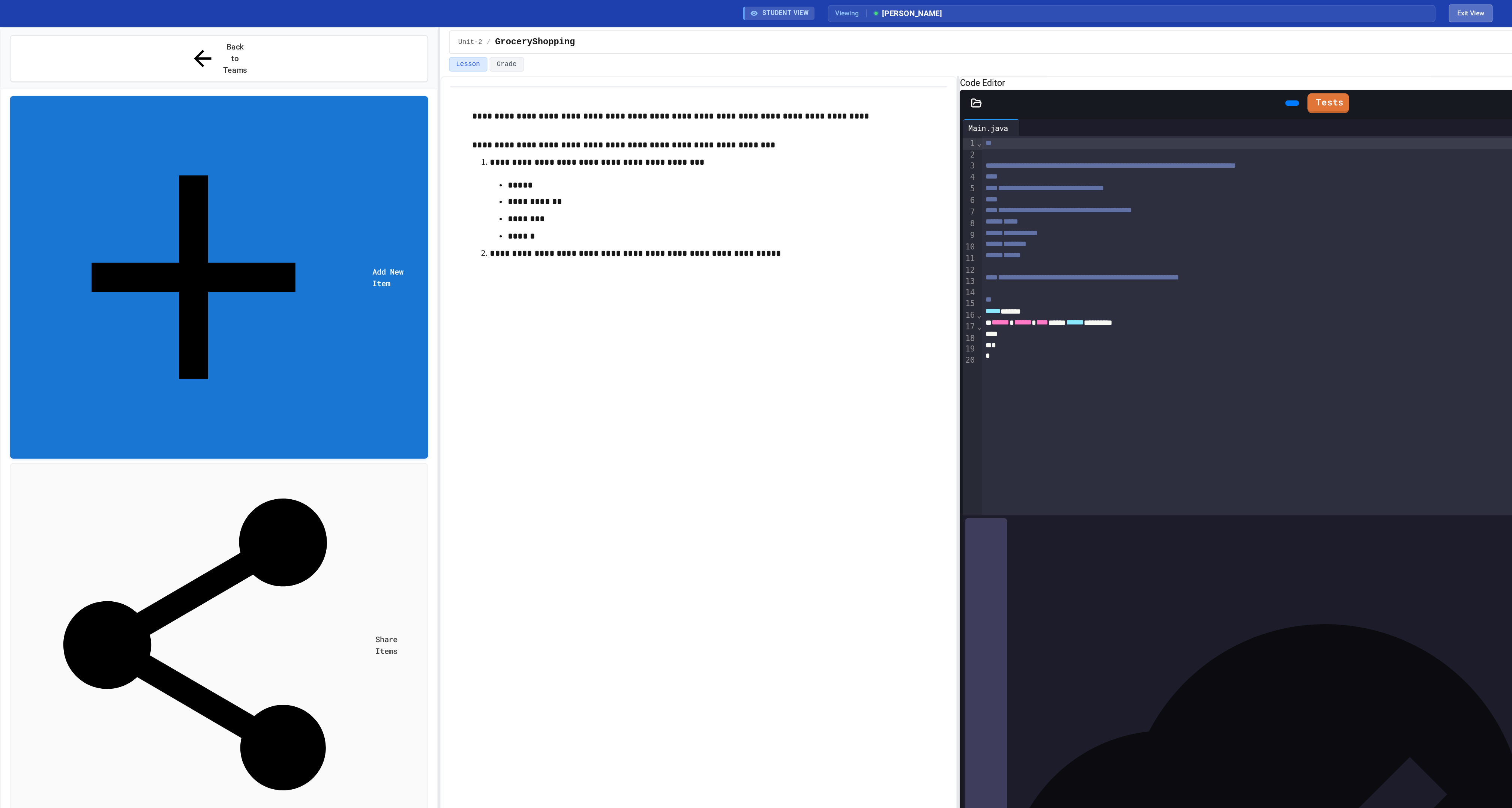
click at [1001, 10] on button "Exit View" at bounding box center [994, 9] width 29 height 12
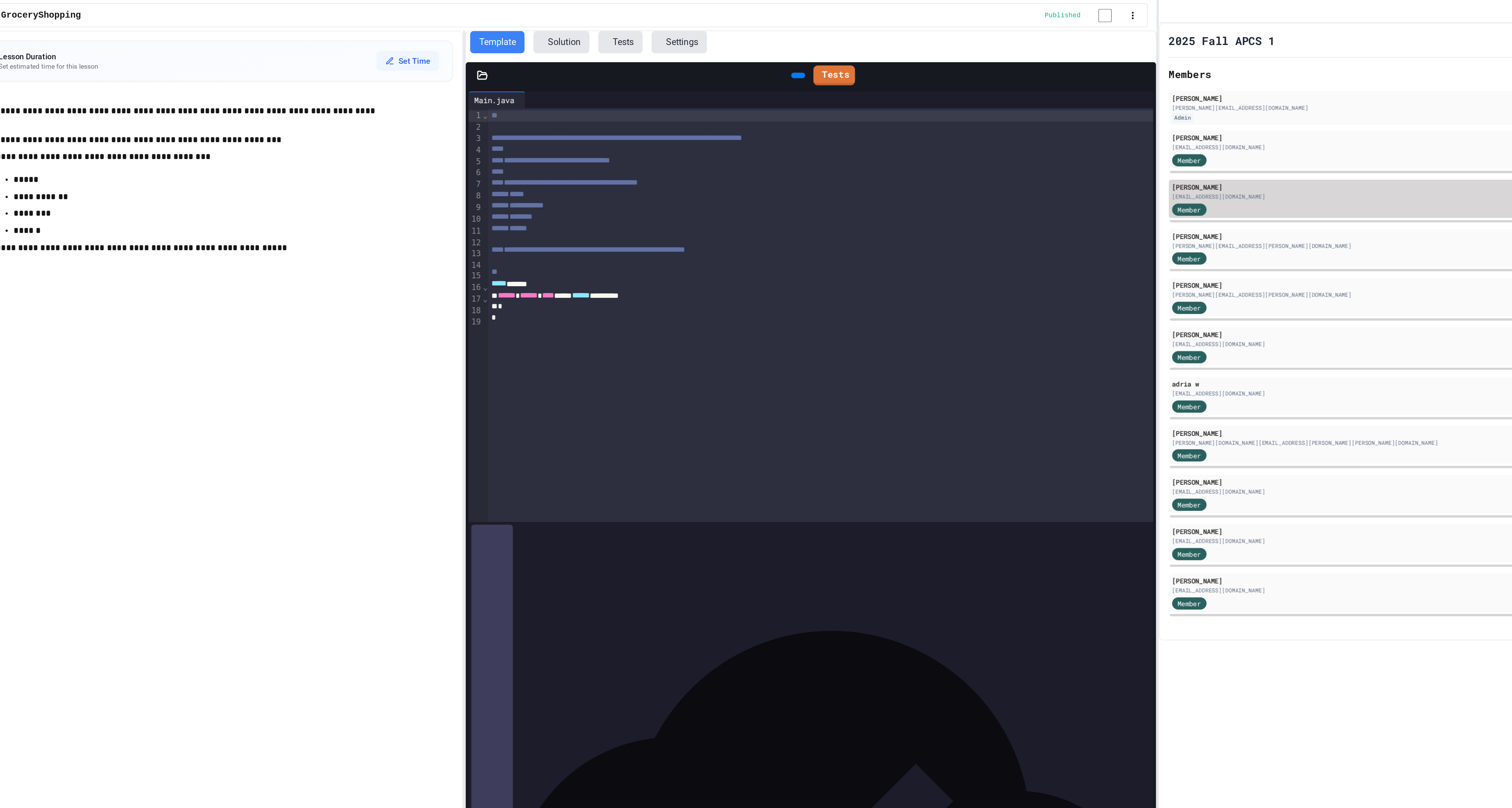
click at [1165, 136] on div "[EMAIL_ADDRESS][DOMAIN_NAME]" at bounding box center [1311, 133] width 369 height 6
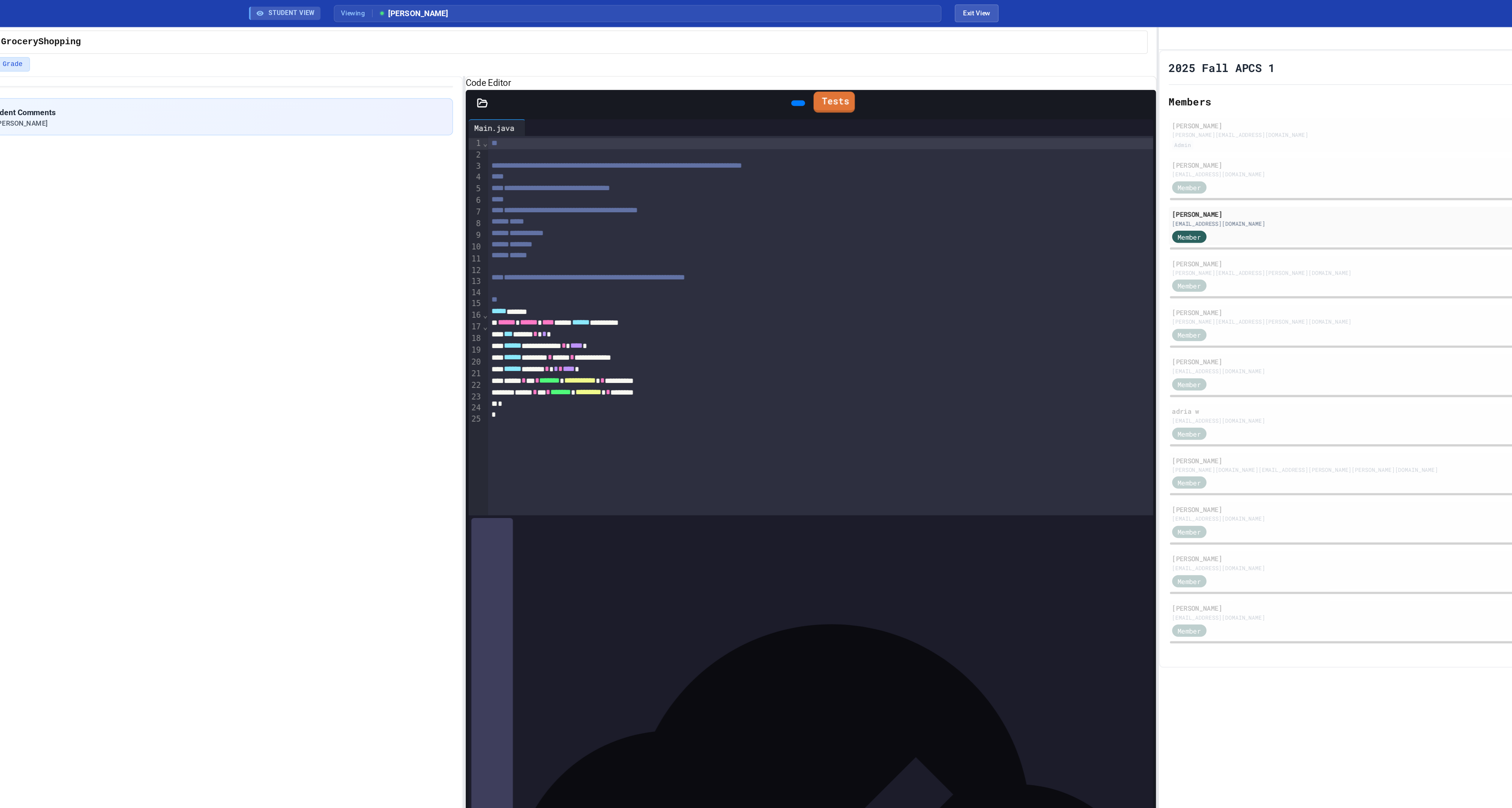
click at [906, 76] on link "Tests" at bounding box center [898, 69] width 28 height 14
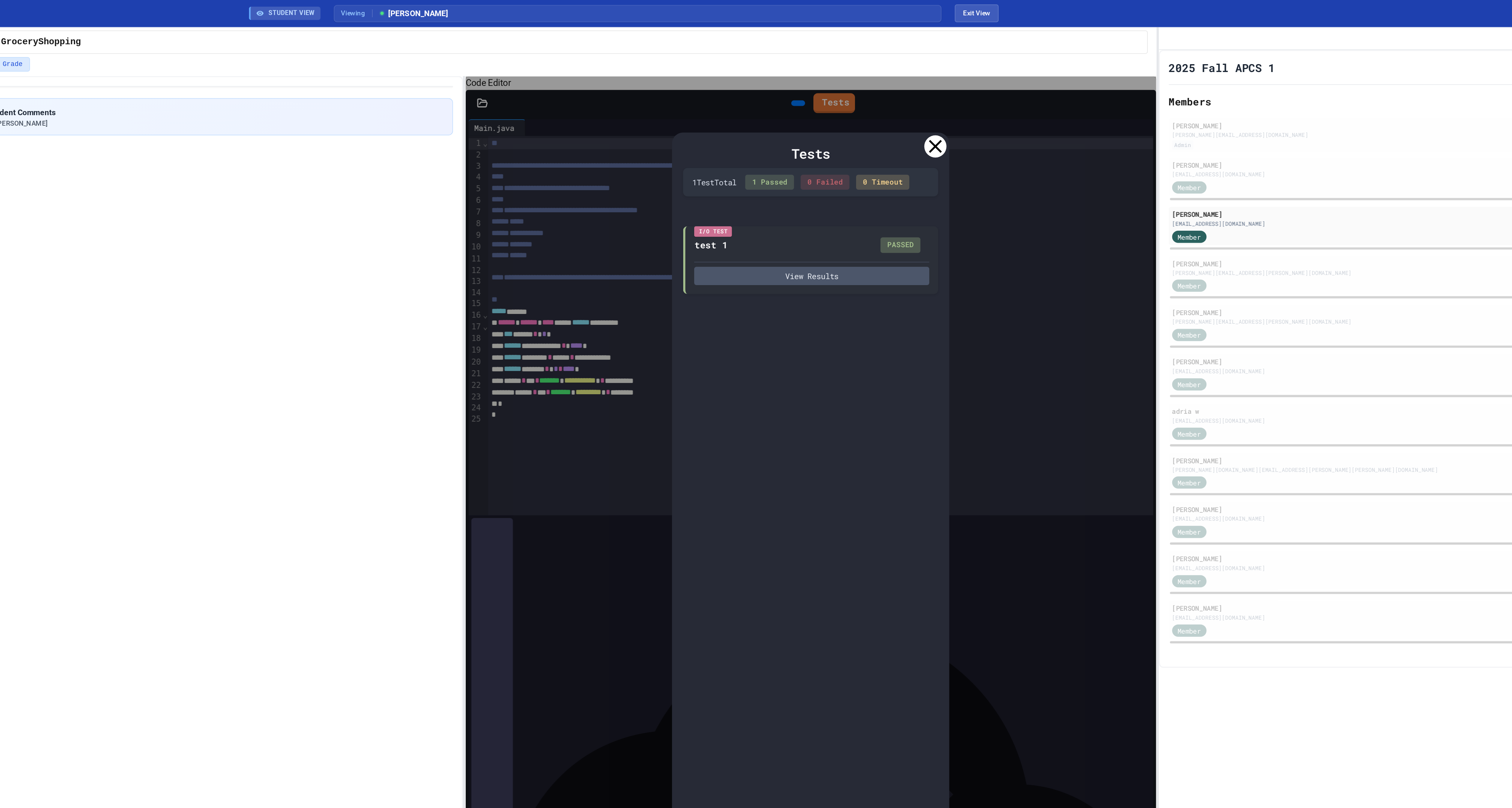
type input "*"
click at [965, 103] on icon at bounding box center [967, 99] width 9 height 9
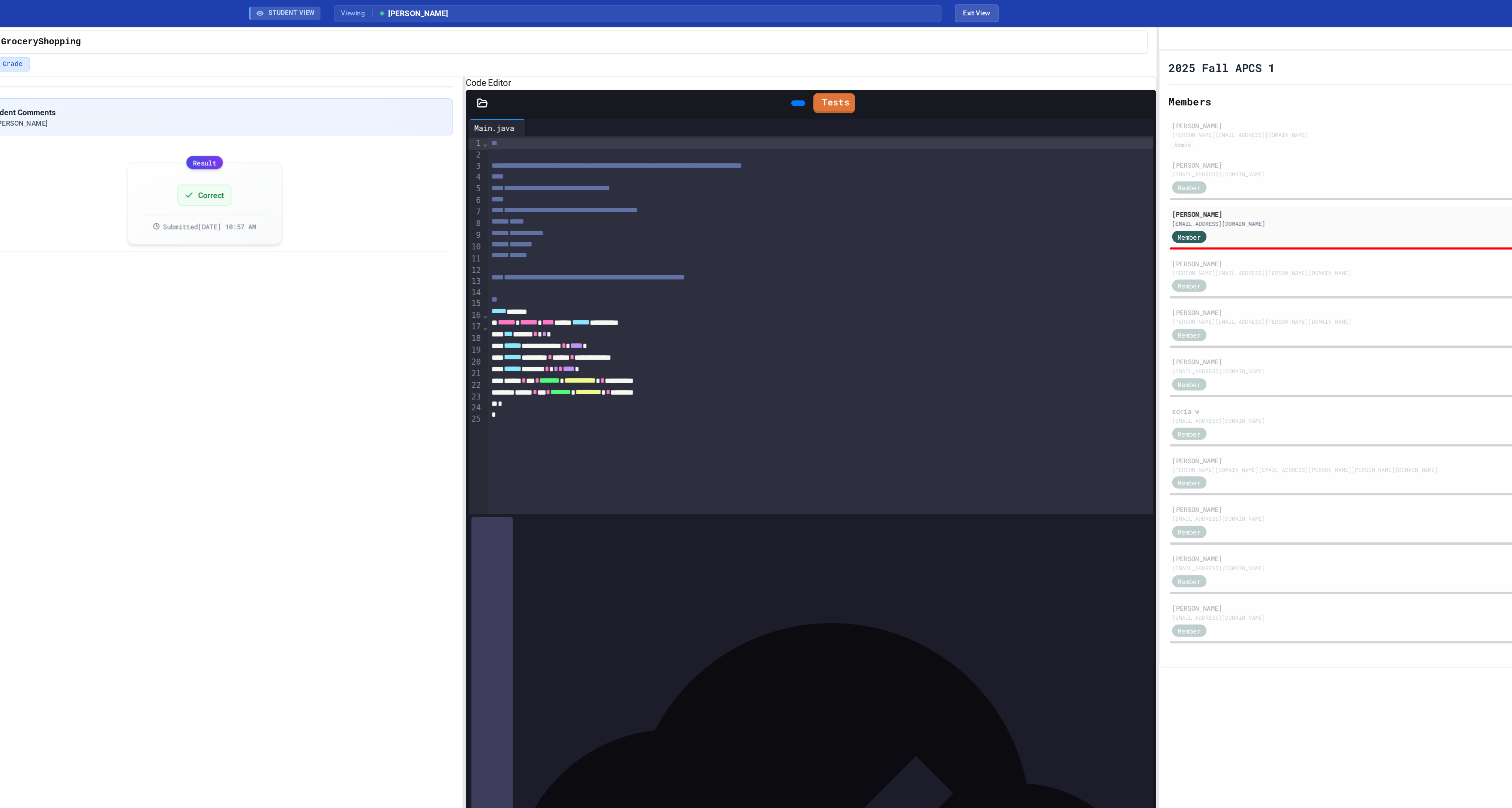
click at [694, 270] on div "****** * *** * ******* * ********* * ********" at bounding box center [888, 265] width 449 height 8
click at [689, 270] on div "****** * *** * ******* * ********* * ********" at bounding box center [888, 265] width 449 height 8
click at [691, 270] on div "****** * *** * ******* * ********* * ********" at bounding box center [888, 265] width 449 height 8
click at [1184, 331] on div "Member" at bounding box center [1311, 326] width 369 height 9
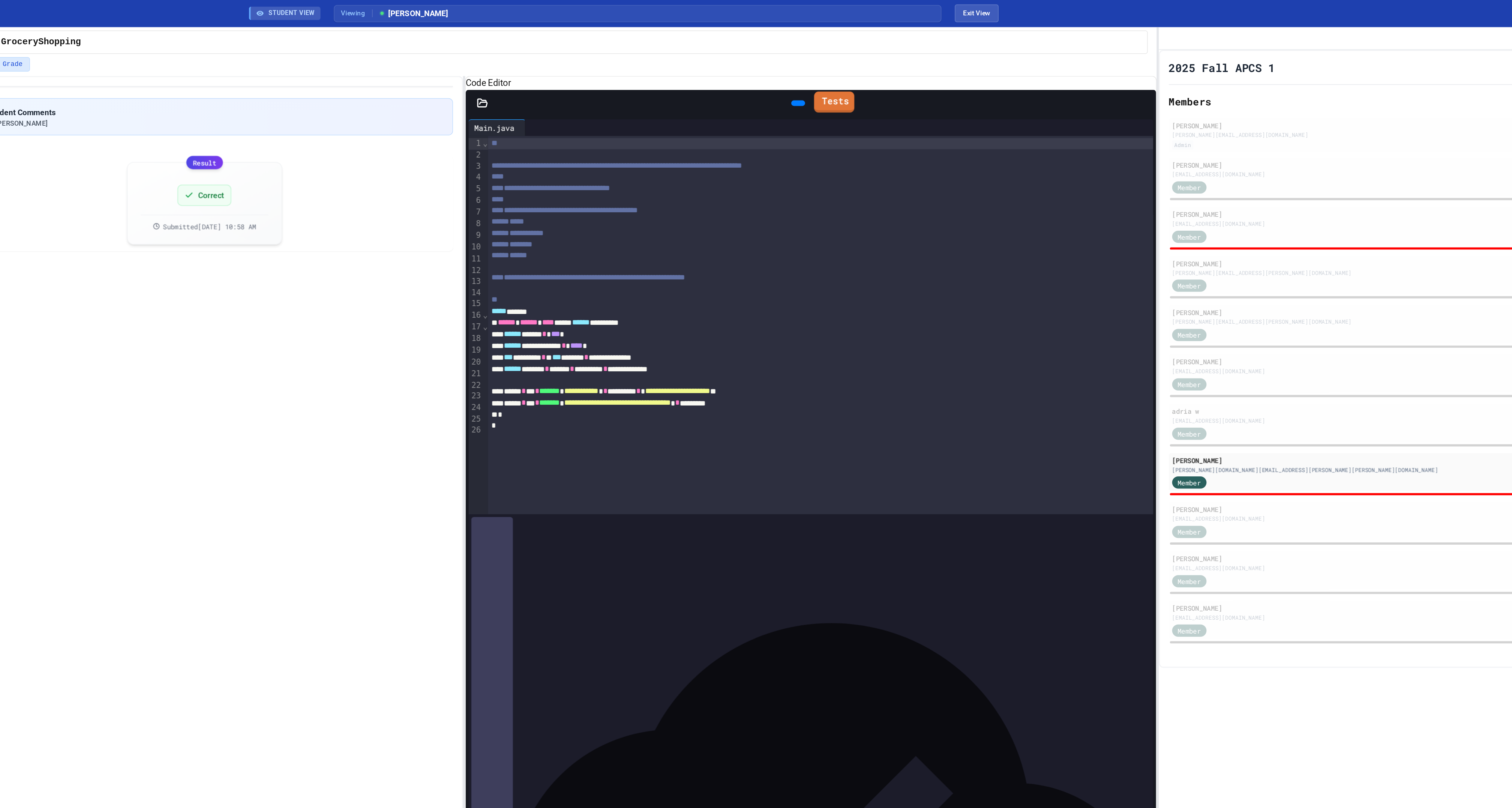
click at [909, 76] on link "Tests" at bounding box center [899, 69] width 28 height 14
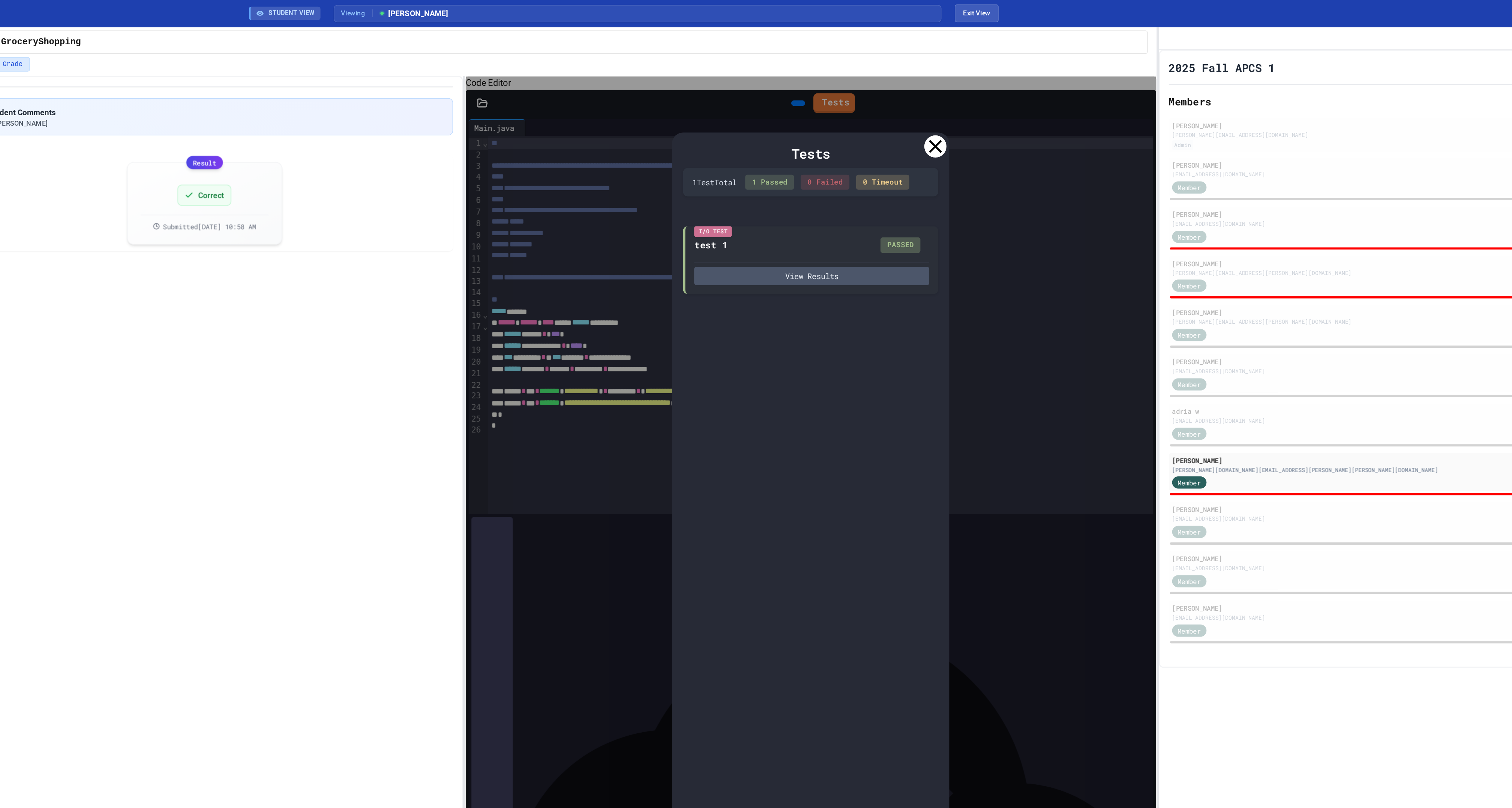
click at [963, 102] on icon at bounding box center [967, 99] width 15 height 15
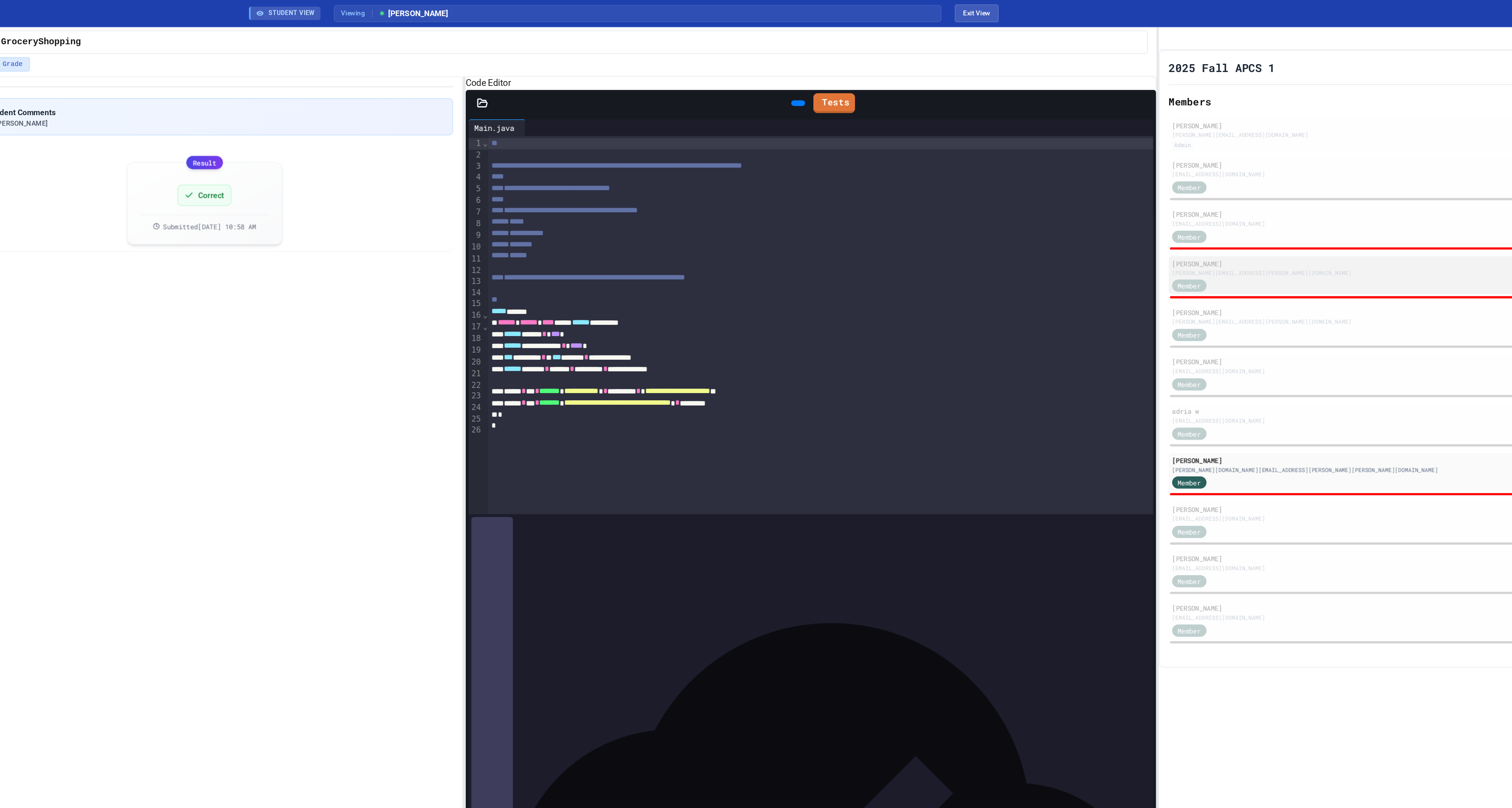
click at [1167, 198] on div "Member" at bounding box center [1311, 193] width 369 height 9
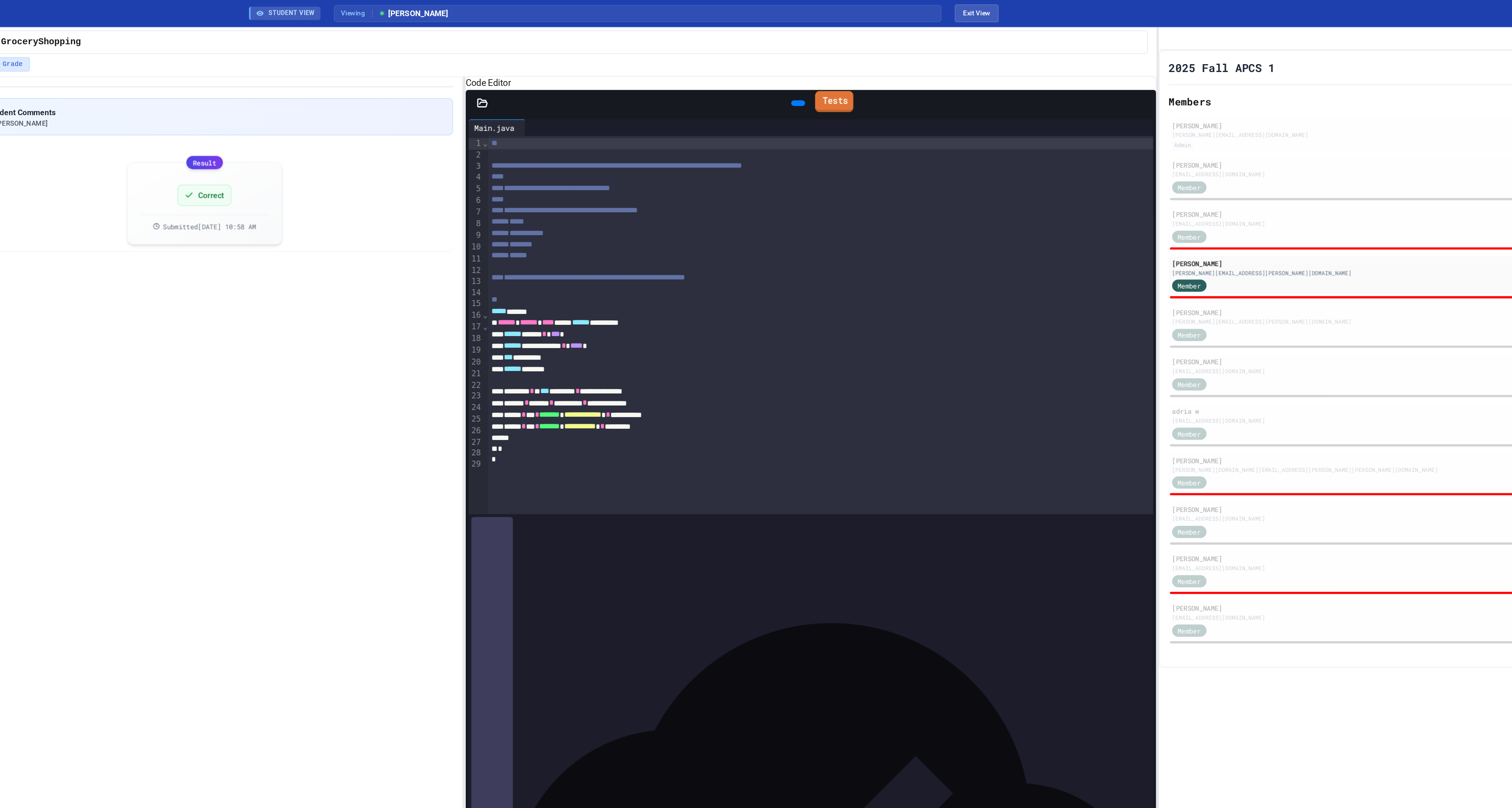
click at [907, 76] on link "Tests" at bounding box center [898, 69] width 26 height 14
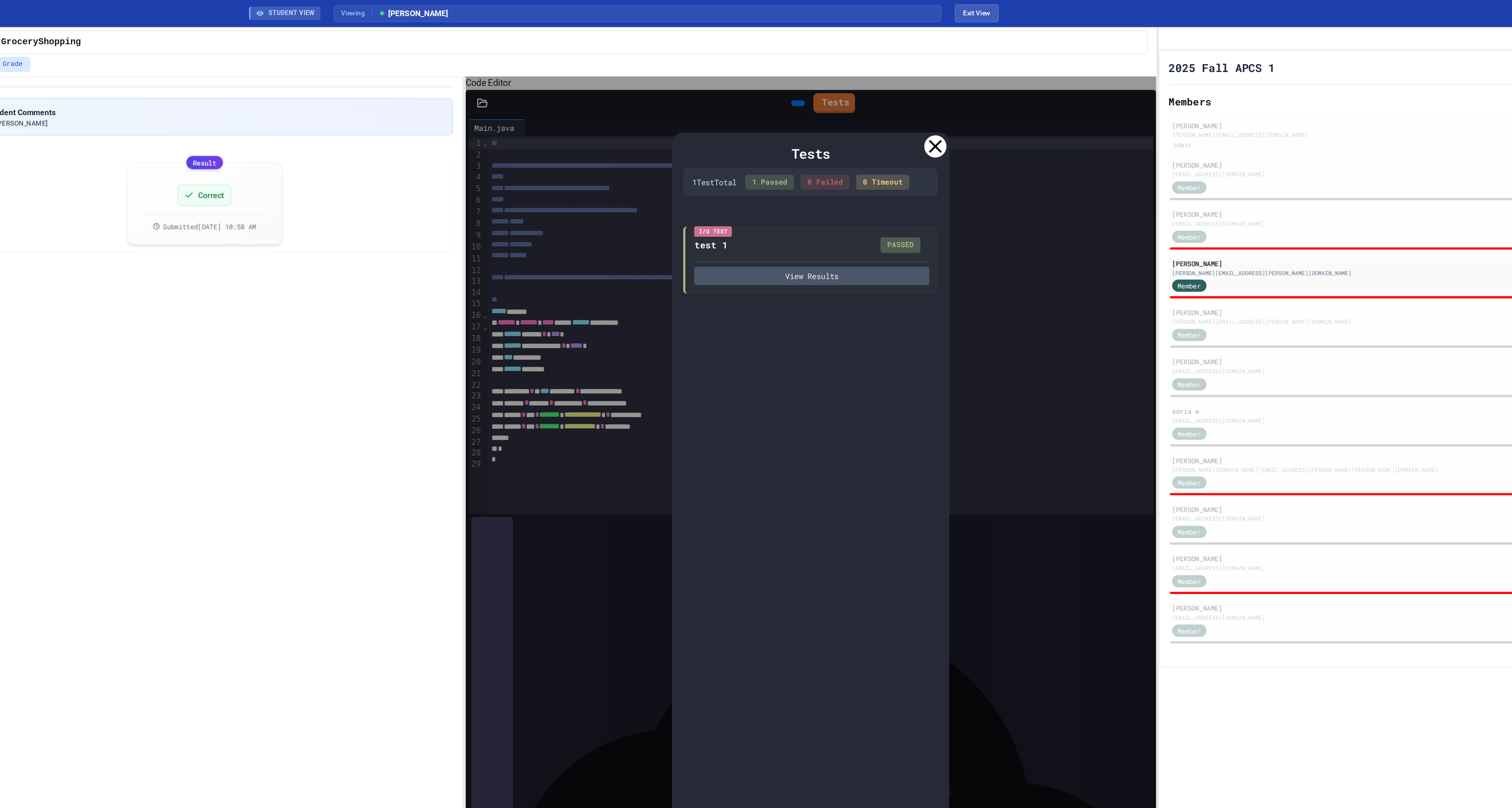
click at [967, 105] on icon at bounding box center [967, 99] width 15 height 15
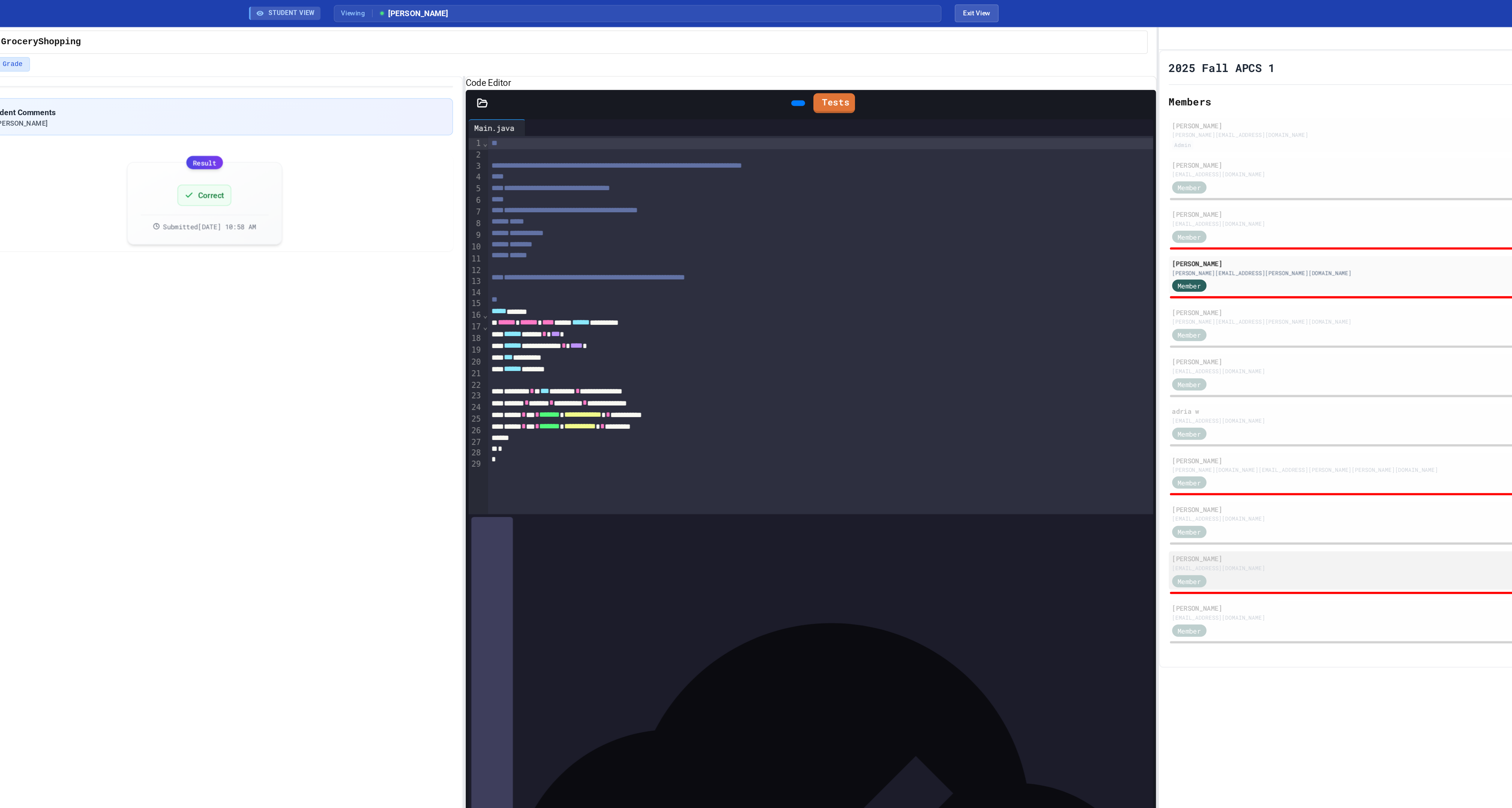
click at [1177, 398] on div "Member" at bounding box center [1311, 393] width 369 height 9
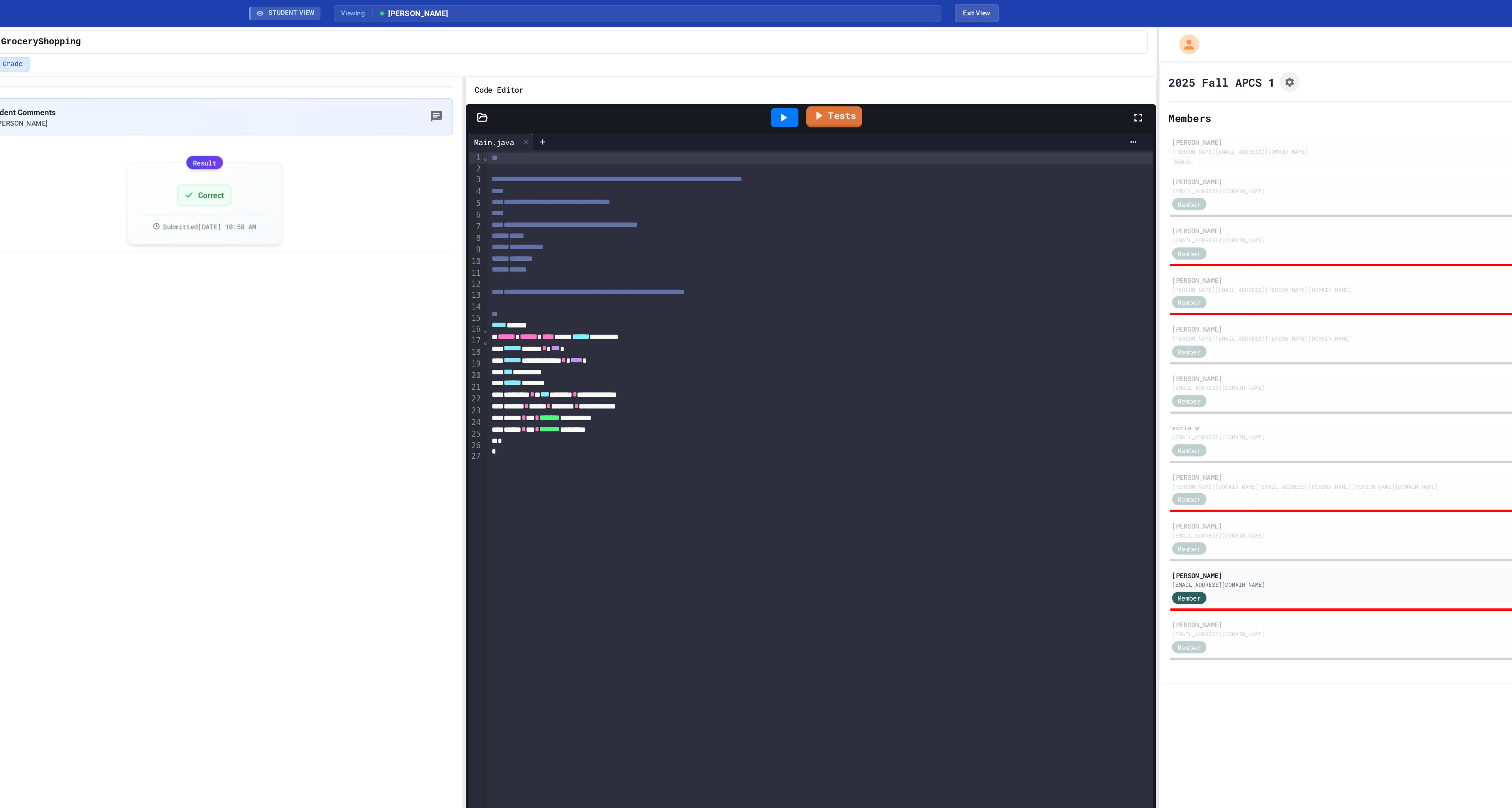
click at [907, 86] on link "Tests" at bounding box center [899, 79] width 38 height 14
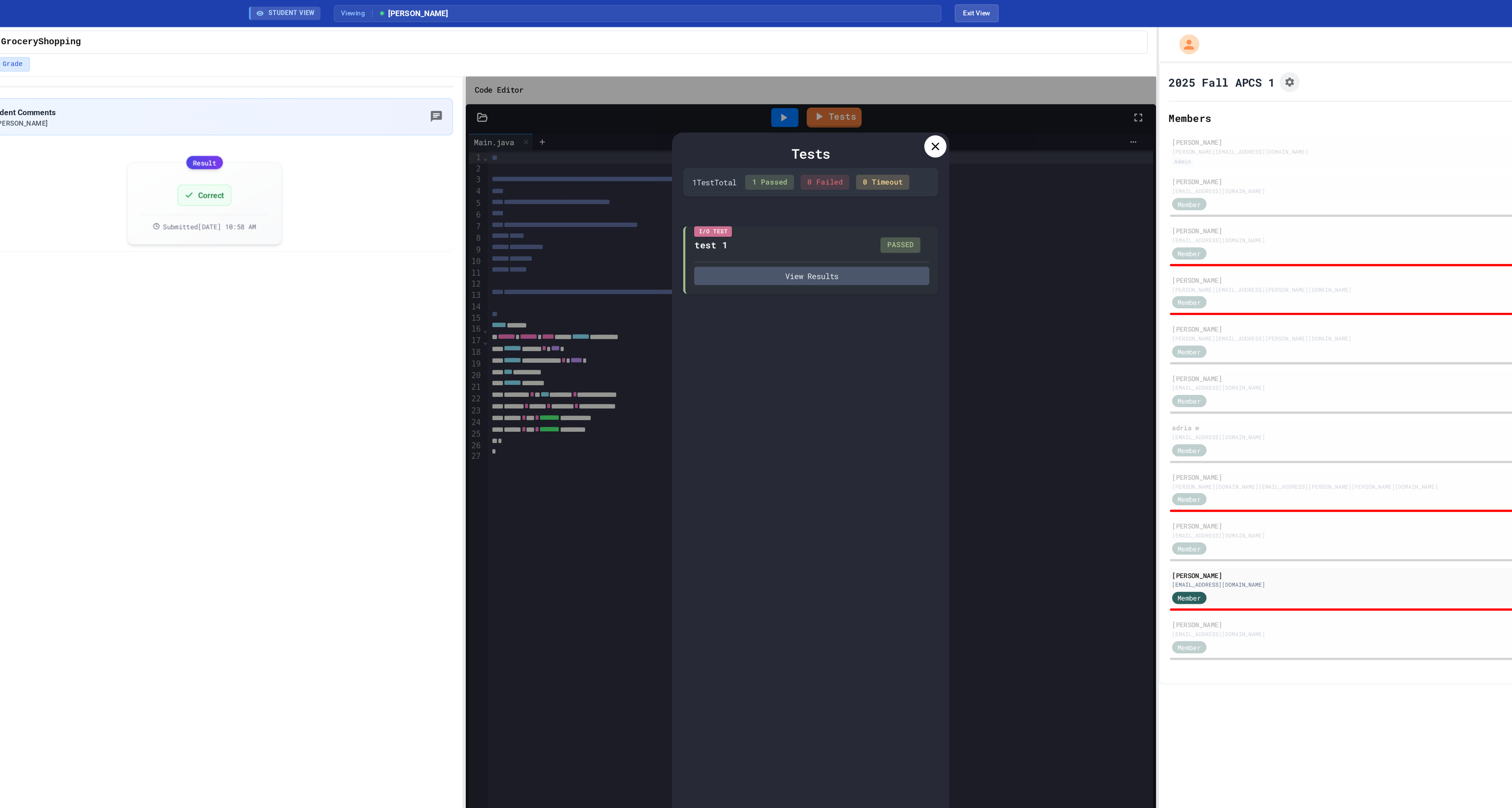
click at [967, 103] on icon at bounding box center [966, 99] width 9 height 9
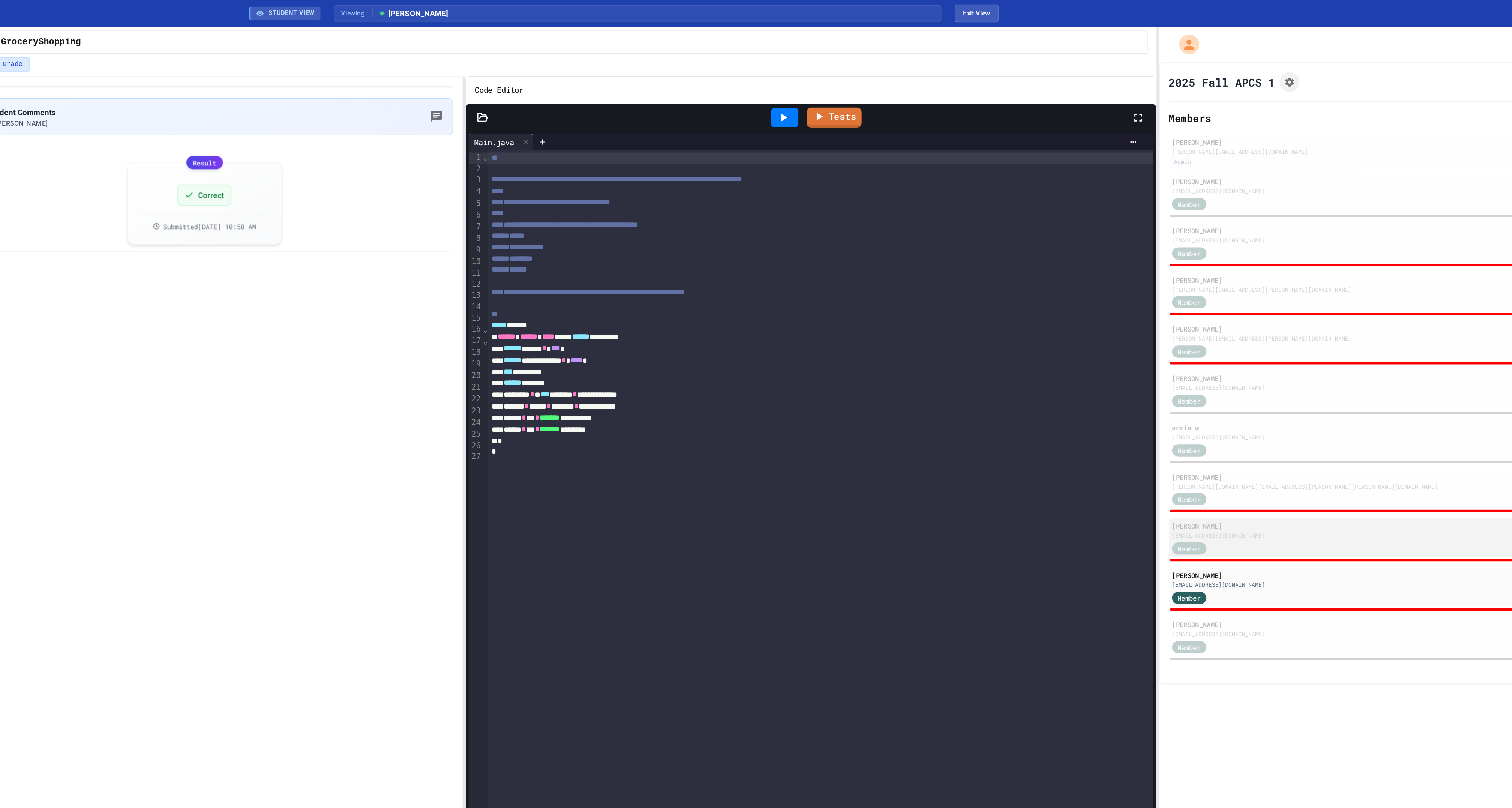
click at [1198, 365] on div "[EMAIL_ADDRESS][DOMAIN_NAME]" at bounding box center [1311, 362] width 369 height 6
drag, startPoint x: 758, startPoint y: 272, endPoint x: 672, endPoint y: 272, distance: 86.0
click at [672, 263] on div "****** ****** * * * **** *" at bounding box center [888, 259] width 449 height 8
click at [907, 86] on link "Tests" at bounding box center [898, 79] width 36 height 14
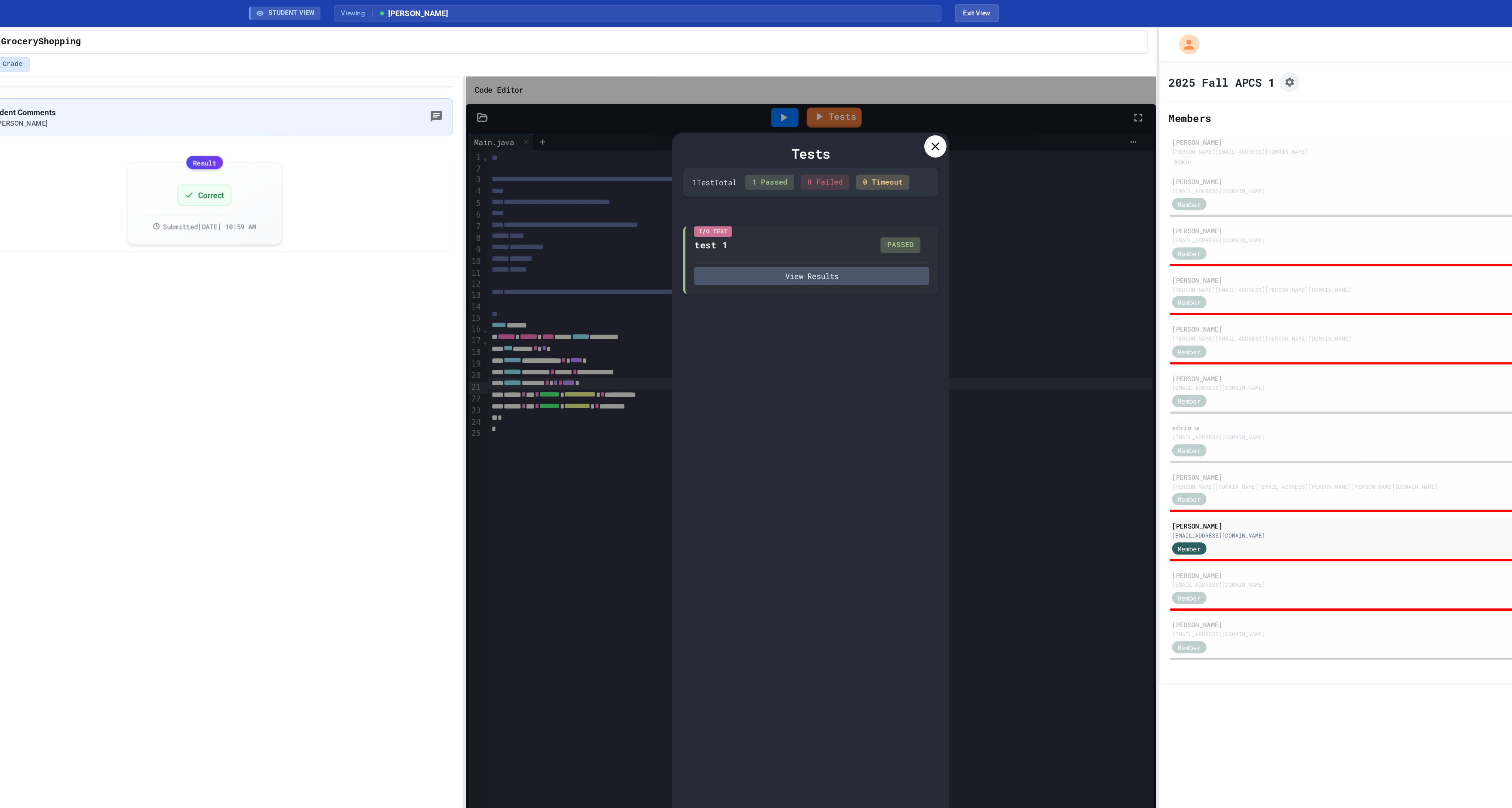
click at [968, 102] on icon at bounding box center [967, 99] width 5 height 5
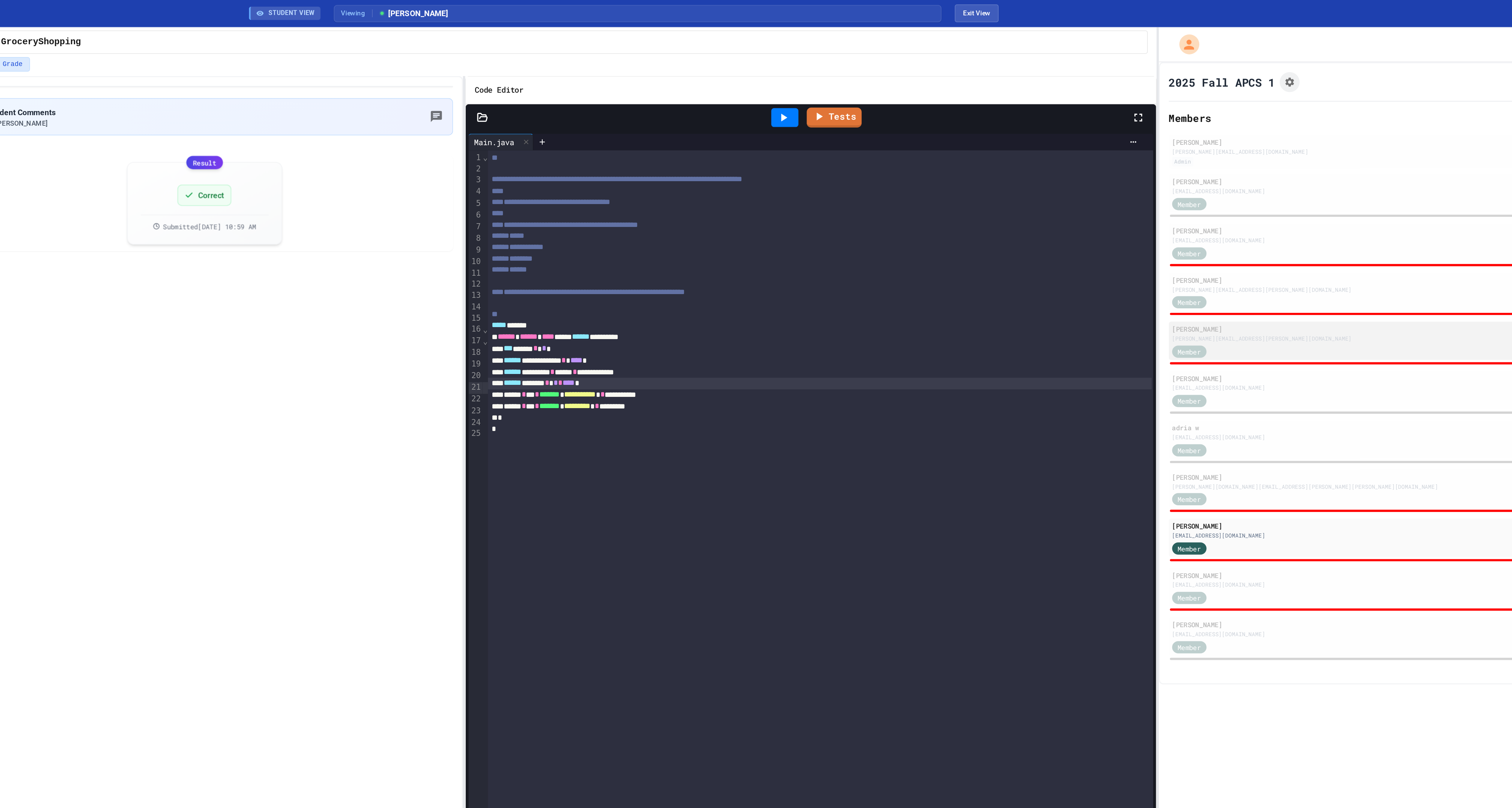
click at [1166, 242] on div "Member" at bounding box center [1311, 237] width 369 height 9
drag, startPoint x: 797, startPoint y: 290, endPoint x: 708, endPoint y: 291, distance: 89.0
click at [708, 279] on div "**********" at bounding box center [888, 275] width 449 height 8
drag, startPoint x: 717, startPoint y: 291, endPoint x: 746, endPoint y: 289, distance: 29.1
click at [746, 279] on div "**********" at bounding box center [888, 275] width 449 height 8
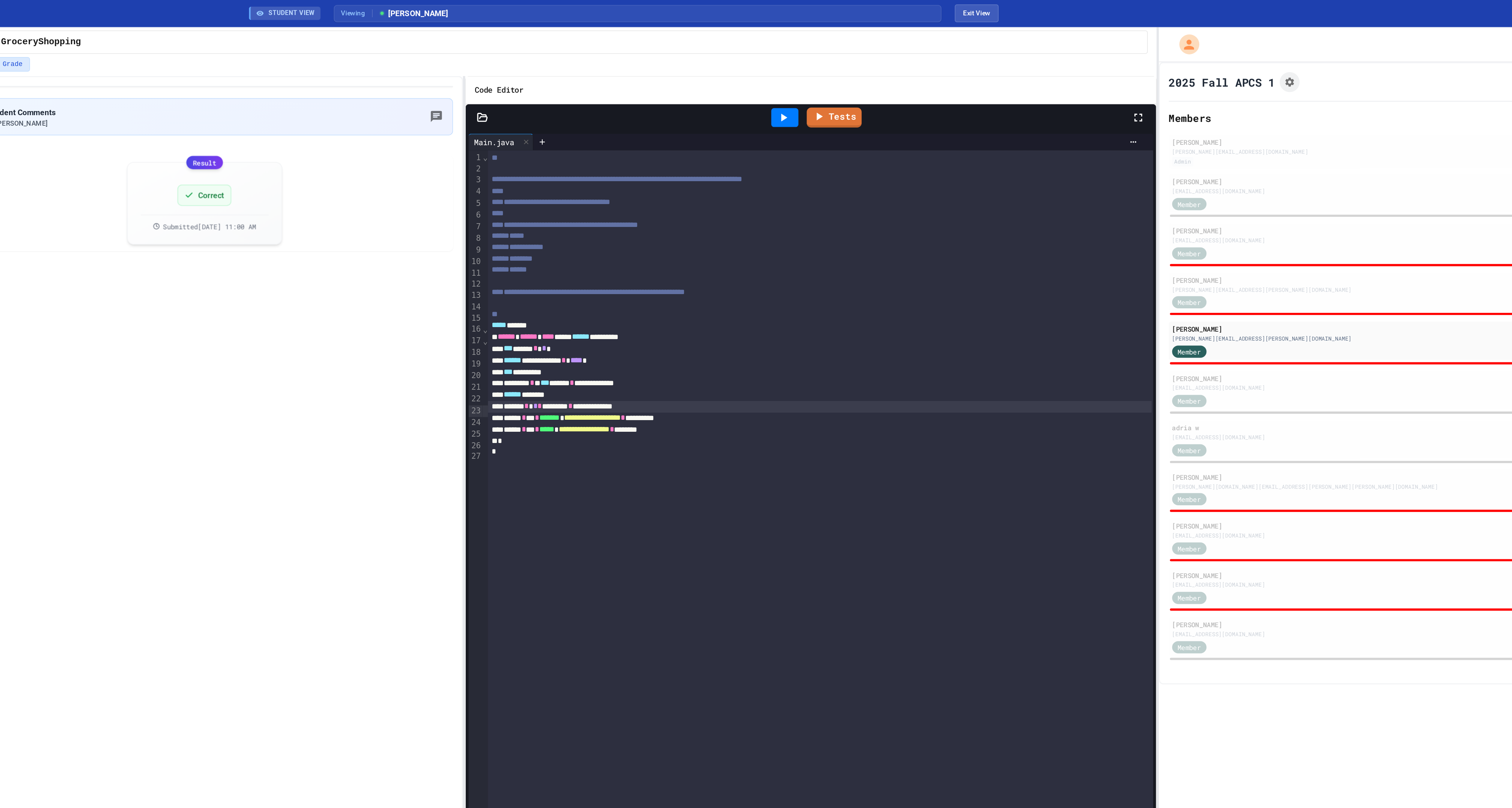
click at [746, 279] on div "**********" at bounding box center [888, 275] width 449 height 8
drag, startPoint x: 716, startPoint y: 290, endPoint x: 710, endPoint y: 290, distance: 6.0
click at [710, 279] on div "**********" at bounding box center [888, 275] width 449 height 8
click at [700, 277] on span "*" at bounding box center [698, 274] width 3 height 5
